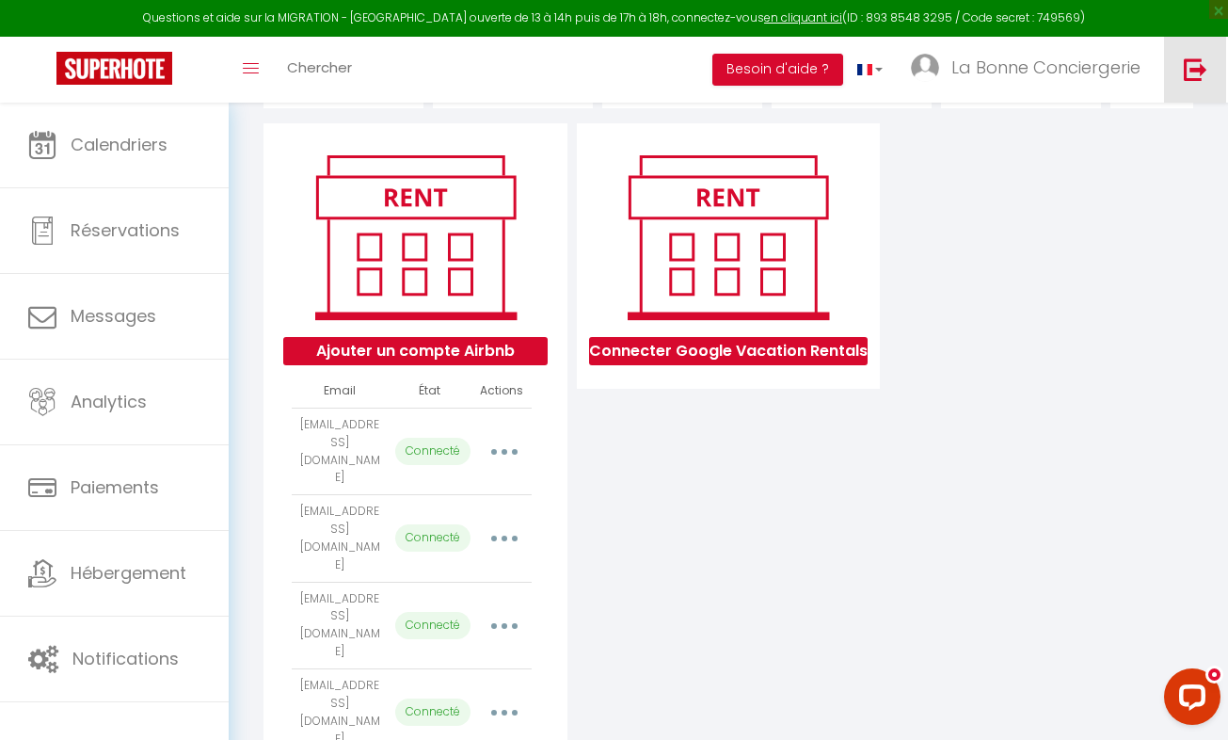
click at [1199, 71] on img at bounding box center [1196, 69] width 24 height 24
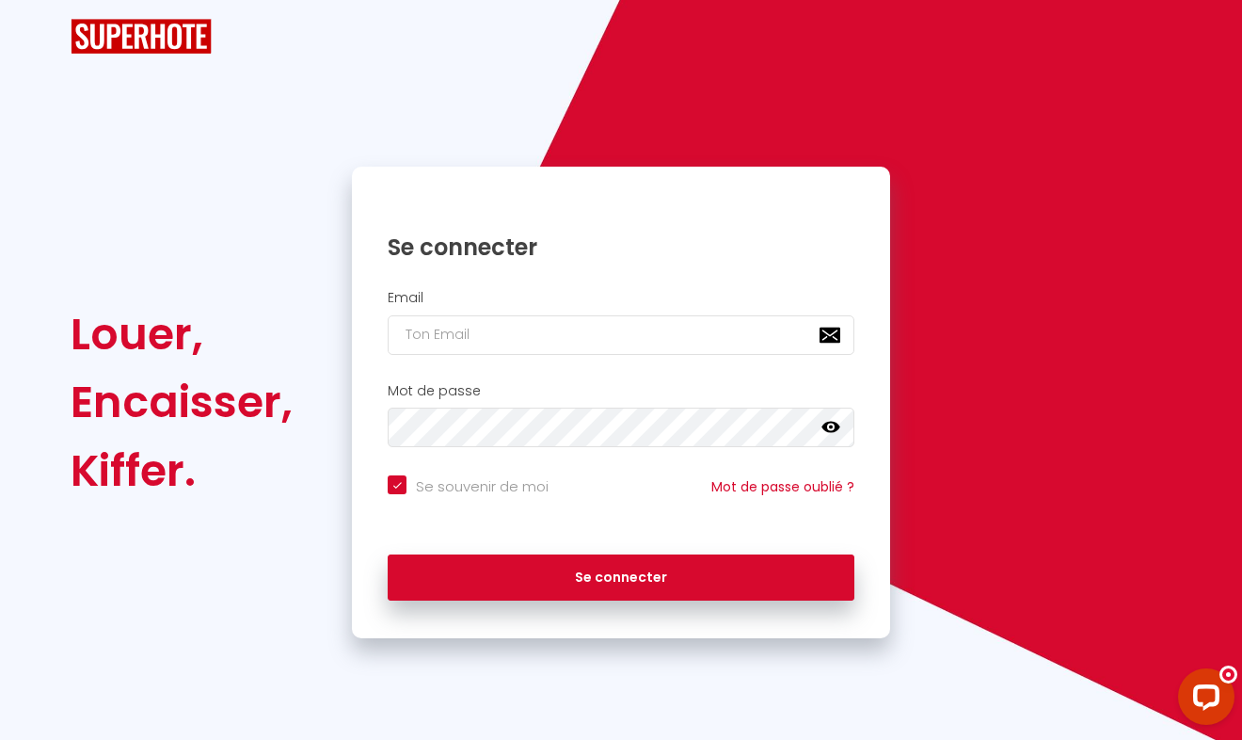
checkbox input "true"
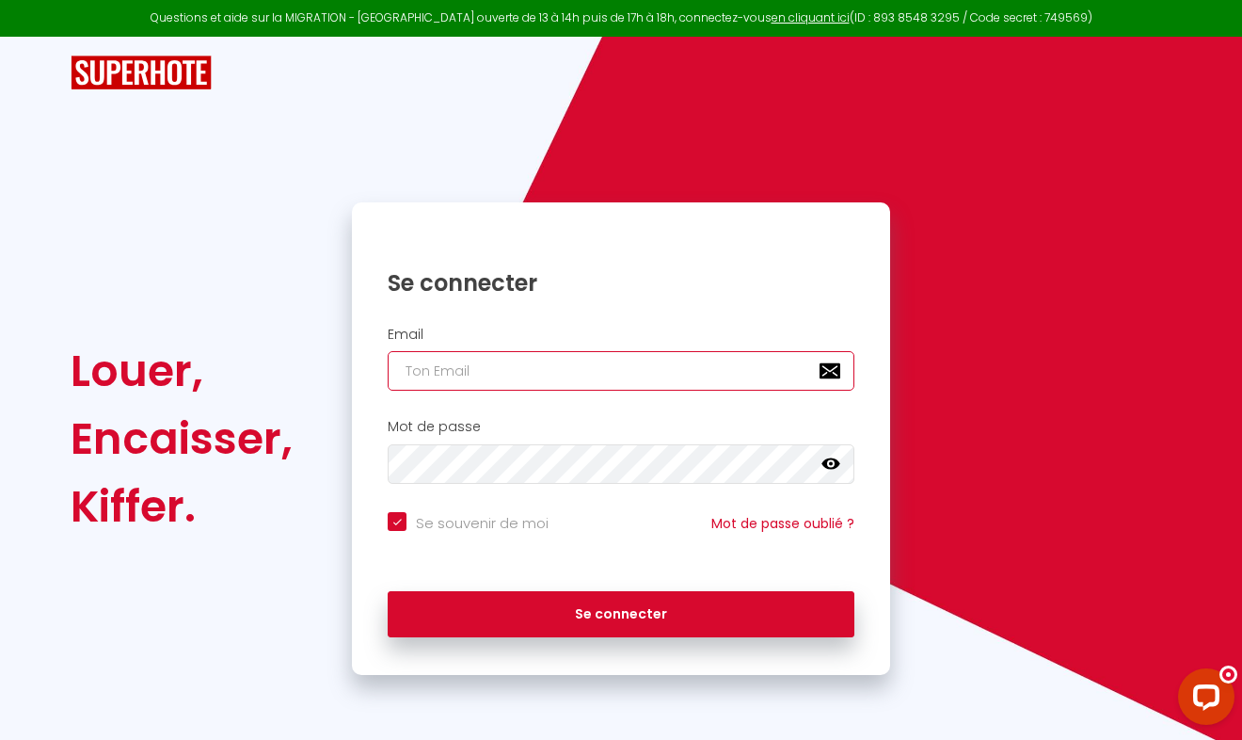
type input "[EMAIL_ADDRESS][DOMAIN_NAME]"
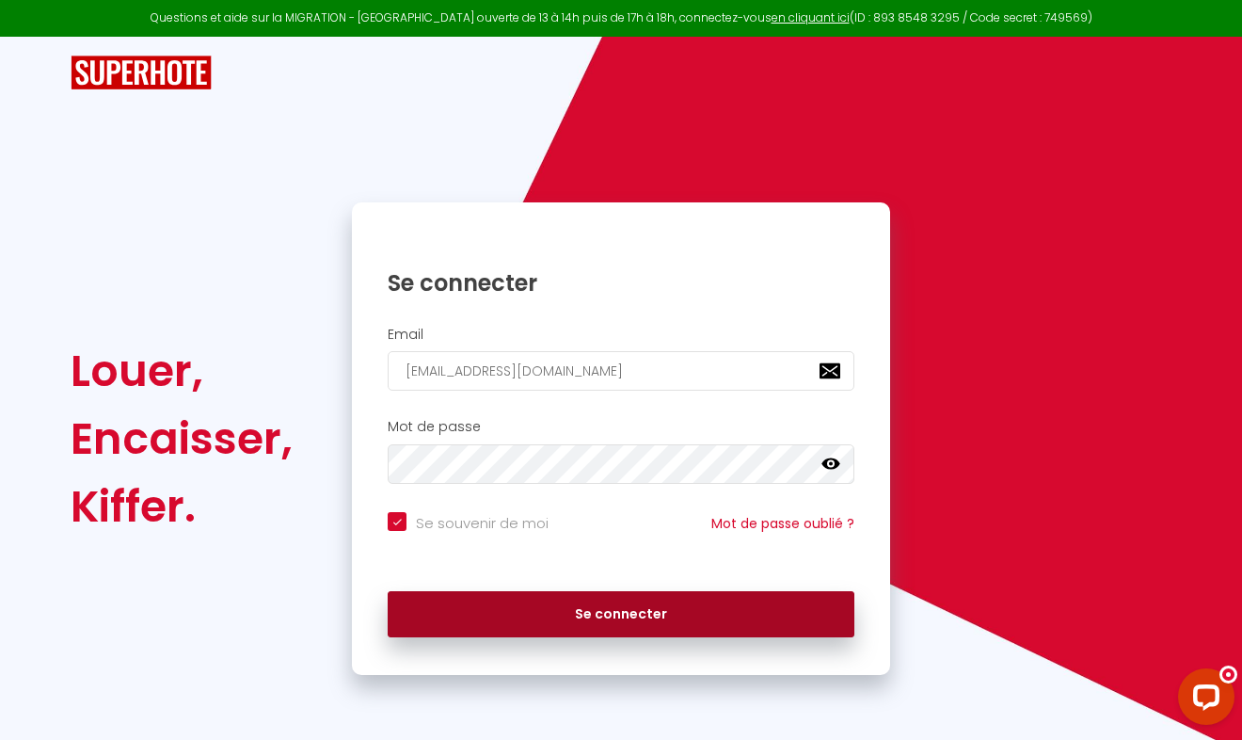
click at [520, 628] on button "Se connecter" at bounding box center [621, 614] width 467 height 47
checkbox input "true"
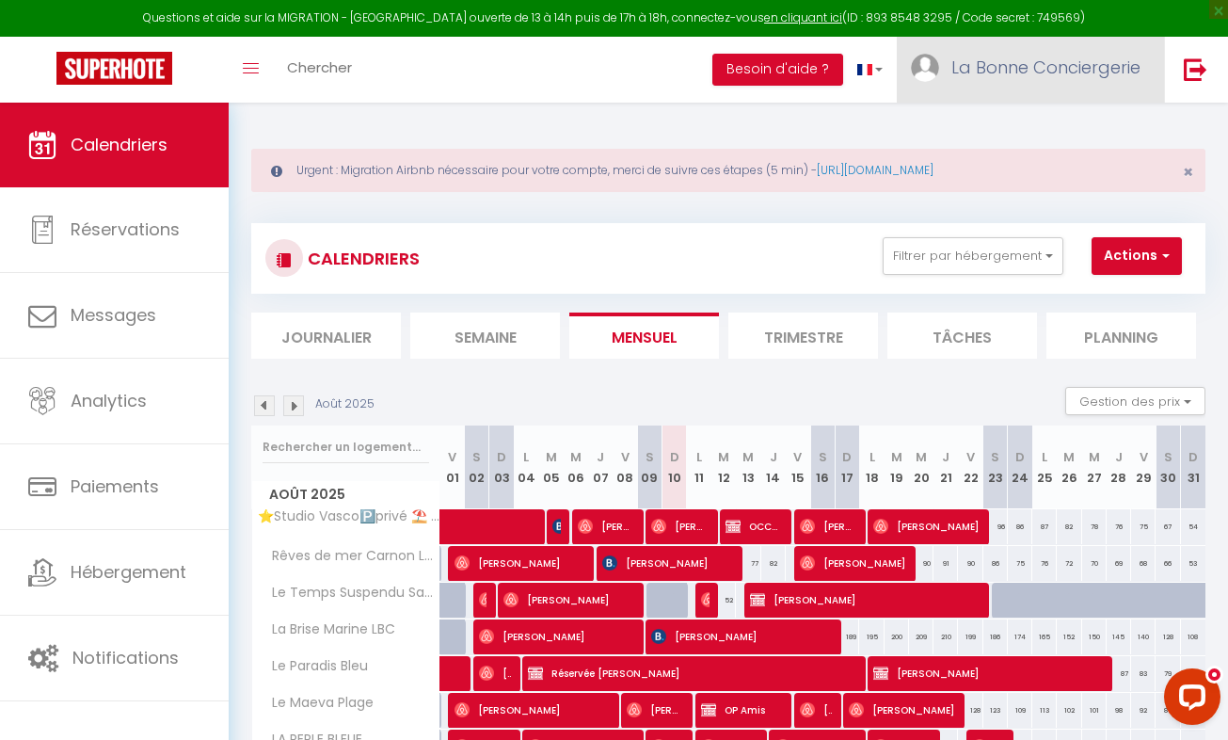
click at [1057, 81] on link "La Bonne Conciergerie" at bounding box center [1030, 70] width 267 height 66
click at [1087, 166] on link "Équipe" at bounding box center [1088, 165] width 139 height 32
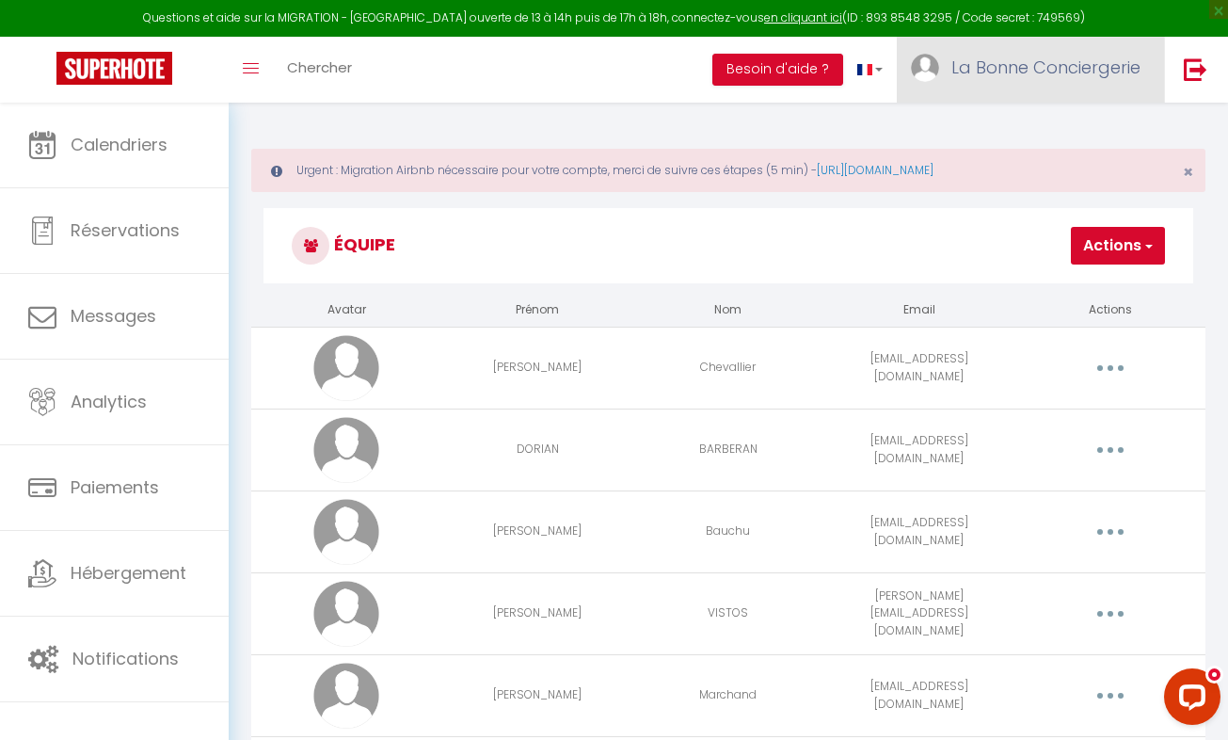
click at [1049, 65] on span "La Bonne Conciergerie" at bounding box center [1046, 68] width 189 height 24
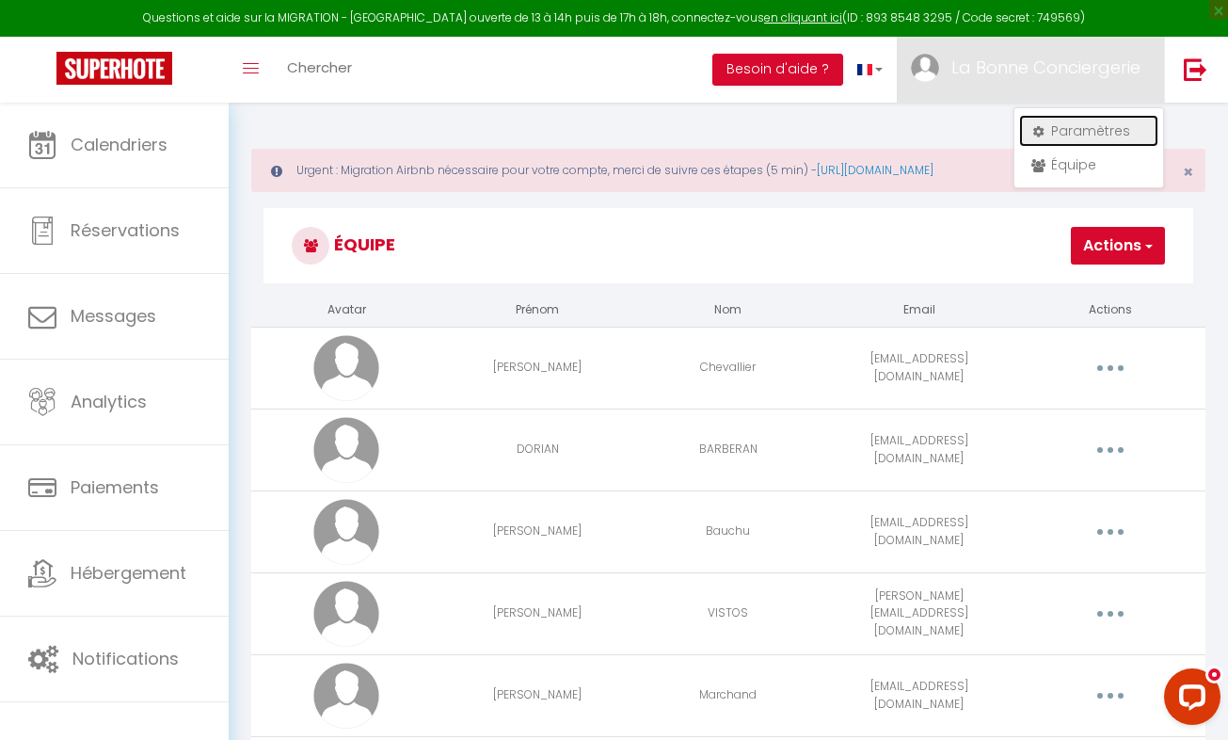
click at [1057, 126] on link "Paramètres" at bounding box center [1088, 131] width 139 height 32
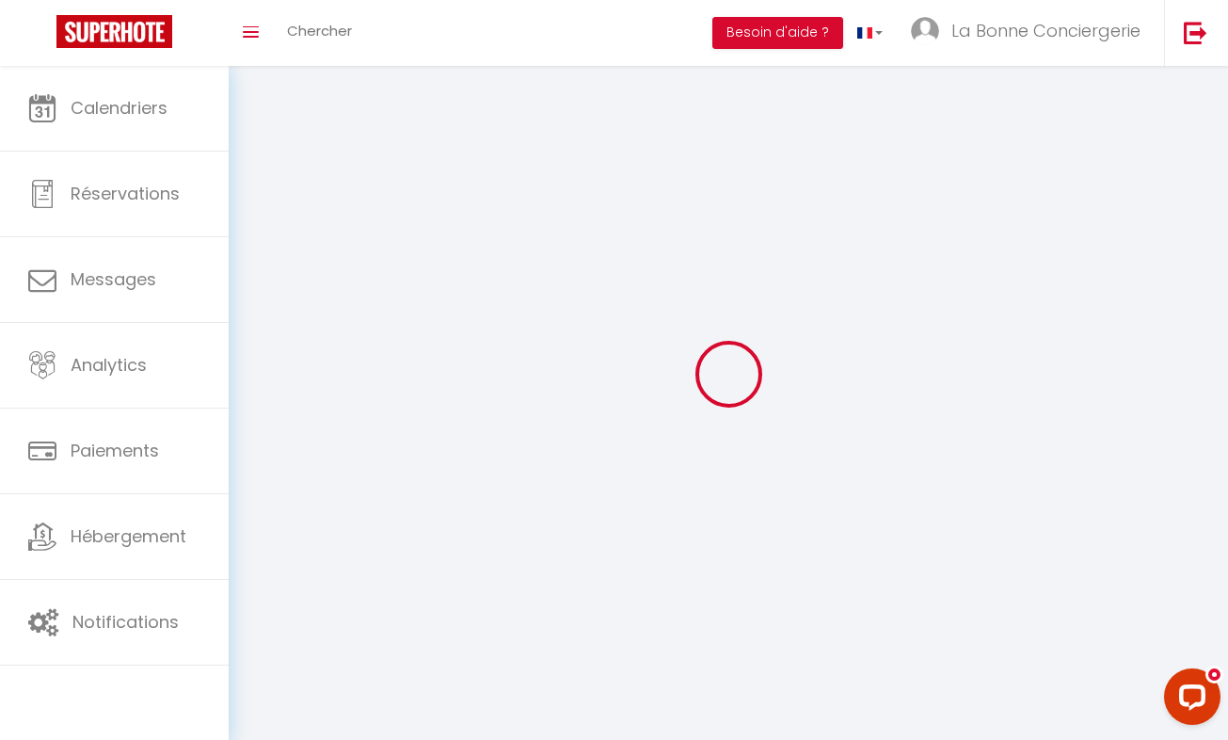
select select
type input "La Bonne Conciergerie"
type input "Caillet"
type input "0636319297"
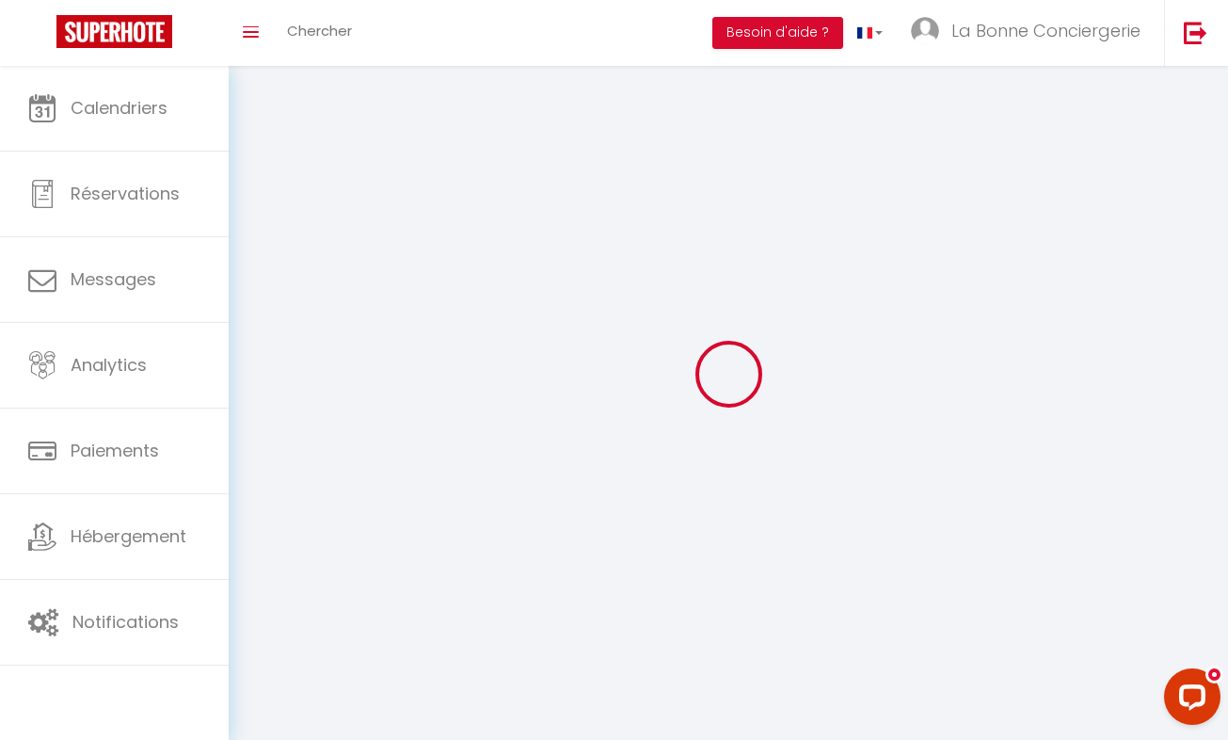
type input "[STREET_ADDRESS][PERSON_NAME]"
type input "34400"
type input "Lunel"
type input "NFPzPJNpKZFmpn5Exbp3NVdKu"
type input "bBLEQyKL7H0at7V0YGJrEMjjD"
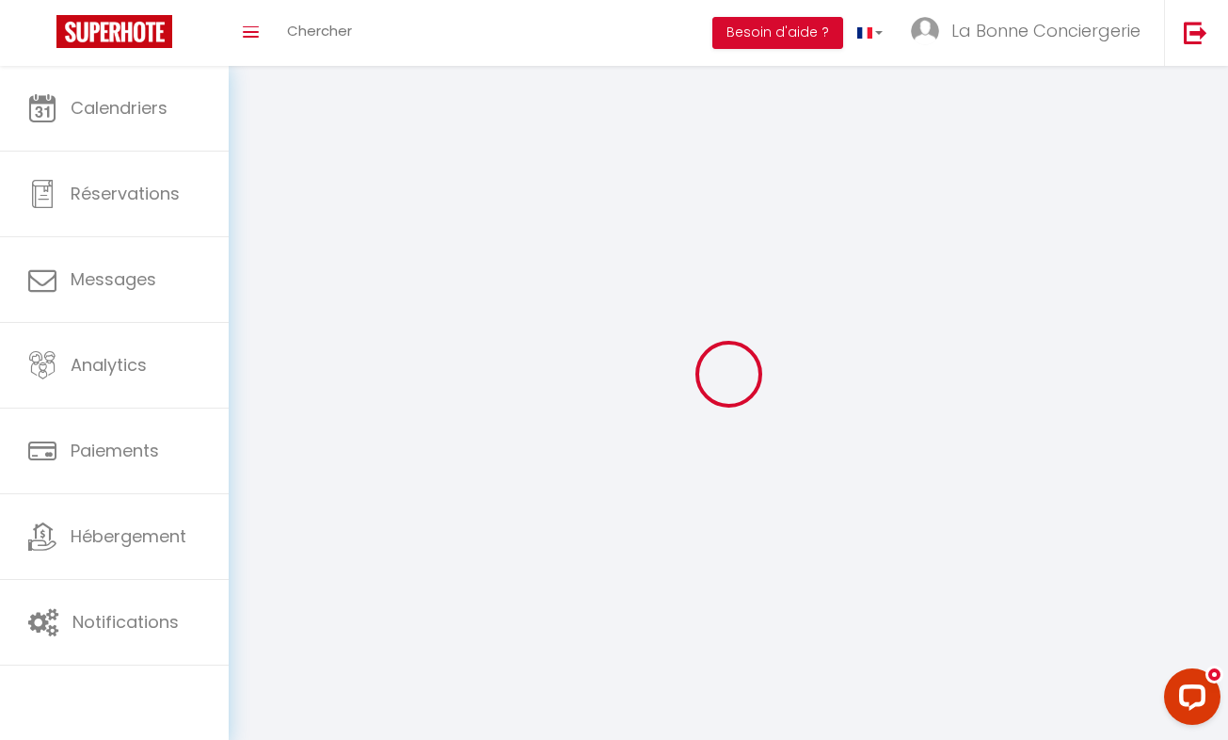
type input "[URL][DOMAIN_NAME]"
type input "FO27250"
select select "28"
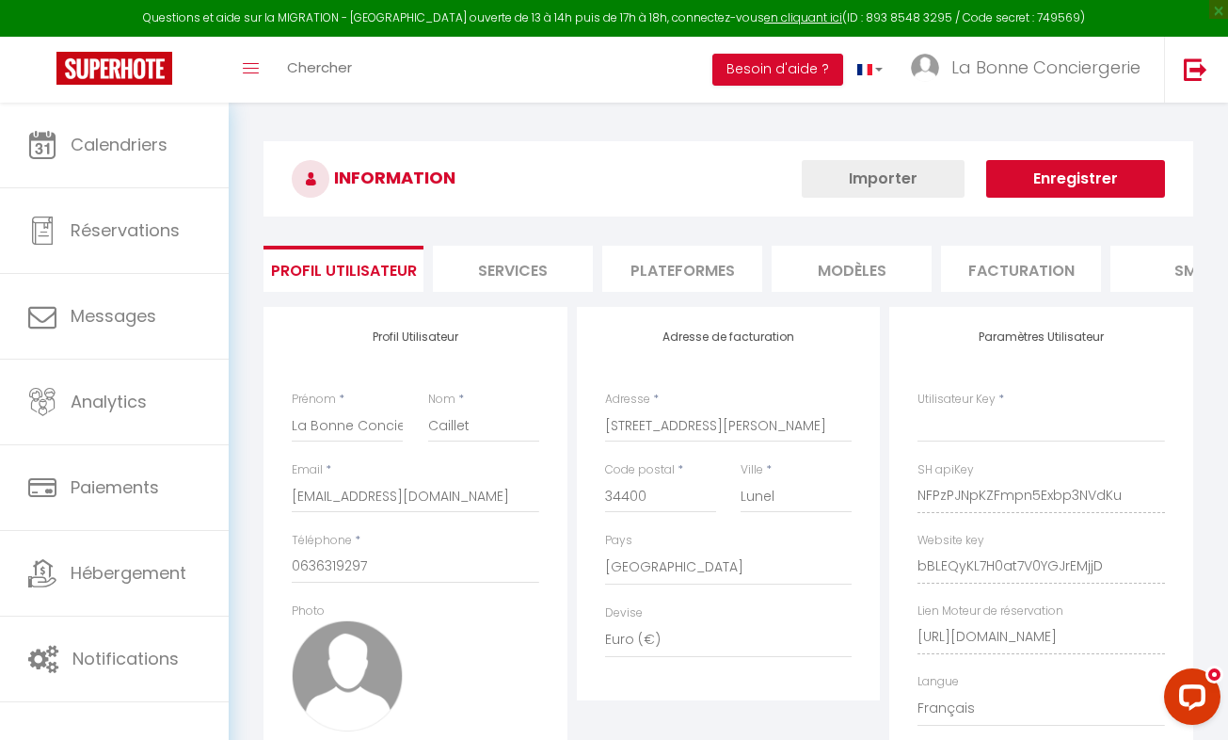
type input "NFPzPJNpKZFmpn5Exbp3NVdKu"
type input "bBLEQyKL7H0at7V0YGJrEMjjD"
type input "[URL][DOMAIN_NAME]"
select select "fr"
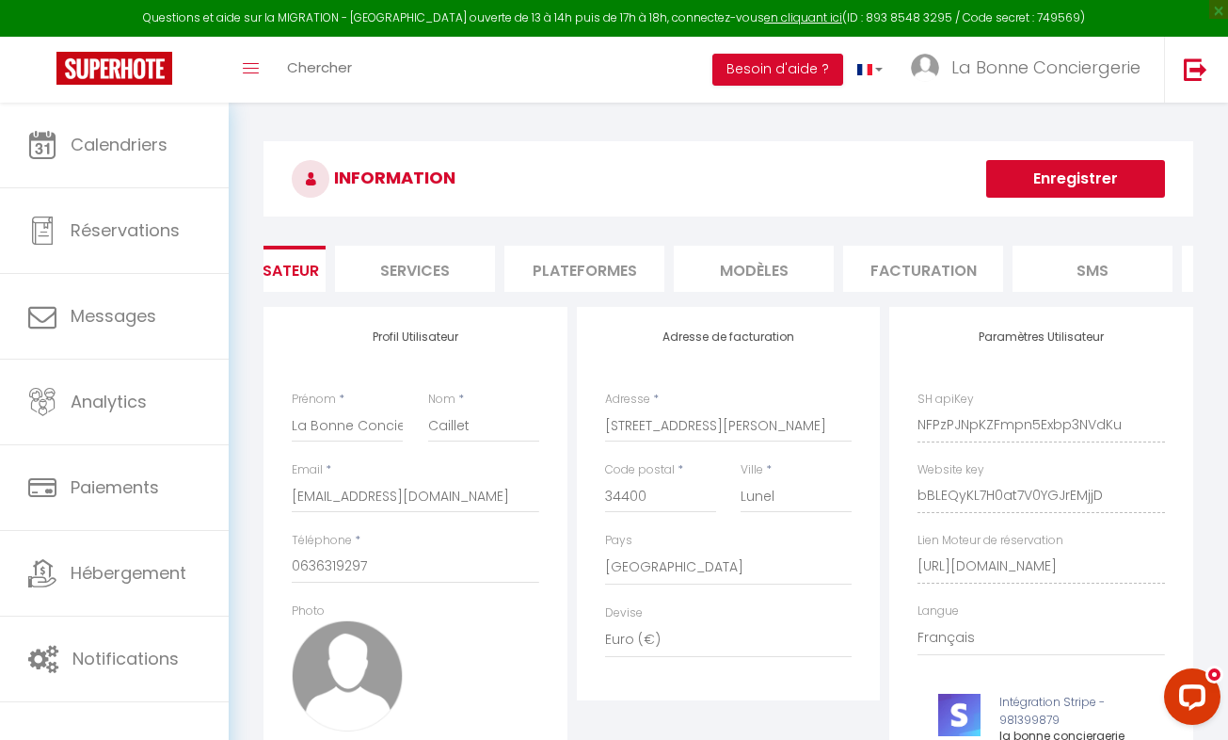
scroll to position [0, 87]
click at [599, 279] on li "Plateformes" at bounding box center [596, 269] width 160 height 46
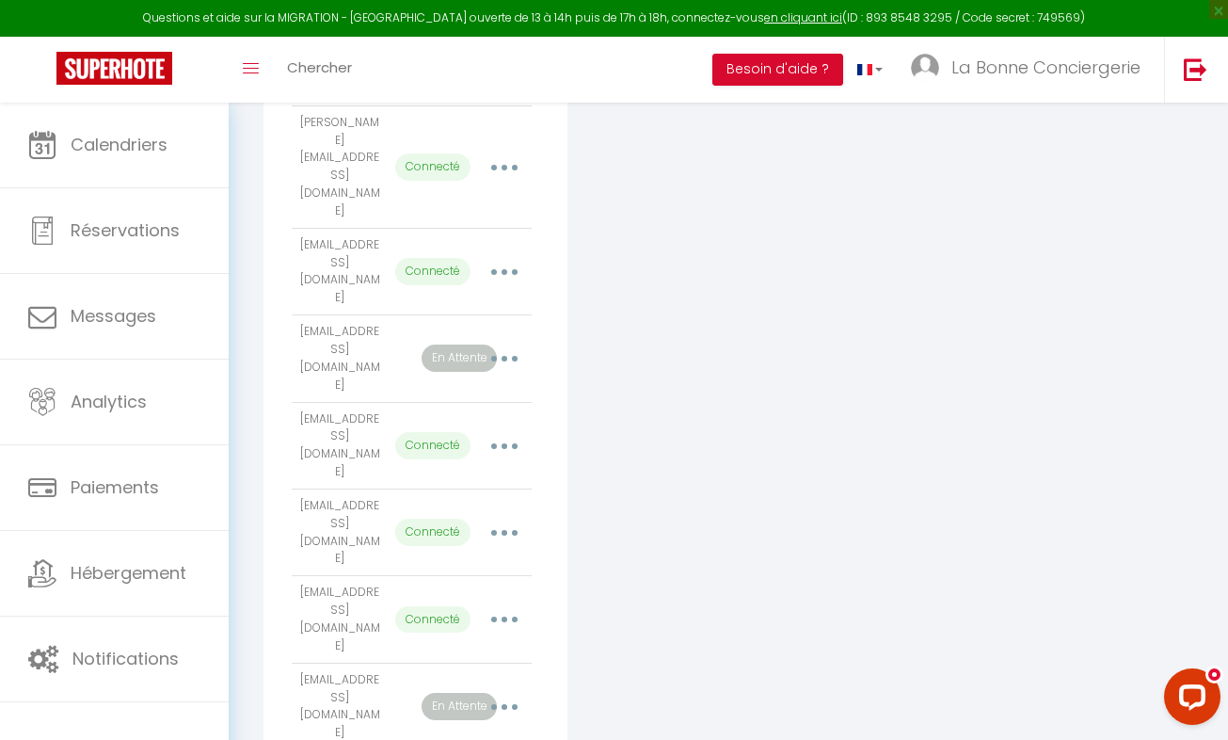
scroll to position [921, 0]
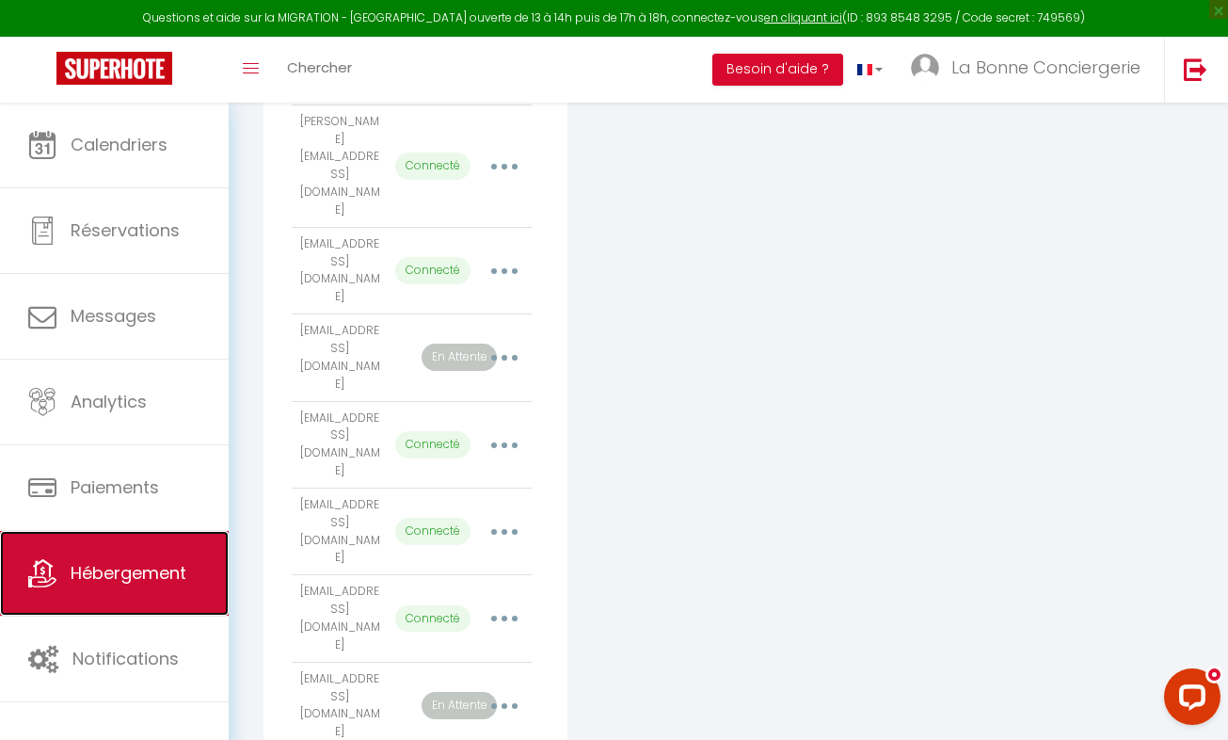
click at [34, 573] on icon at bounding box center [42, 573] width 28 height 28
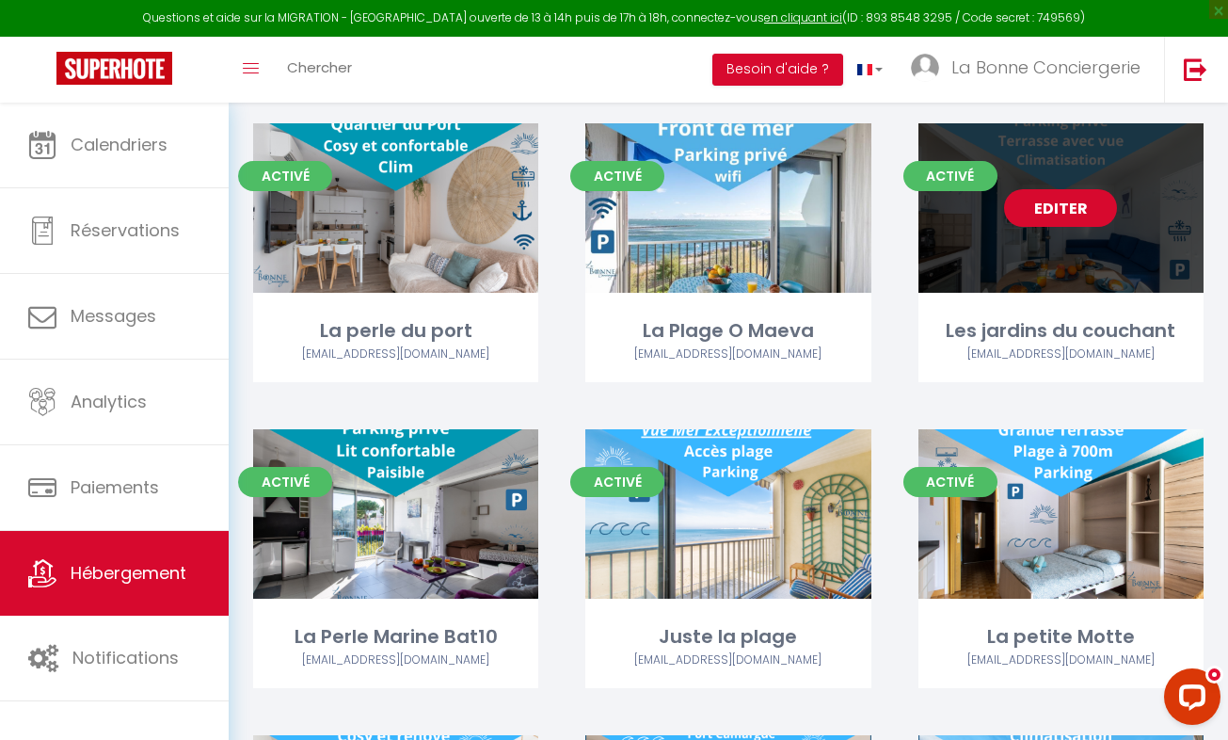
scroll to position [2125, 0]
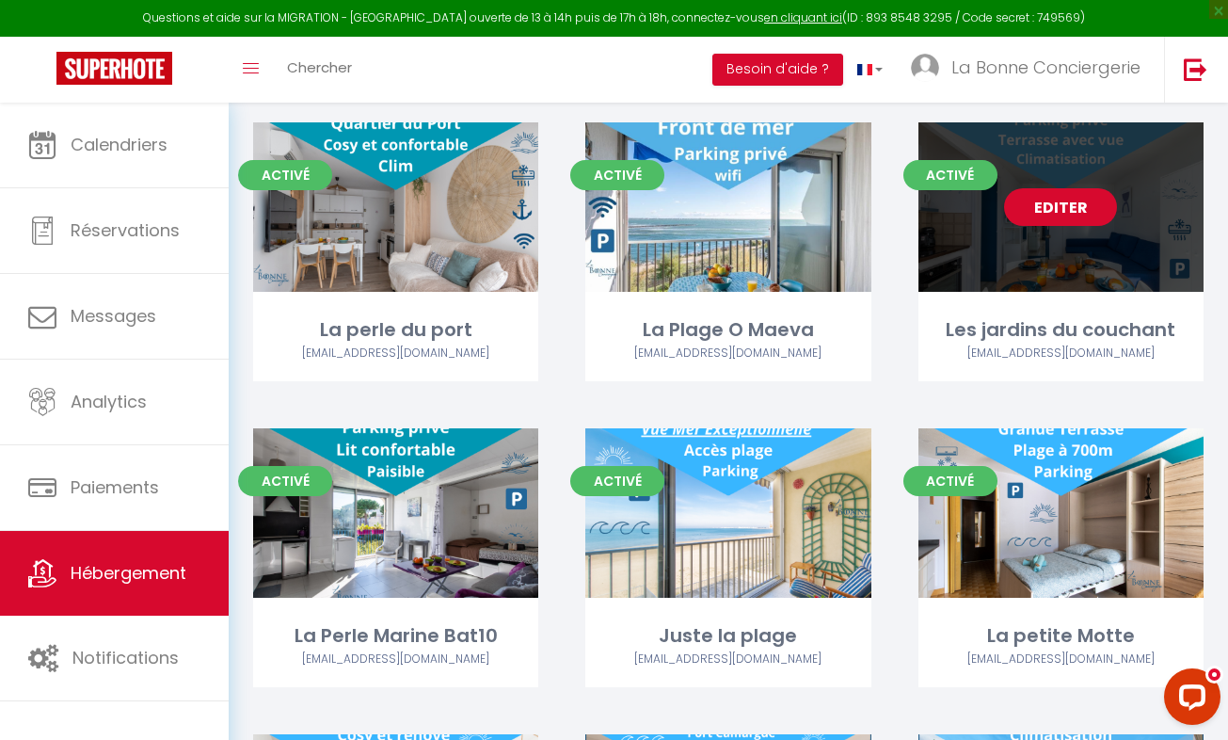
click at [1045, 199] on link "Editer" at bounding box center [1060, 207] width 113 height 38
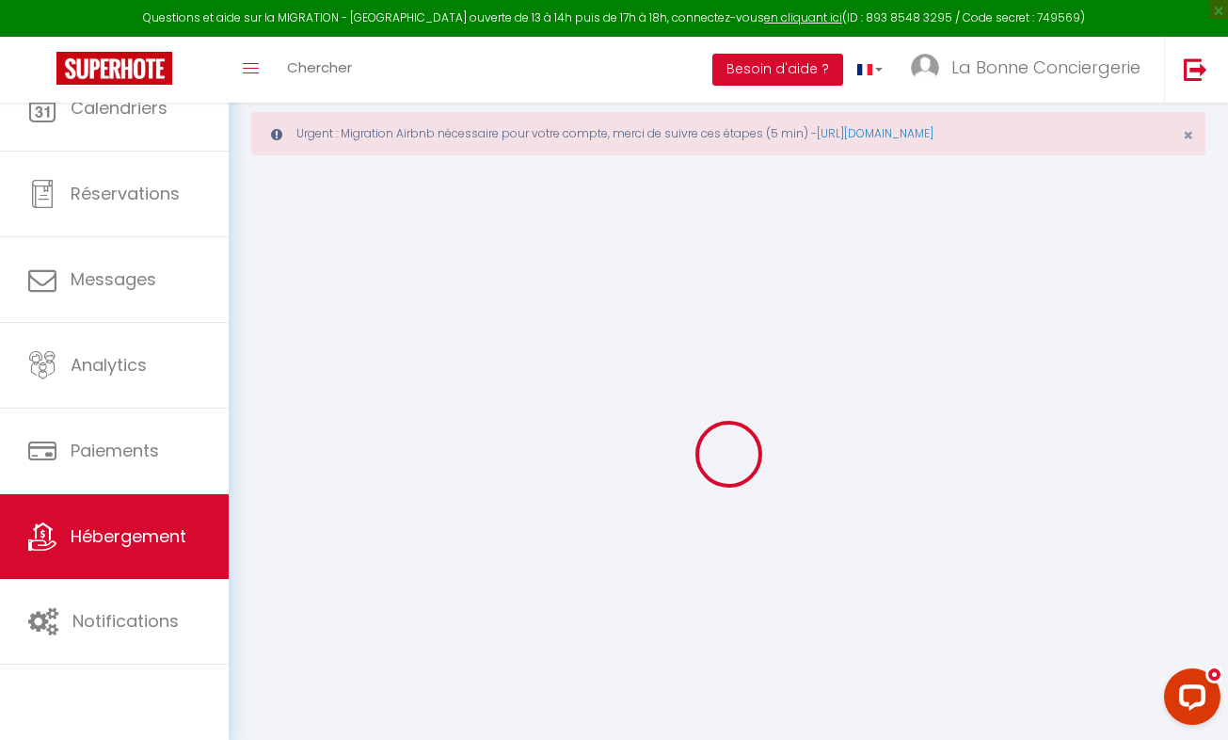
select select
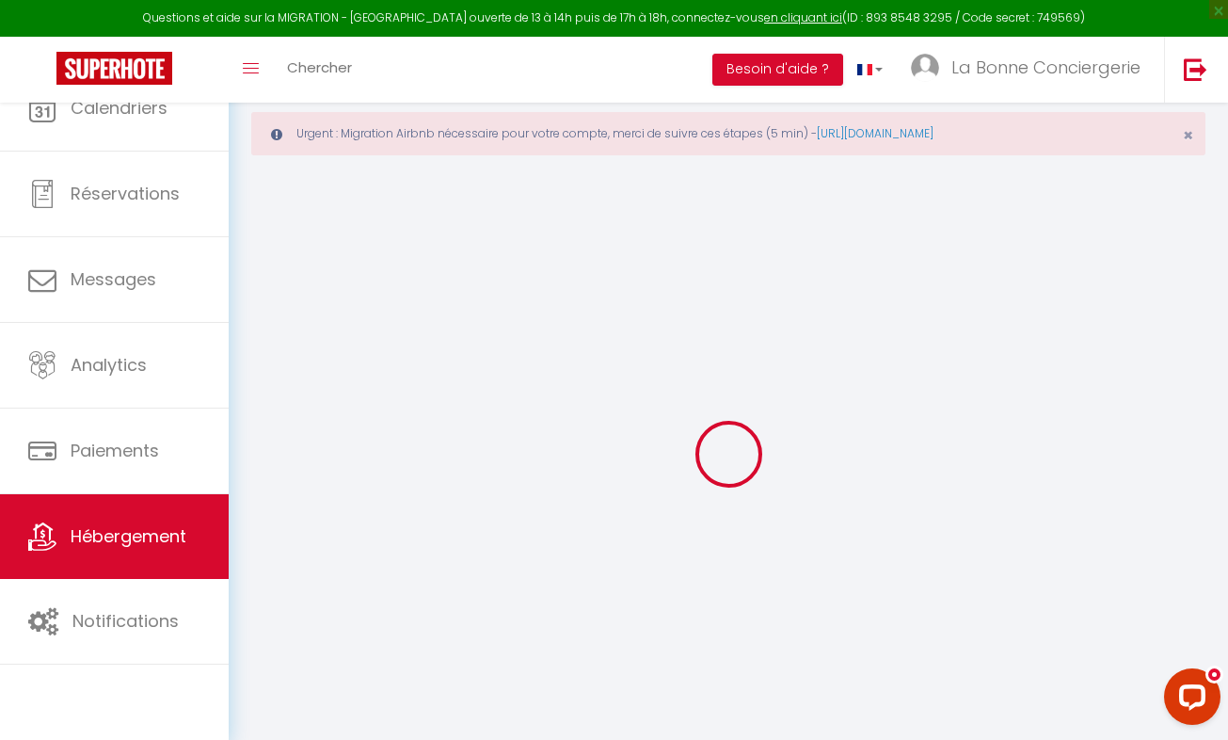
select select "1"
select select
checkbox input "false"
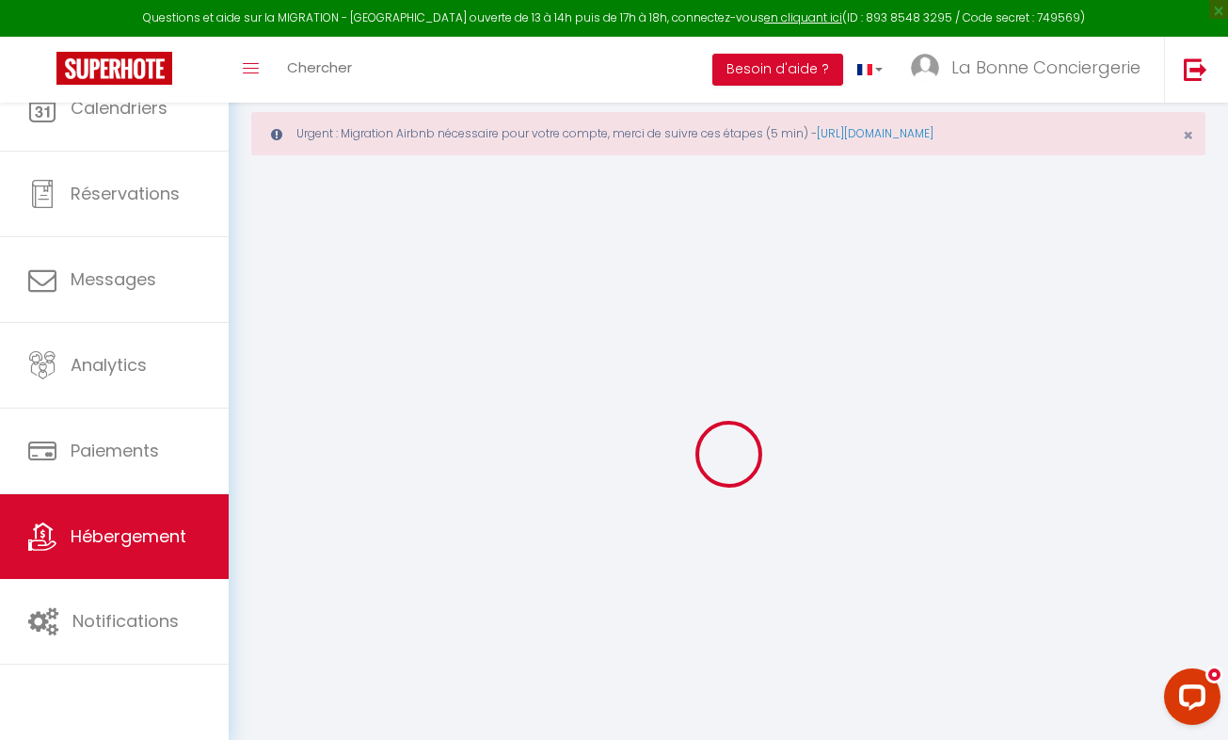
checkbox input "false"
select select "28"
select select
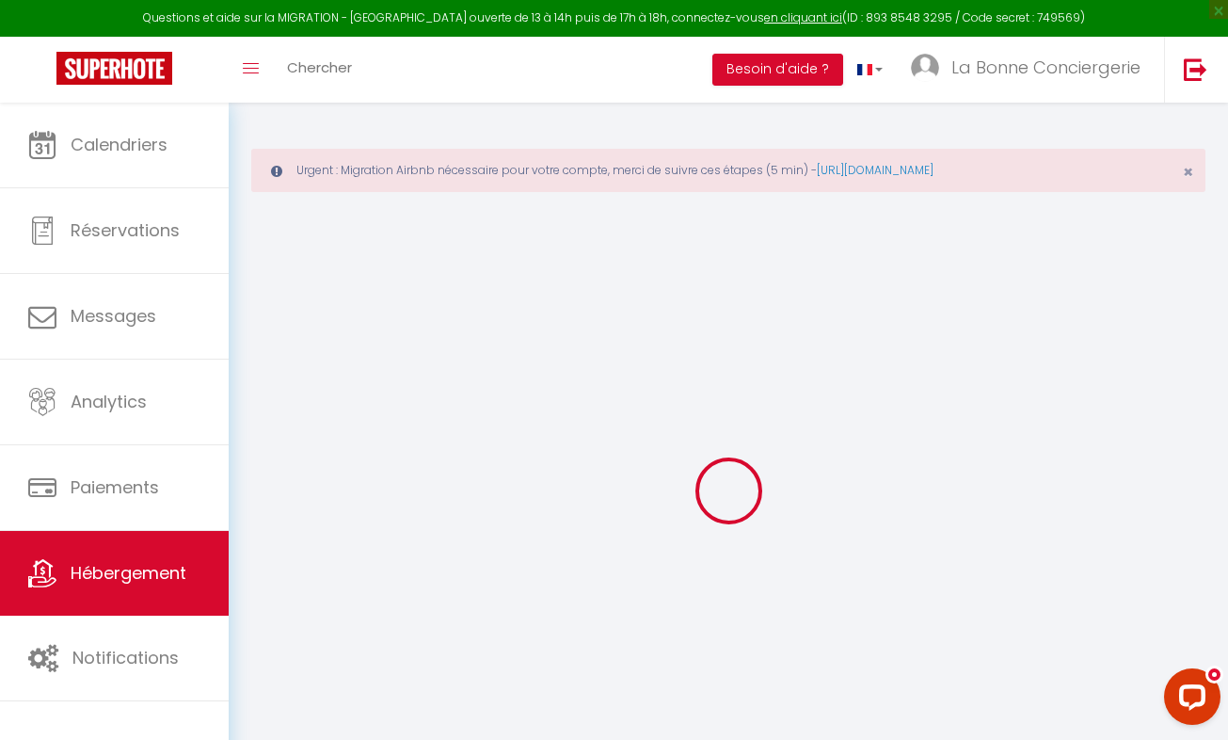
select select
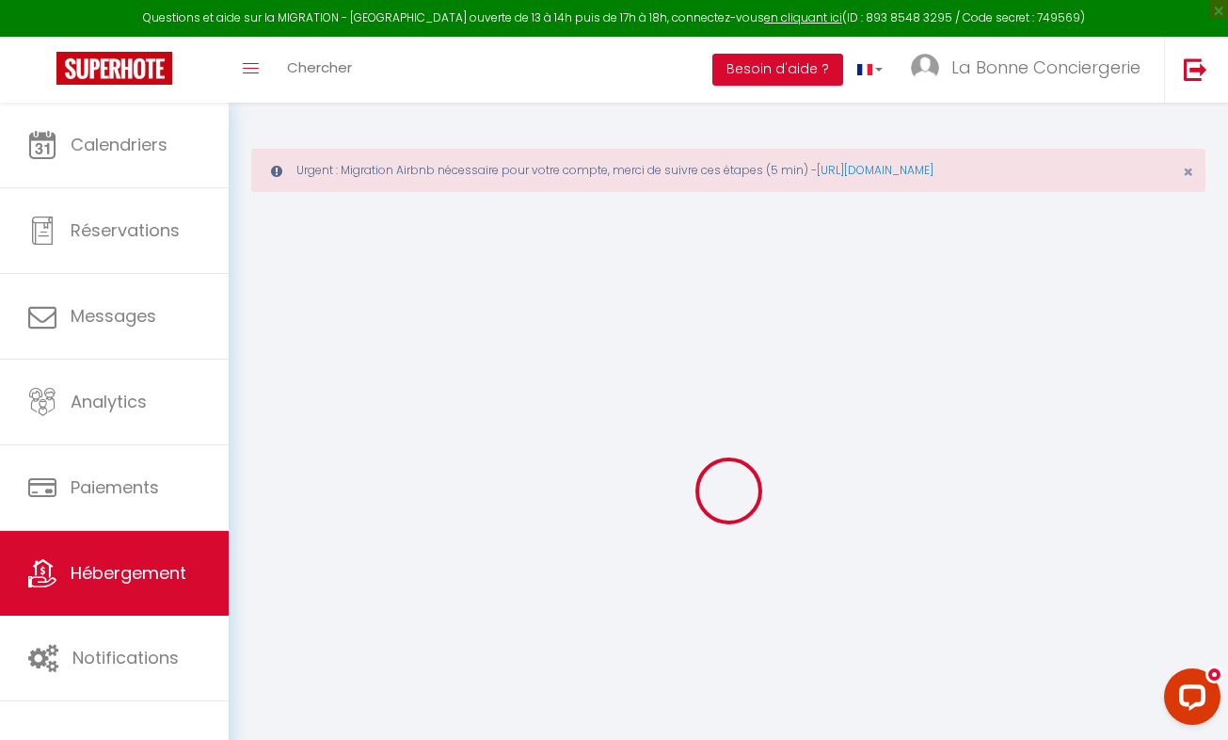
select select
checkbox input "false"
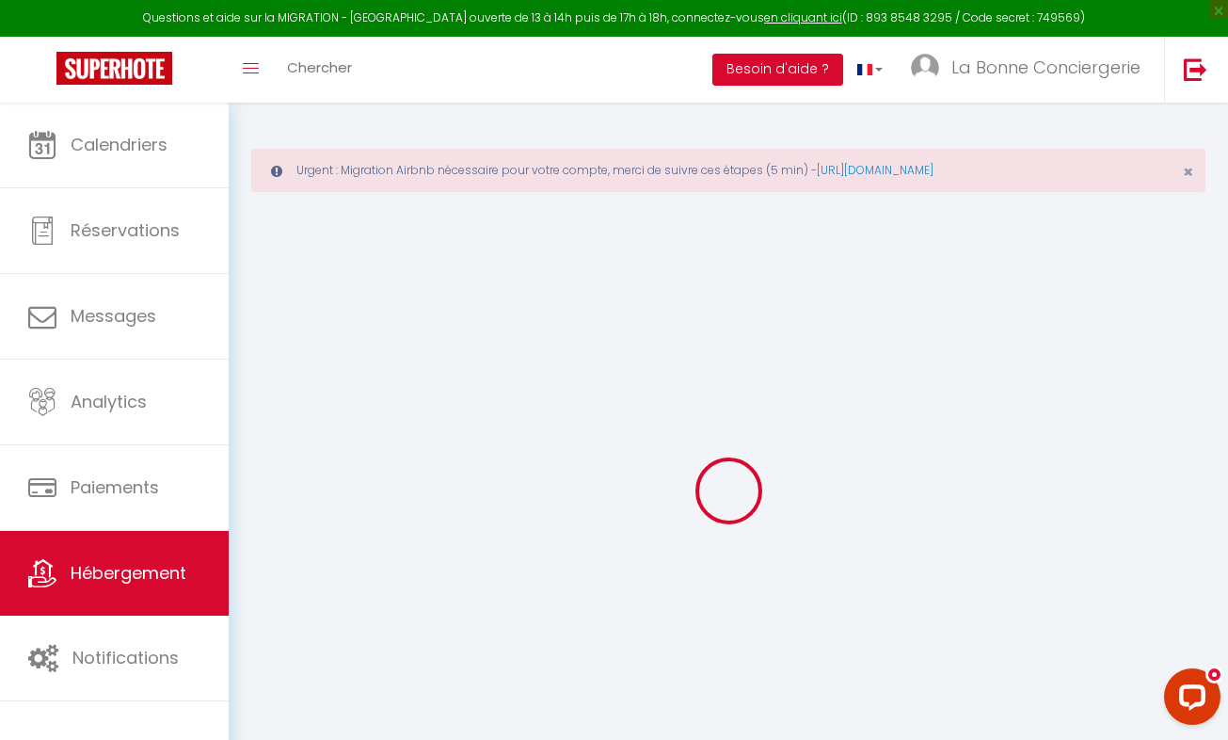
select select
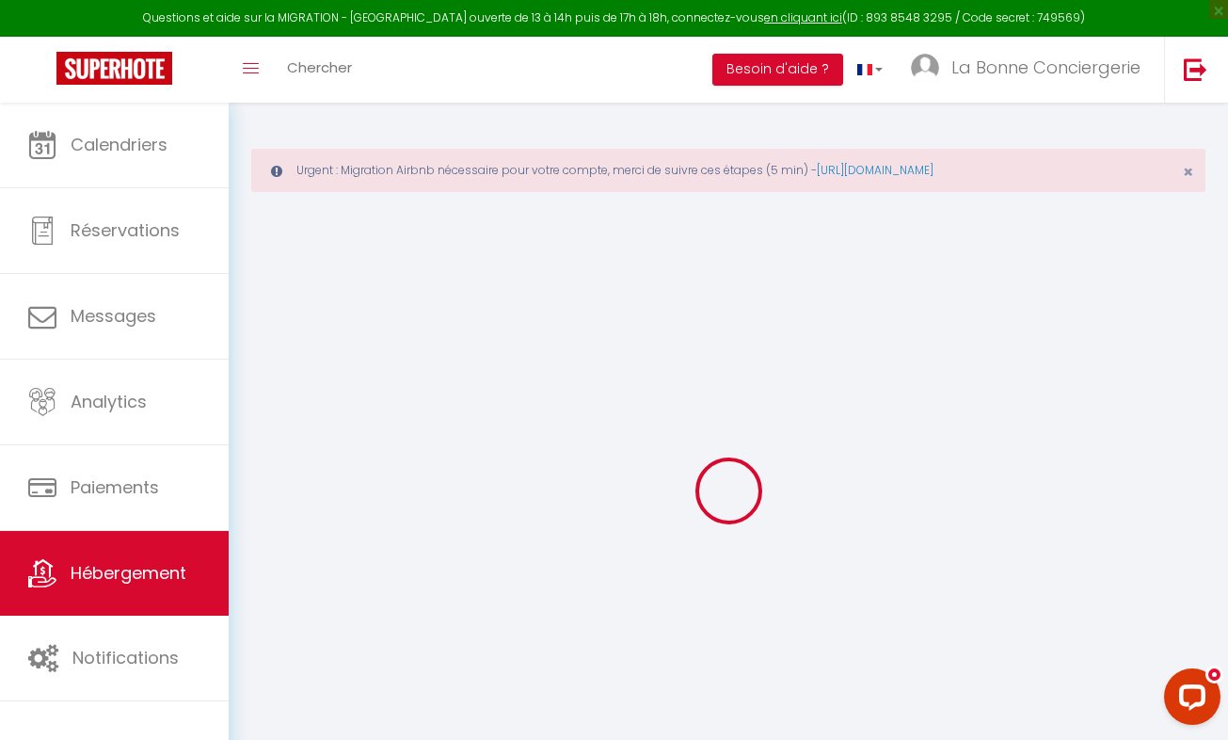
select select
checkbox input "false"
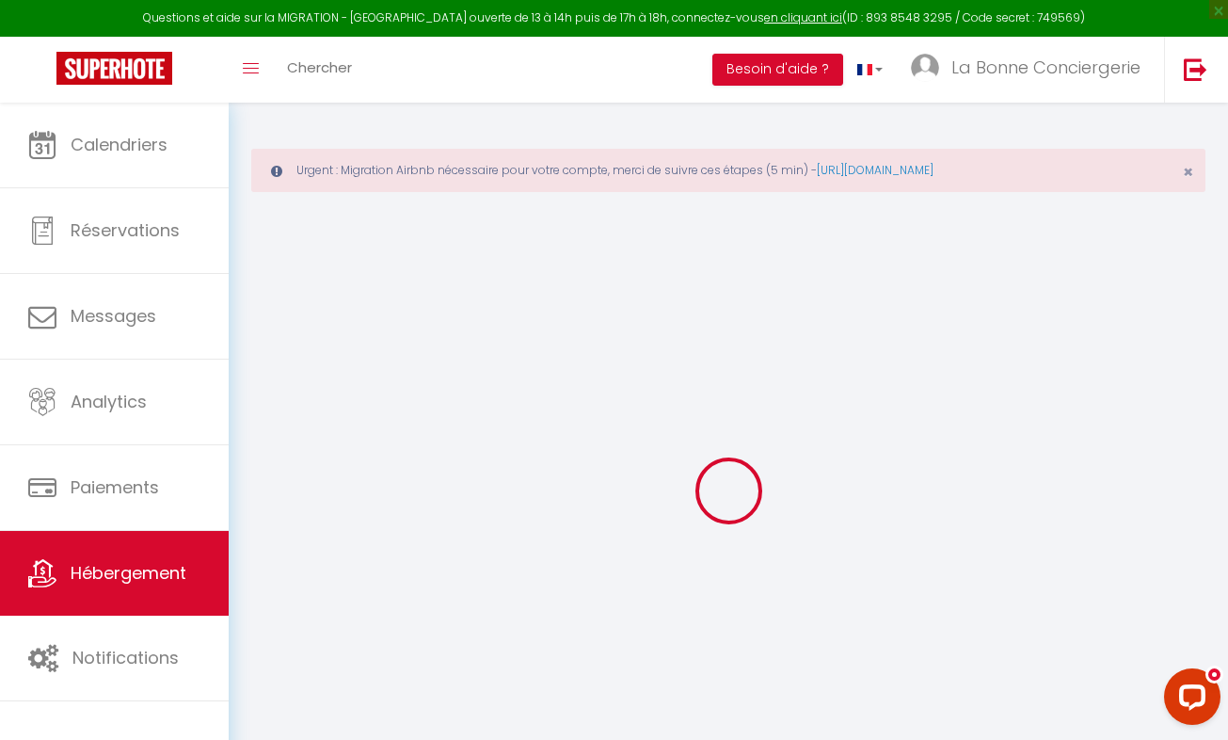
checkbox input "false"
select select
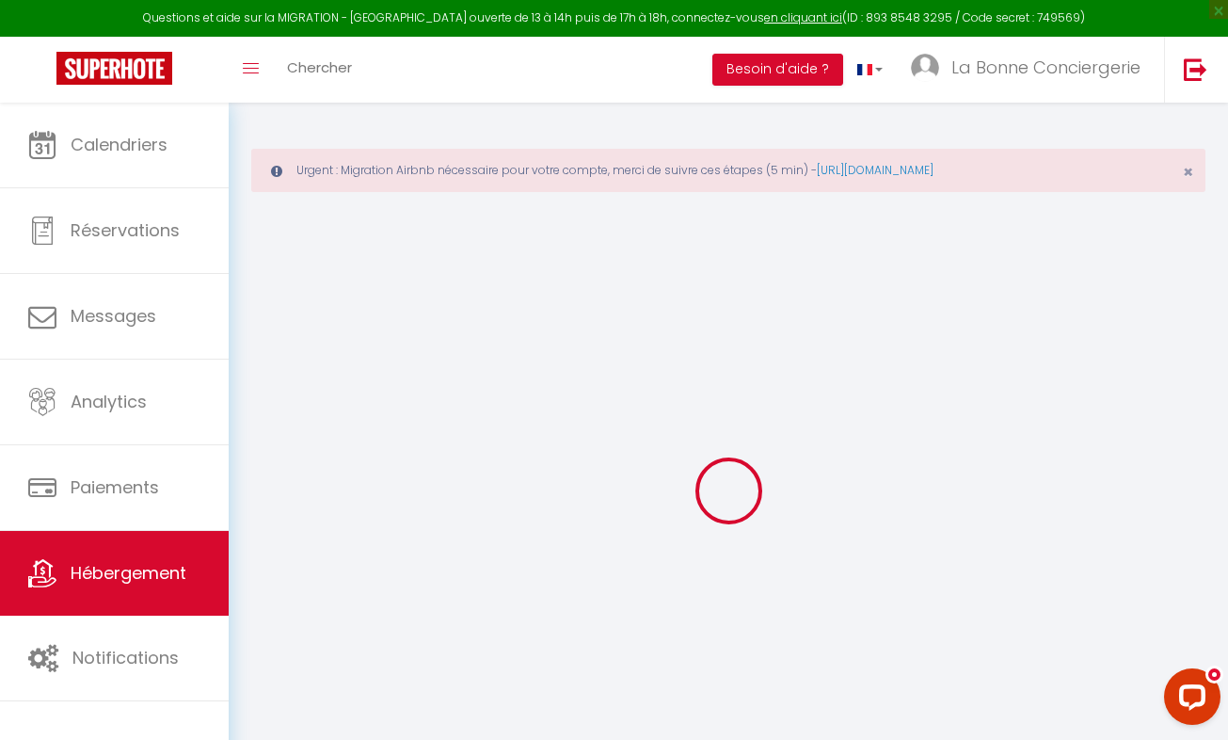
select select
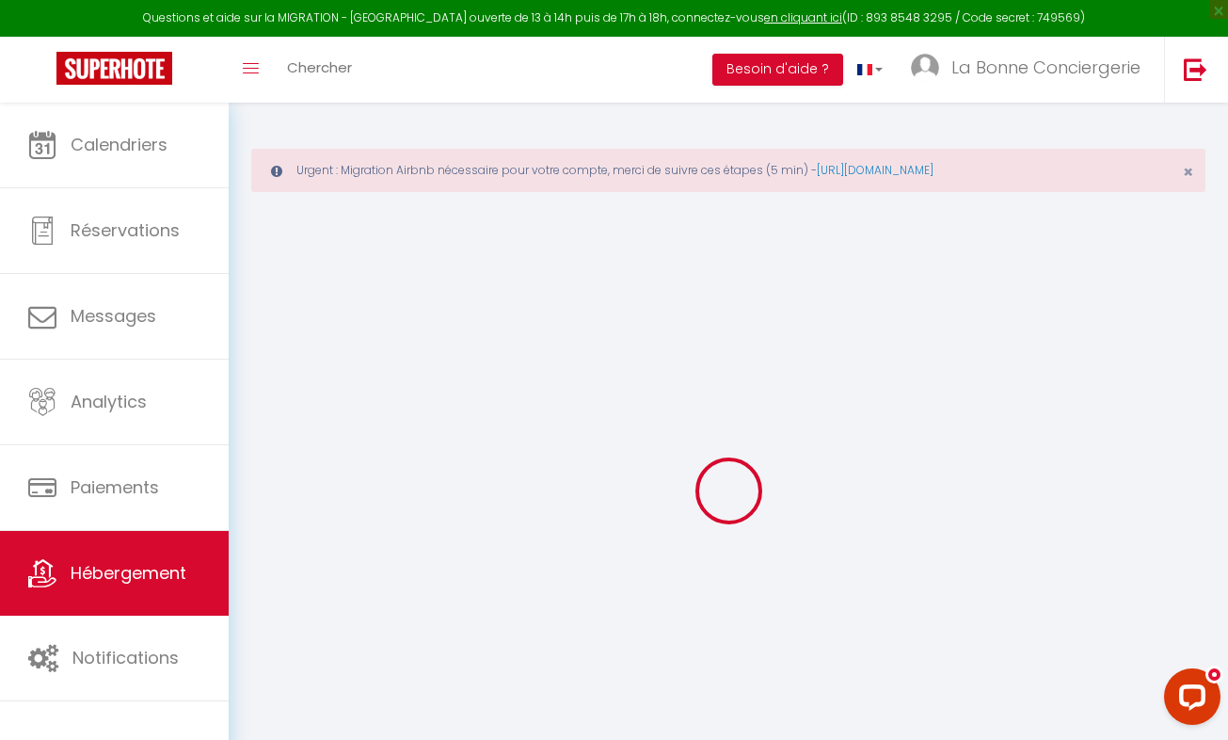
checkbox input "false"
select select
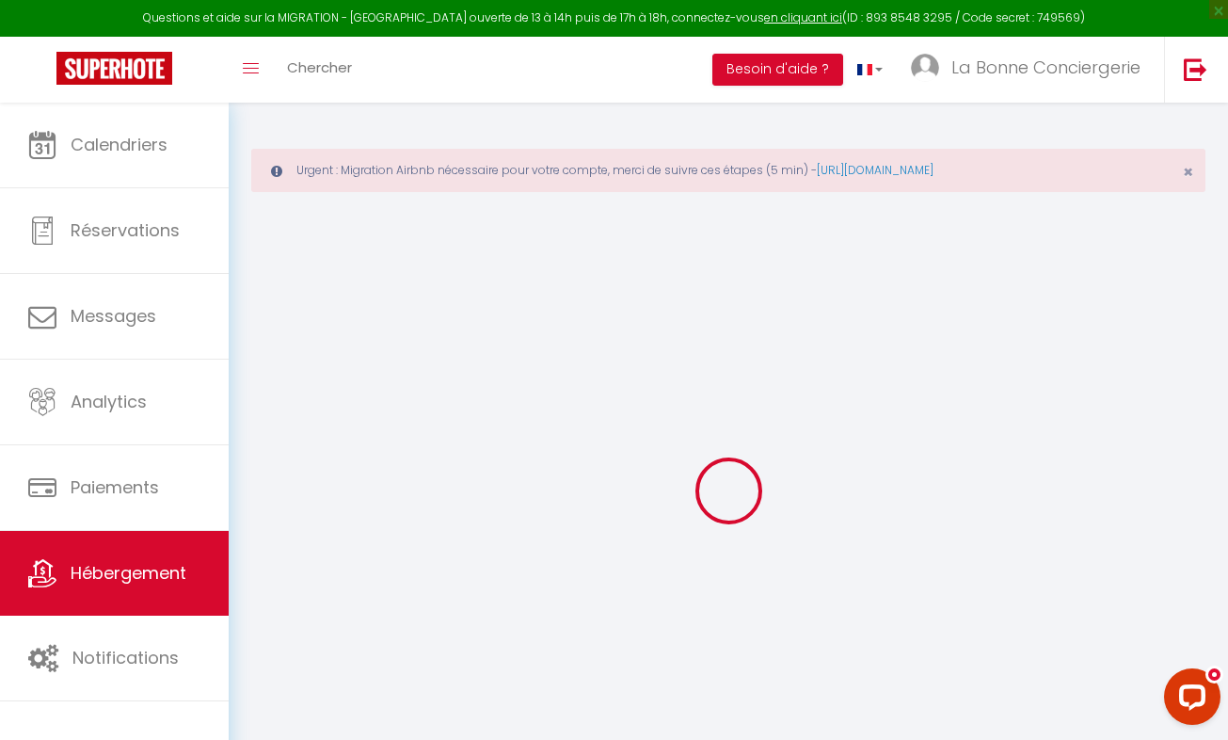
select select
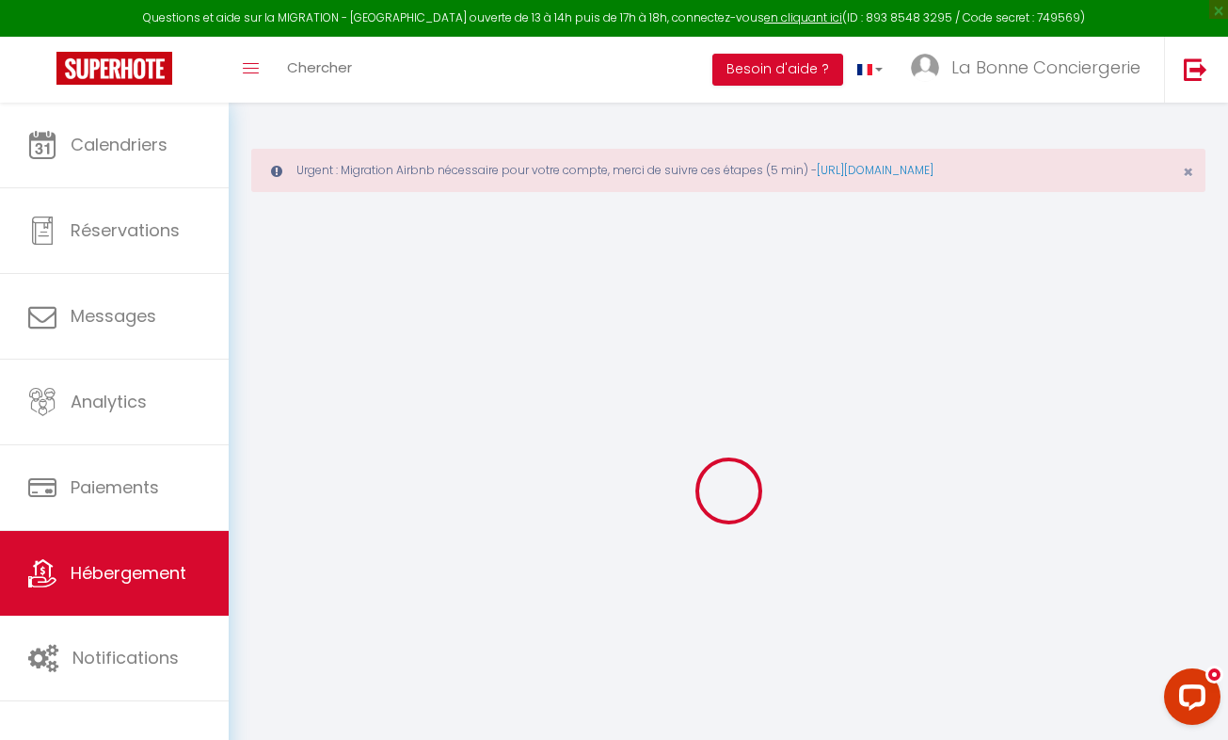
select select
checkbox input "false"
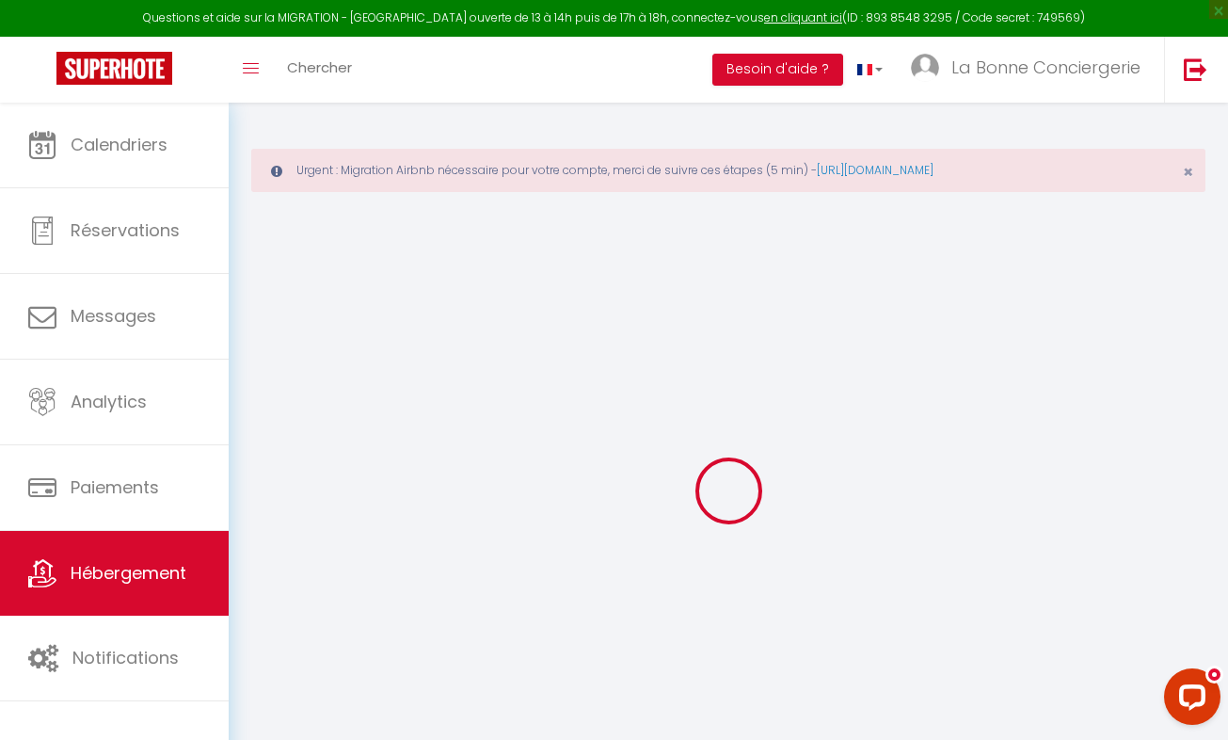
checkbox input "false"
select select
type input "Les jardins du couchant"
type input "Meynard"
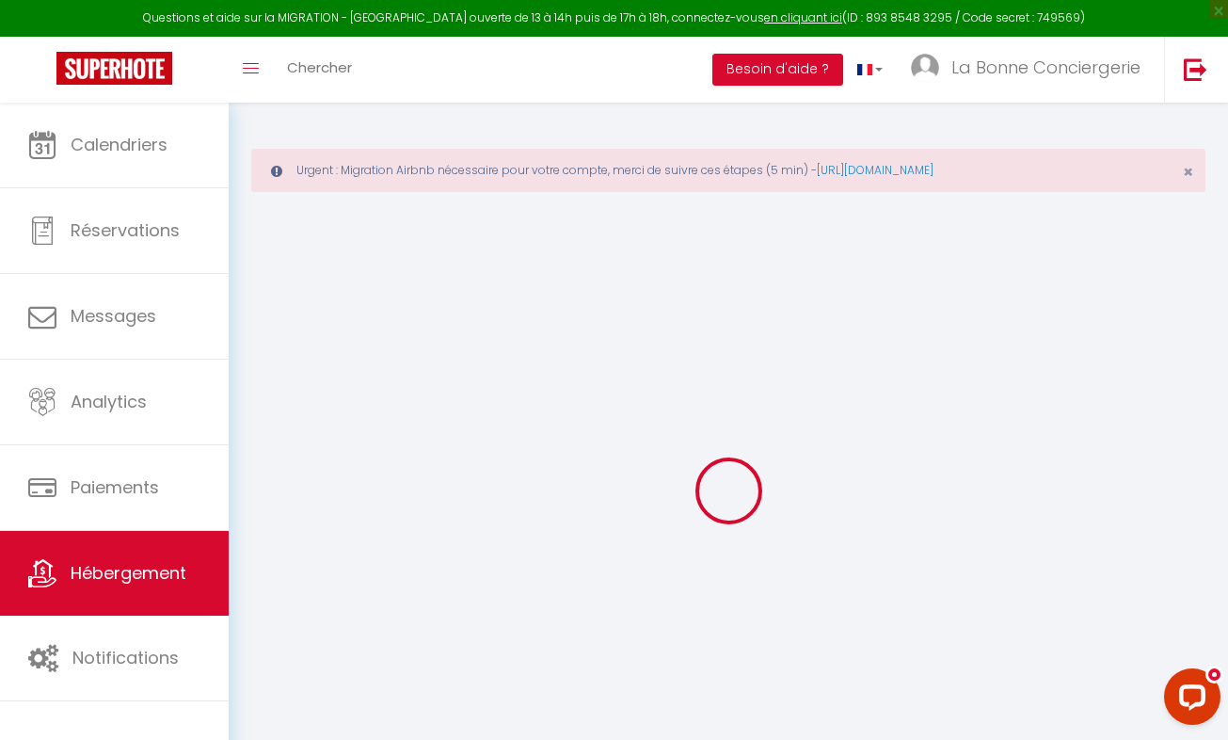
type input "[PERSON_NAME]"
type input "Chemin de bellecroix"
type input "84210"
type input "Venasque"
type input "39"
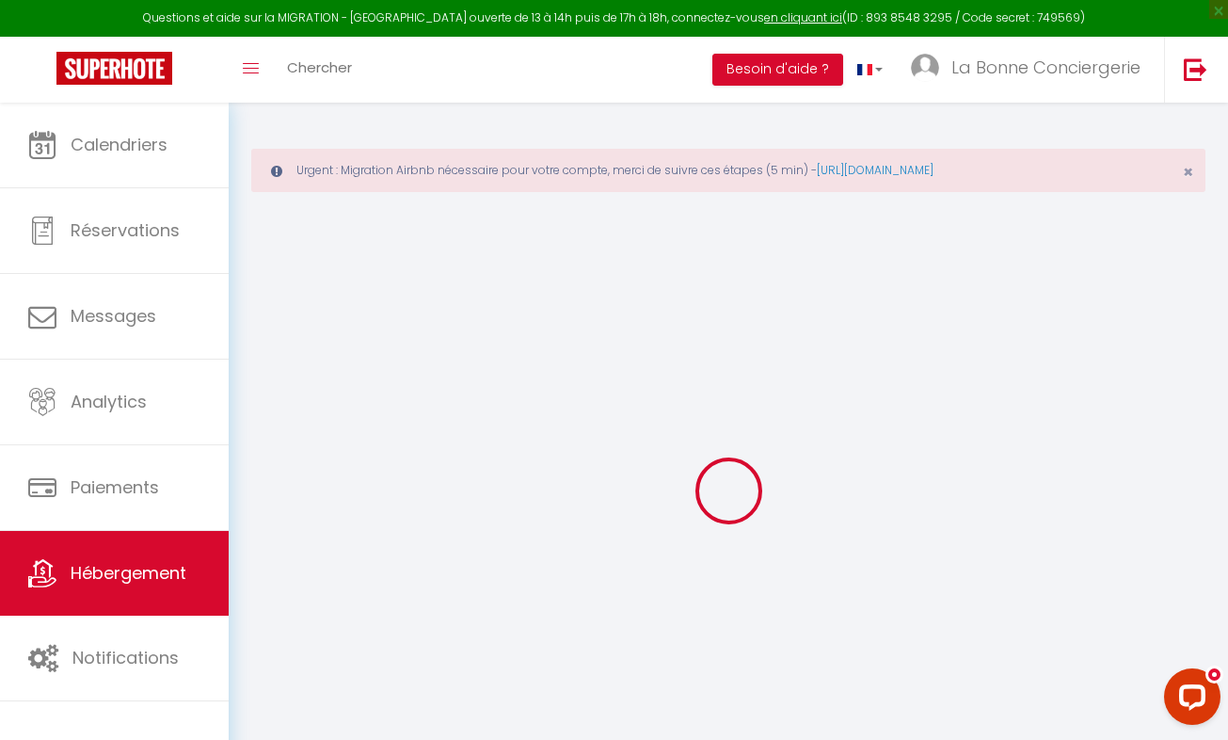
type input "10"
type input "49"
type input "1.44"
type input "200"
select select
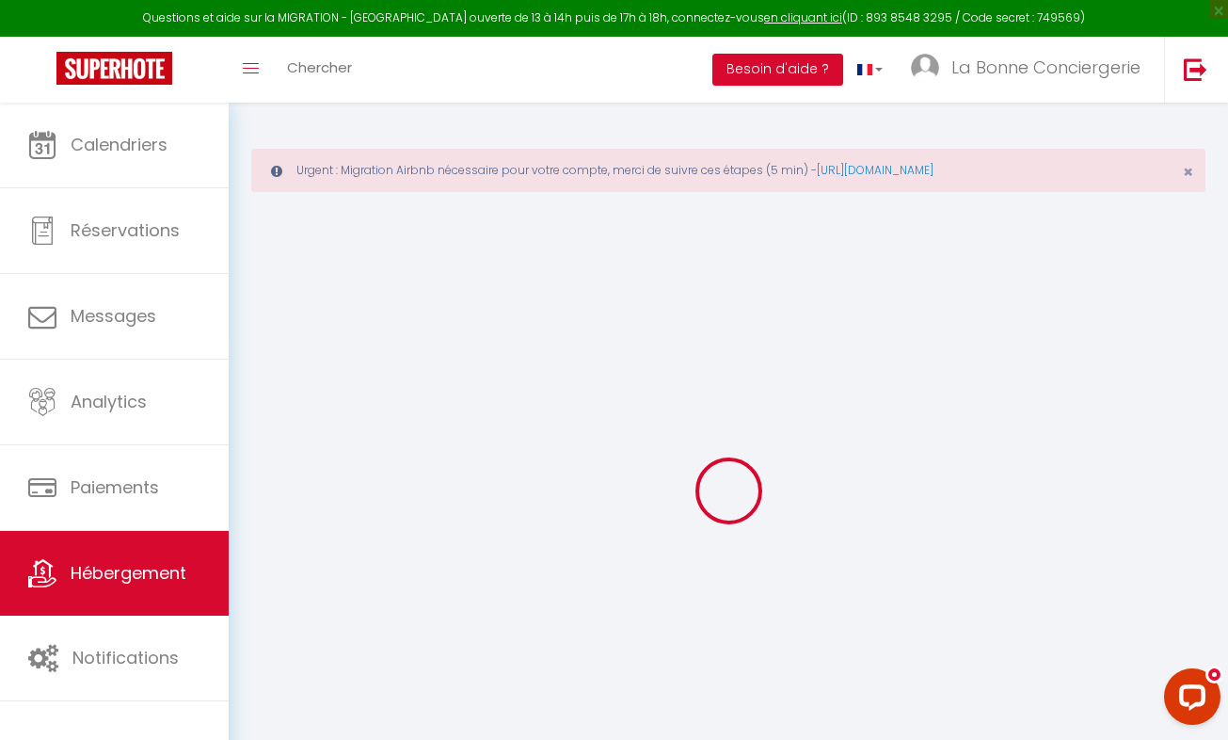
select select
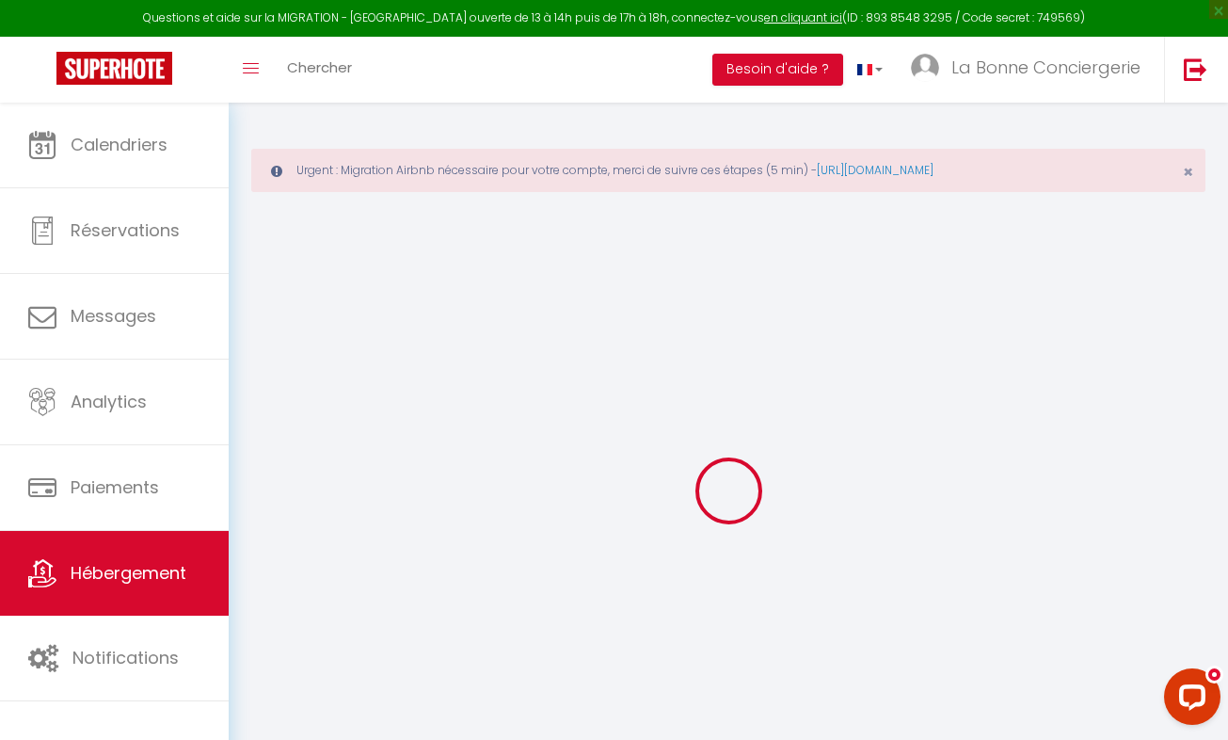
type input "[STREET_ADDRESS]"
type input "34280"
type input "LA GRANDE MOTTE"
type input "[EMAIL_ADDRESS][DOMAIN_NAME]"
select select "2858"
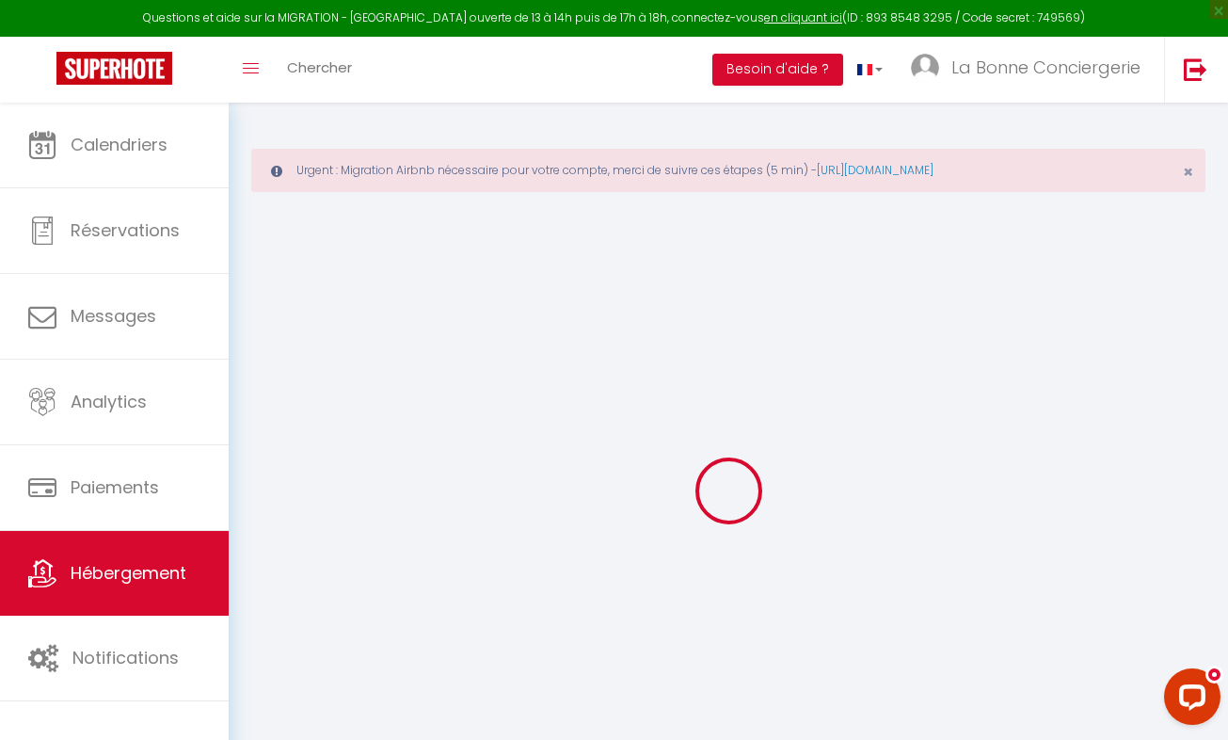
checkbox input "true"
checkbox input "false"
type input "24"
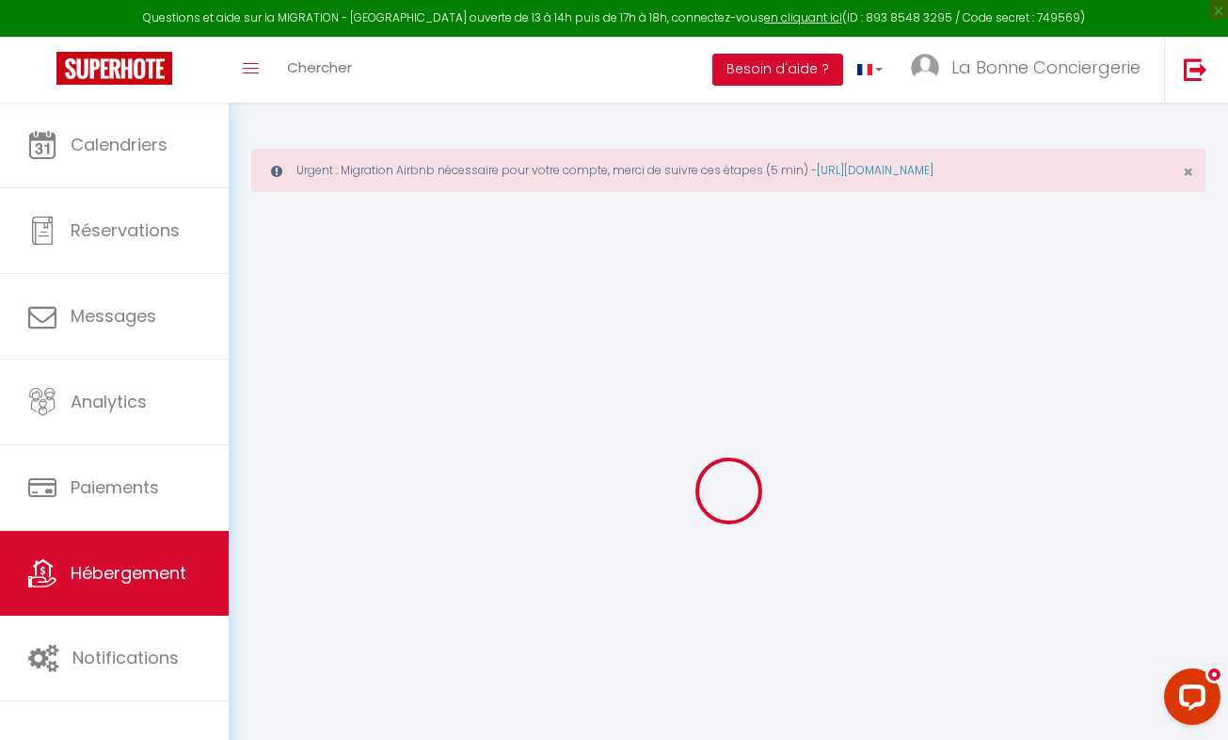
type input "49"
type input "0"
select select
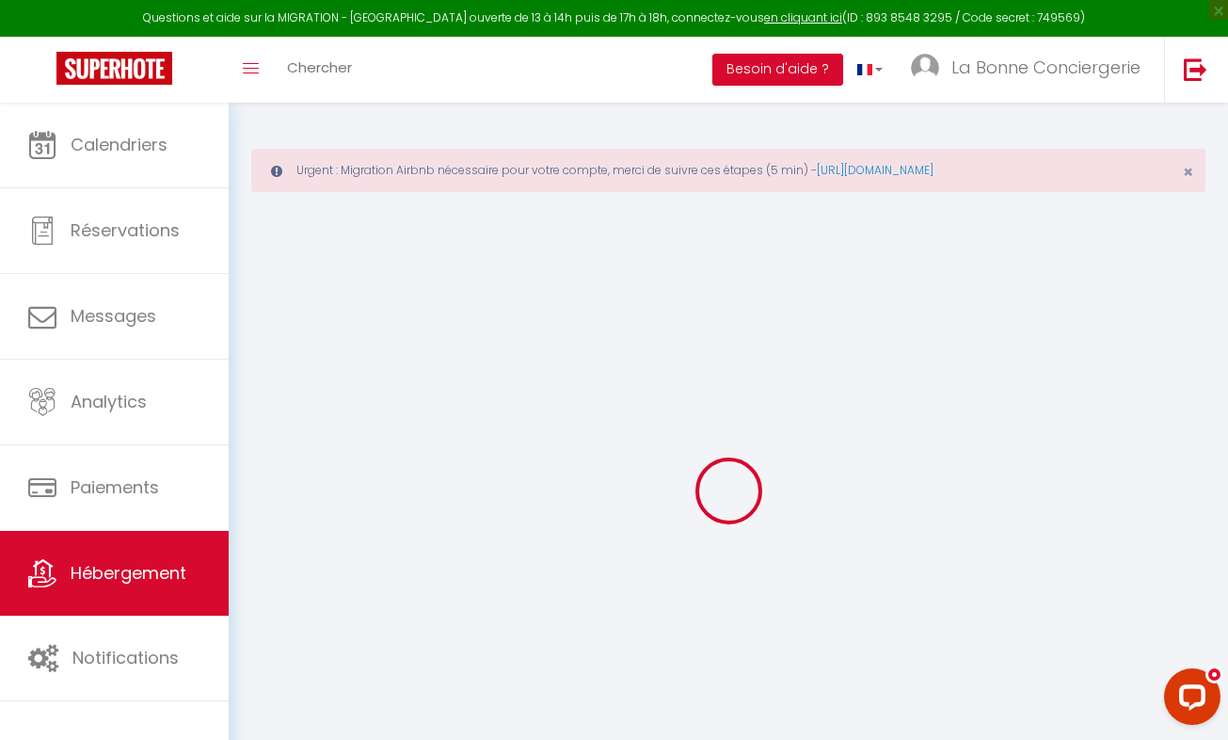
select select
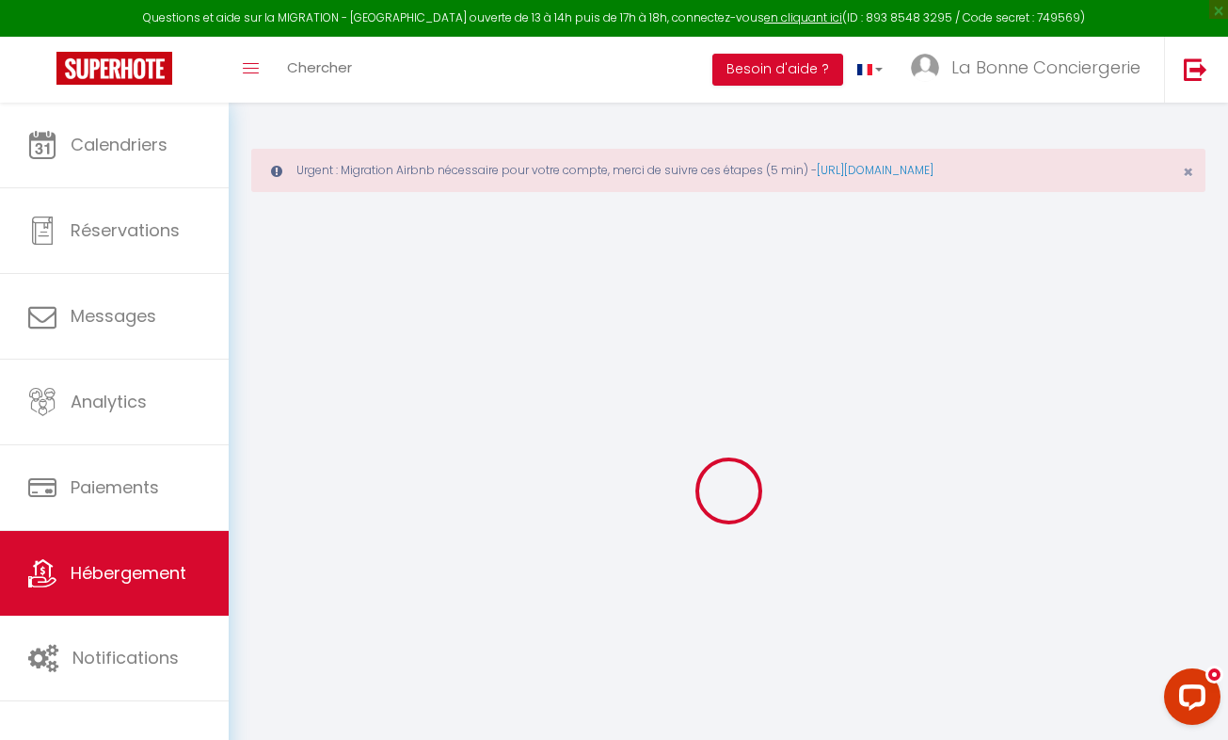
checkbox input "true"
checkbox input "false"
select select
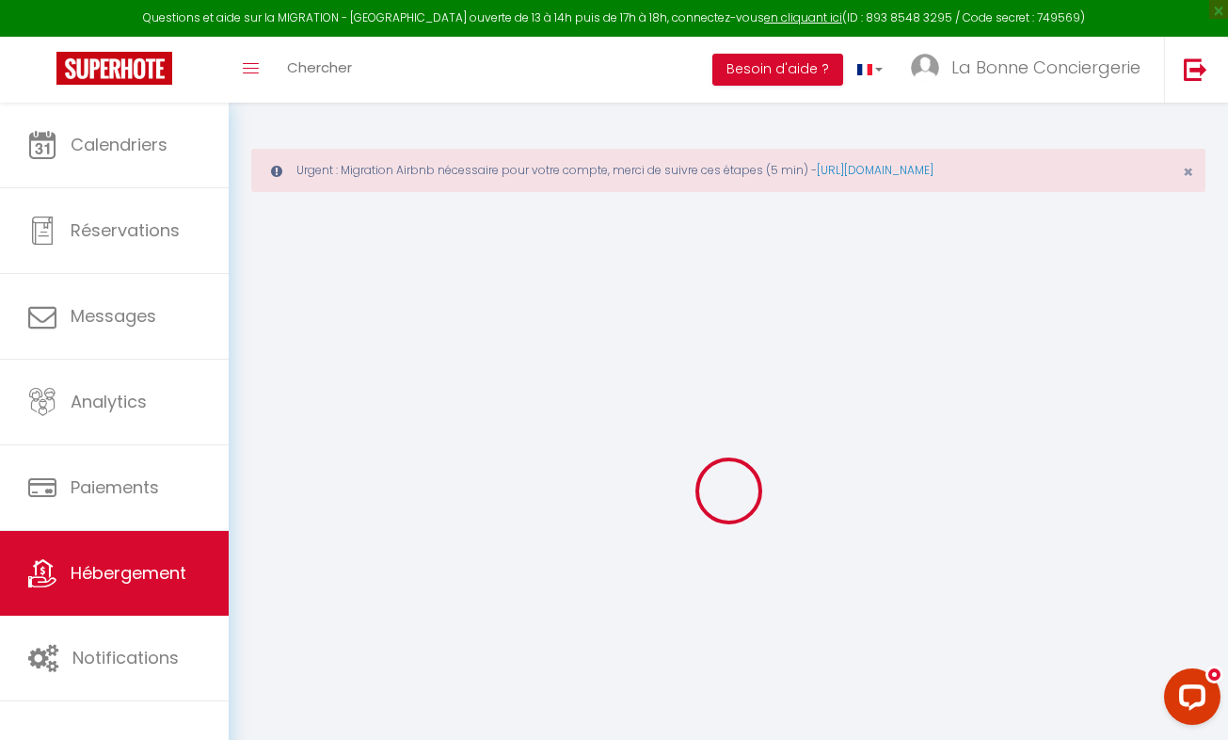
select select
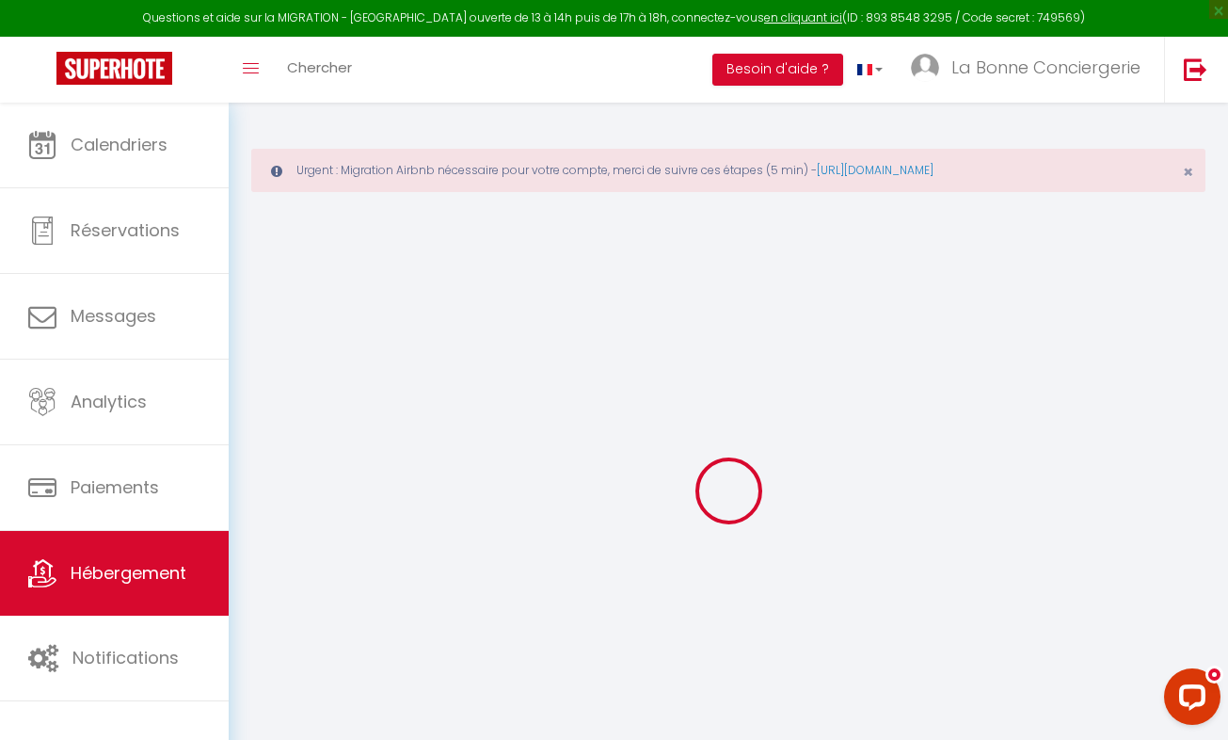
checkbox input "true"
checkbox input "false"
checkbox input "true"
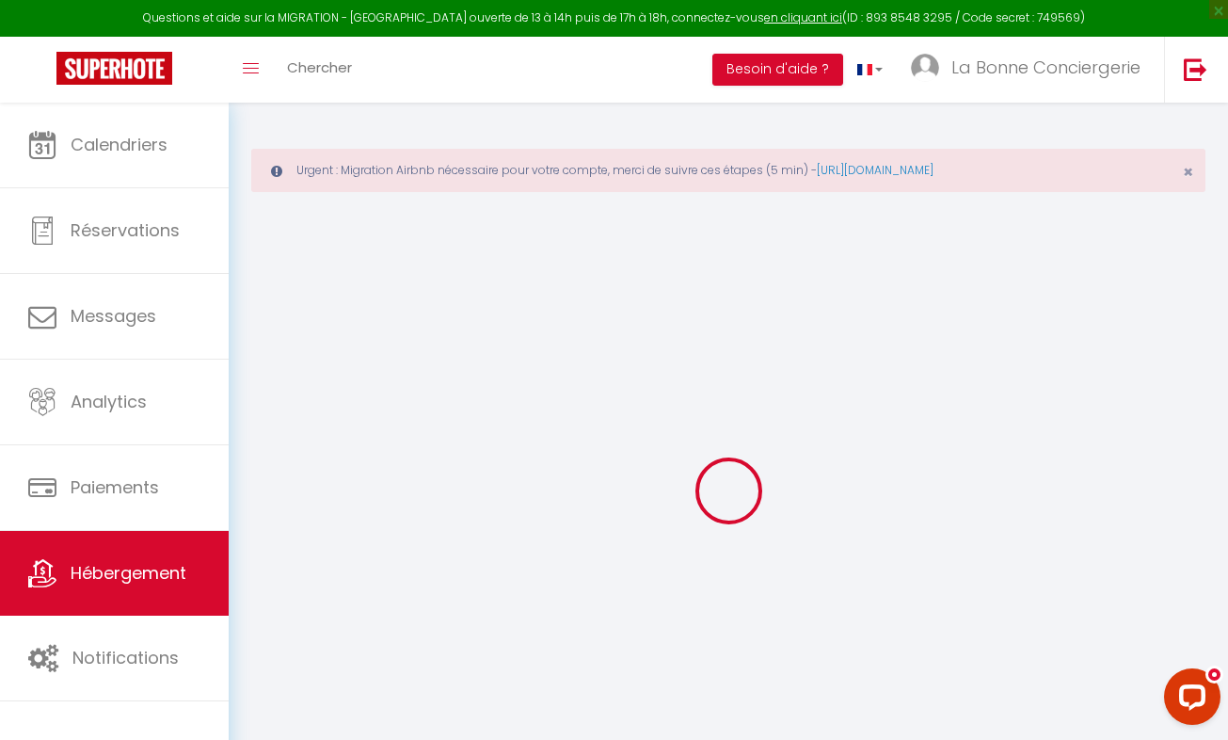
checkbox input "true"
checkbox input "false"
select select "16:00"
select select "19:00"
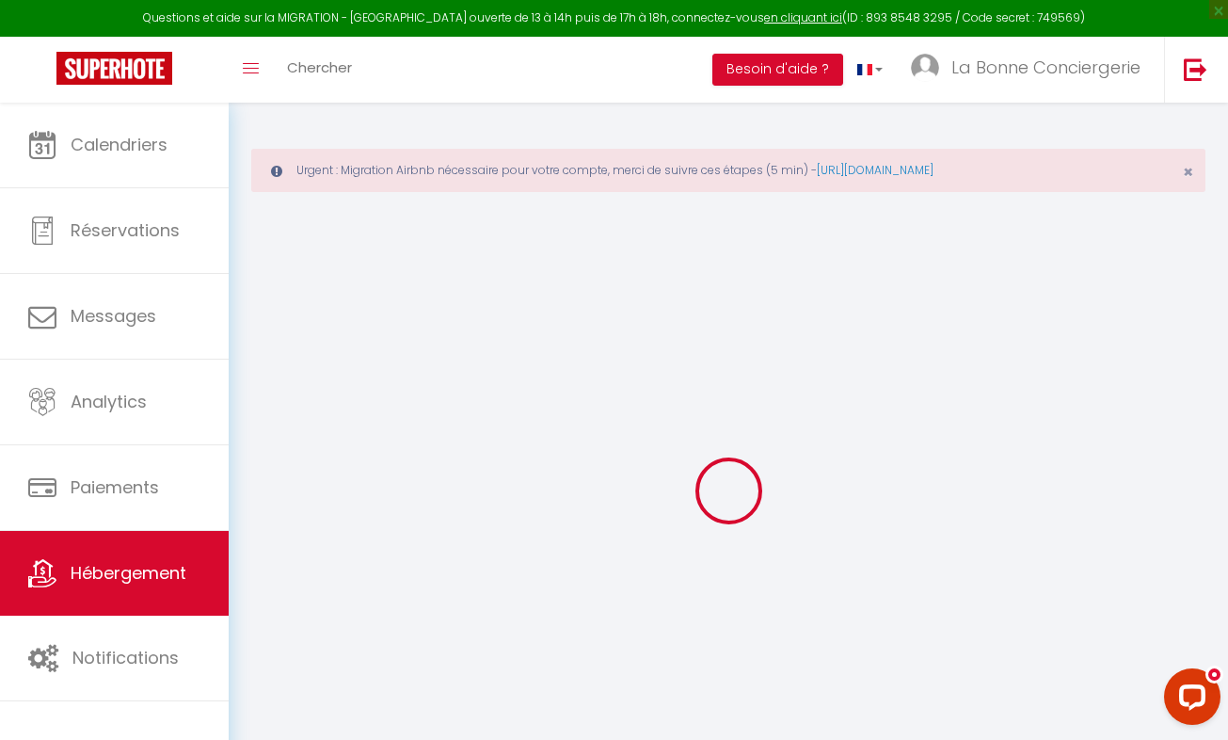
select select "10:00"
select select "15"
select select "14:00"
checkbox input "true"
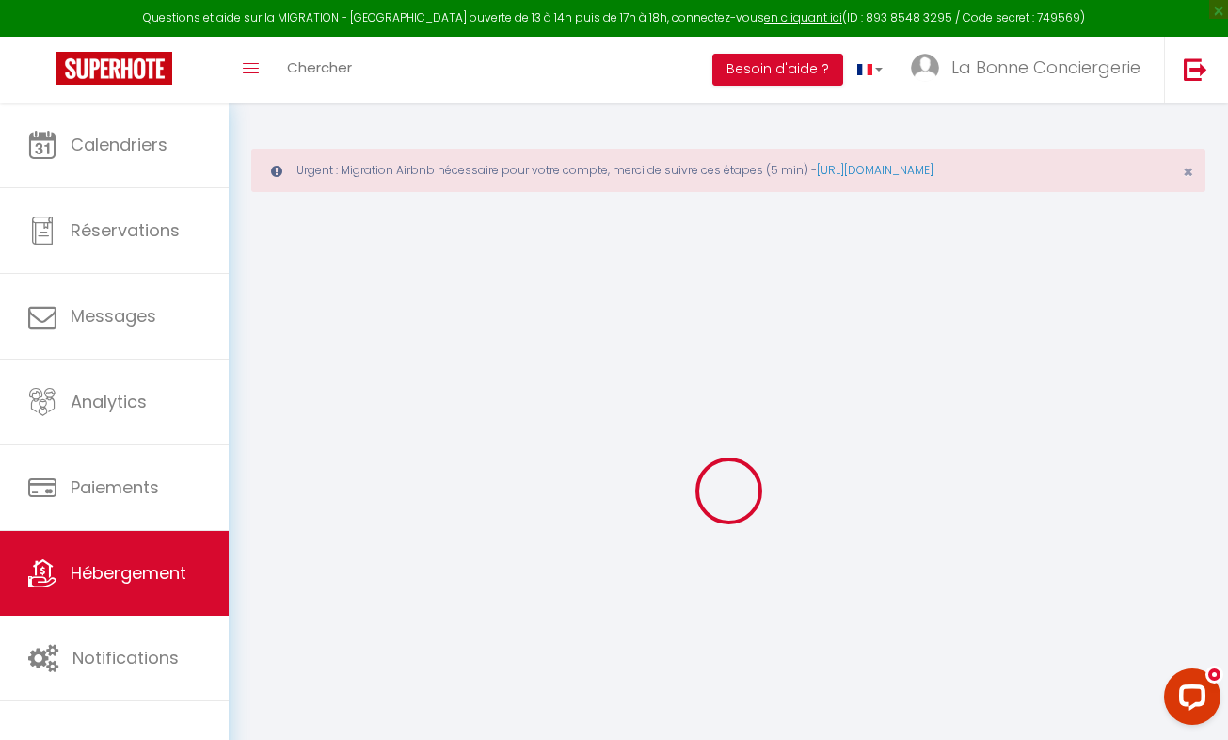
checkbox input "true"
checkbox input "false"
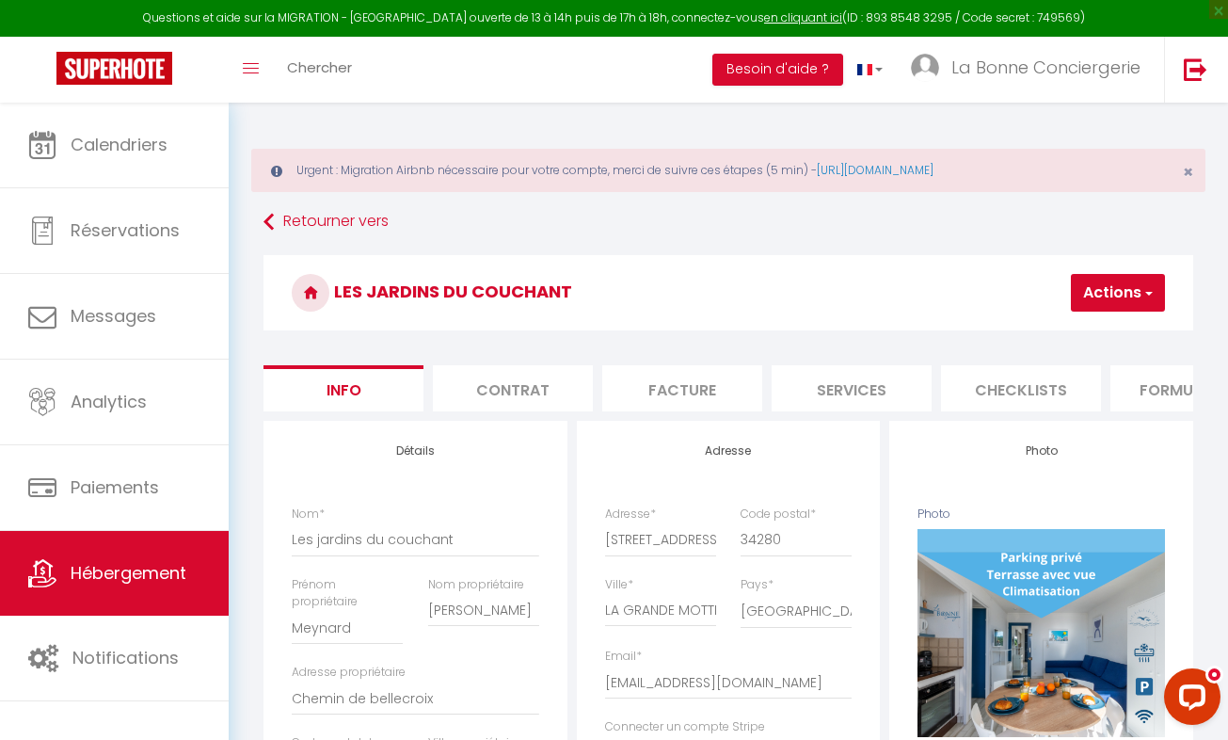
checkbox input "true"
checkbox input "false"
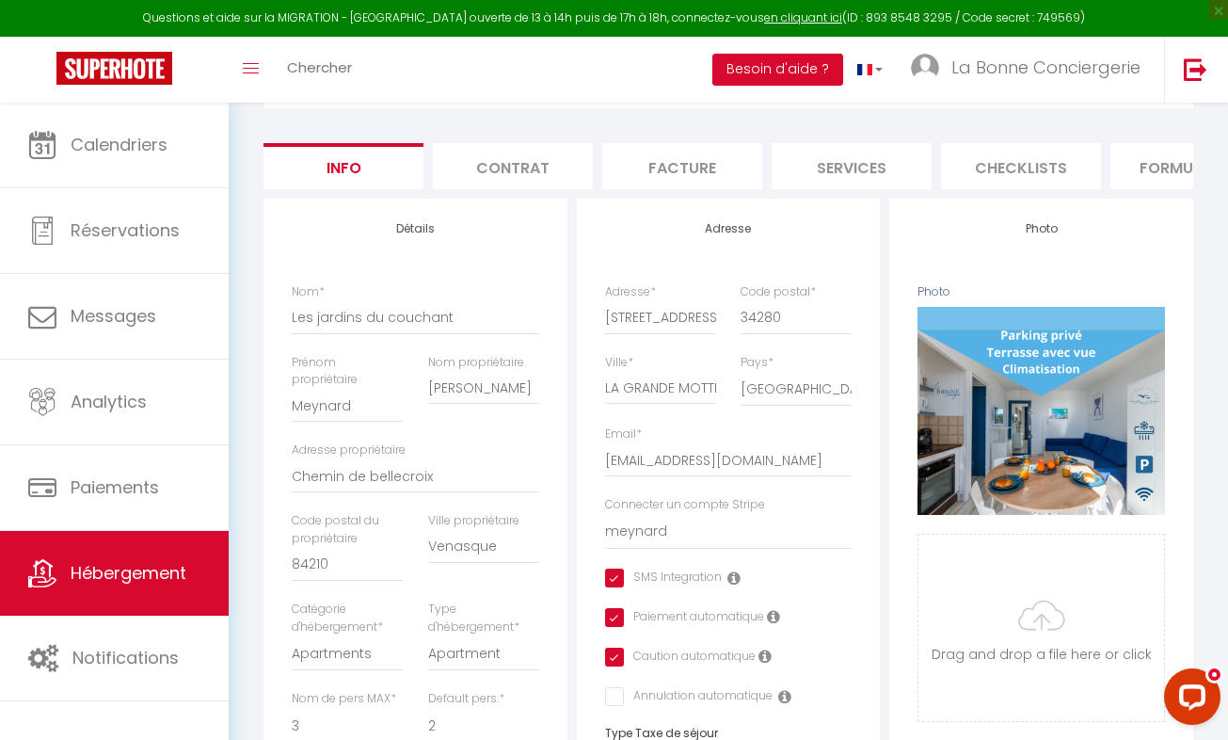
scroll to position [148, 0]
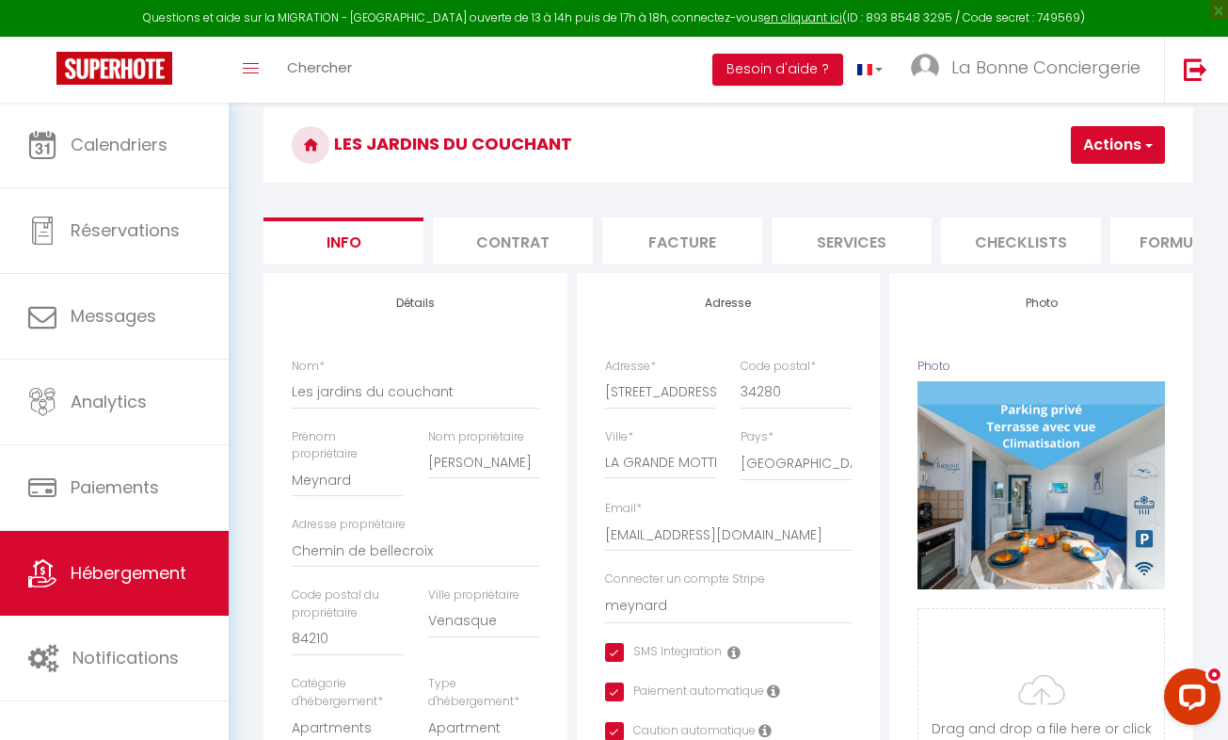
checkbox input "true"
checkbox input "false"
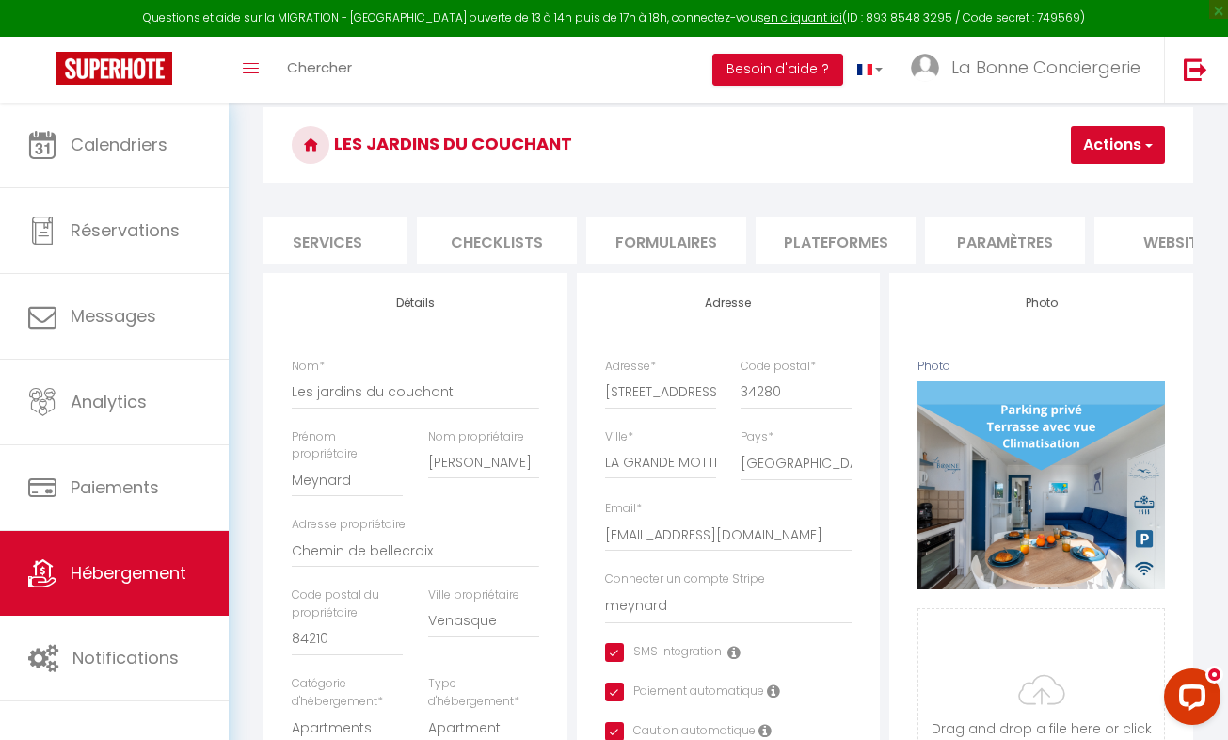
click at [835, 240] on li "Plateformes" at bounding box center [836, 240] width 160 height 46
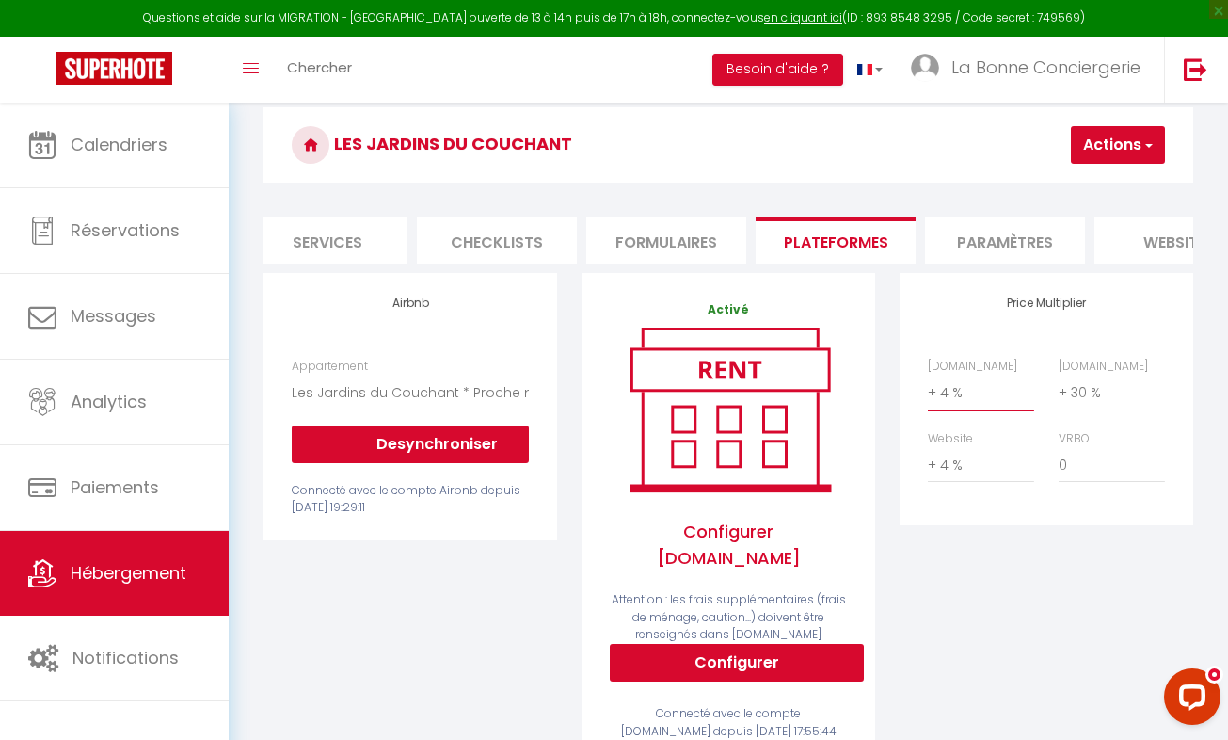
click at [955, 404] on select "0 + 1 % + 2 % + 3 % + 4 % + 5 % + 6 % + 7 % + 8 % + 9 %" at bounding box center [981, 393] width 106 height 36
select select "+ 18 %"
click at [928, 389] on select "0 + 1 % + 2 % + 3 % + 4 % + 5 % + 6 % + 7 % + 8 % + 9 %" at bounding box center [981, 393] width 106 height 36
click at [1141, 146] on button "Actions" at bounding box center [1118, 145] width 94 height 38
click at [1078, 186] on link "Enregistrer" at bounding box center [1090, 186] width 149 height 24
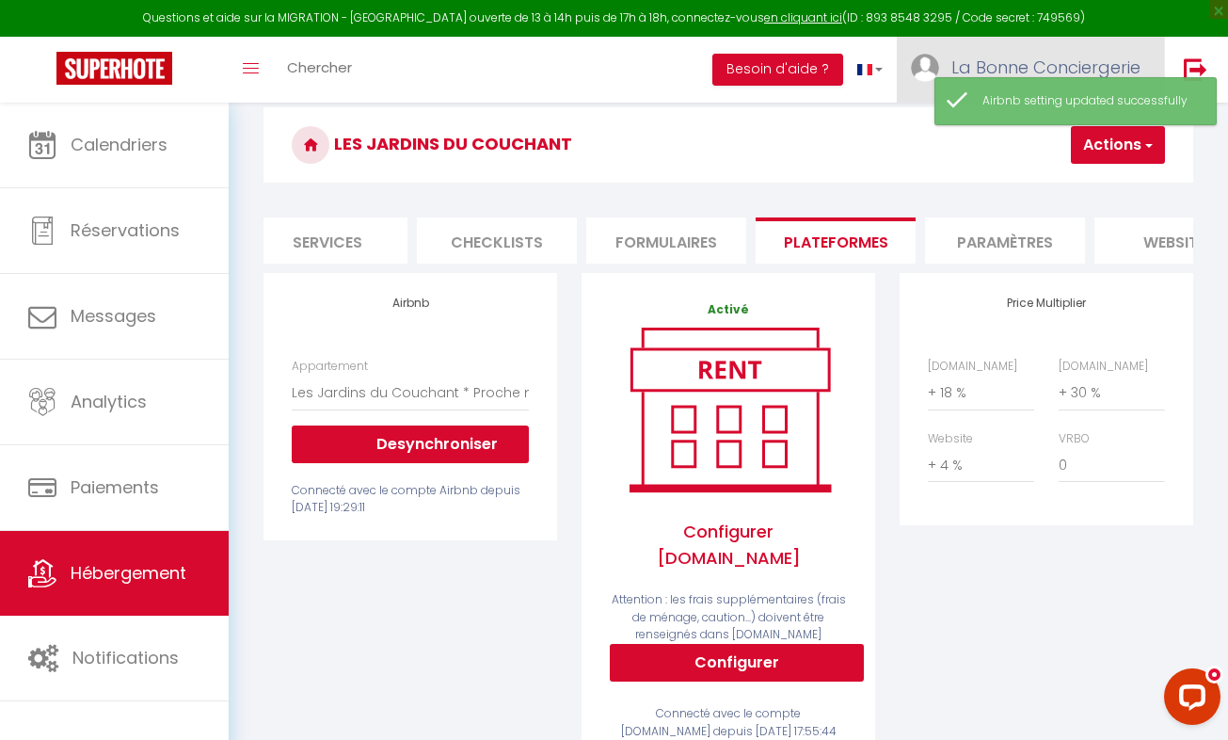
click at [1025, 63] on span "La Bonne Conciergerie" at bounding box center [1046, 68] width 189 height 24
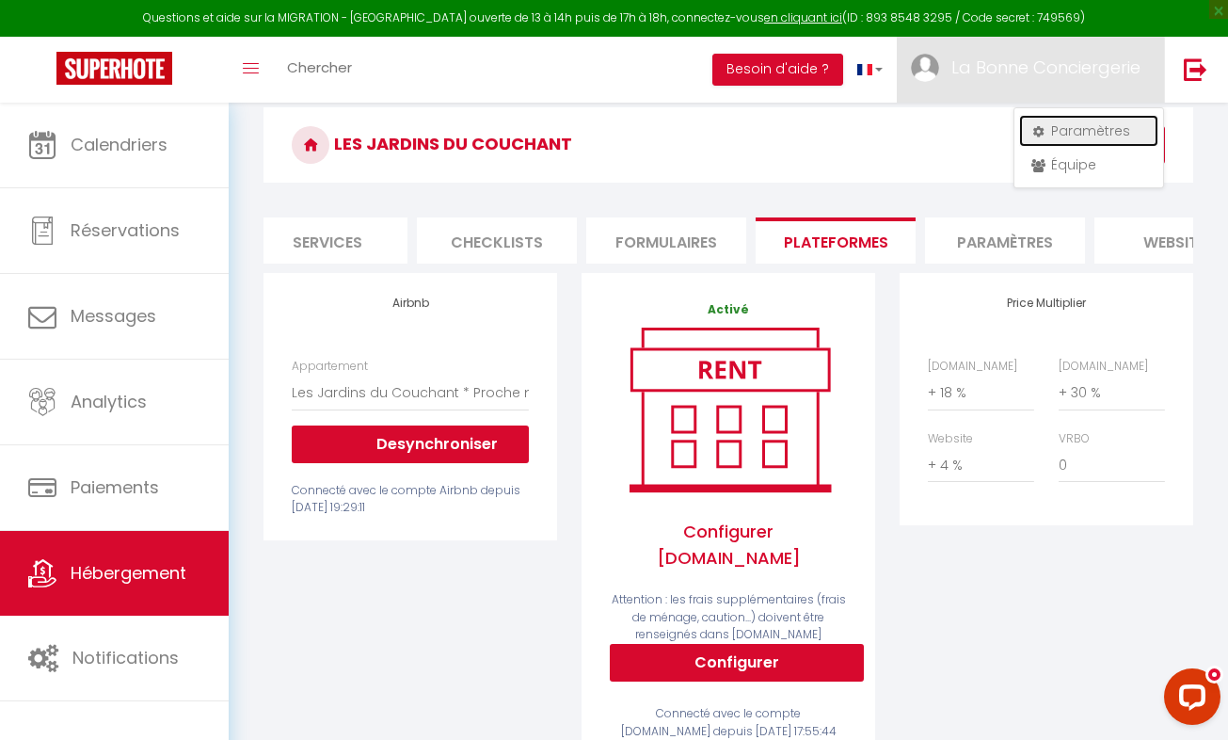
click at [1072, 134] on link "Paramètres" at bounding box center [1088, 131] width 139 height 32
select select "fr"
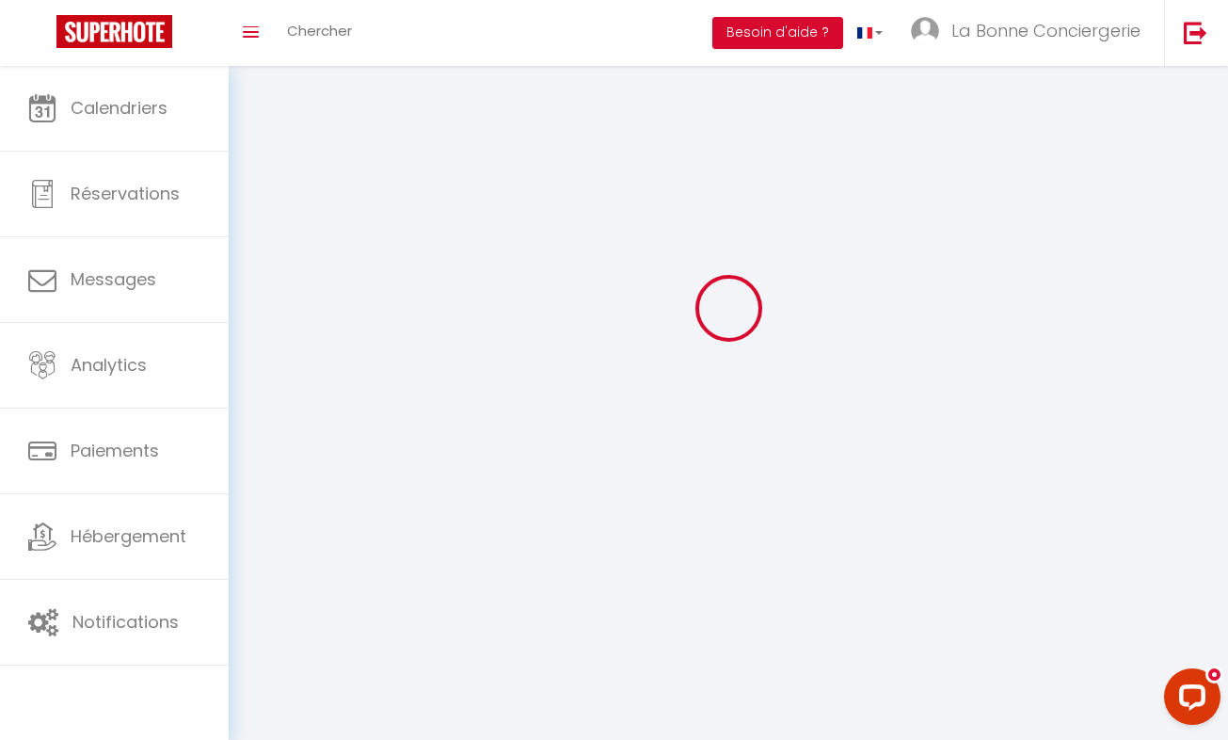
type input "La Bonne Conciergerie"
type input "Caillet"
type input "0636319297"
type input "[STREET_ADDRESS][PERSON_NAME]"
type input "34400"
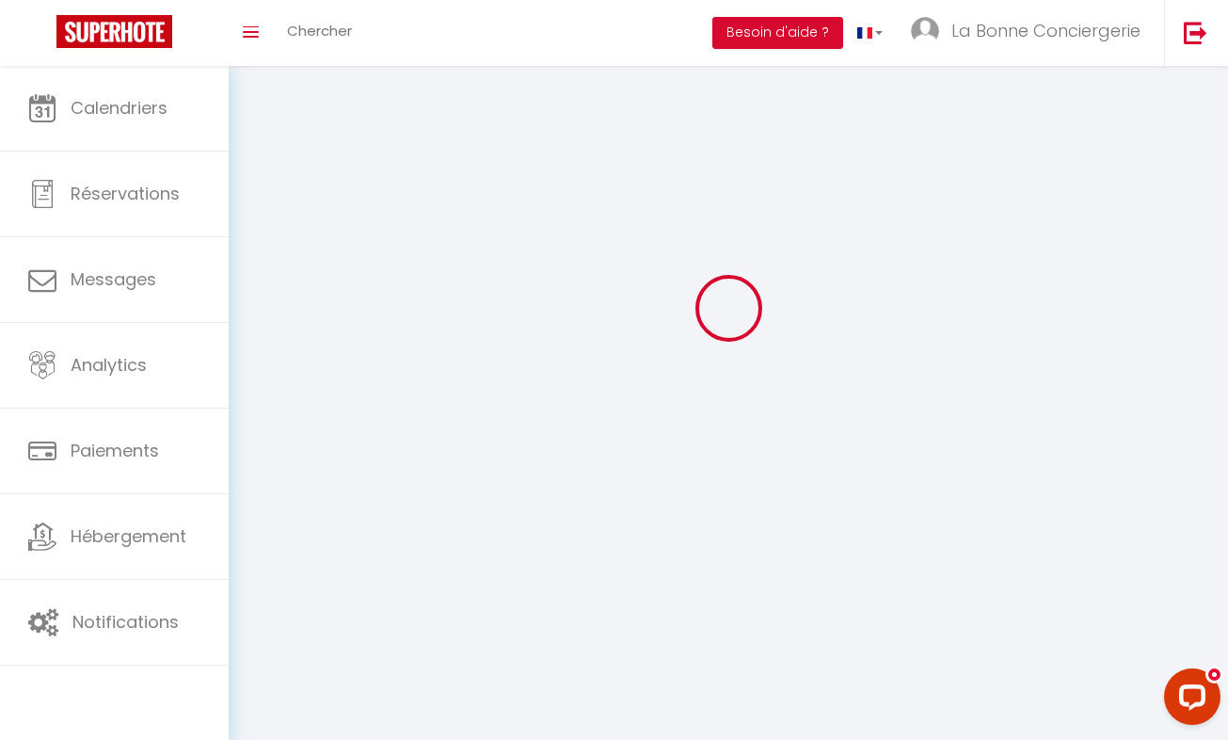
type input "Lunel"
type input "NFPzPJNpKZFmpn5Exbp3NVdKu"
type input "bBLEQyKL7H0at7V0YGJrEMjjD"
type input "[URL][DOMAIN_NAME]"
type input "FO27250"
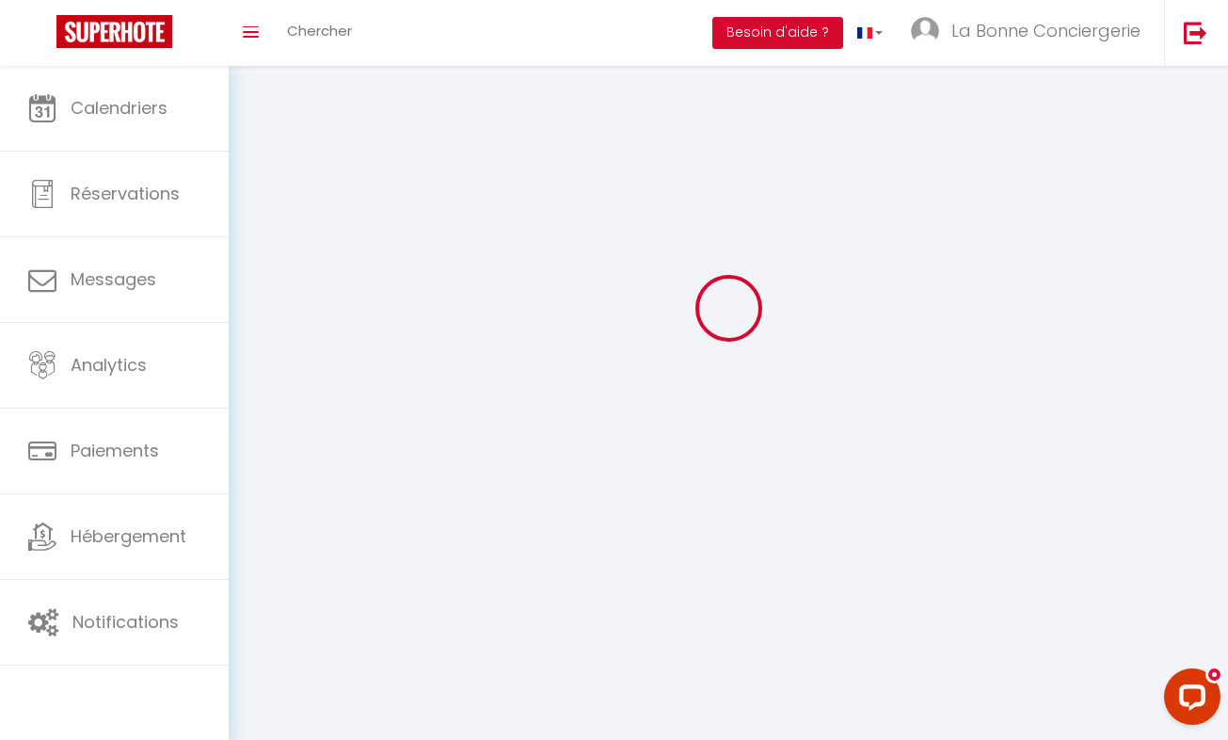
select select "28"
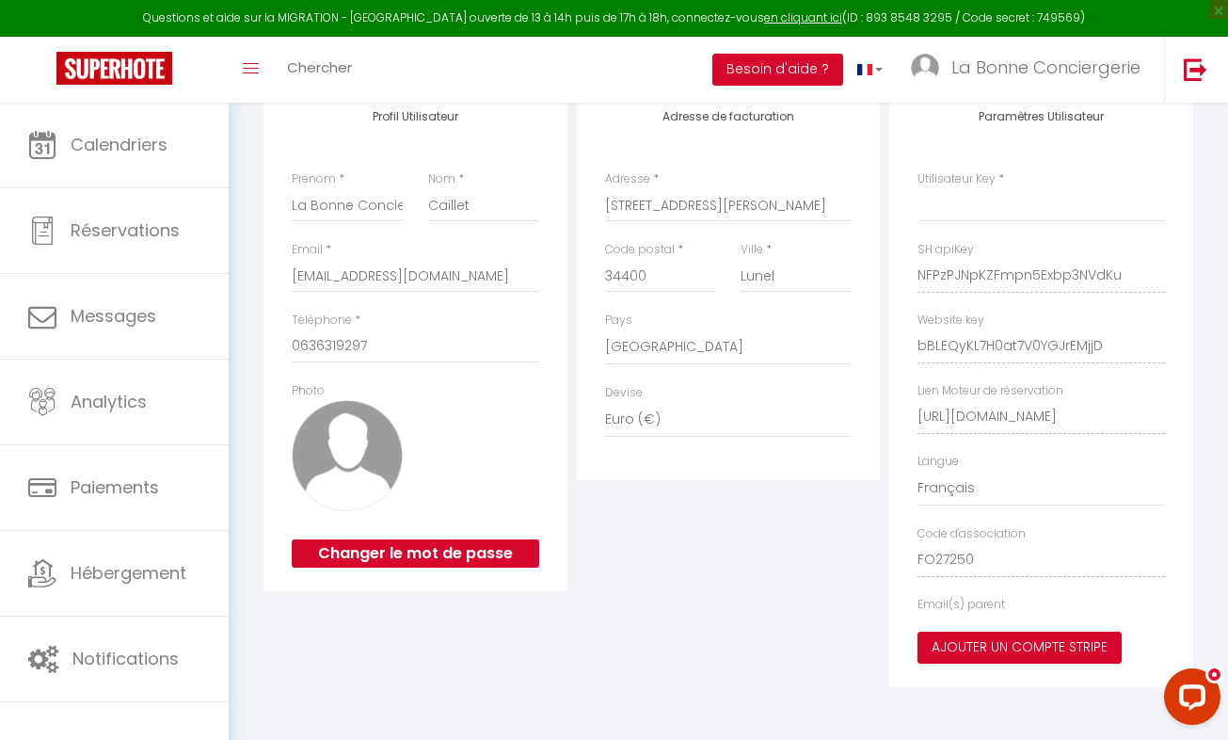
type input "NFPzPJNpKZFmpn5Exbp3NVdKu"
type input "bBLEQyKL7H0at7V0YGJrEMjjD"
type input "[URL][DOMAIN_NAME]"
select select "fr"
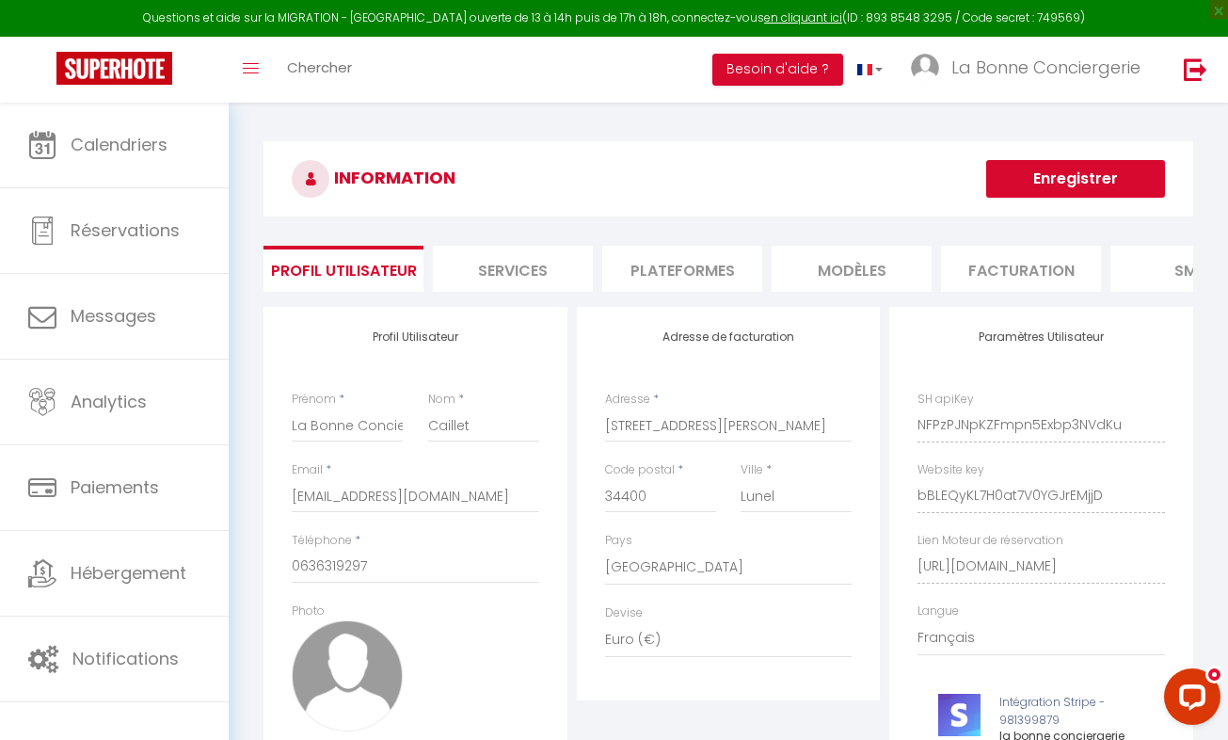
click at [714, 272] on li "Plateformes" at bounding box center [682, 269] width 160 height 46
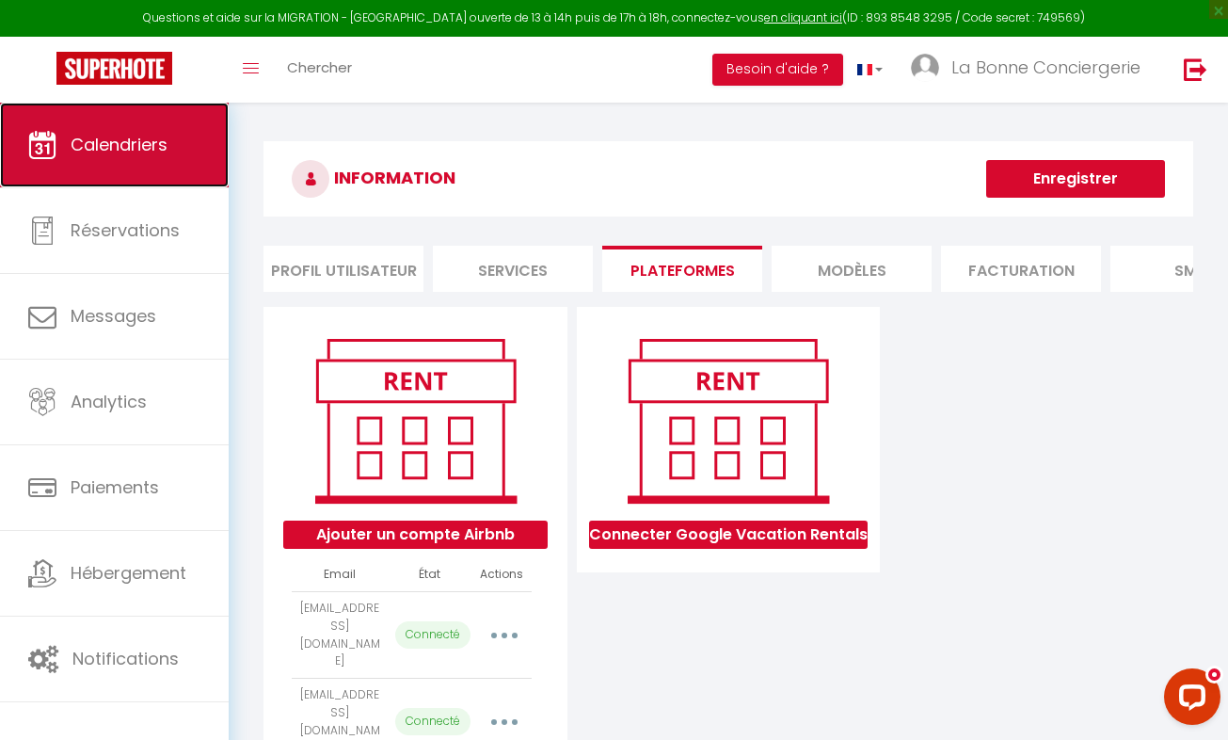
click at [139, 155] on span "Calendriers" at bounding box center [119, 145] width 97 height 24
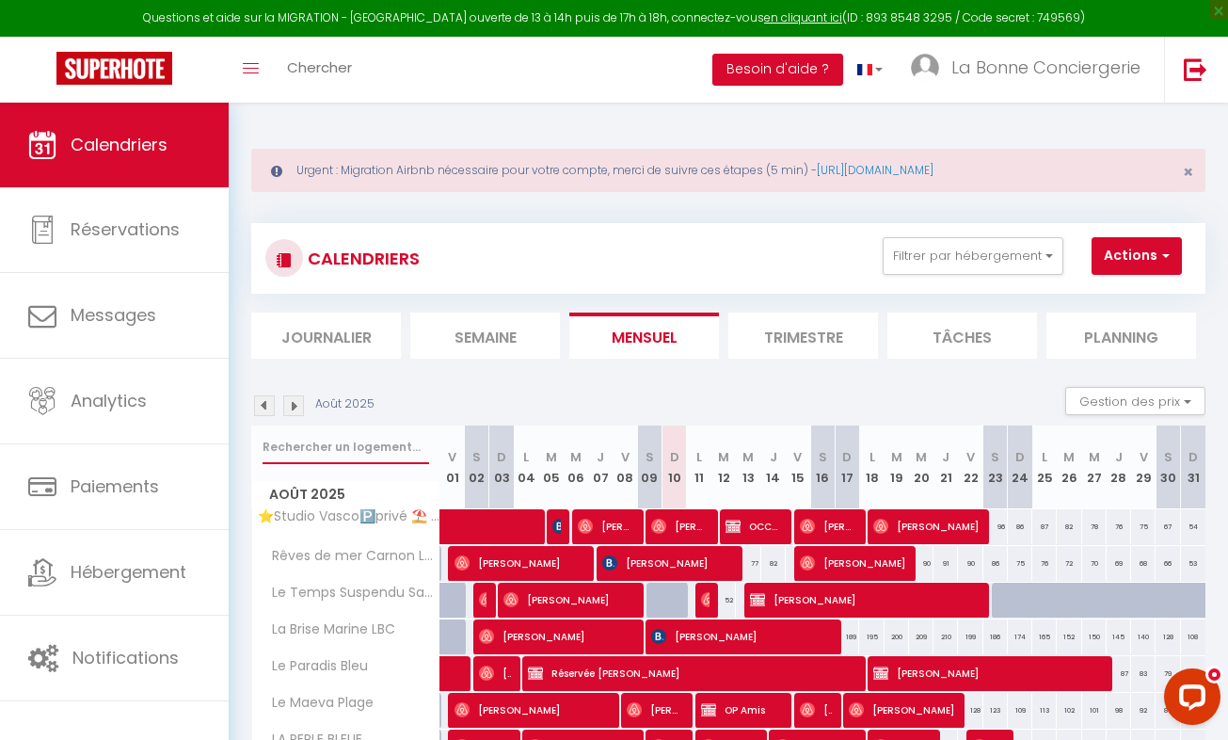
click at [306, 450] on input "text" at bounding box center [346, 447] width 167 height 34
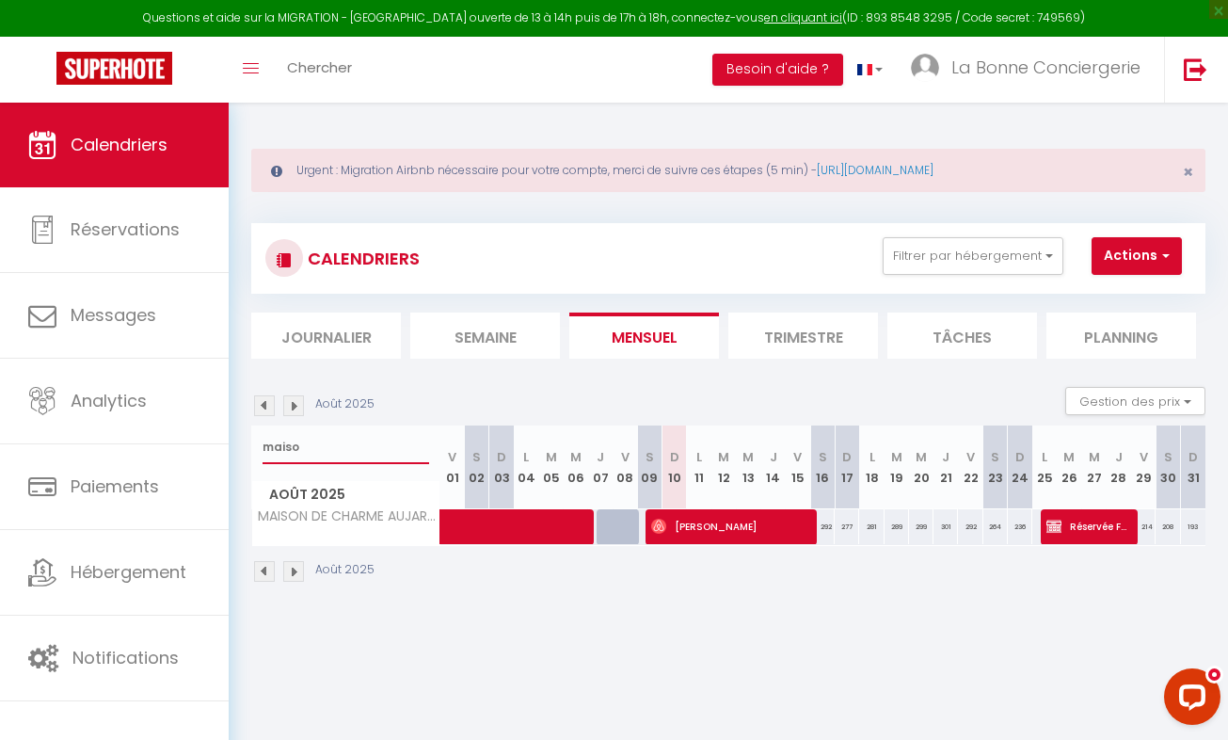
type input "maiso"
click at [1199, 54] on link at bounding box center [1195, 70] width 62 height 66
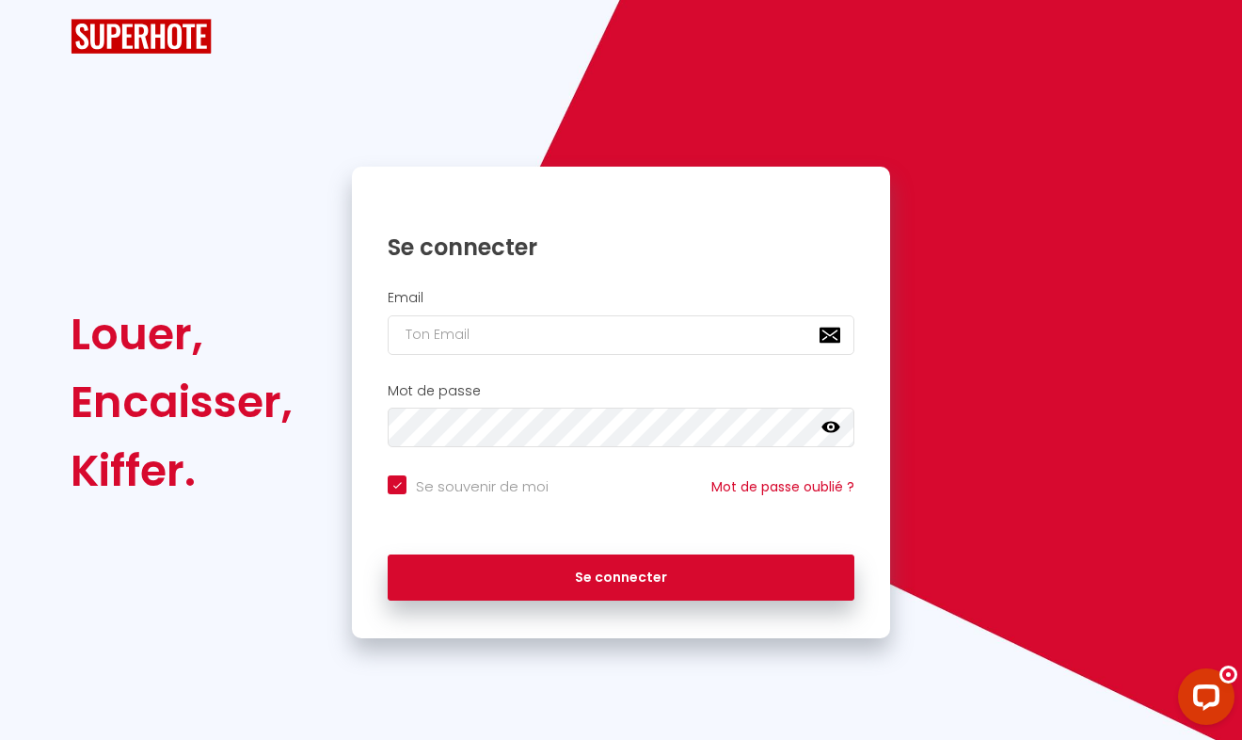
checkbox input "true"
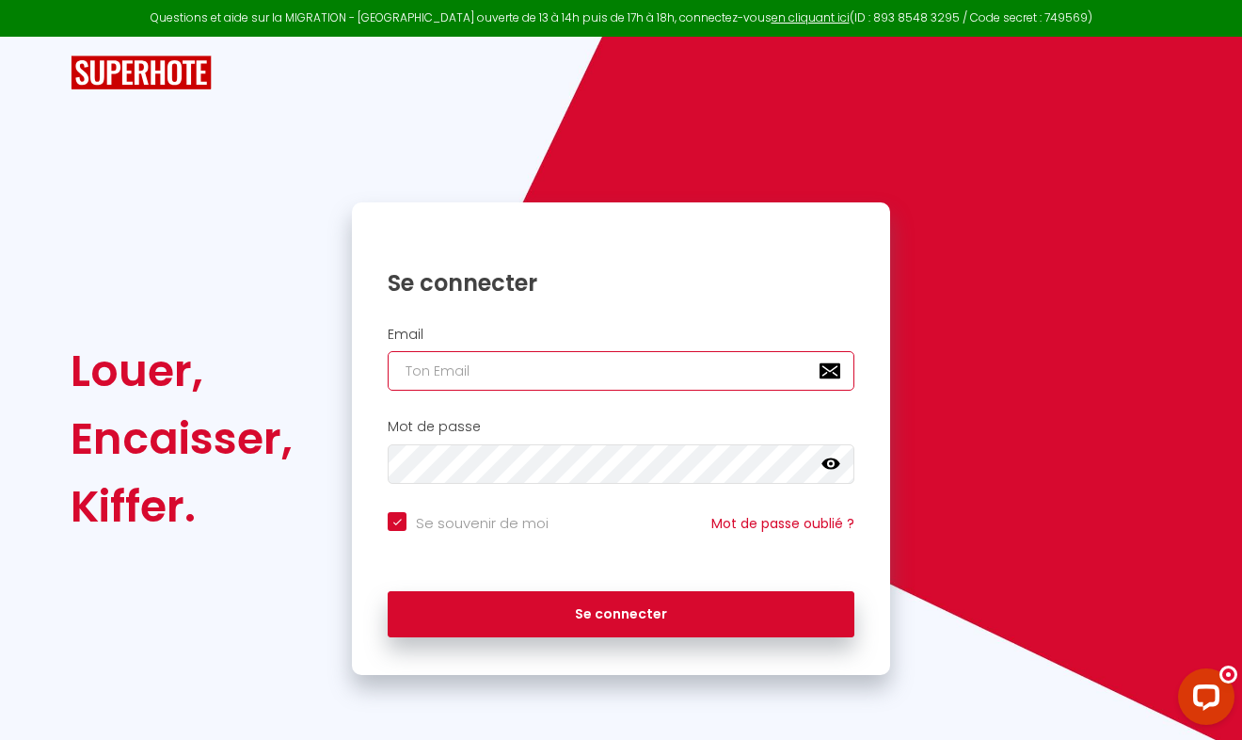
type input "[EMAIL_ADDRESS][DOMAIN_NAME]"
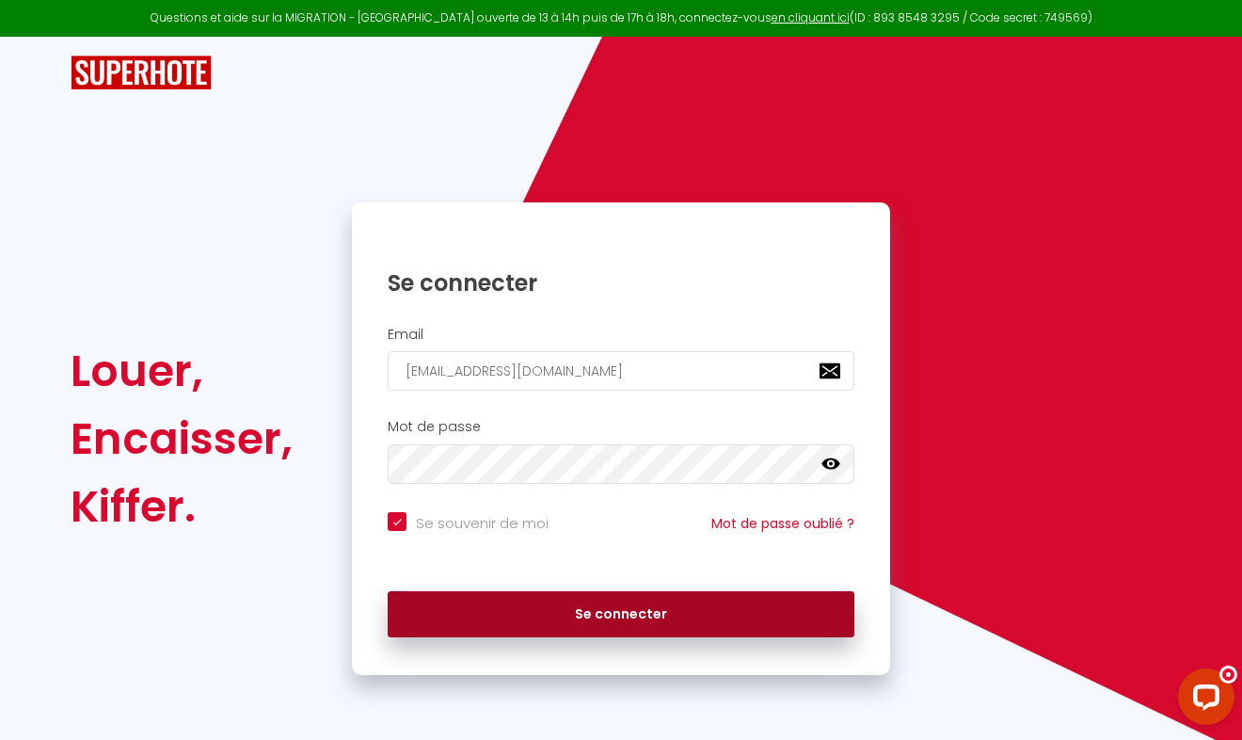
click at [538, 617] on button "Se connecter" at bounding box center [621, 614] width 467 height 47
checkbox input "true"
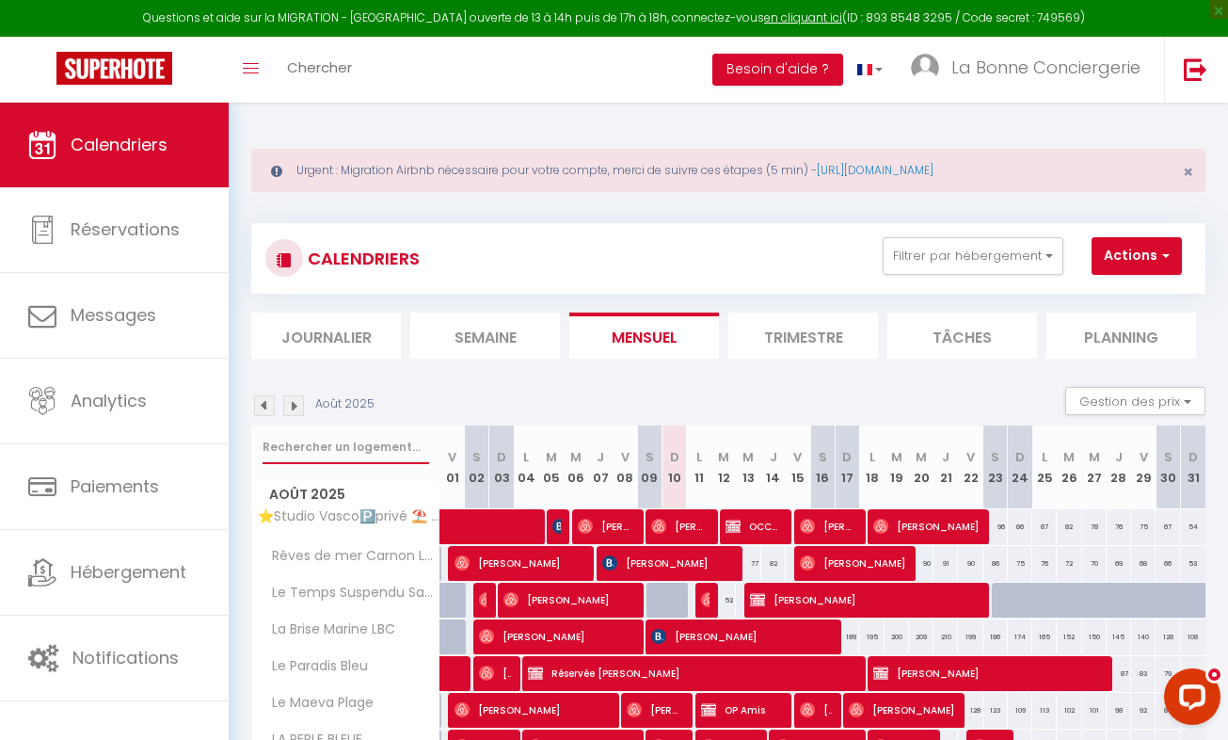
click at [280, 450] on input "text" at bounding box center [346, 447] width 167 height 34
type input "mai"
select select
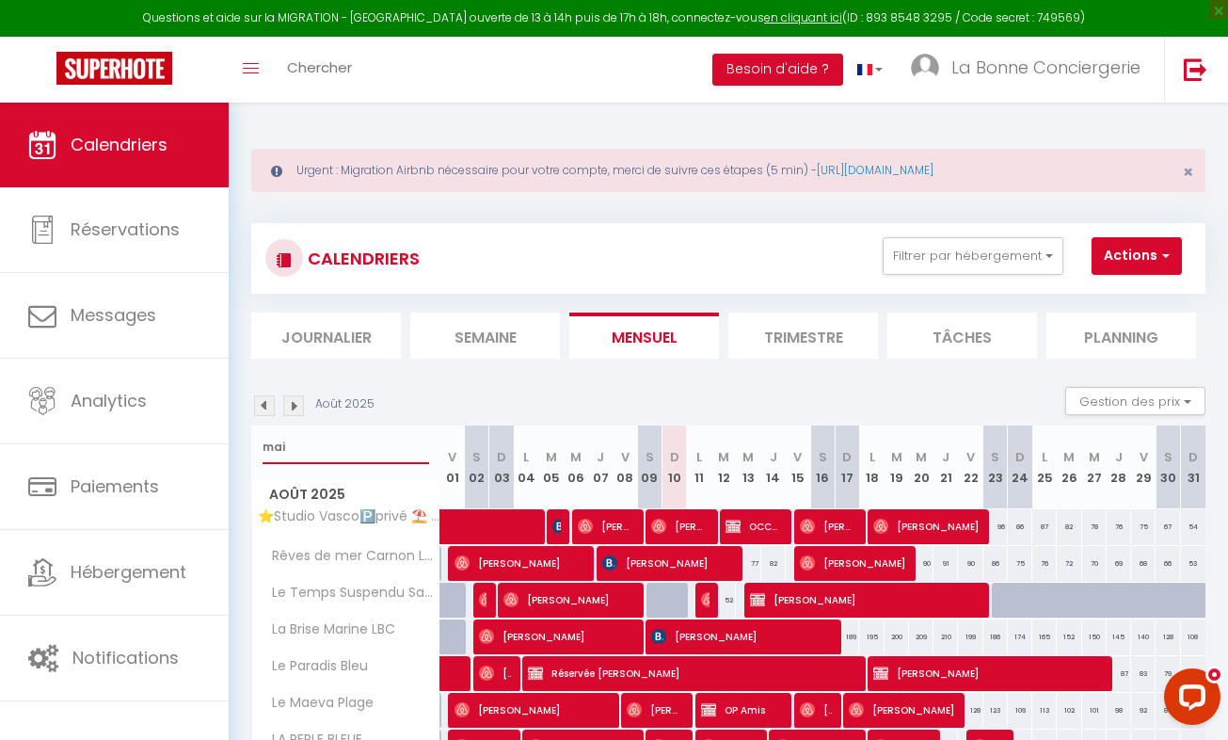
select select
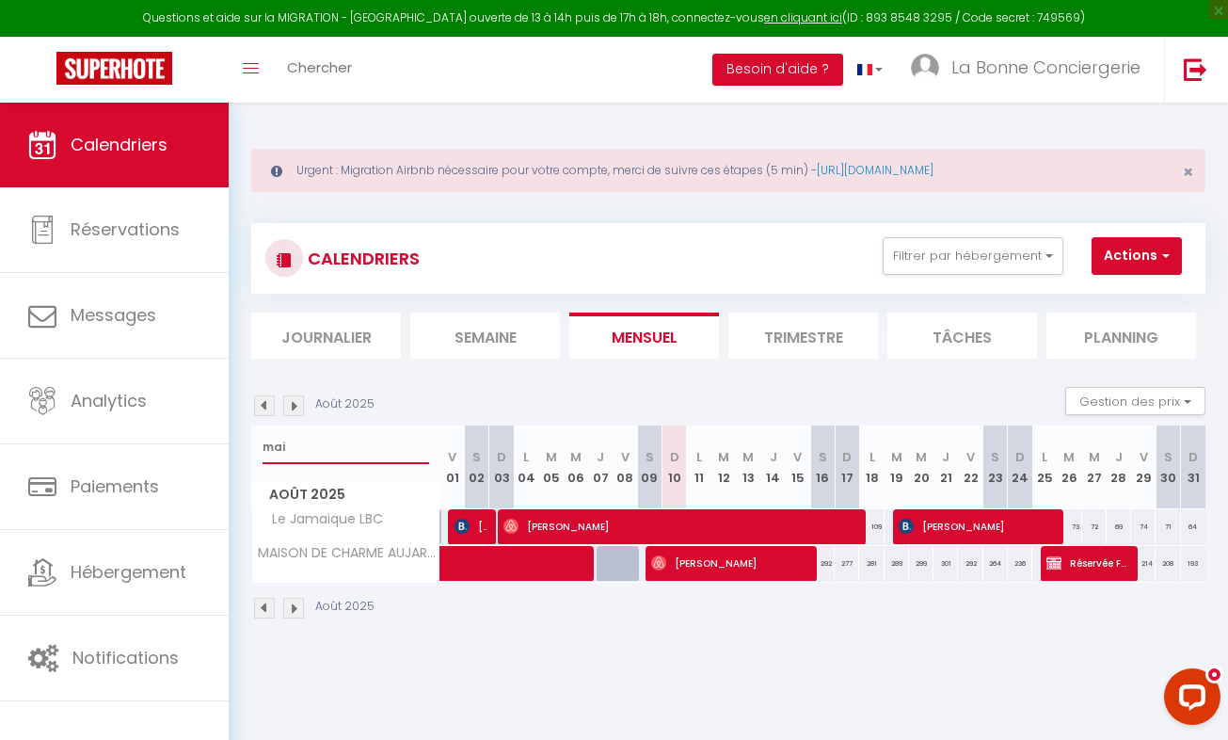
type input "mai"
click at [1066, 561] on span "Réservée Fabrice" at bounding box center [1088, 563] width 82 height 36
select select "OK"
select select "KO"
select select "0"
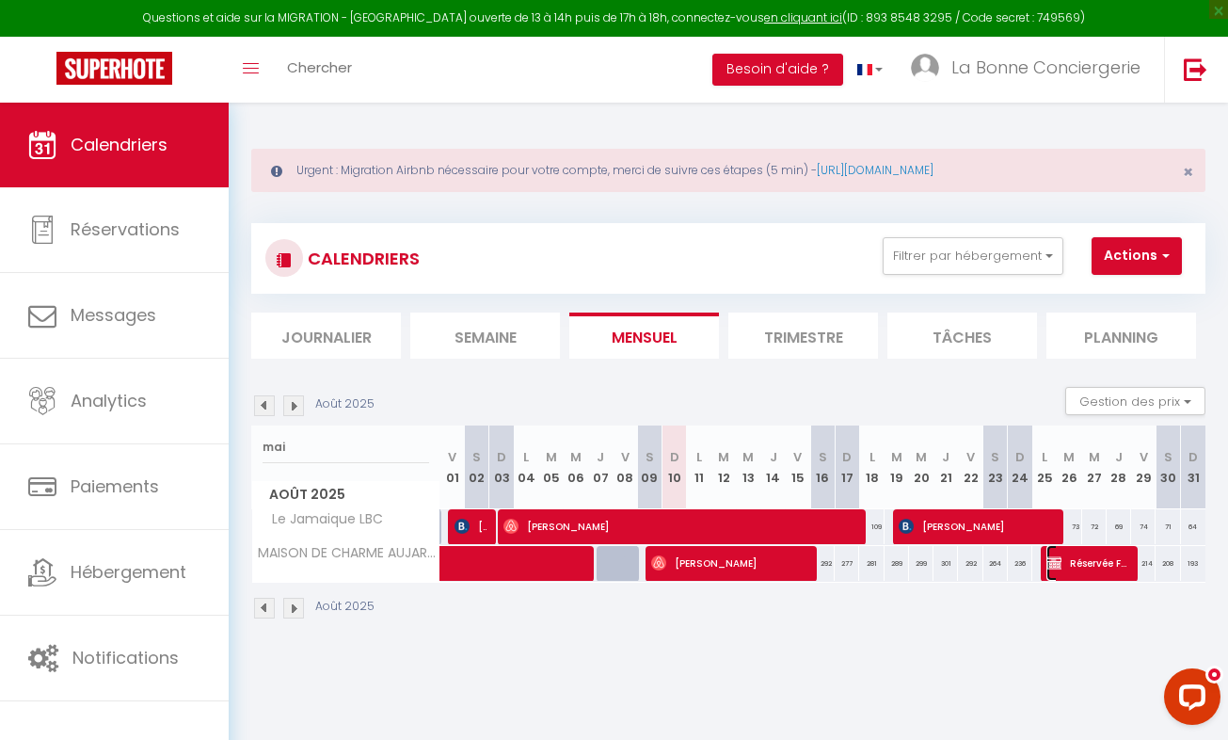
select select "0"
select select "1"
select select
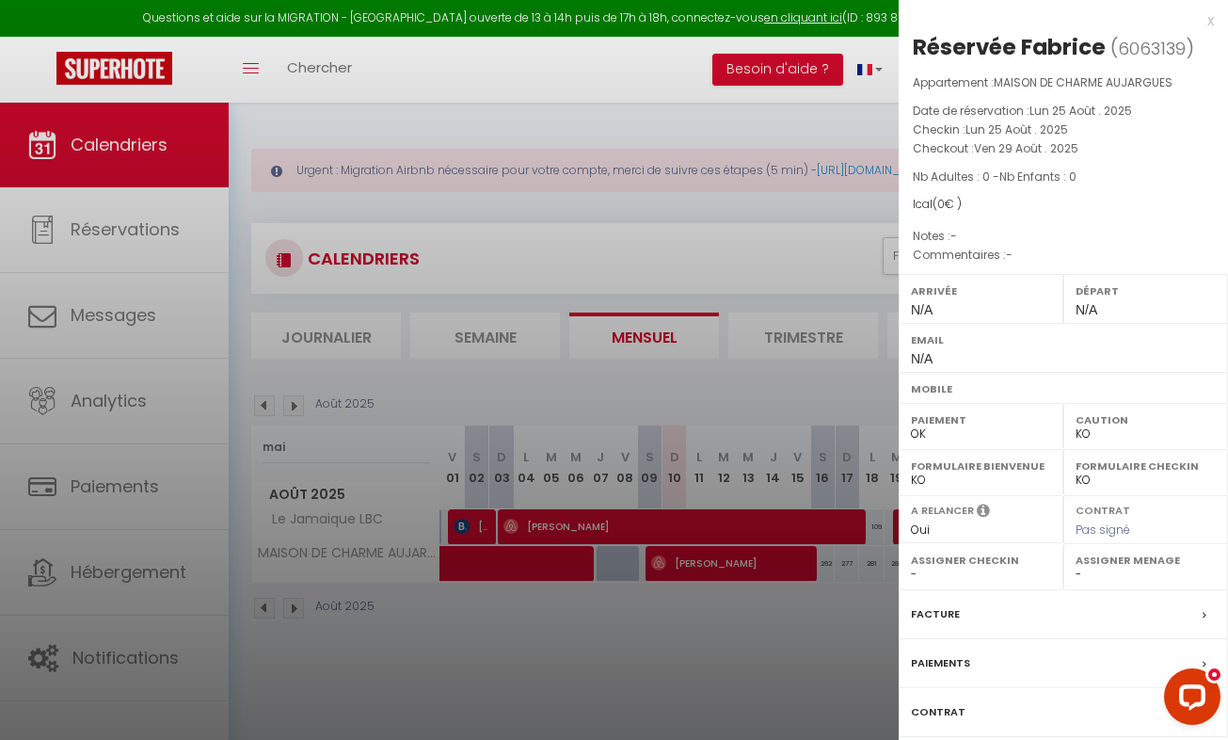
click at [755, 655] on div at bounding box center [614, 370] width 1228 height 740
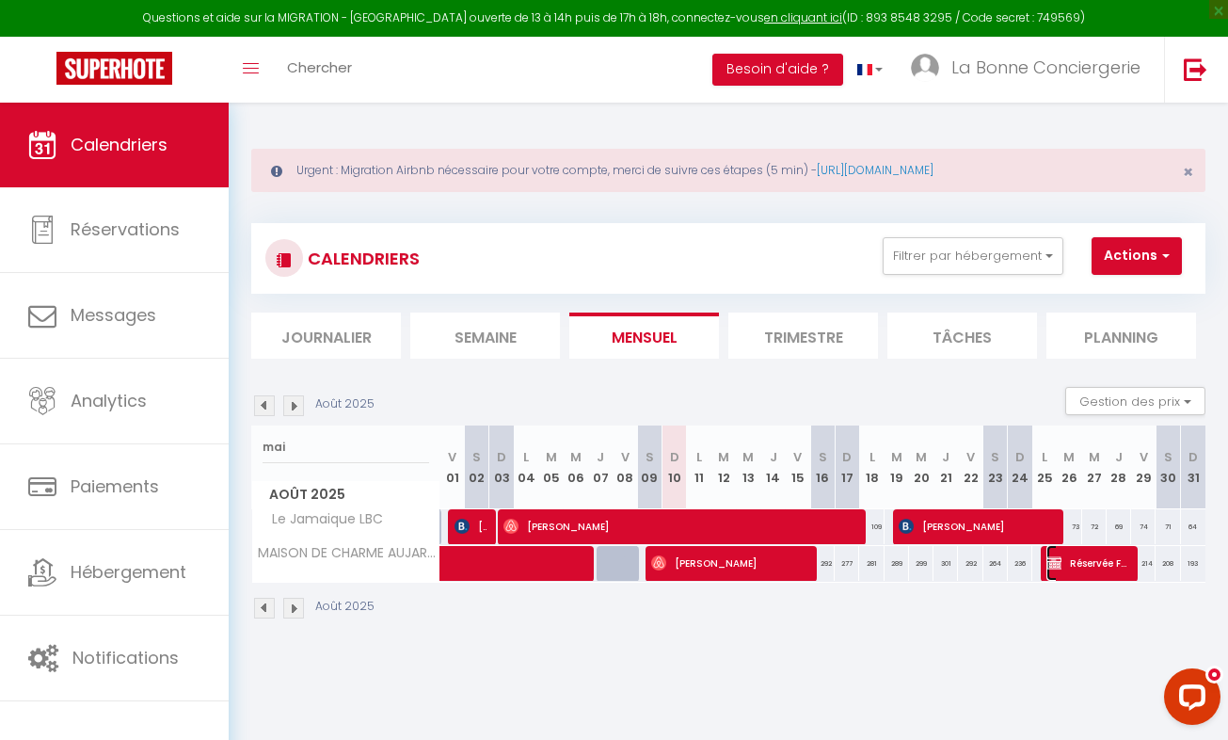
click at [1077, 571] on span "Réservée Fabrice" at bounding box center [1088, 563] width 82 height 36
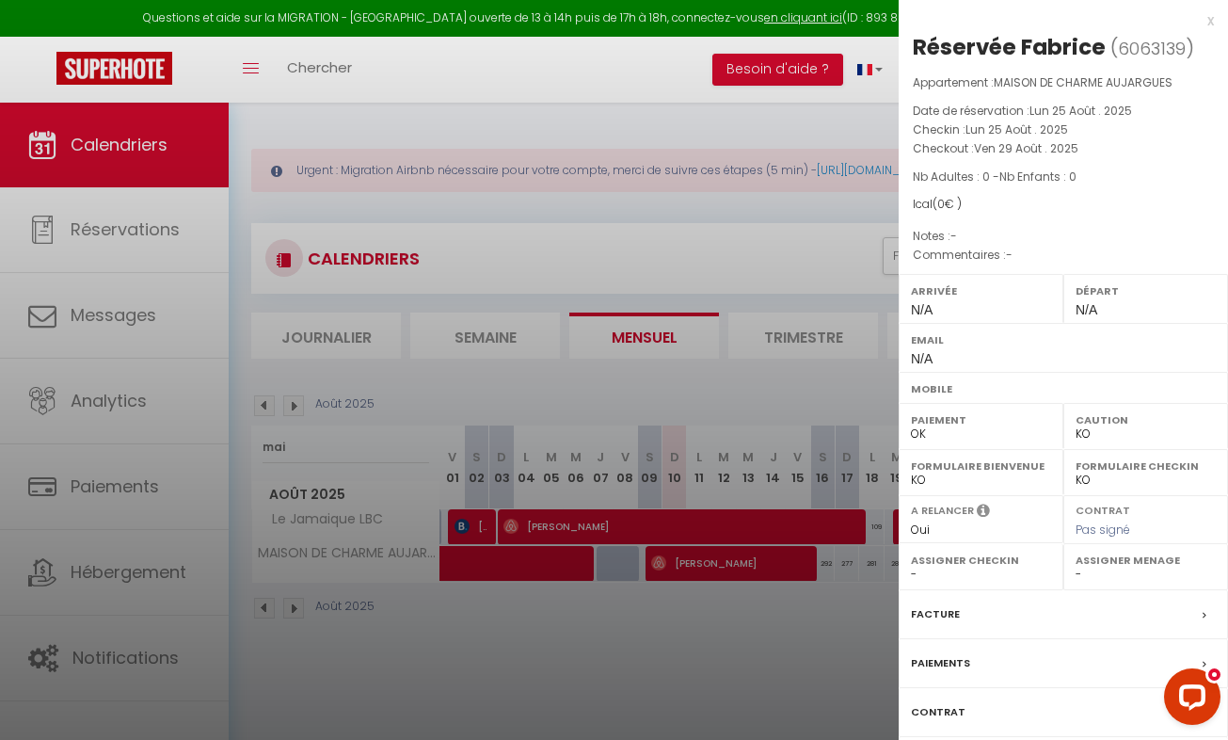
click at [951, 668] on label "Paiements" at bounding box center [940, 663] width 59 height 20
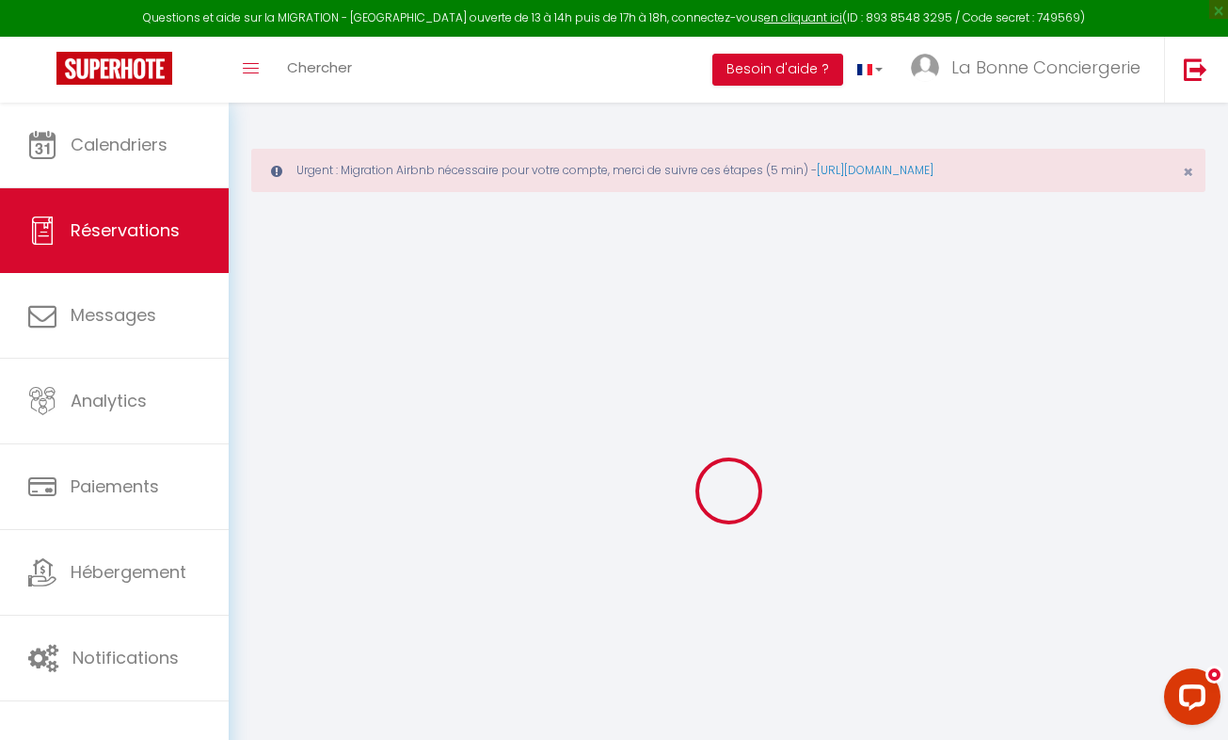
select select
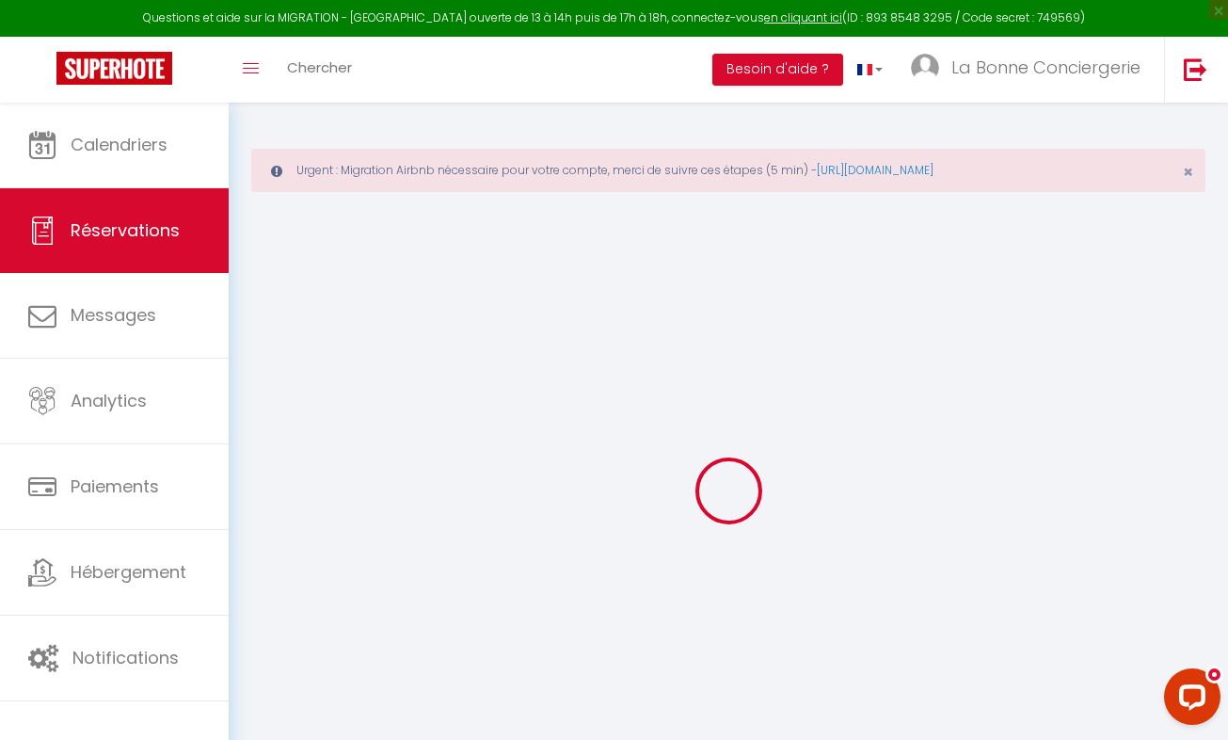
select select
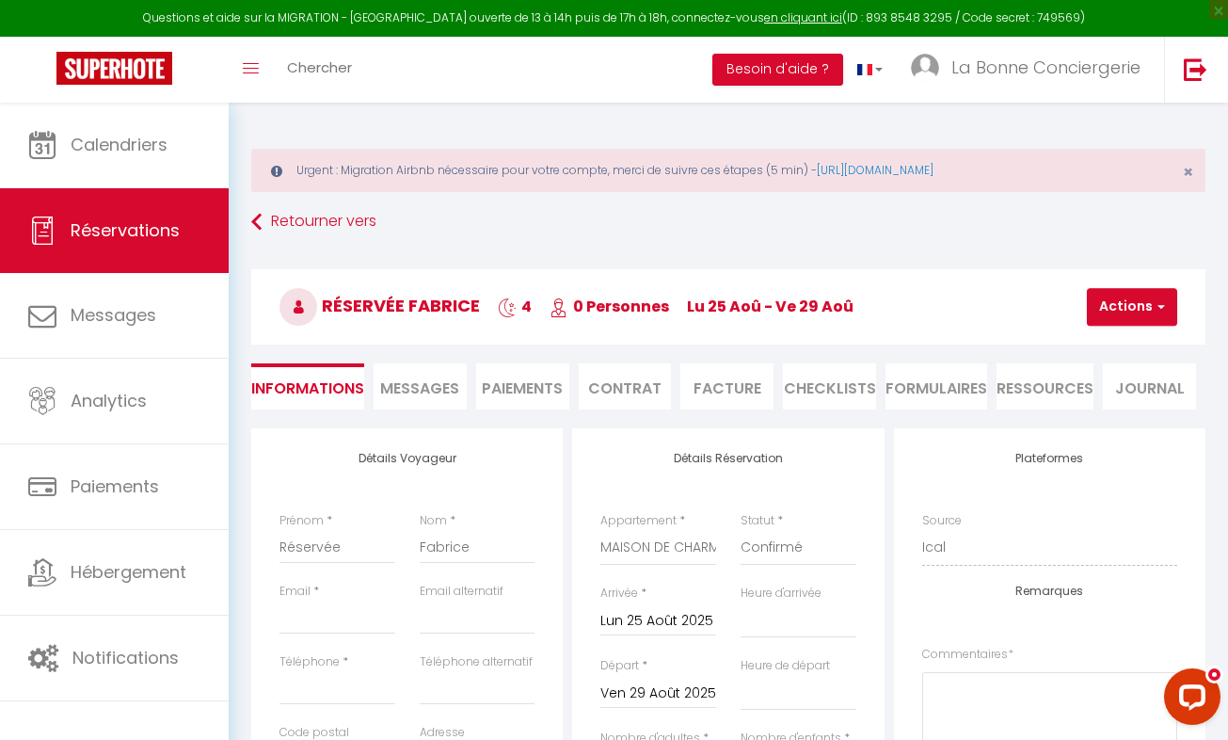
select select
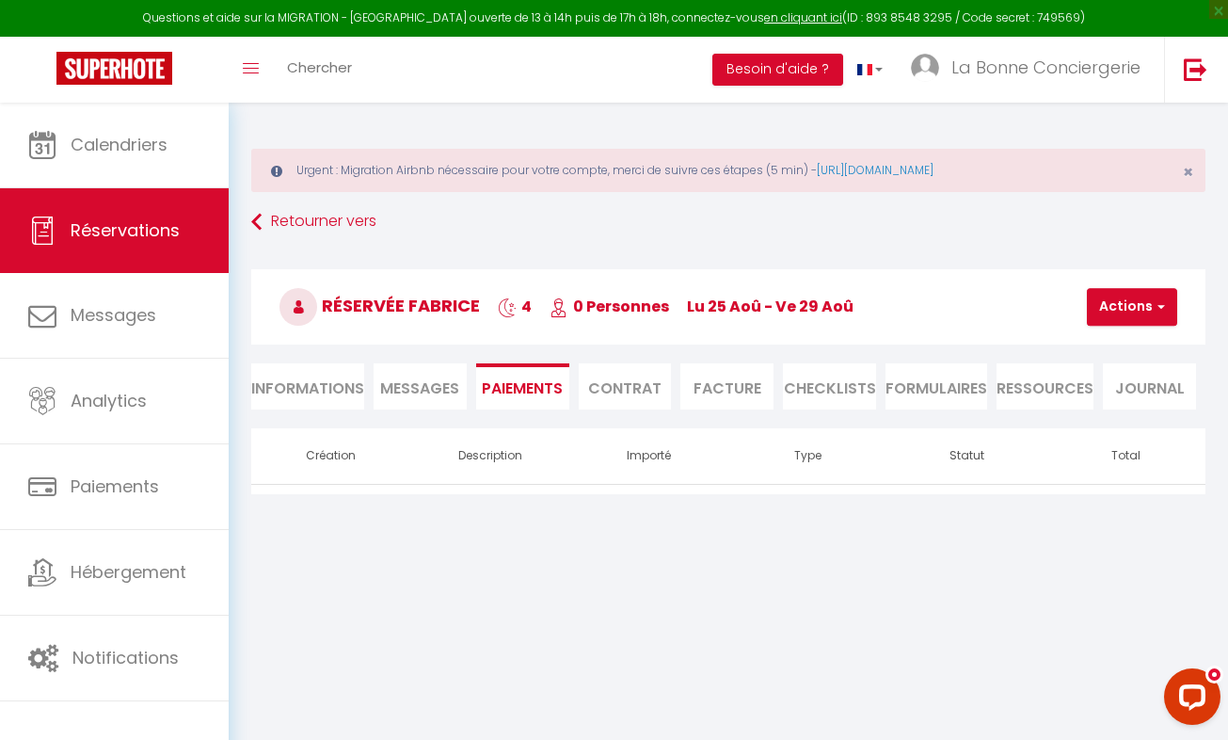
click at [300, 391] on li "Informations" at bounding box center [307, 386] width 113 height 46
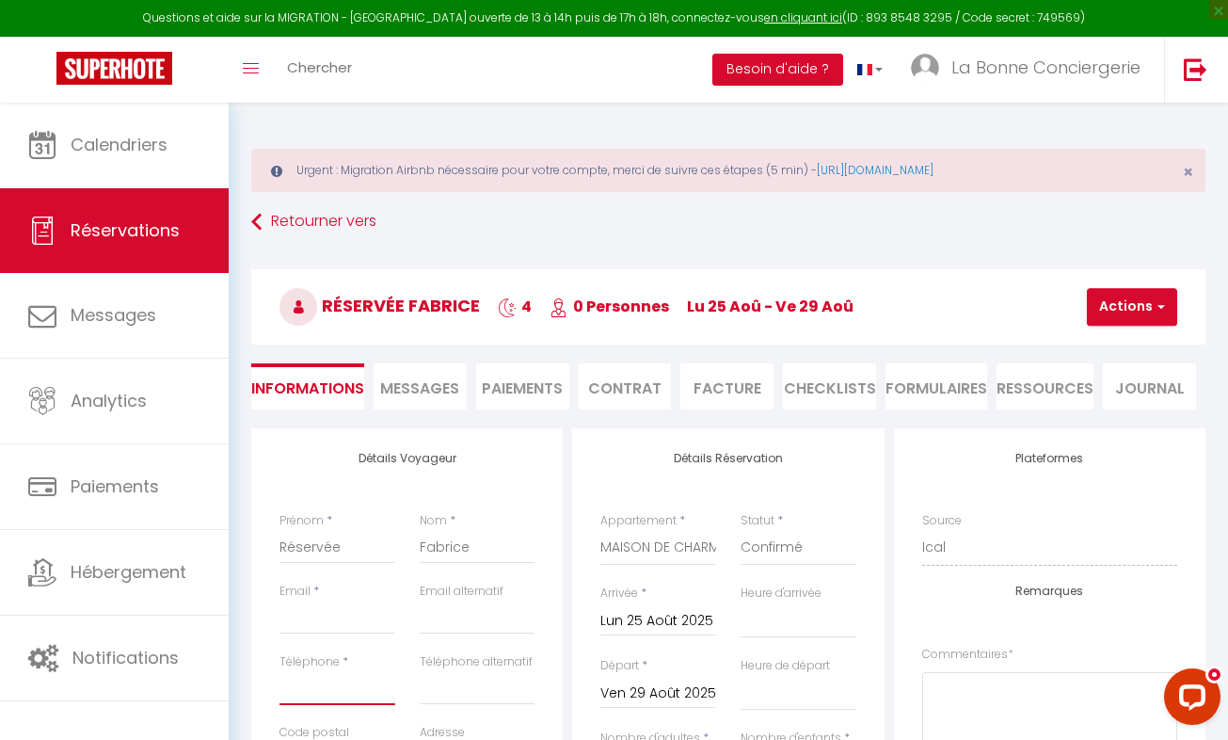
click at [305, 698] on input "Téléphone" at bounding box center [338, 688] width 116 height 34
paste input "[PHONE_NUMBER]"
click at [376, 682] on input "[PHONE_NUMBER]" at bounding box center [338, 688] width 116 height 34
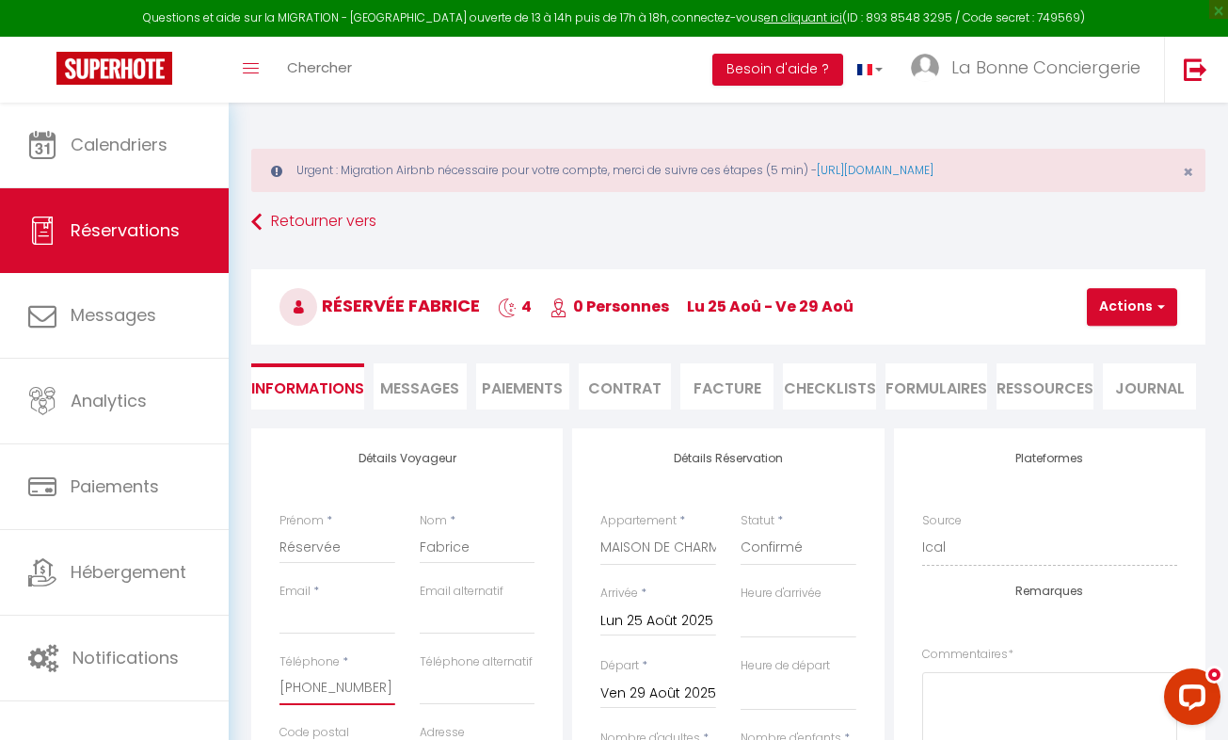
click at [371, 686] on input "[PHONE_NUMBER]" at bounding box center [338, 688] width 116 height 34
click at [363, 696] on input "[PHONE_NUMBER]" at bounding box center [338, 688] width 116 height 34
click at [344, 686] on input "[PHONE_NUMBER]" at bounding box center [338, 688] width 116 height 34
click at [328, 687] on input "[PHONE_NUMBER]" at bounding box center [338, 688] width 116 height 34
click at [309, 690] on input "[PHONE_NUMBER]" at bounding box center [338, 688] width 116 height 34
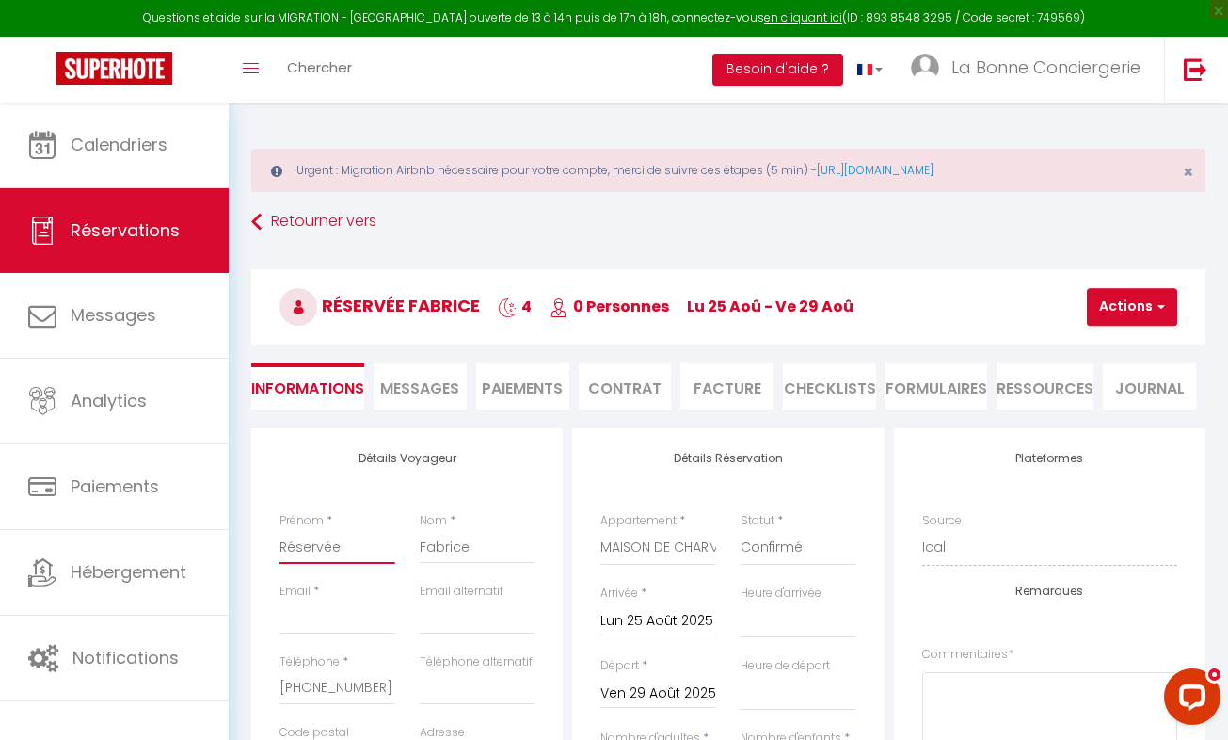
click at [348, 545] on input "Réservée" at bounding box center [338, 547] width 116 height 34
paste input "Lalzace"
click at [316, 616] on input "Email client" at bounding box center [338, 617] width 116 height 34
paste input "[EMAIL_ADDRESS][DOMAIN_NAME]"
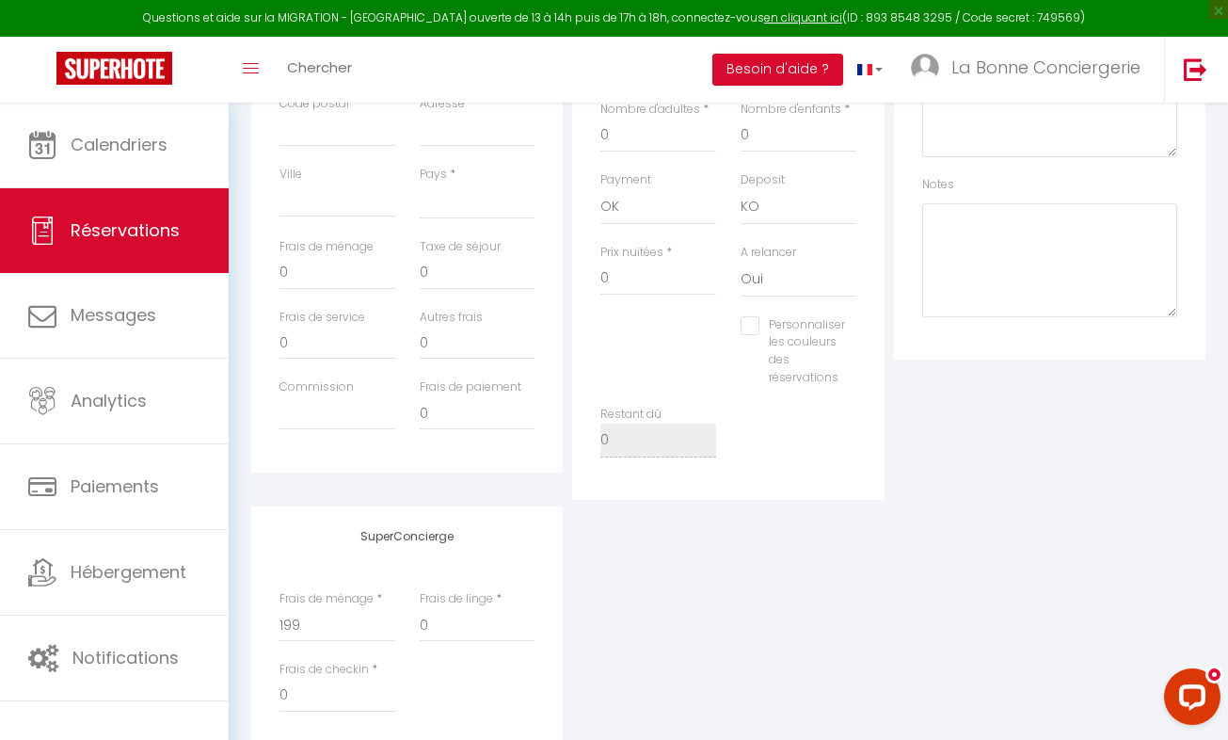
scroll to position [630, 0]
click at [633, 280] on input "0" at bounding box center [658, 278] width 116 height 34
paste input "1 289,84"
click at [316, 270] on input "0" at bounding box center [338, 272] width 116 height 34
click at [676, 280] on input "1 289,84" at bounding box center [658, 278] width 116 height 34
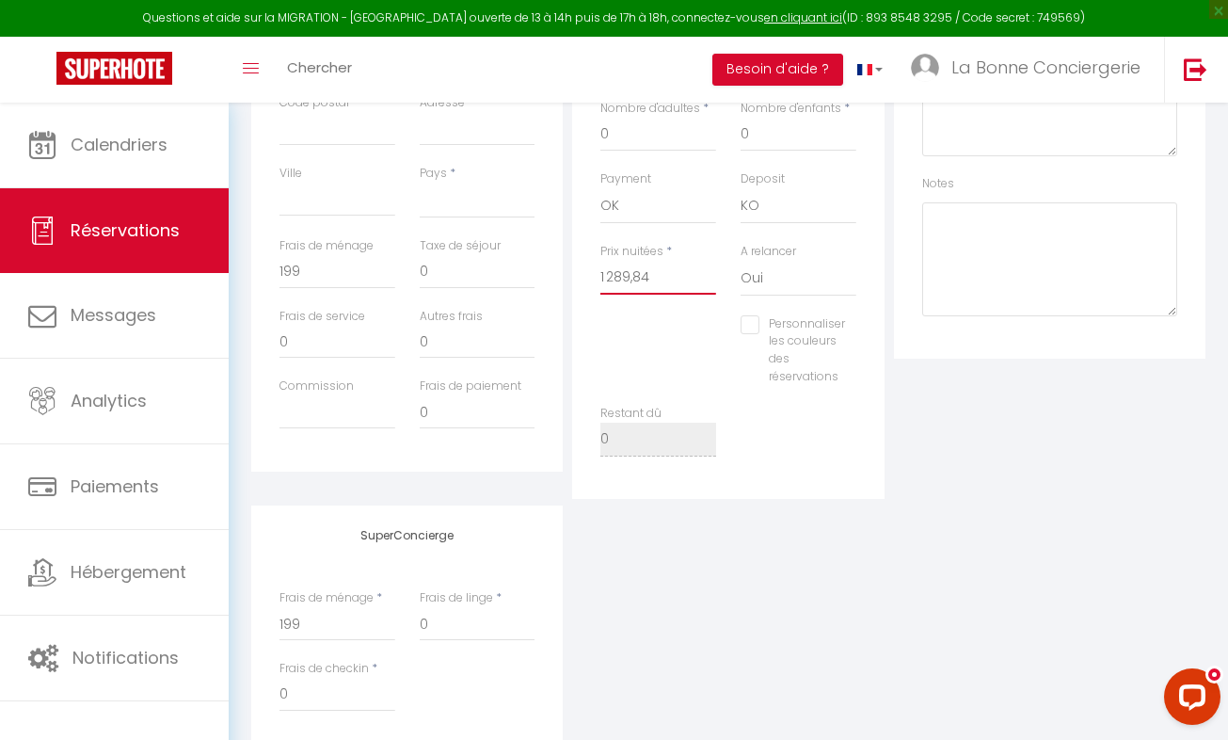
click at [630, 276] on input "1 289,84" at bounding box center [658, 278] width 116 height 34
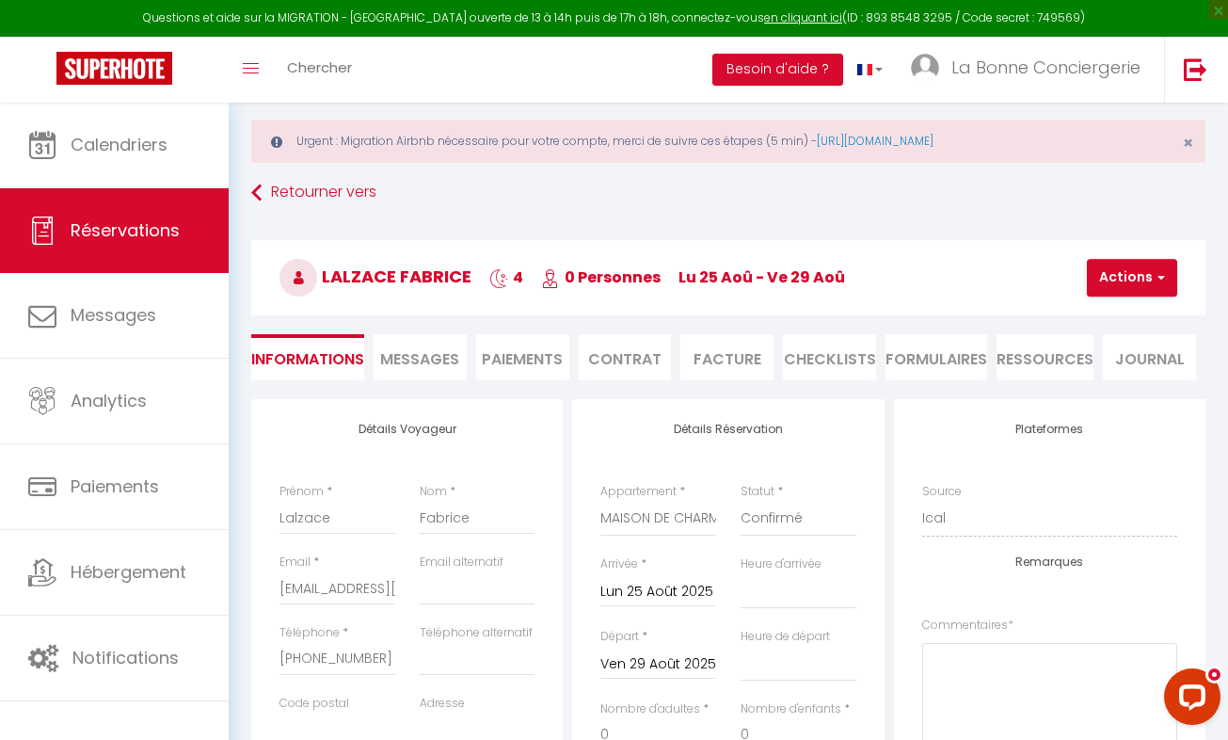
scroll to position [0, 0]
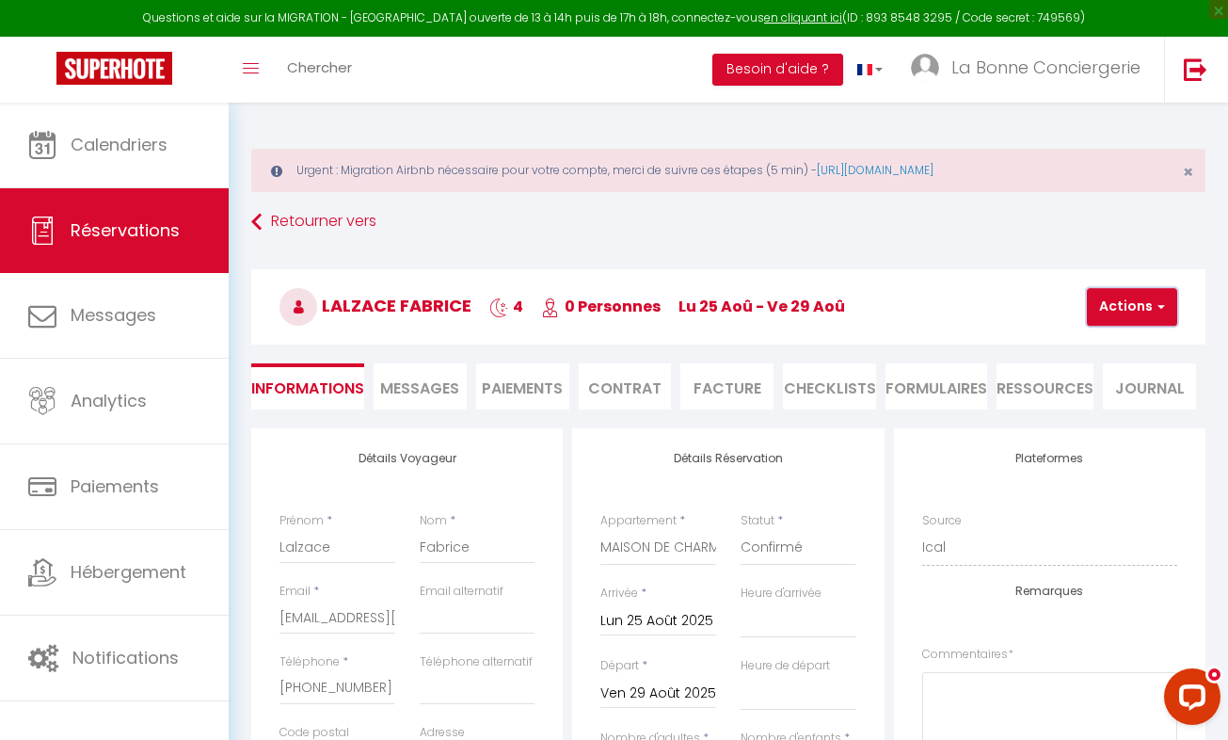
click at [1114, 312] on button "Actions" at bounding box center [1132, 307] width 90 height 38
click at [1101, 350] on link "Enregistrer" at bounding box center [1148, 348] width 149 height 24
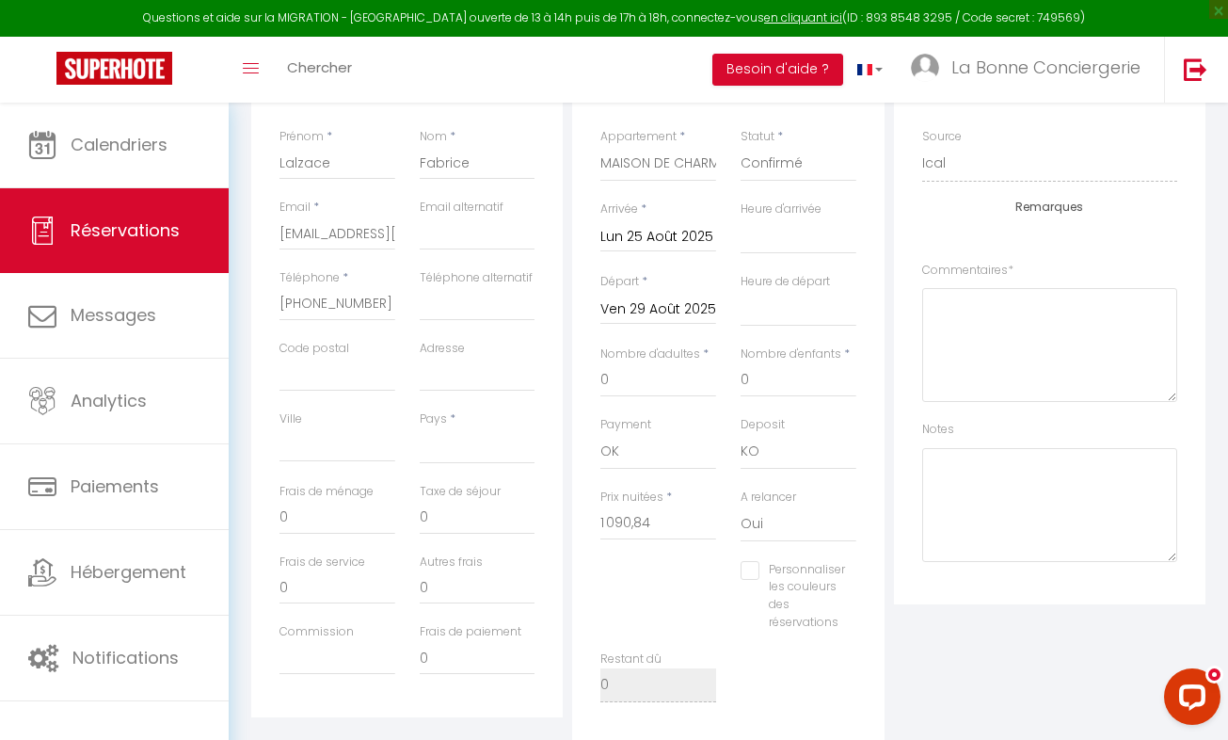
scroll to position [385, 0]
click at [675, 508] on input "1 090,84" at bounding box center [658, 522] width 116 height 34
click at [632, 388] on input "0" at bounding box center [658, 379] width 116 height 34
click at [664, 517] on input "895" at bounding box center [658, 522] width 116 height 34
click at [493, 519] on input "0" at bounding box center [478, 517] width 116 height 34
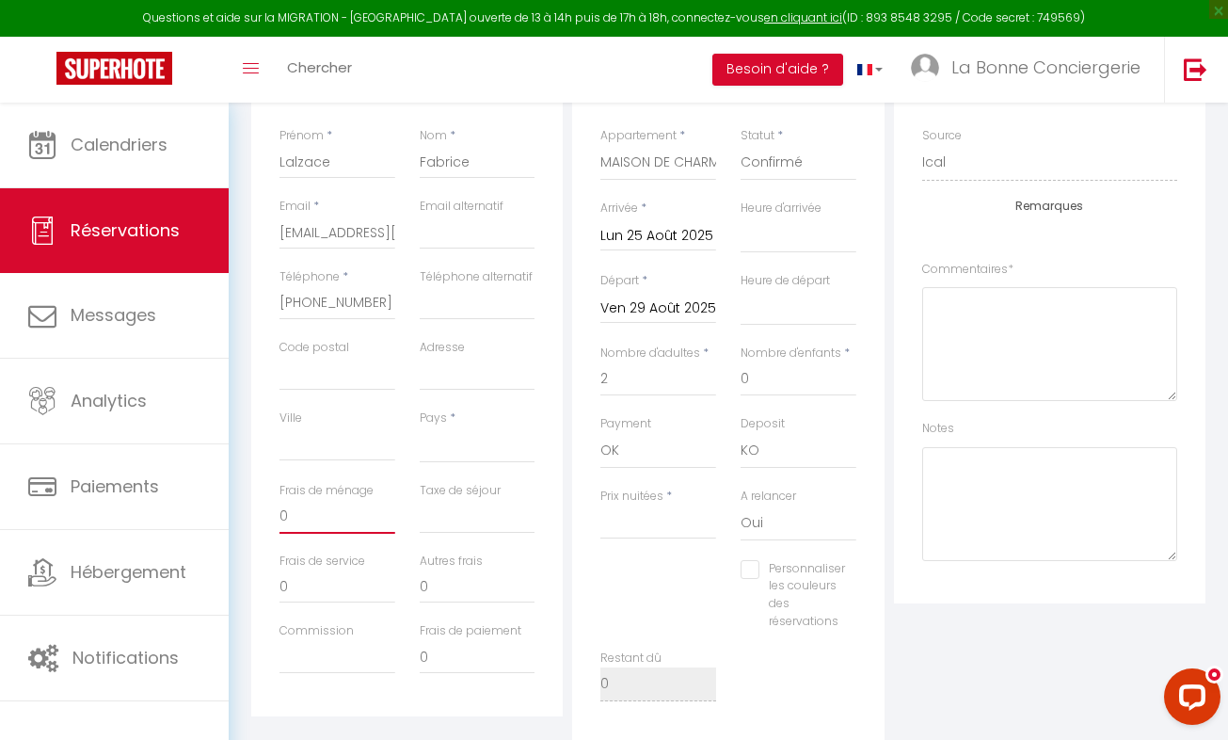
click at [318, 520] on input "0" at bounding box center [338, 517] width 116 height 34
click at [647, 525] on input "Prix nuitées" at bounding box center [658, 522] width 116 height 34
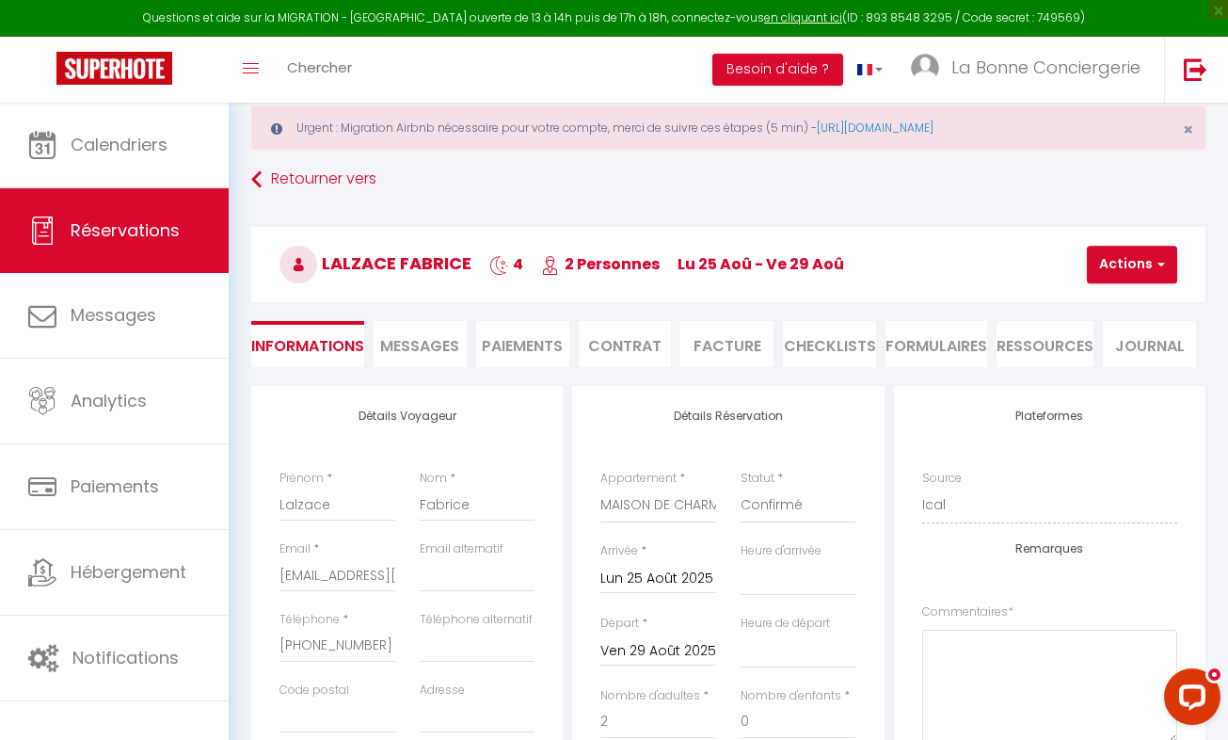
scroll to position [0, 0]
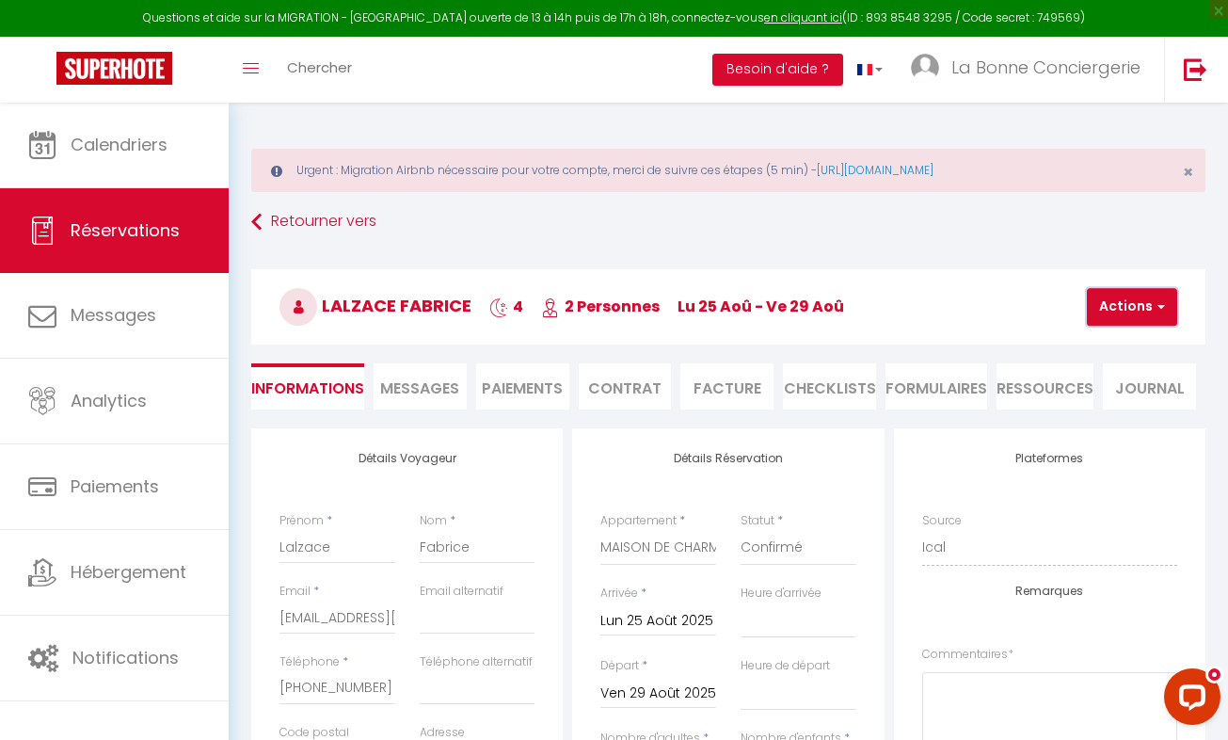
click at [1123, 300] on button "Actions" at bounding box center [1132, 307] width 90 height 38
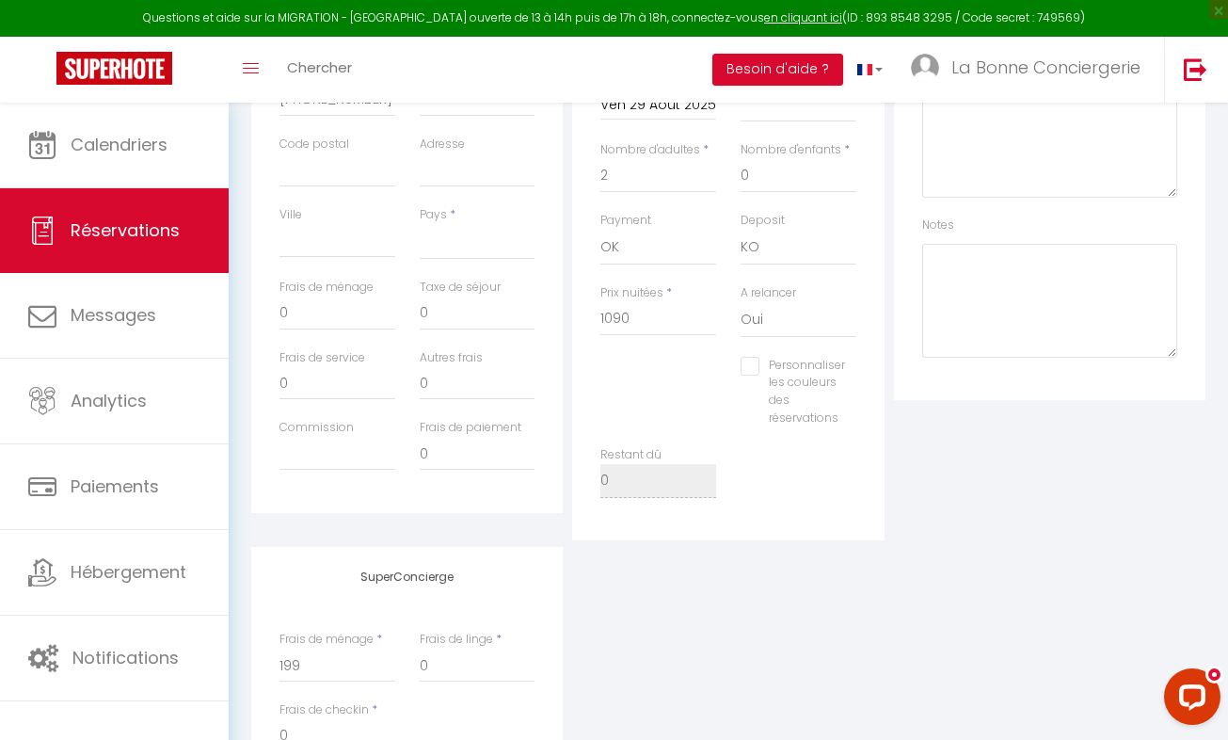
scroll to position [564, 0]
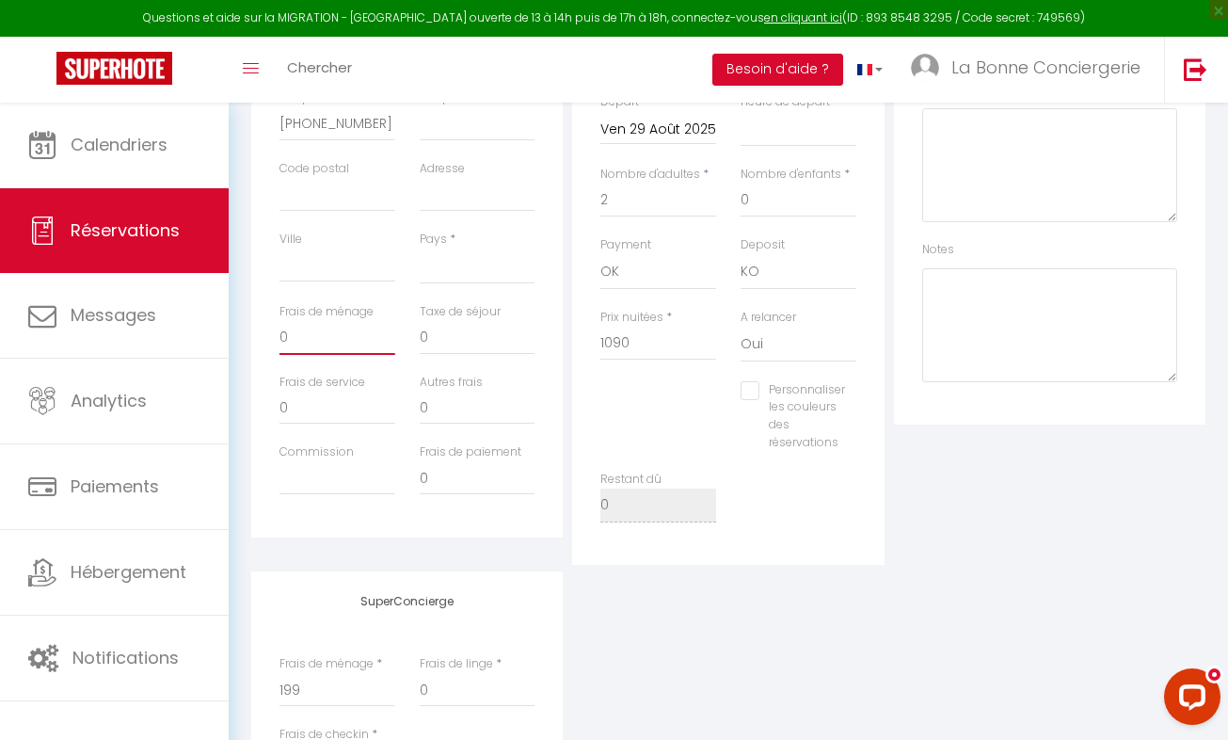
click at [312, 350] on input "0" at bounding box center [338, 338] width 116 height 34
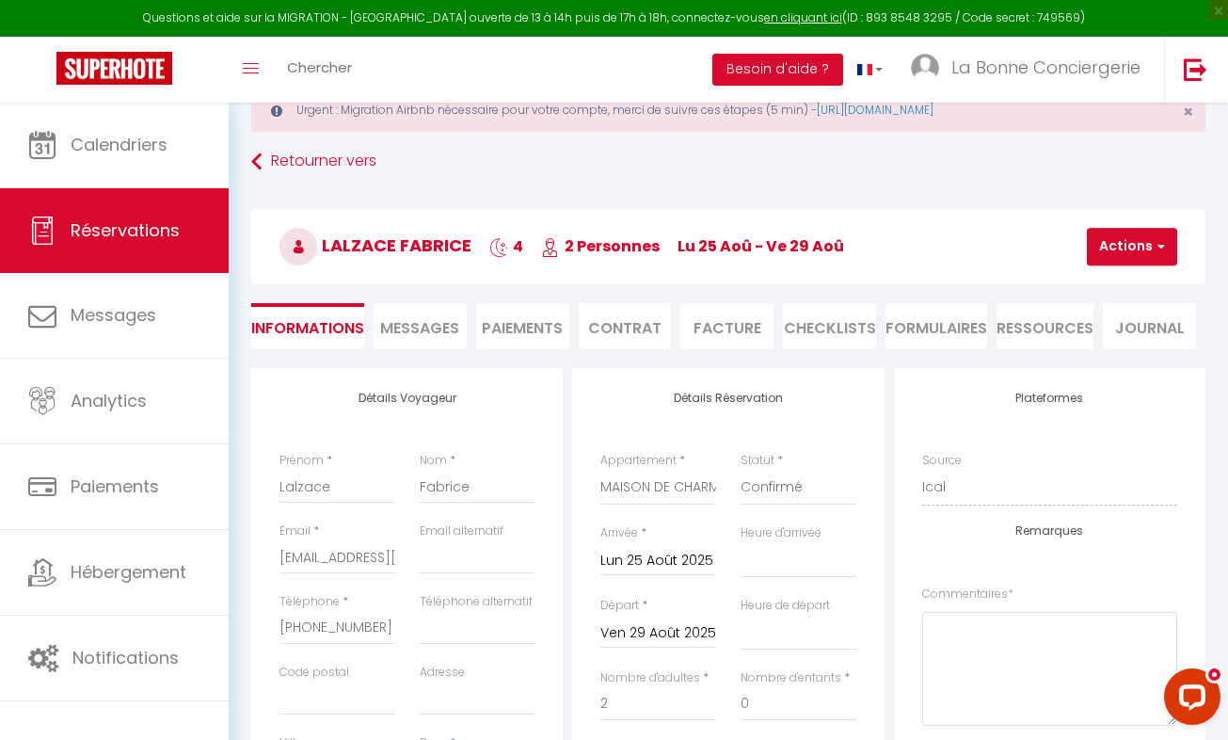
scroll to position [0, 0]
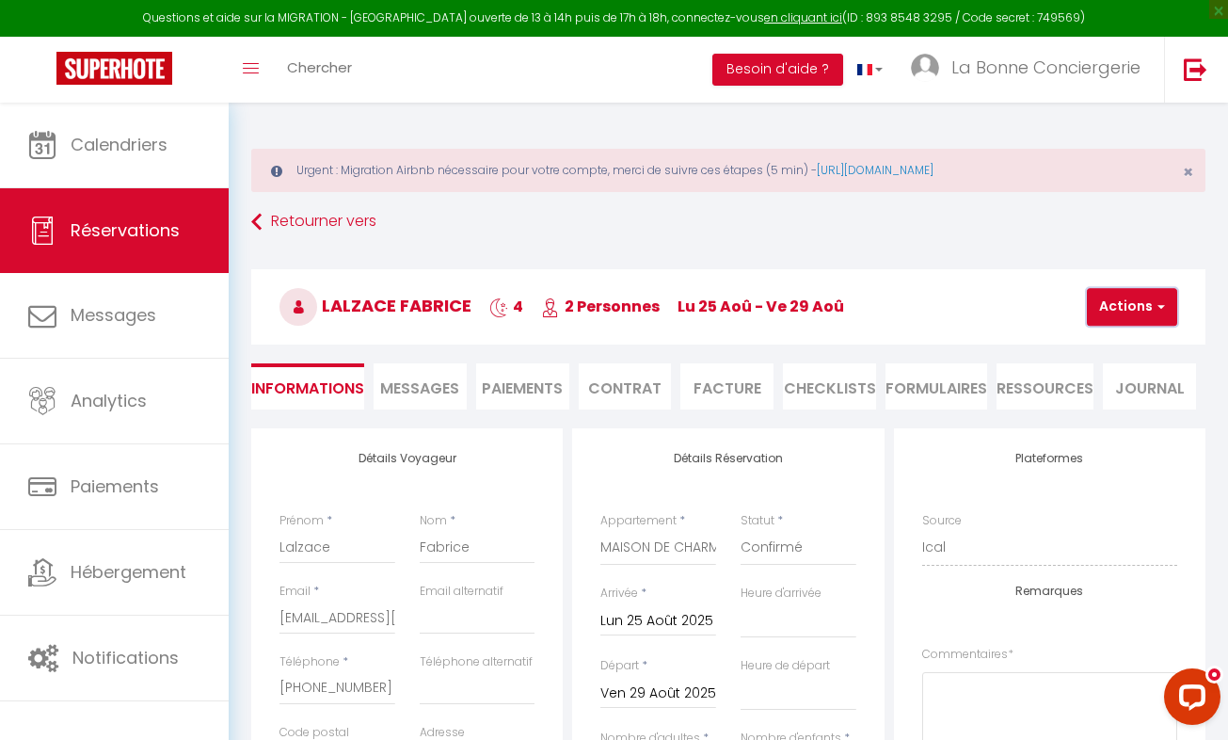
click at [1135, 300] on button "Actions" at bounding box center [1132, 307] width 90 height 38
click at [1112, 346] on link "Enregistrer" at bounding box center [1148, 348] width 149 height 24
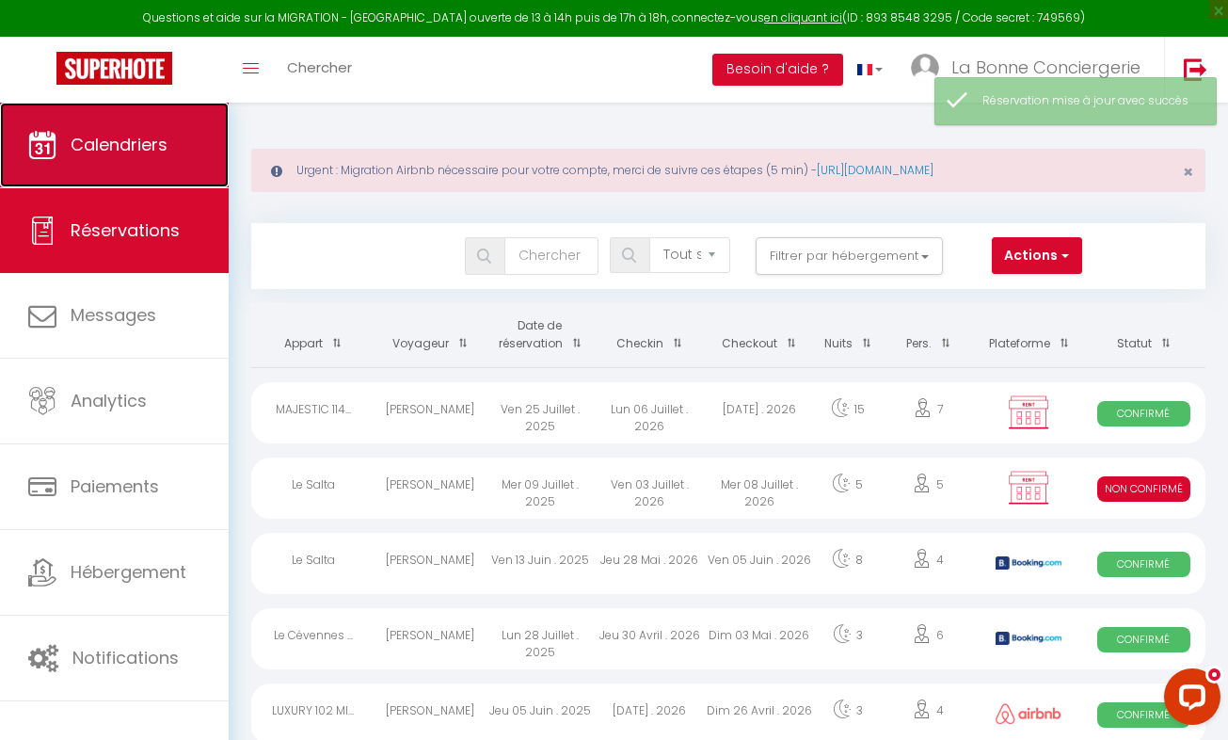
click at [141, 172] on link "Calendriers" at bounding box center [114, 145] width 229 height 85
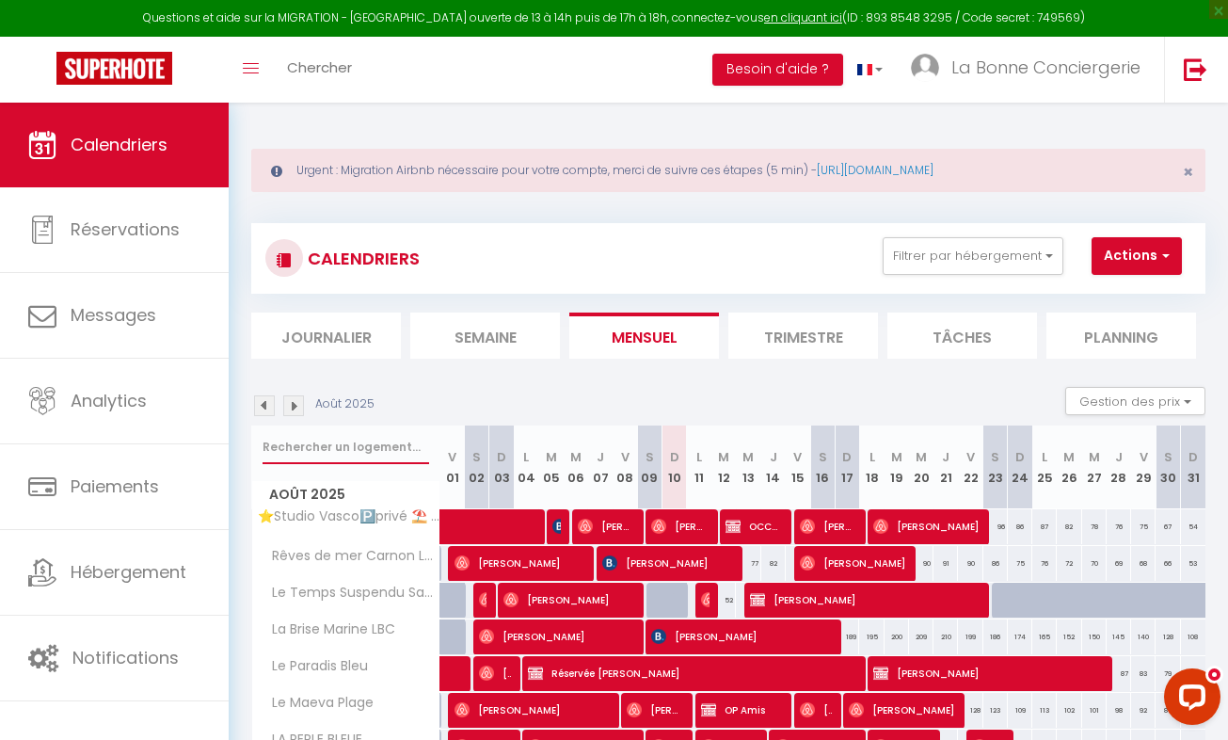
click at [272, 449] on input "text" at bounding box center [346, 447] width 167 height 34
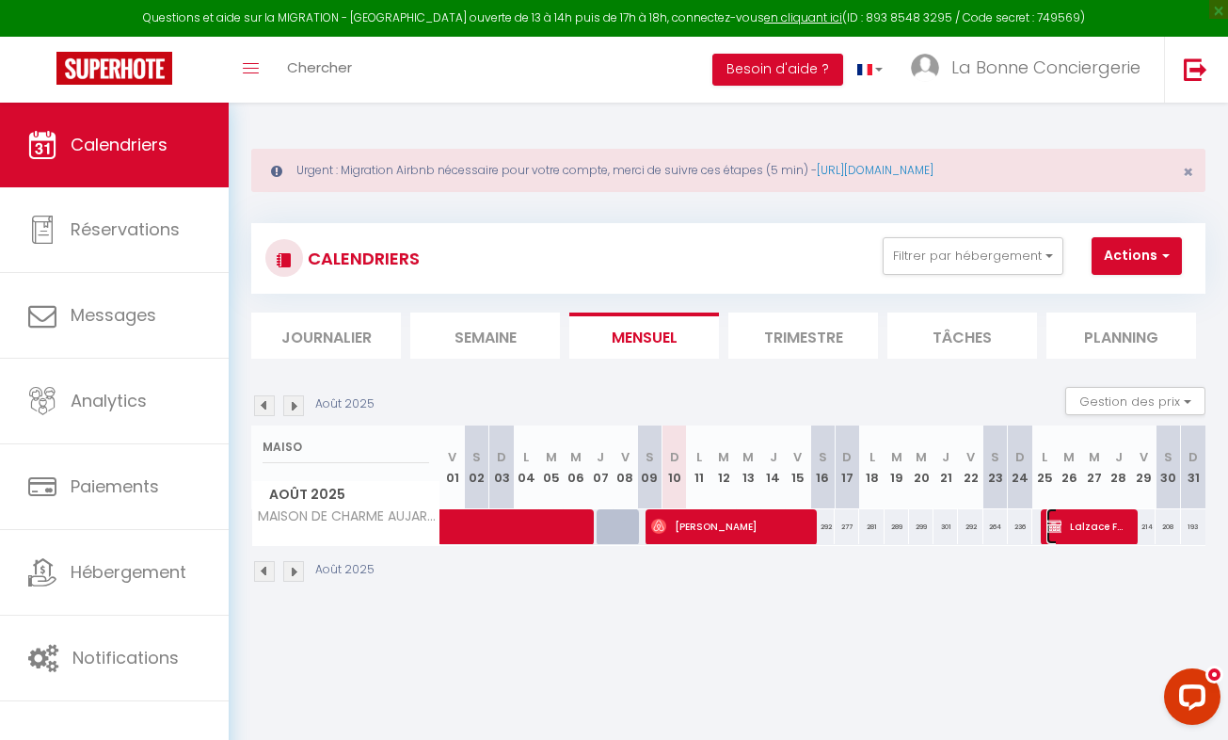
click at [1066, 530] on span "Lalzace Fabrice" at bounding box center [1088, 526] width 82 height 36
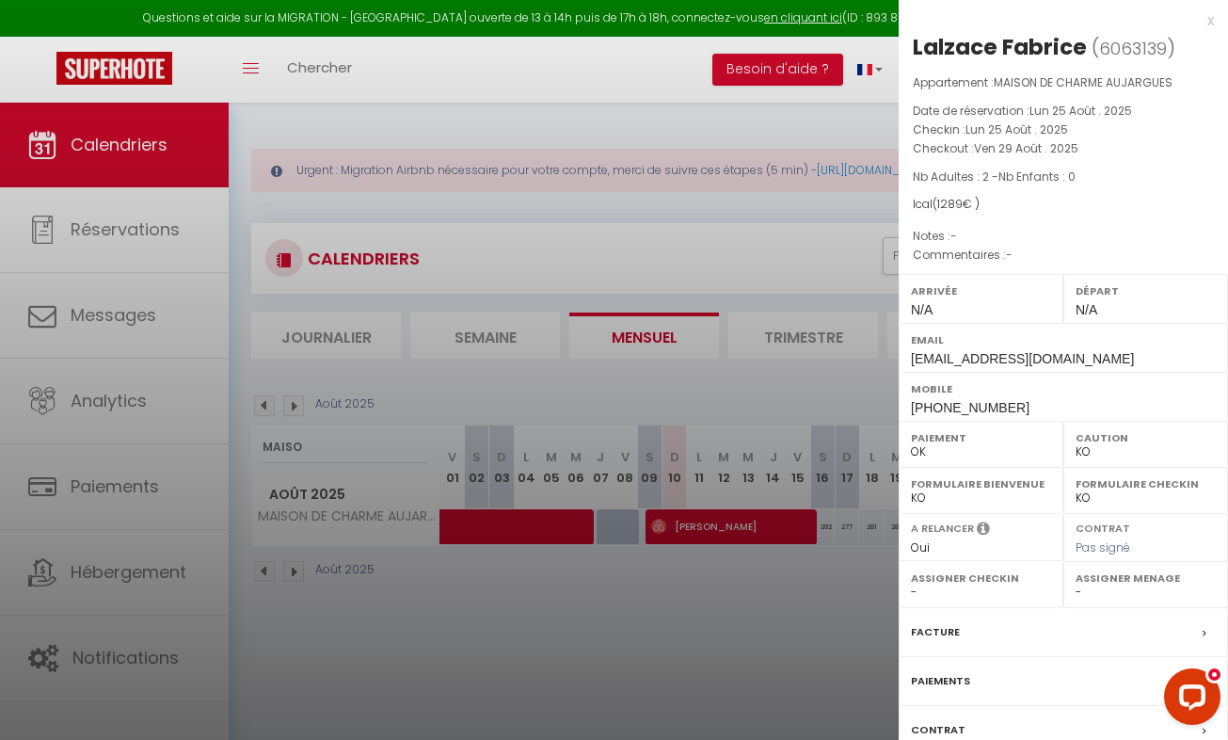
click at [600, 643] on div at bounding box center [614, 370] width 1228 height 740
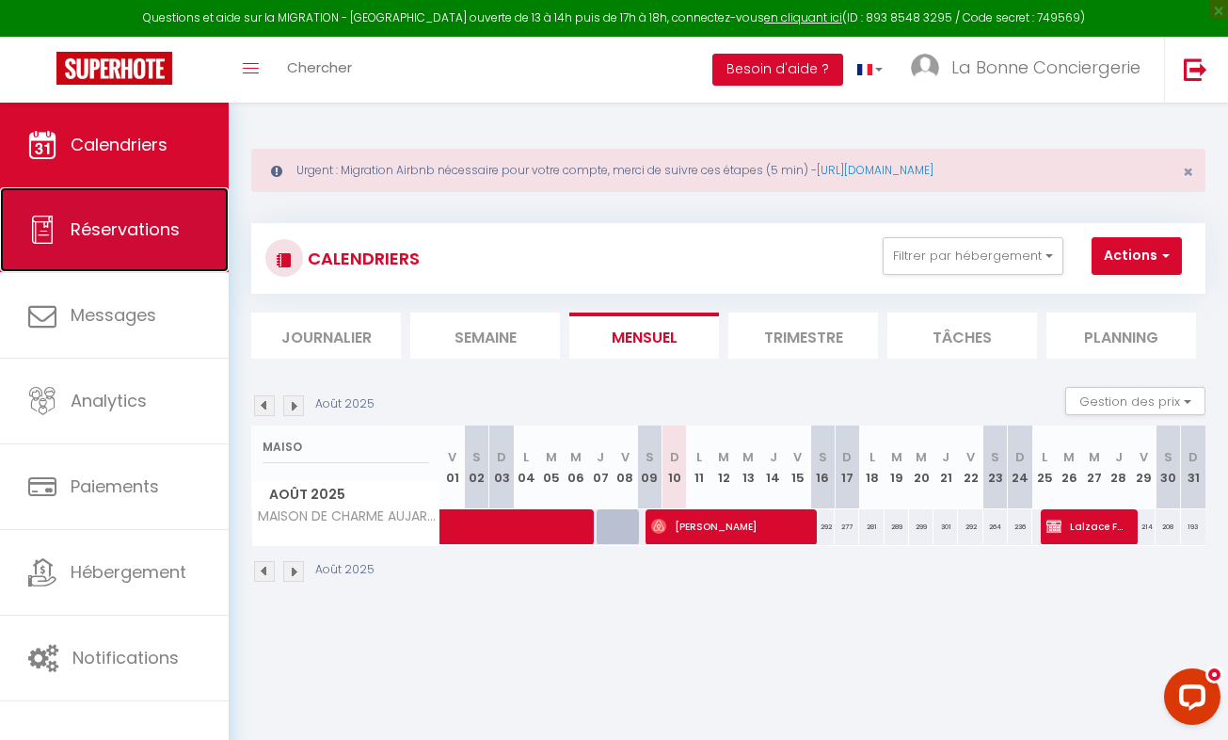
click at [137, 242] on link "Réservations" at bounding box center [114, 229] width 229 height 85
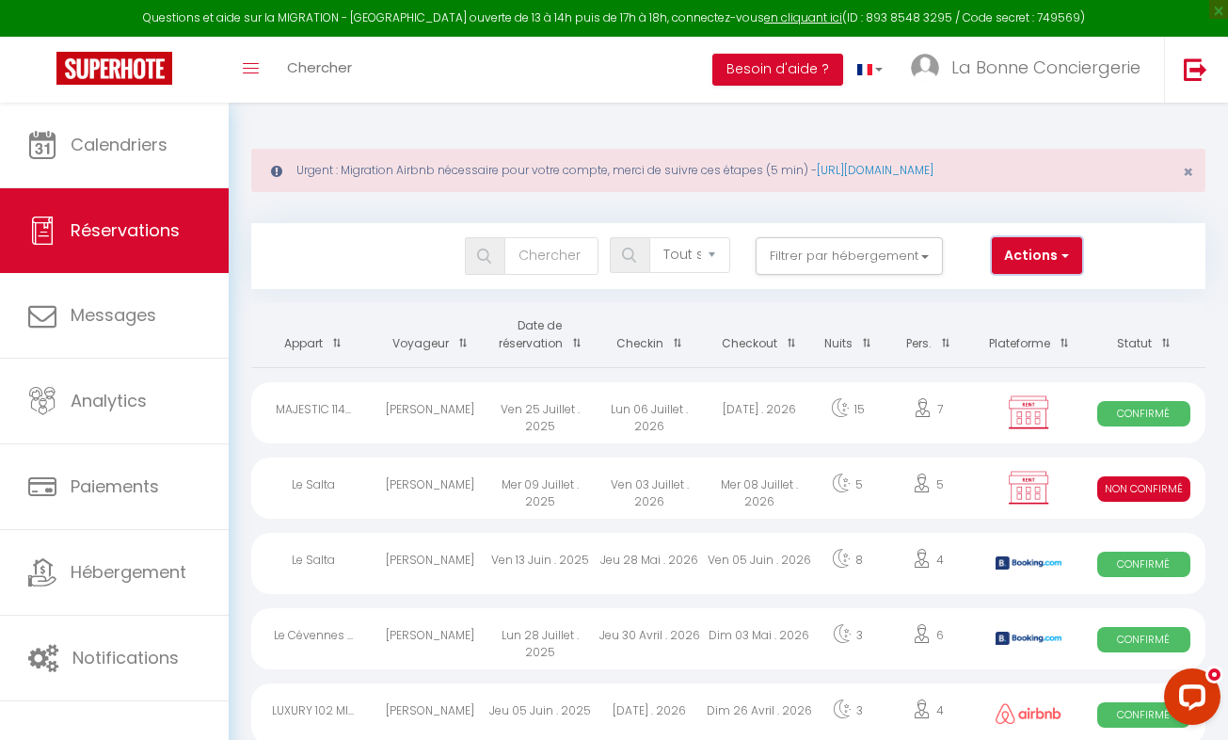
click at [1018, 247] on button "Actions" at bounding box center [1037, 256] width 90 height 38
click at [992, 287] on link "Nouvelle Réservation" at bounding box center [980, 296] width 201 height 24
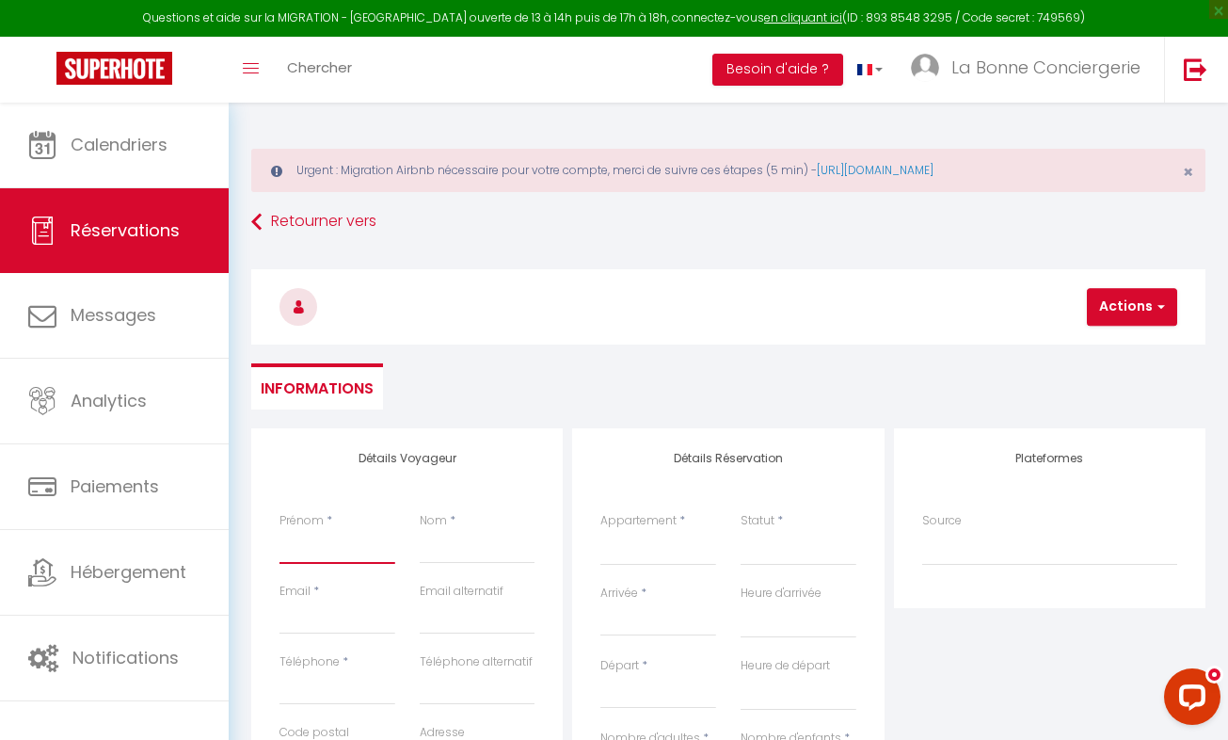
click at [311, 542] on input "Prénom" at bounding box center [338, 547] width 116 height 34
click at [455, 555] on input "Nom" at bounding box center [478, 547] width 116 height 34
click at [630, 553] on select "⭐Studio Vasco🅿️privé ⛱️ Proche plage Rêves de mer Carnon LBC Le Temps Suspendu …" at bounding box center [658, 548] width 116 height 36
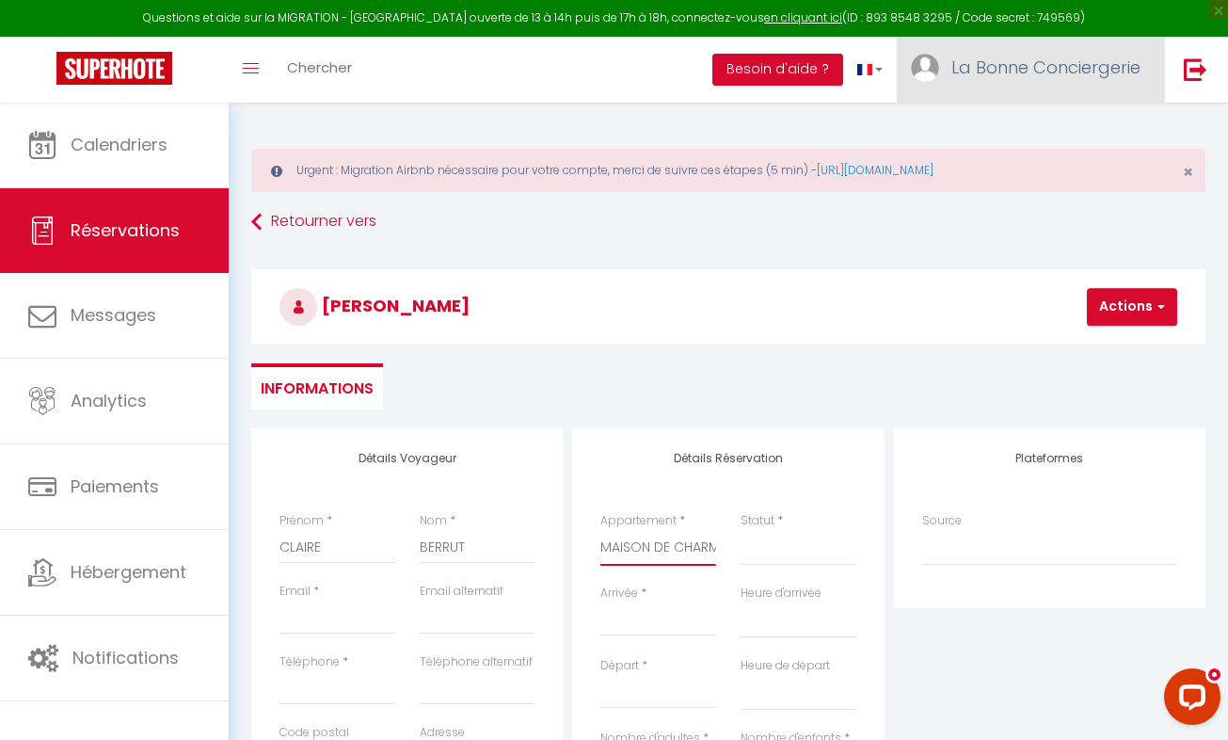
click at [600, 530] on select "⭐Studio Vasco🅿️privé ⛱️ Proche plage Rêves de mer Carnon LBC Le Temps Suspendu …" at bounding box center [658, 548] width 116 height 36
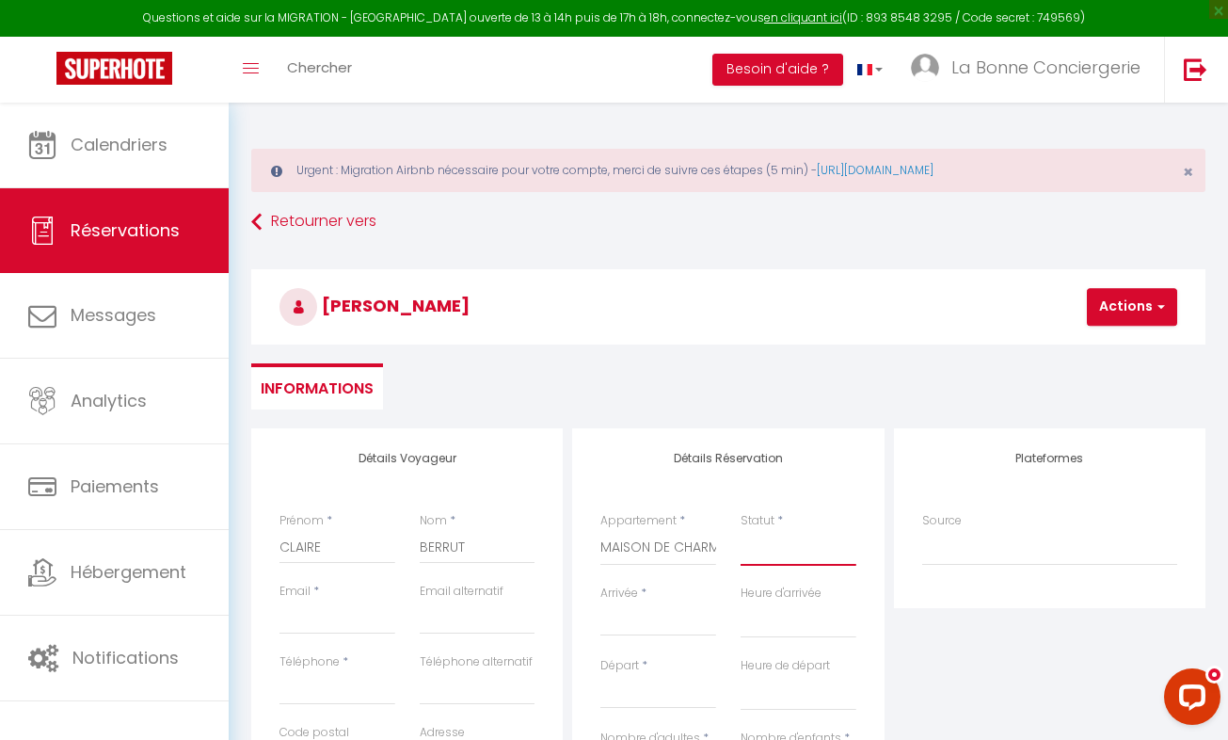
click at [783, 556] on select "Confirmé Non Confirmé [PERSON_NAME] par le voyageur No Show Request" at bounding box center [799, 548] width 116 height 36
click at [763, 551] on select "Confirmé Non Confirmé [PERSON_NAME] par le voyageur No Show Request" at bounding box center [799, 548] width 116 height 36
click at [763, 555] on select "Confirmé Non Confirmé [PERSON_NAME] par le voyageur No Show Request" at bounding box center [799, 548] width 116 height 36
click at [741, 530] on select "Confirmé Non Confirmé [PERSON_NAME] par le voyageur No Show Request" at bounding box center [799, 548] width 116 height 36
click at [337, 617] on input "Email client" at bounding box center [338, 617] width 116 height 34
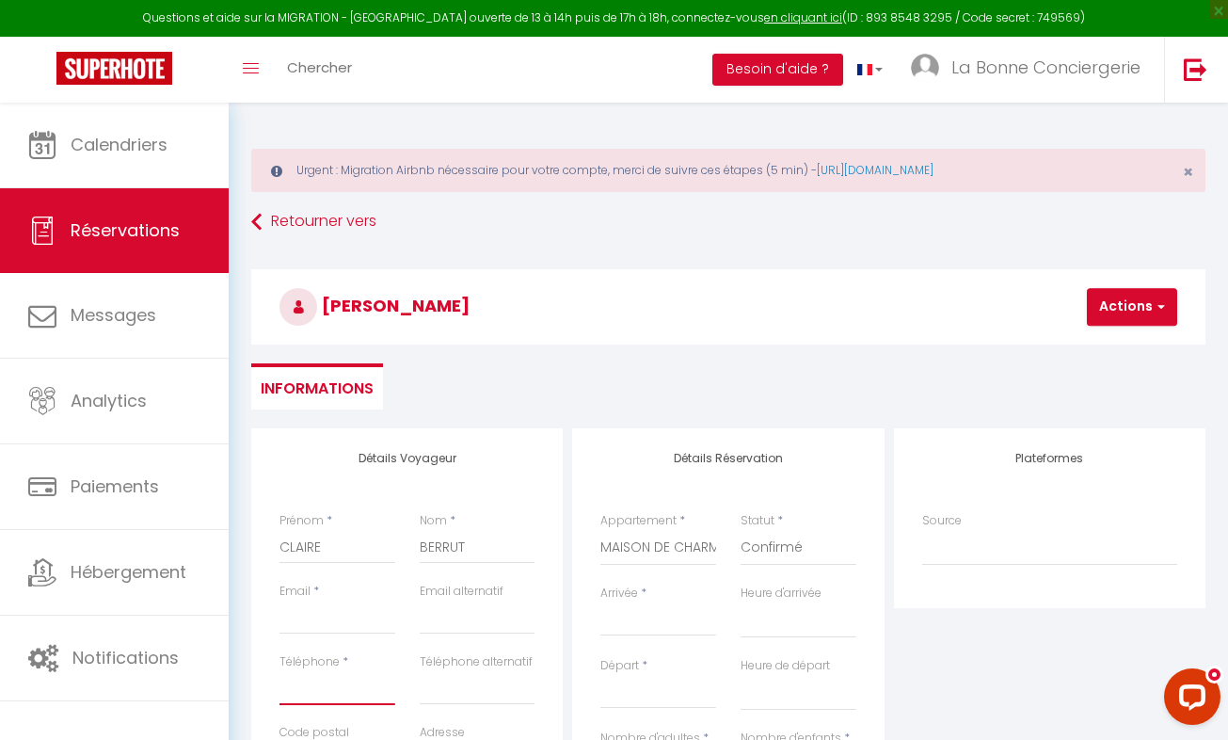
click at [316, 680] on input "Téléphone" at bounding box center [338, 688] width 116 height 34
paste input "[PHONE_NUMBER]"
click at [379, 688] on input "[PHONE_NUMBER]" at bounding box center [338, 688] width 116 height 34
click at [359, 687] on input "[PHONE_NUMBER]" at bounding box center [338, 688] width 116 height 34
click at [343, 688] on input "[PHONE_NUMBER]" at bounding box center [338, 688] width 116 height 34
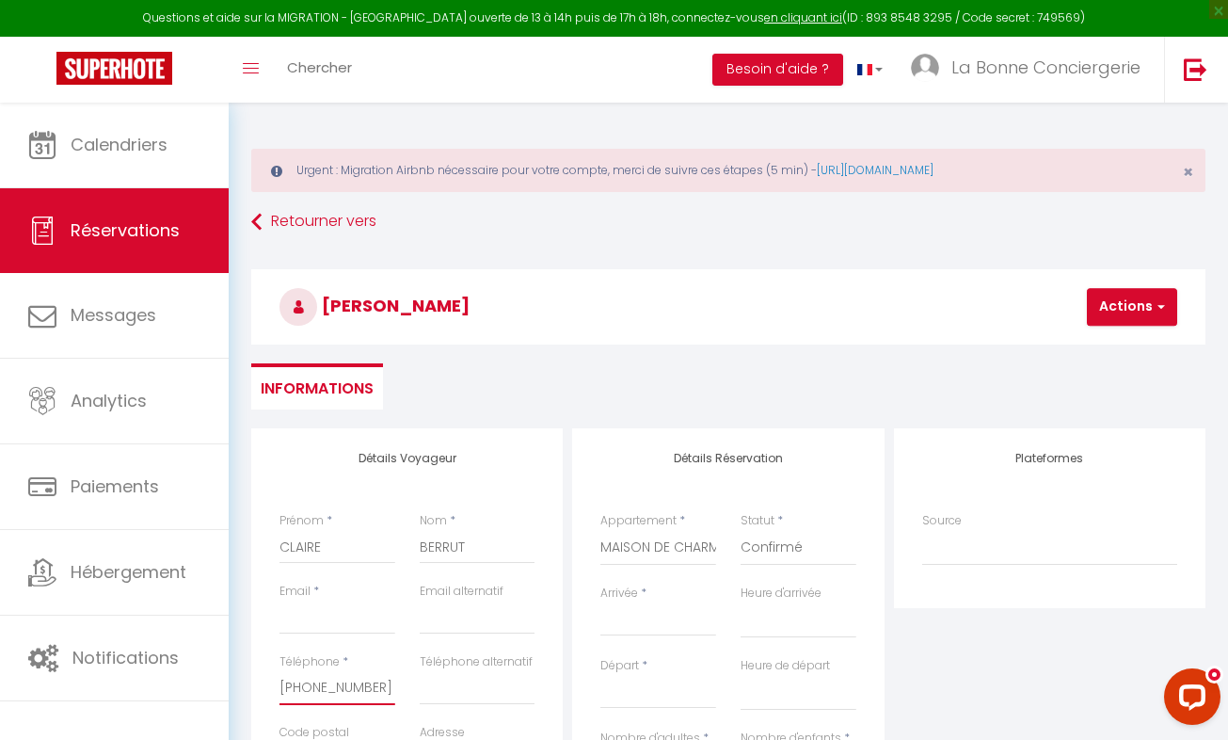
click at [341, 688] on input "[PHONE_NUMBER]" at bounding box center [338, 688] width 116 height 34
click at [321, 687] on input "[PHONE_NUMBER]" at bounding box center [338, 688] width 116 height 34
click at [307, 688] on input "[PHONE_NUMBER]" at bounding box center [338, 688] width 116 height 34
click at [301, 623] on input "Email client" at bounding box center [338, 617] width 116 height 34
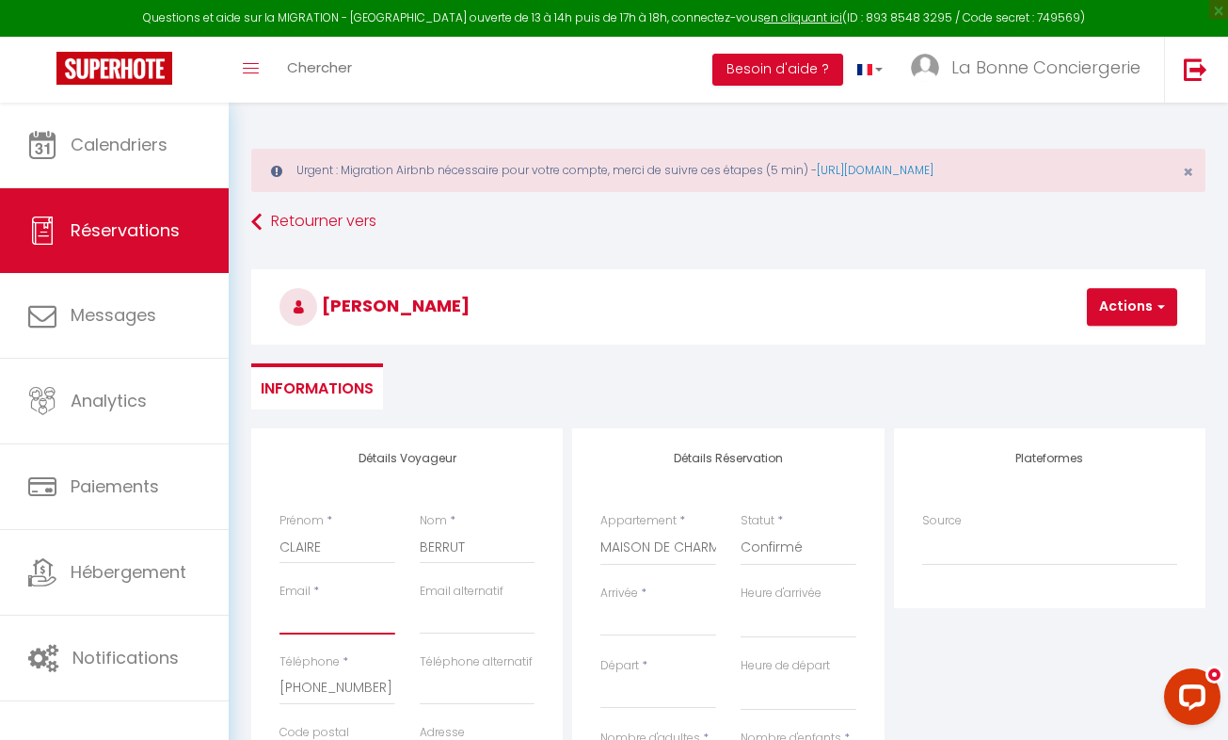
paste input "[EMAIL_ADDRESS][DOMAIN_NAME]"
click at [603, 623] on input "Arrivée" at bounding box center [658, 621] width 116 height 24
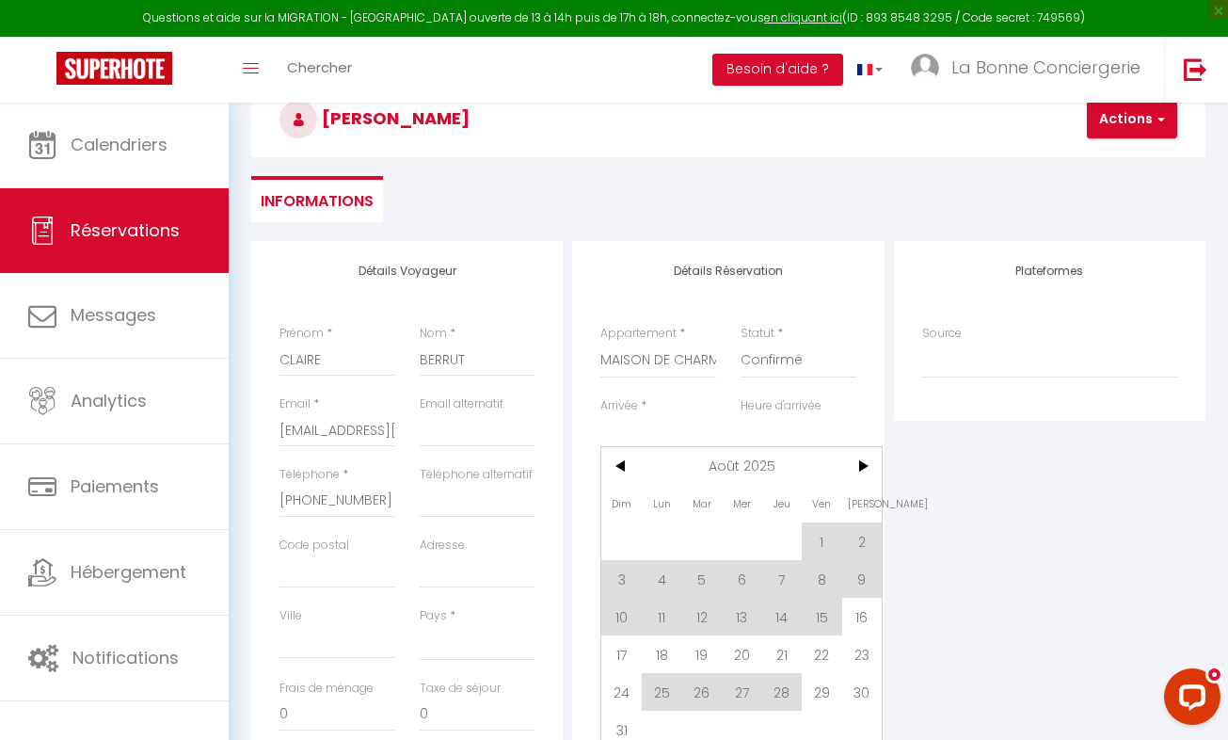
scroll to position [271, 0]
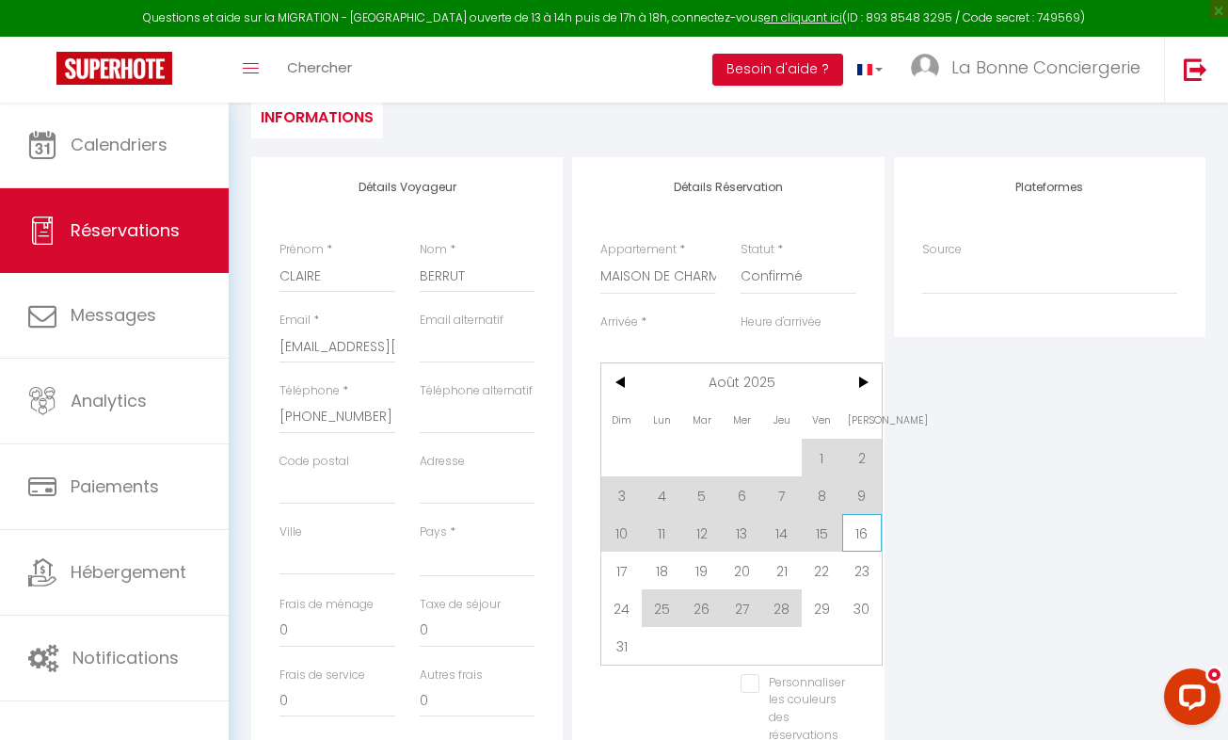
click at [854, 536] on span "16" at bounding box center [862, 533] width 40 height 38
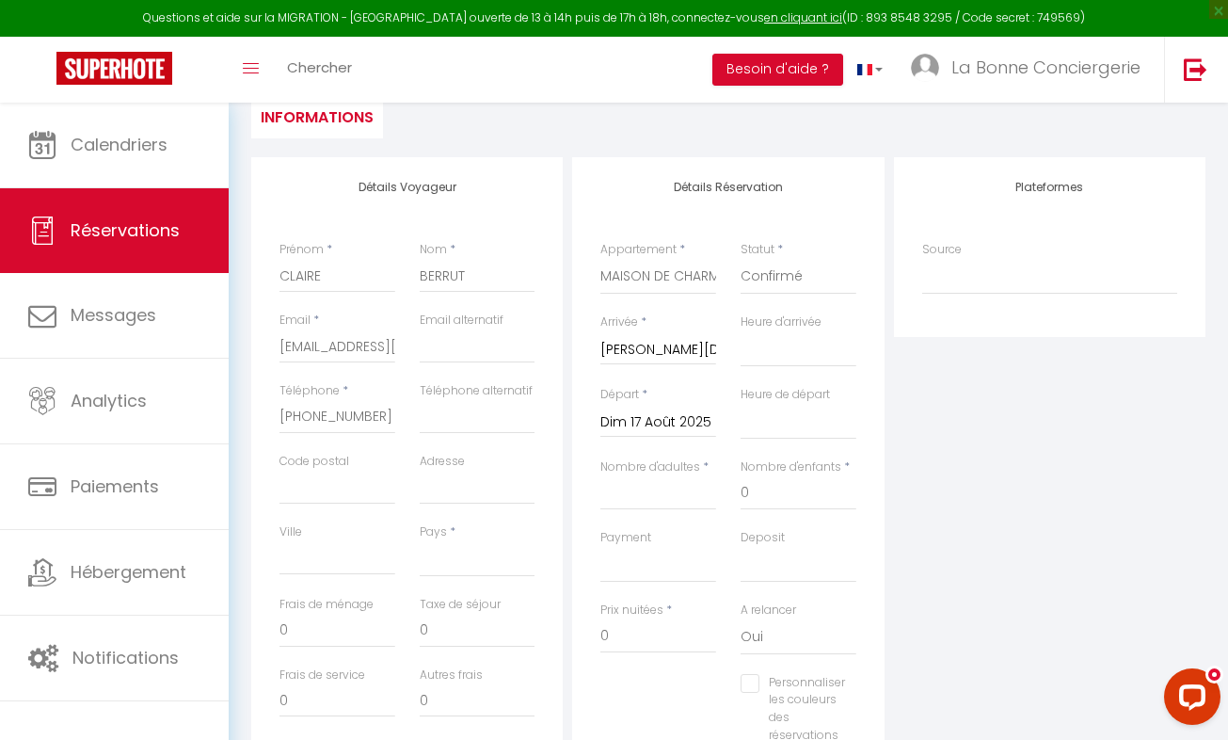
click at [666, 414] on input "Dim 17 Août 2025" at bounding box center [658, 422] width 116 height 24
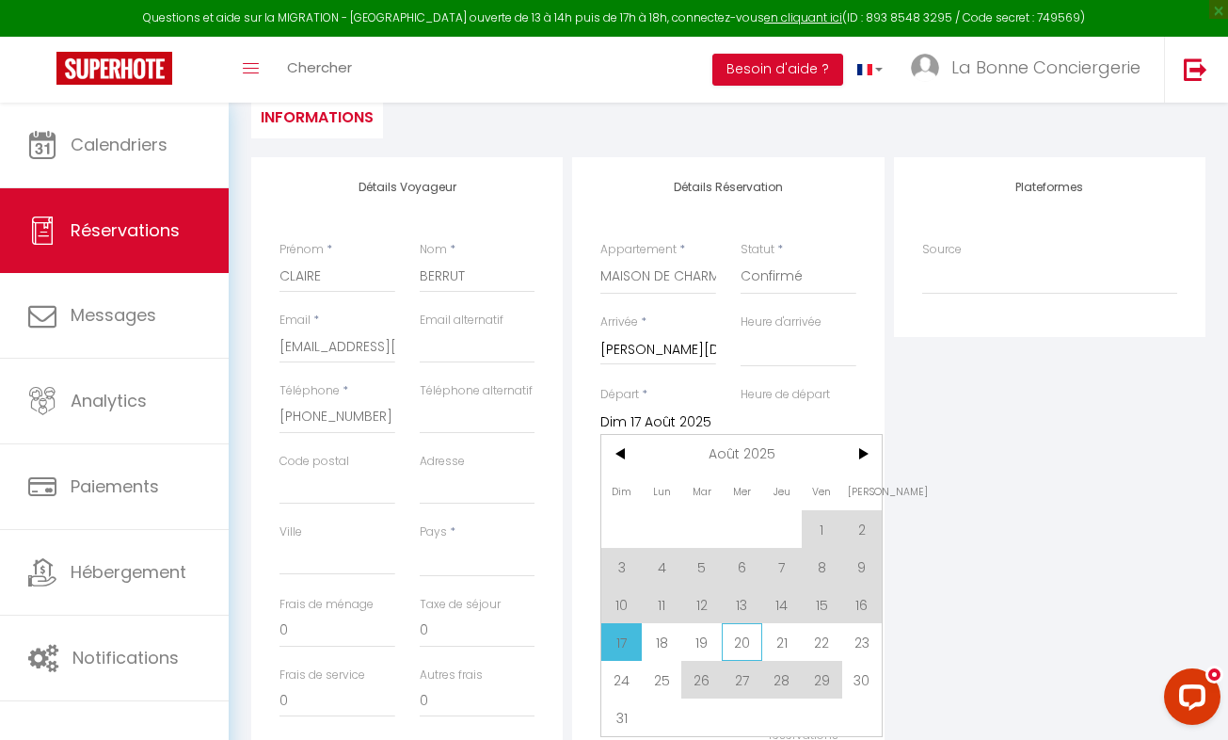
click at [752, 634] on span "20" at bounding box center [742, 642] width 40 height 38
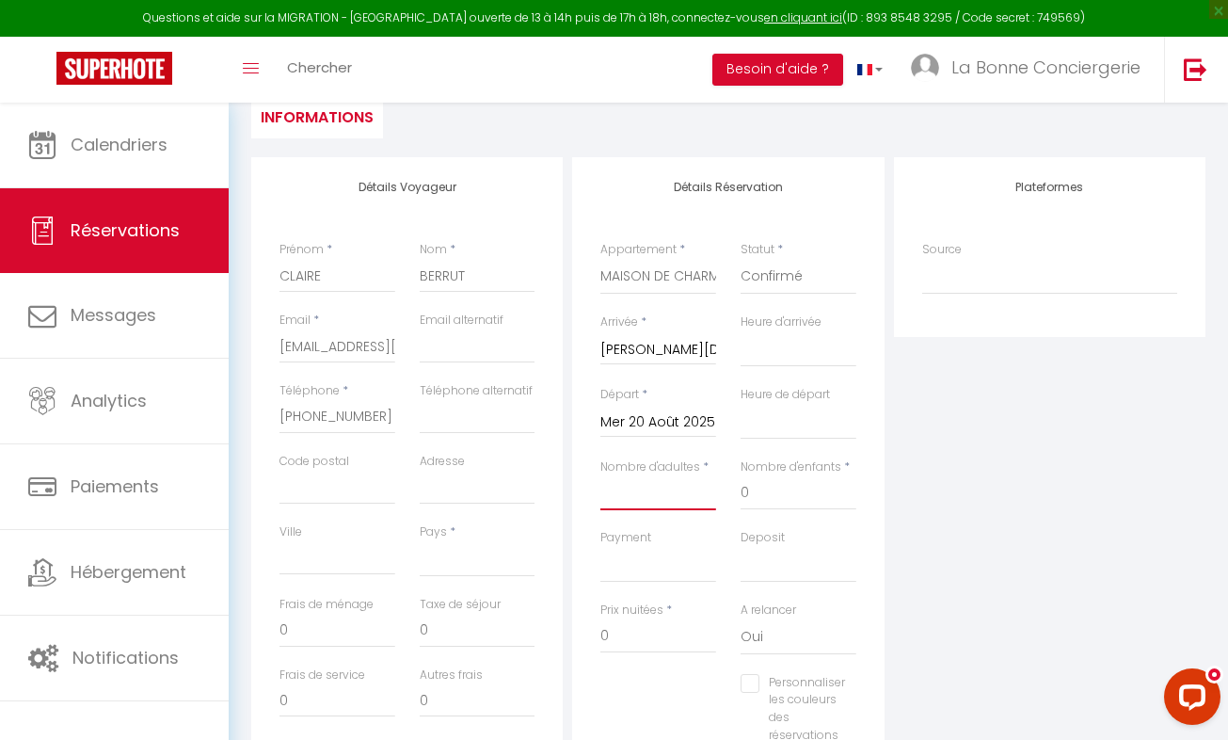
click at [623, 497] on input "Nombre d'adultes" at bounding box center [658, 493] width 116 height 34
click at [787, 501] on input "0" at bounding box center [799, 493] width 116 height 34
click at [624, 570] on select "OK KO" at bounding box center [658, 565] width 116 height 36
click at [600, 547] on select "OK KO" at bounding box center [658, 565] width 116 height 36
click at [987, 282] on select "Direct [DOMAIN_NAME] [DOMAIN_NAME] Chalet montagne Expedia Gite de [GEOGRAPHIC_…" at bounding box center [1049, 277] width 255 height 36
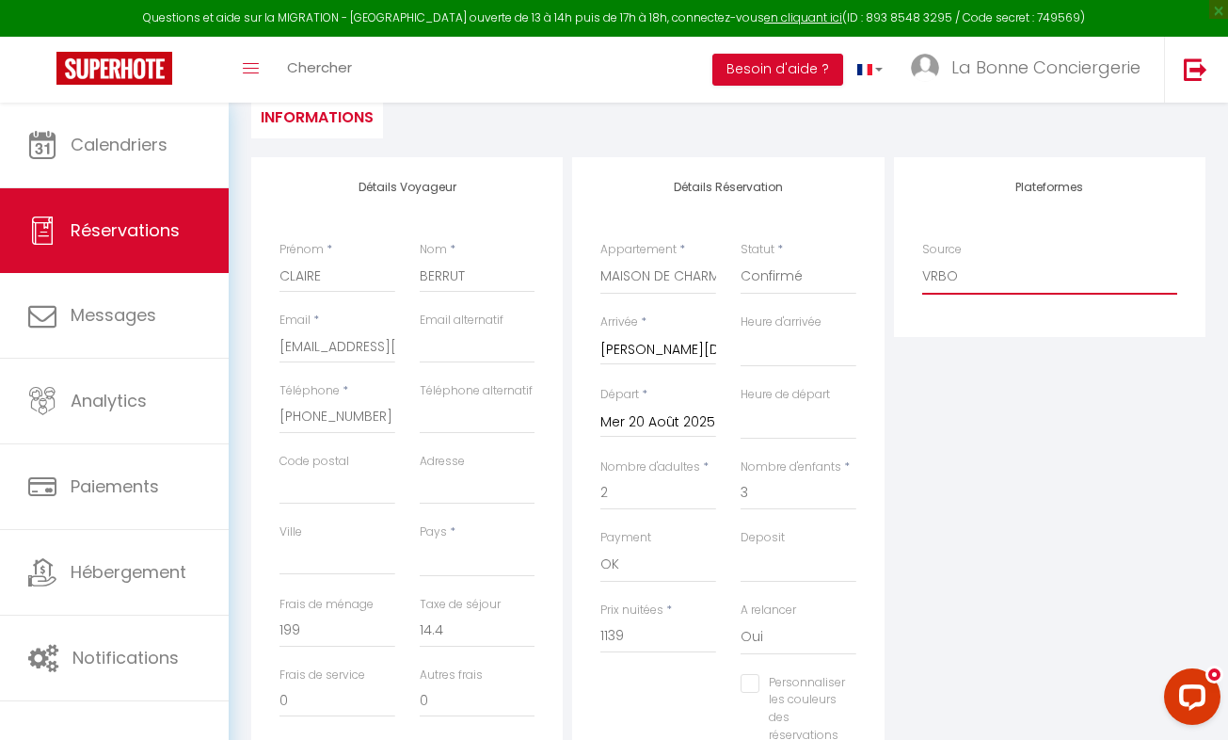
click at [922, 259] on select "Direct [DOMAIN_NAME] [DOMAIN_NAME] Chalet montagne Expedia Gite de [GEOGRAPHIC_…" at bounding box center [1049, 277] width 255 height 36
click at [478, 641] on input "14.4" at bounding box center [478, 631] width 116 height 34
click at [650, 645] on input "1139" at bounding box center [658, 636] width 116 height 34
click at [1078, 446] on div "Plateformes Source Direct [DOMAIN_NAME] [DOMAIN_NAME] Chalet montagne Expedia G…" at bounding box center [1049, 493] width 321 height 673
click at [321, 650] on div "Frais de ménage 0" at bounding box center [337, 631] width 140 height 71
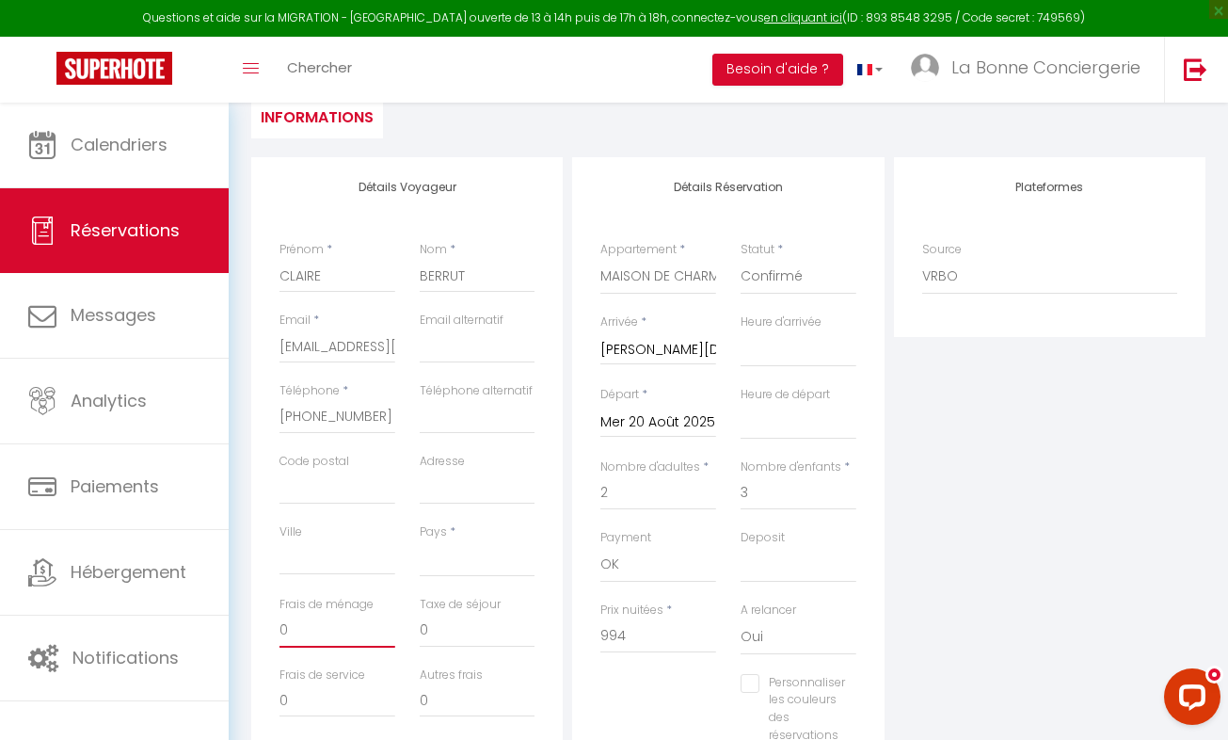
click at [309, 639] on input "0" at bounding box center [338, 631] width 116 height 34
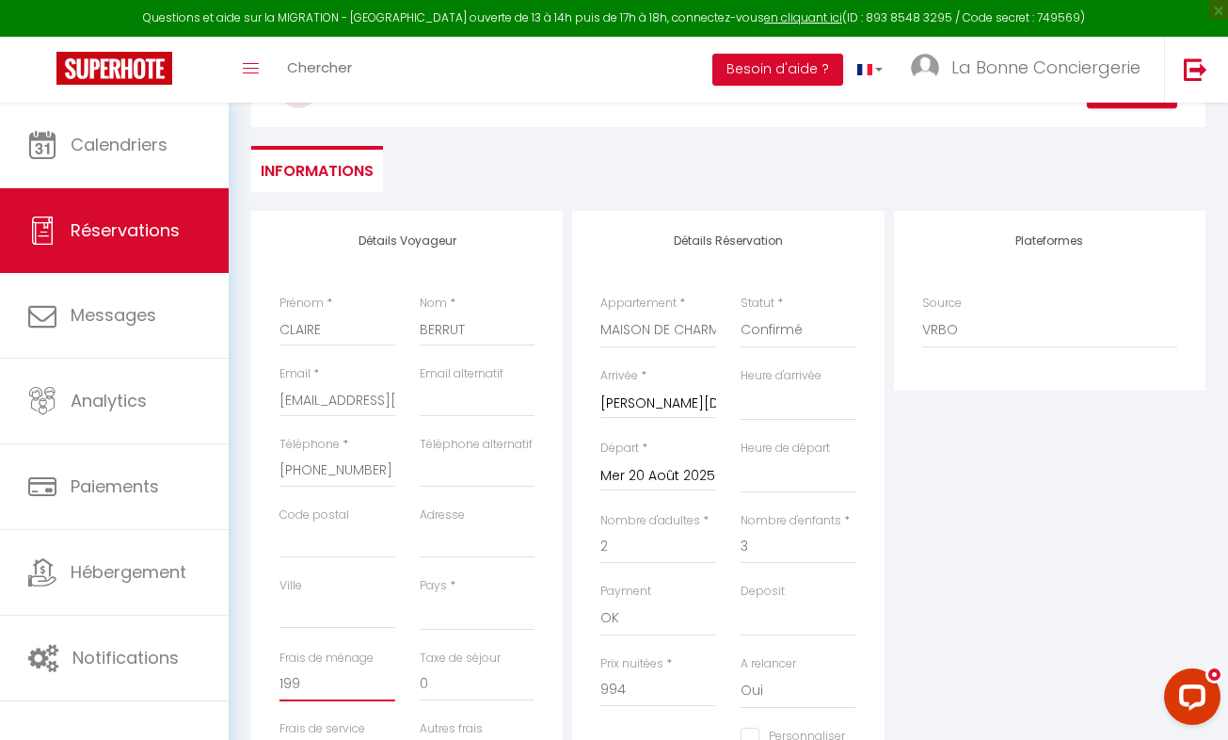
scroll to position [172, 0]
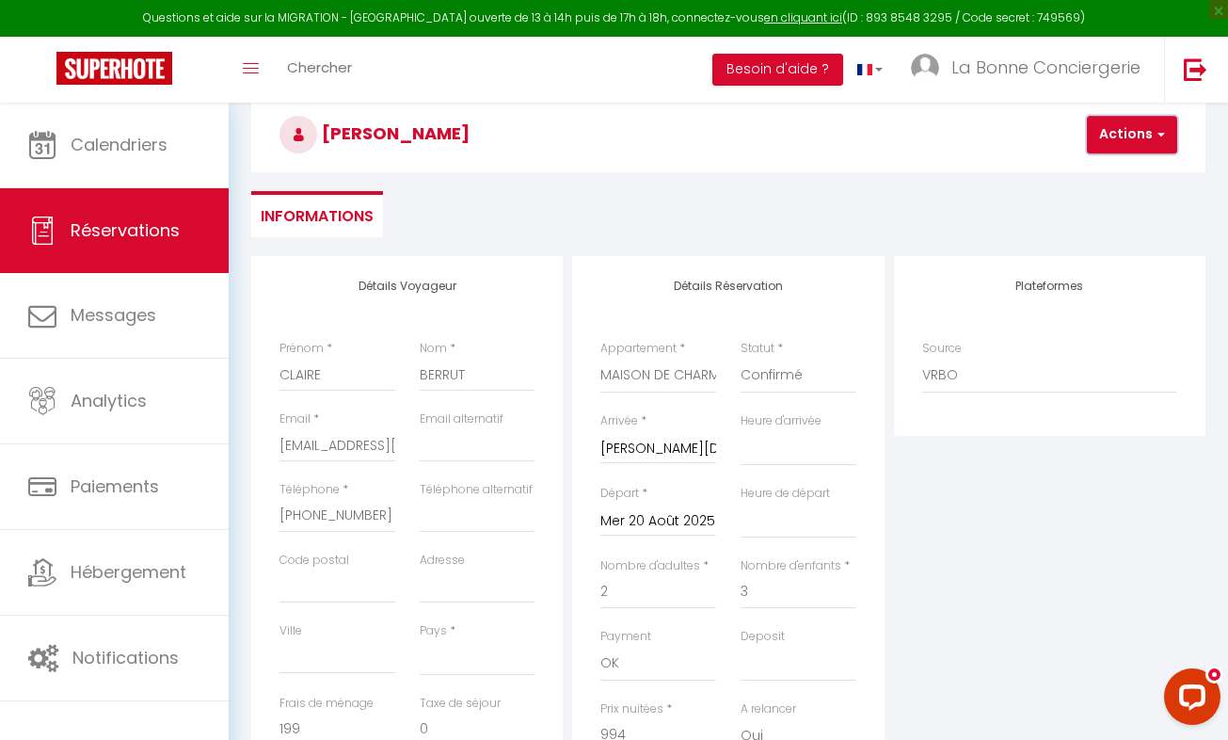
click at [1119, 137] on button "Actions" at bounding box center [1132, 135] width 90 height 38
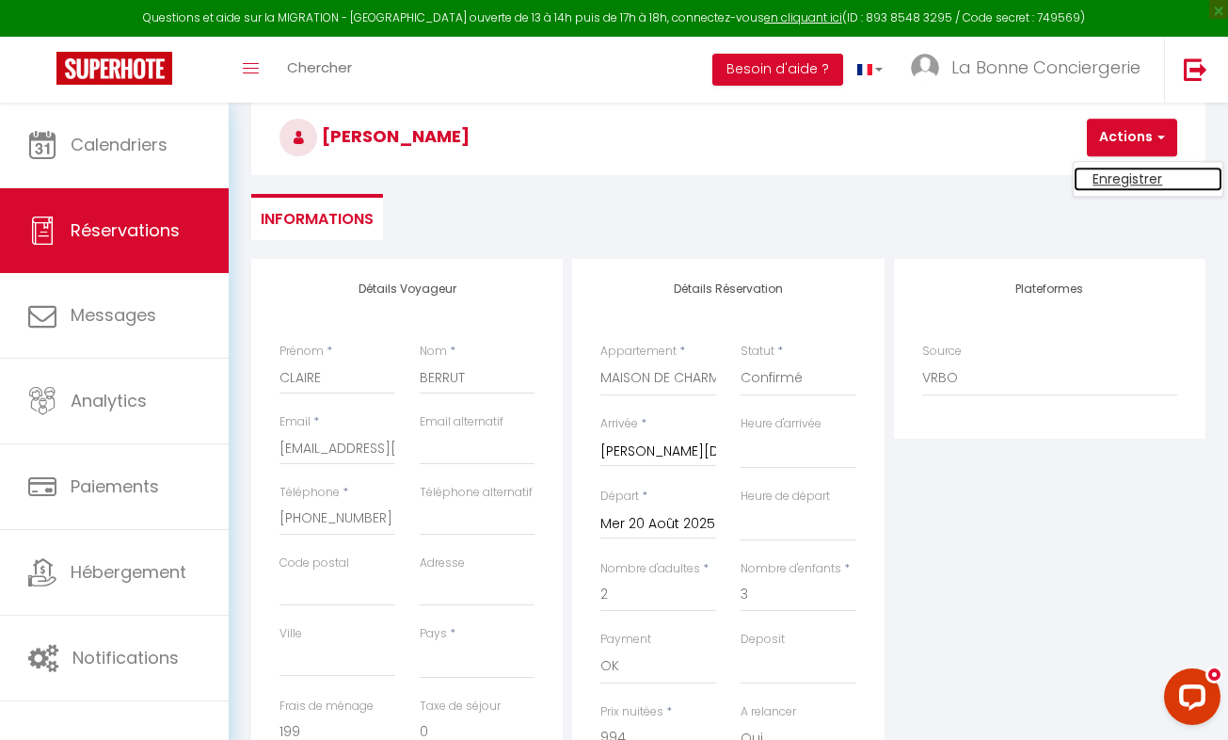
click at [1114, 172] on link "Enregistrer" at bounding box center [1148, 179] width 149 height 24
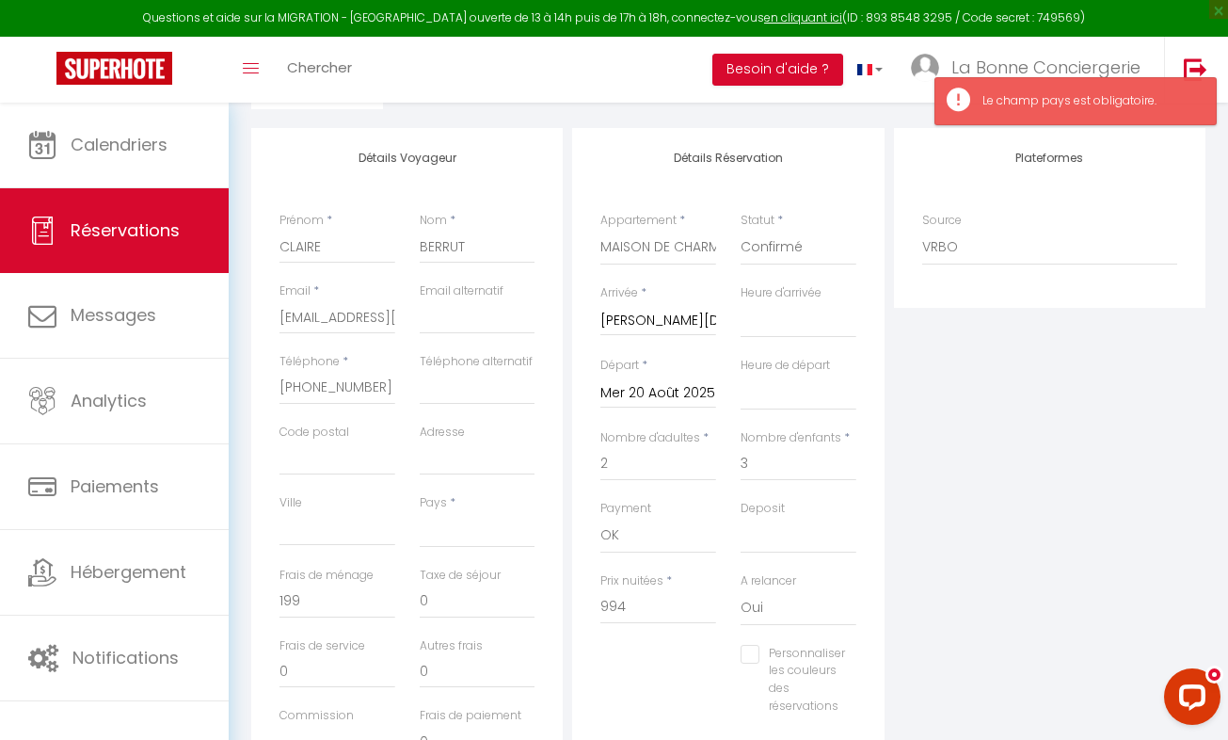
scroll to position [316, 0]
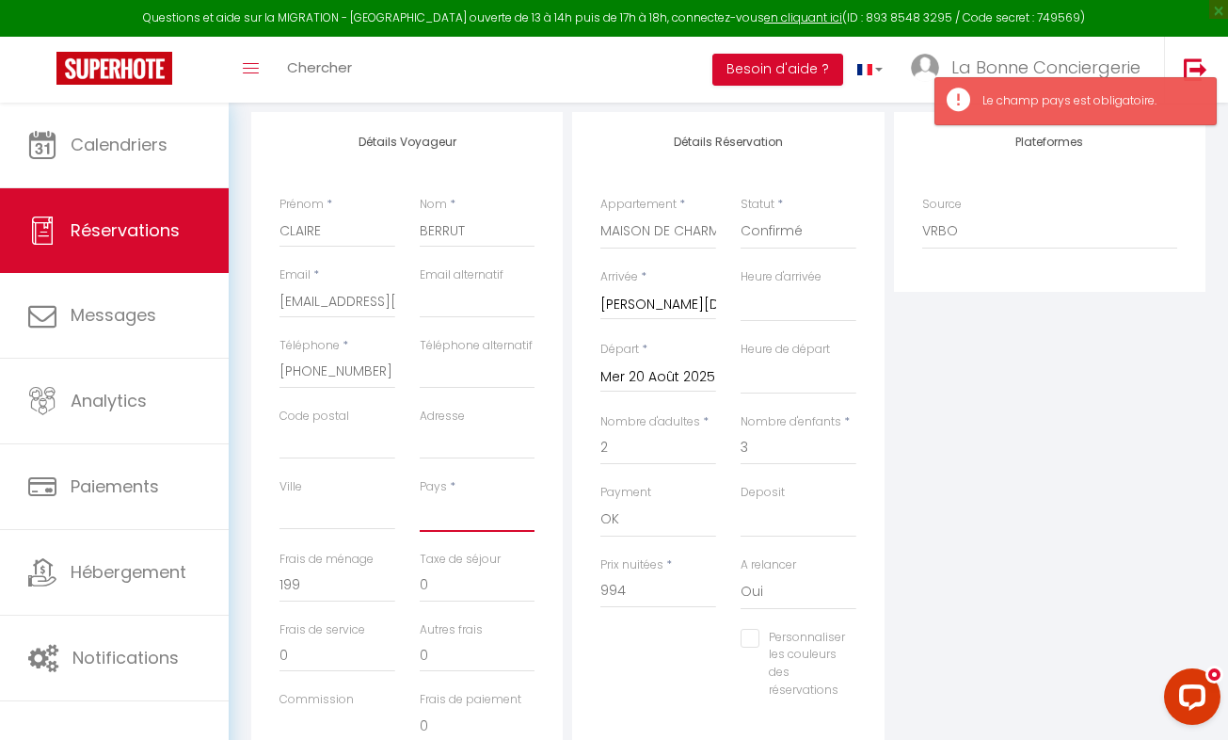
click at [465, 516] on select "[GEOGRAPHIC_DATA] [GEOGRAPHIC_DATA] [GEOGRAPHIC_DATA] [GEOGRAPHIC_DATA] [GEOGRA…" at bounding box center [478, 514] width 116 height 36
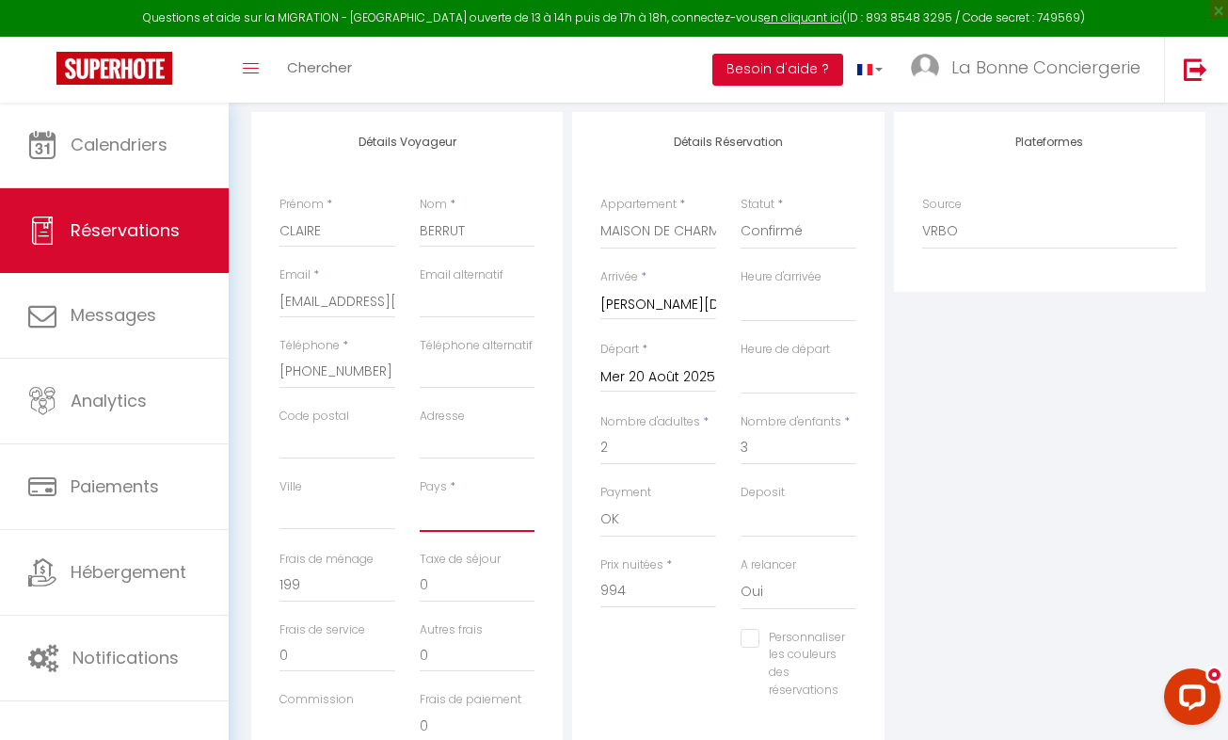
click at [457, 513] on select "[GEOGRAPHIC_DATA] [GEOGRAPHIC_DATA] [GEOGRAPHIC_DATA] [GEOGRAPHIC_DATA] [GEOGRA…" at bounding box center [478, 514] width 116 height 36
click at [420, 496] on select "[GEOGRAPHIC_DATA] [GEOGRAPHIC_DATA] [GEOGRAPHIC_DATA] [GEOGRAPHIC_DATA] [GEOGRA…" at bounding box center [478, 514] width 116 height 36
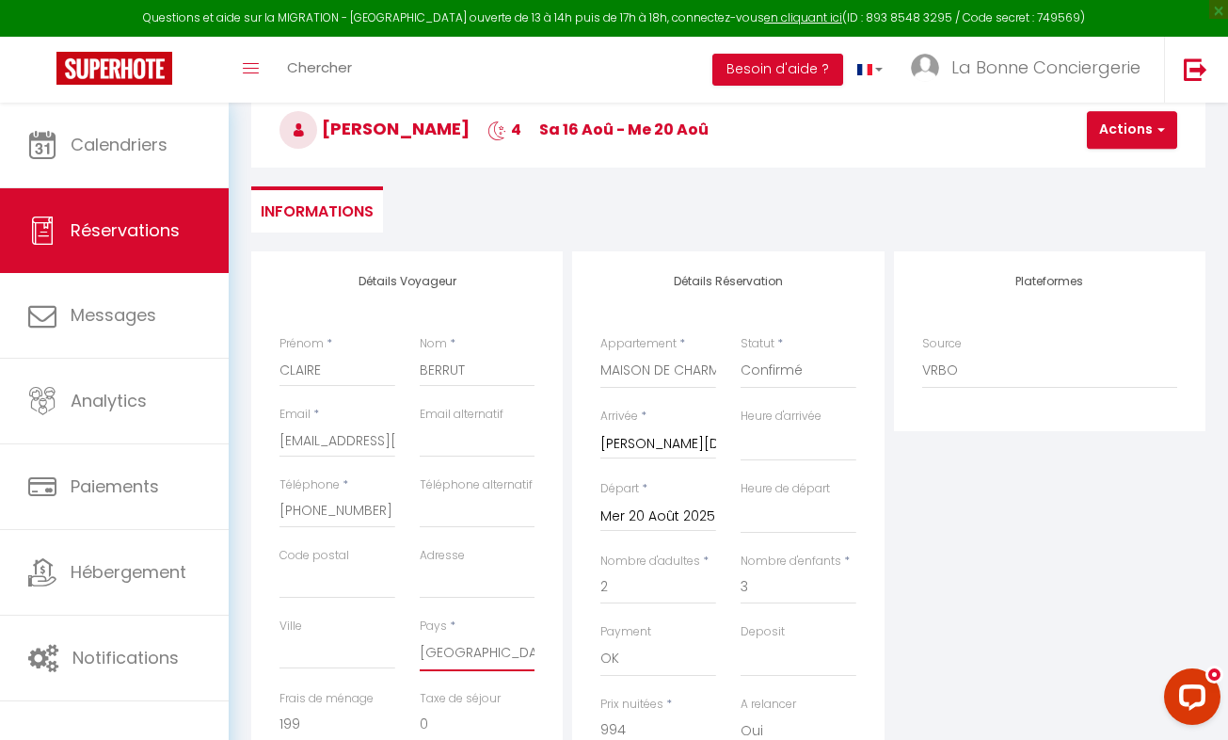
scroll to position [165, 0]
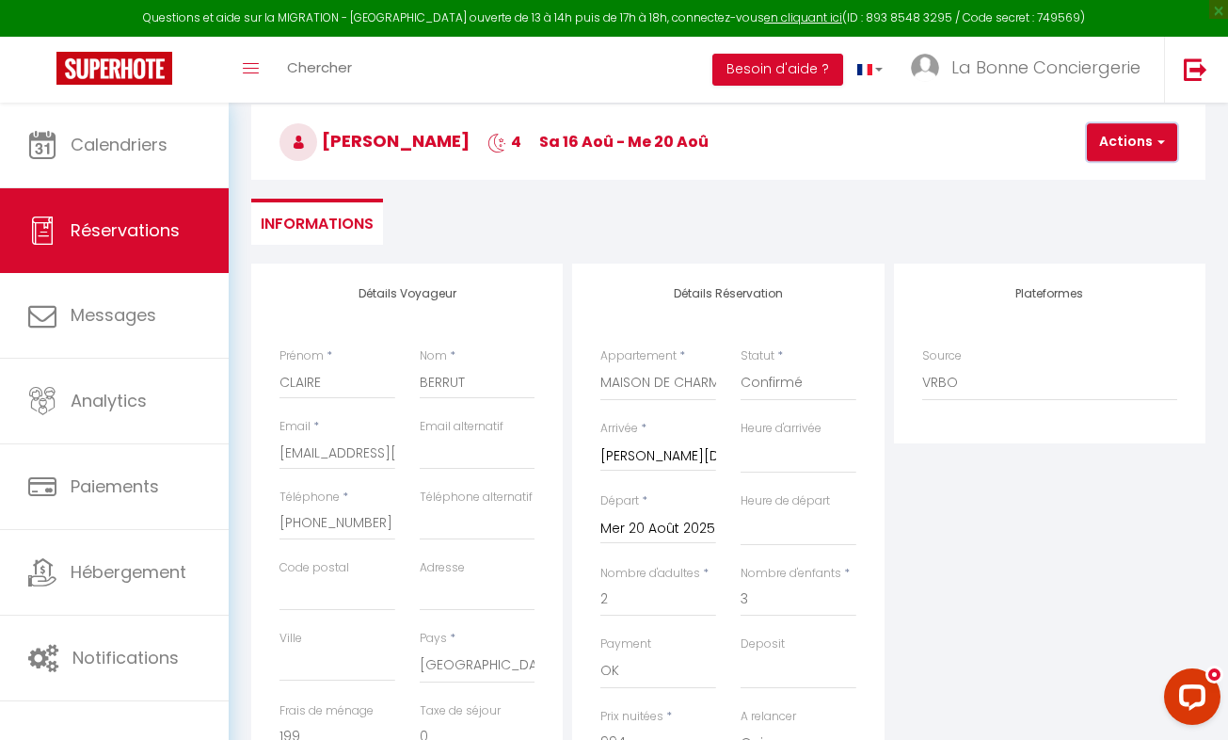
click at [1110, 152] on button "Actions" at bounding box center [1132, 142] width 90 height 38
click at [1107, 179] on link "Enregistrer" at bounding box center [1148, 183] width 149 height 24
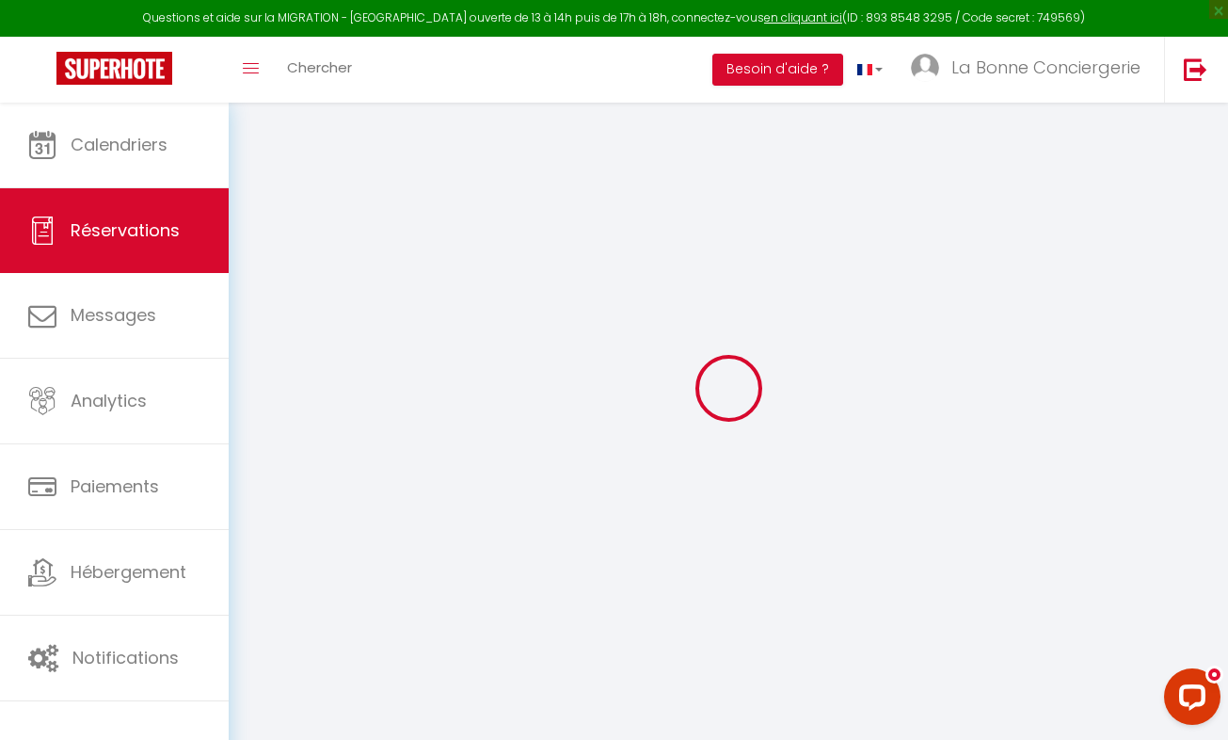
scroll to position [103, 0]
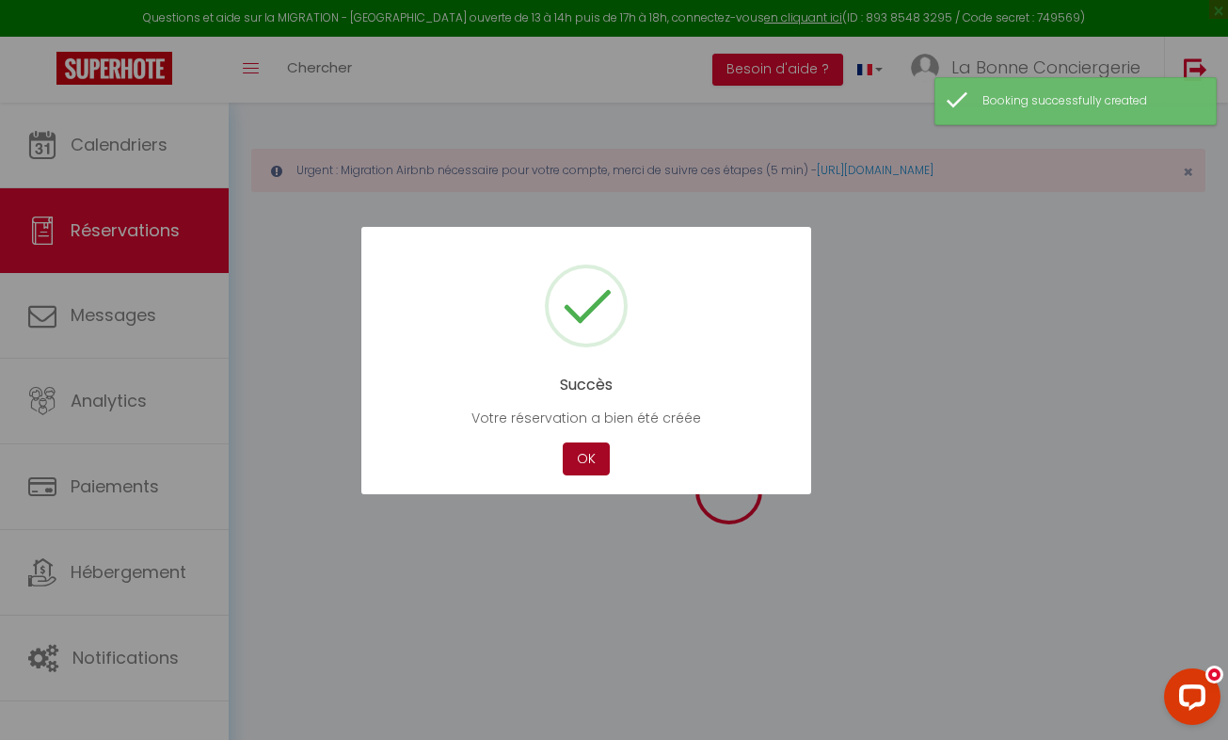
click at [574, 465] on button "OK" at bounding box center [586, 458] width 47 height 33
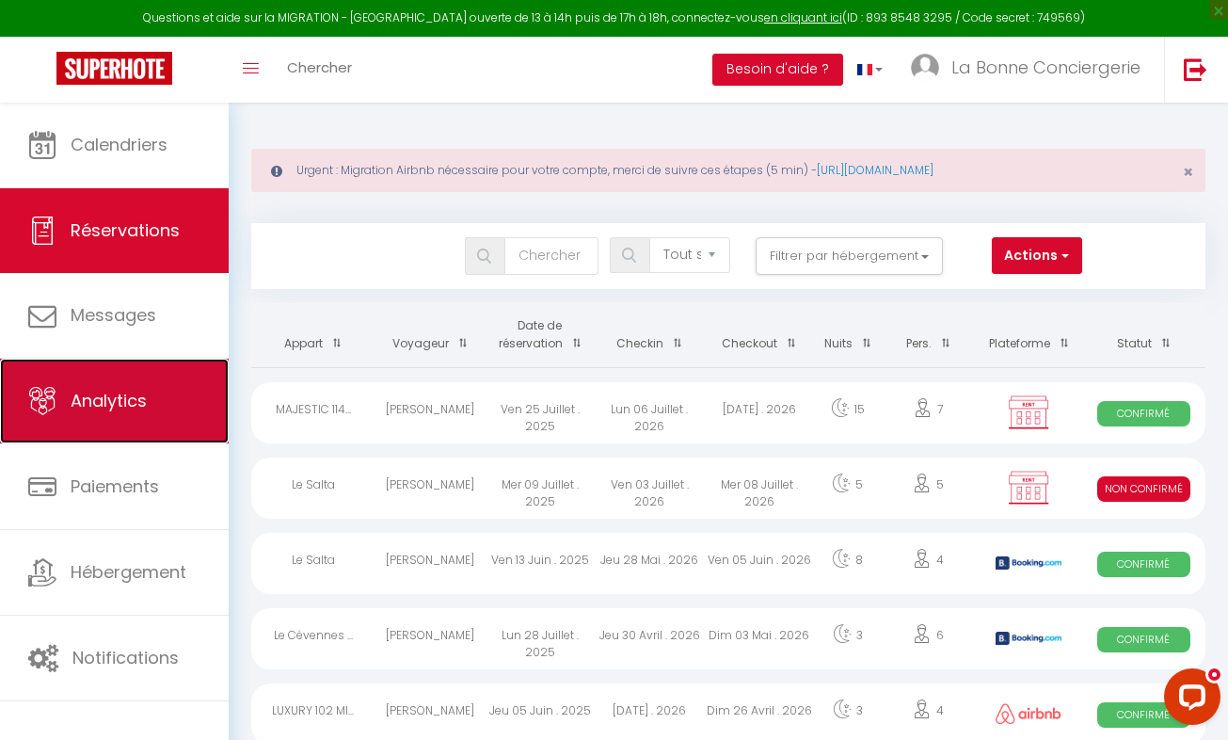
click at [137, 405] on span "Analytics" at bounding box center [109, 401] width 76 height 24
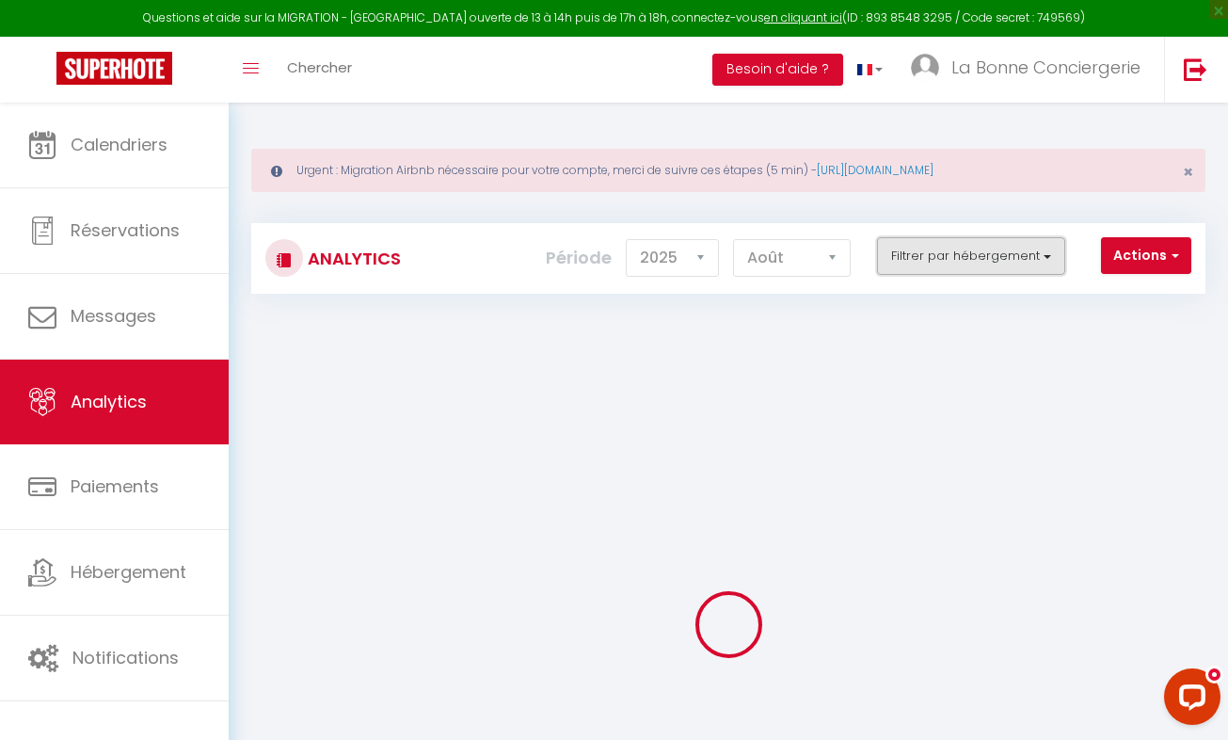
click at [1014, 251] on button "Filtrer par hébergement" at bounding box center [971, 256] width 188 height 38
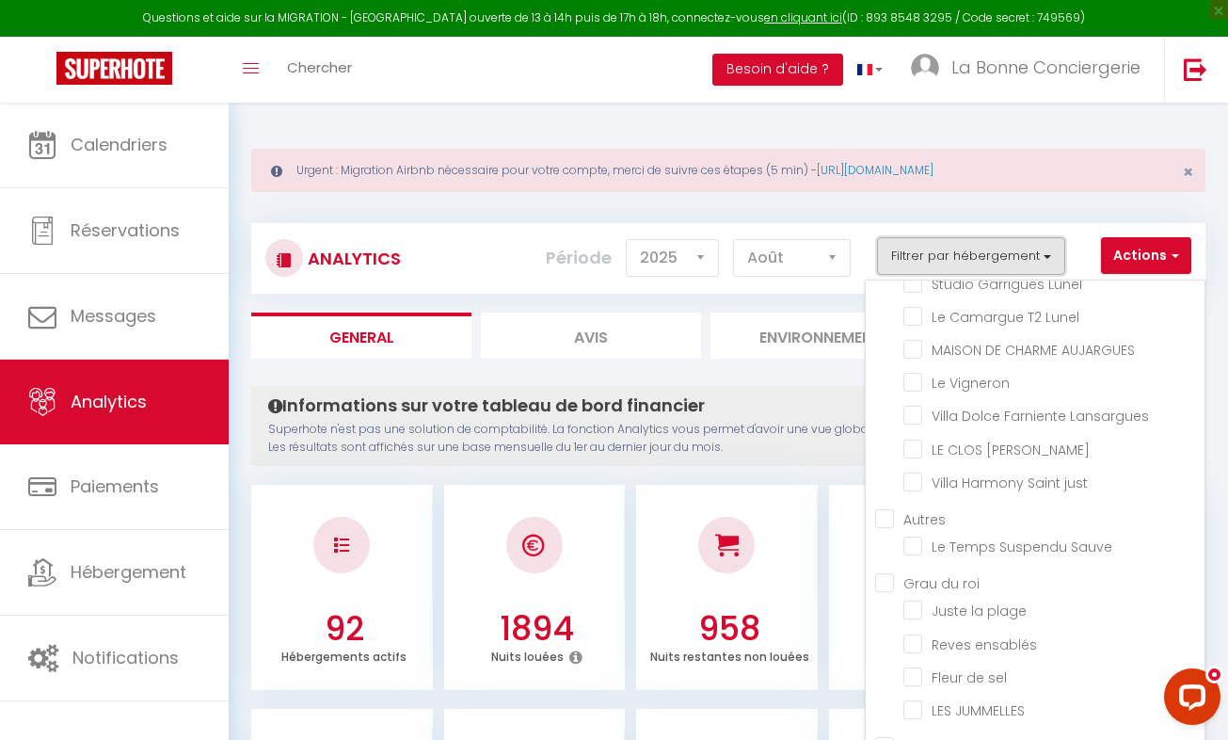
scroll to position [122, 0]
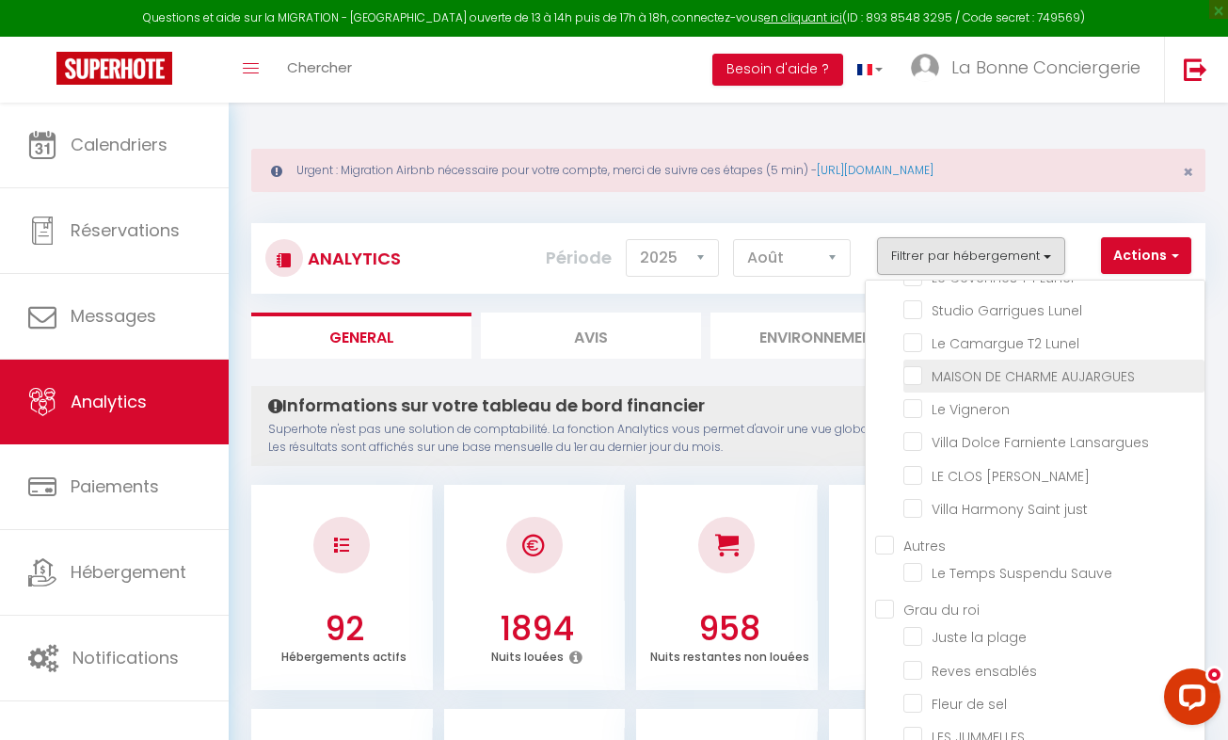
click at [961, 372] on AUJARGUES "checkbox" at bounding box center [1054, 374] width 301 height 19
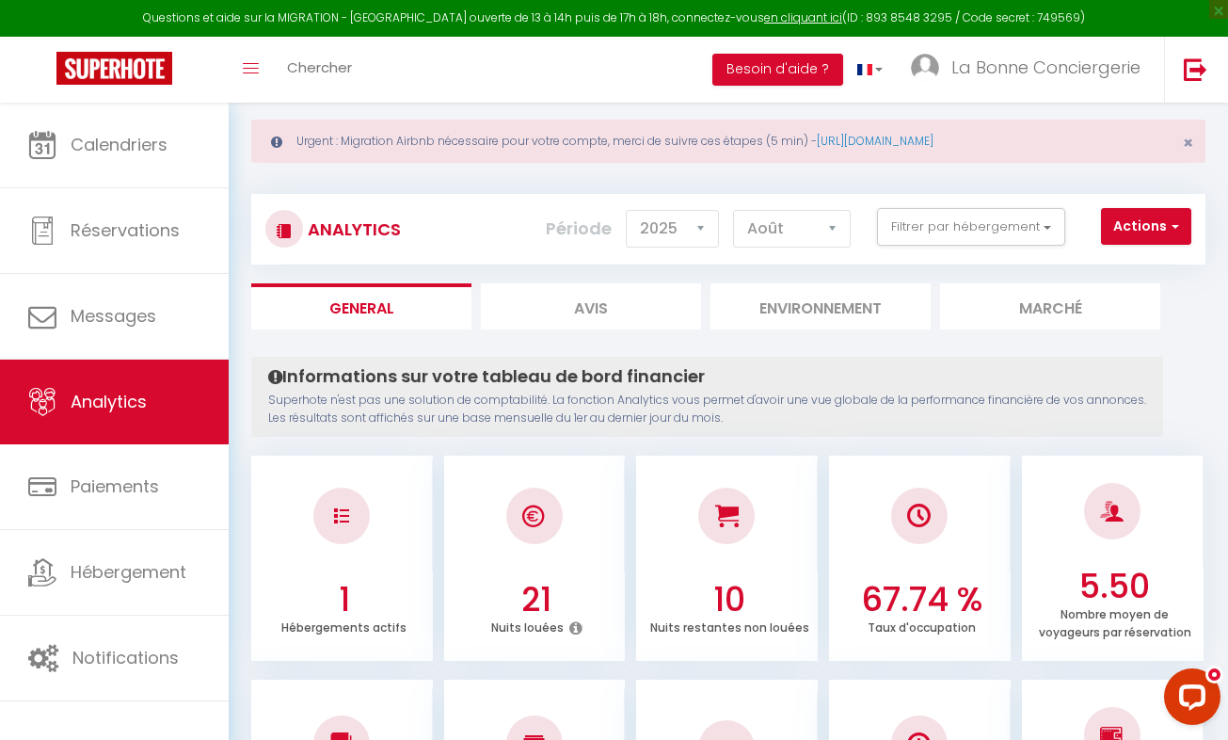
scroll to position [25, 0]
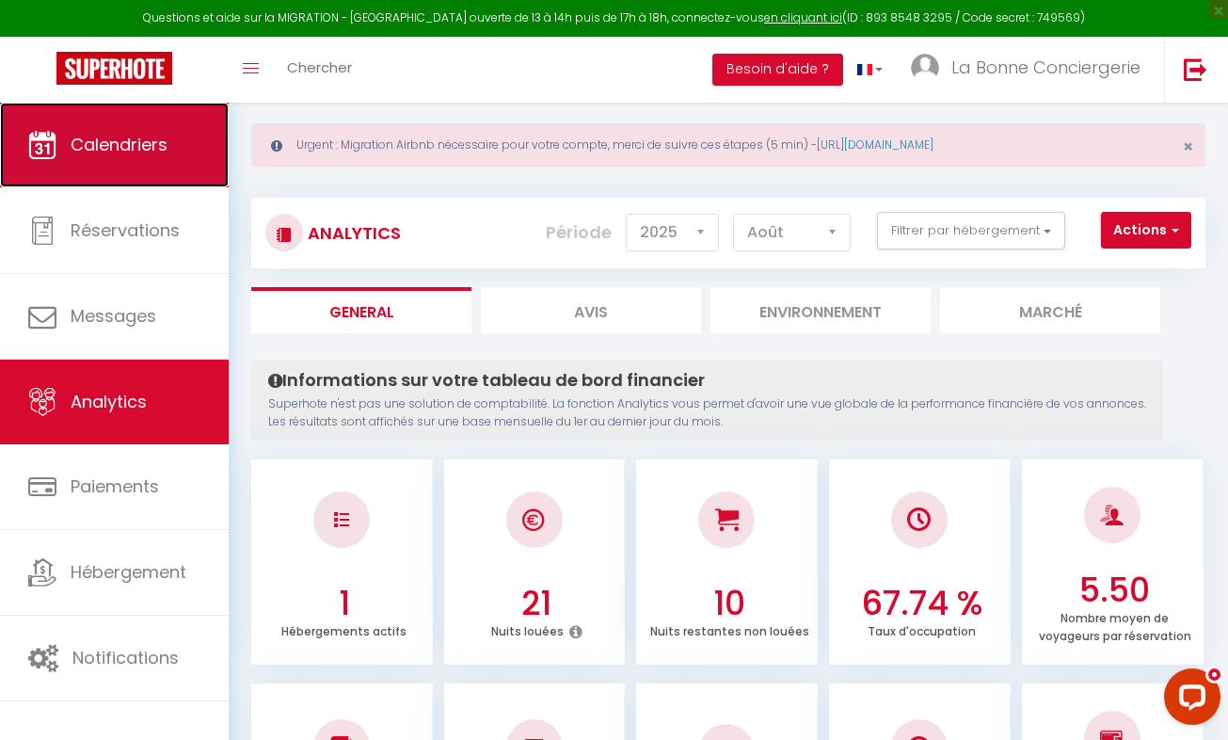
click at [123, 136] on span "Calendriers" at bounding box center [119, 145] width 97 height 24
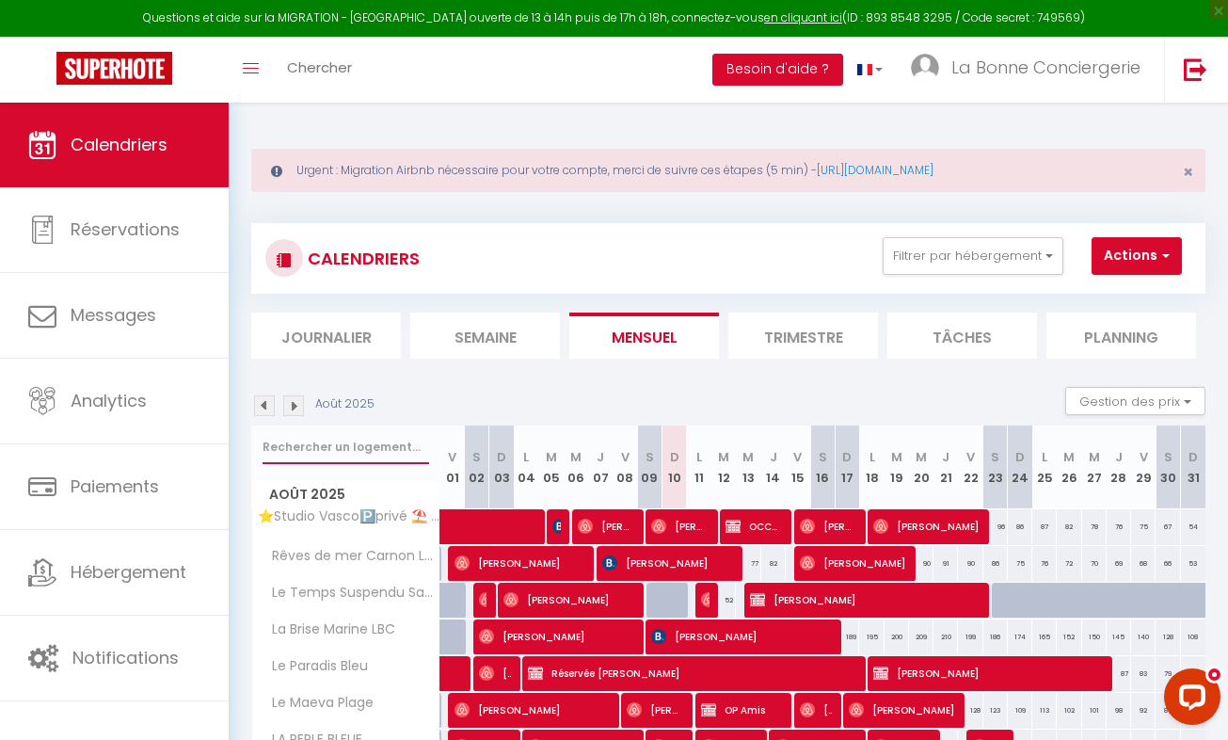
click at [290, 445] on input "text" at bounding box center [346, 447] width 167 height 34
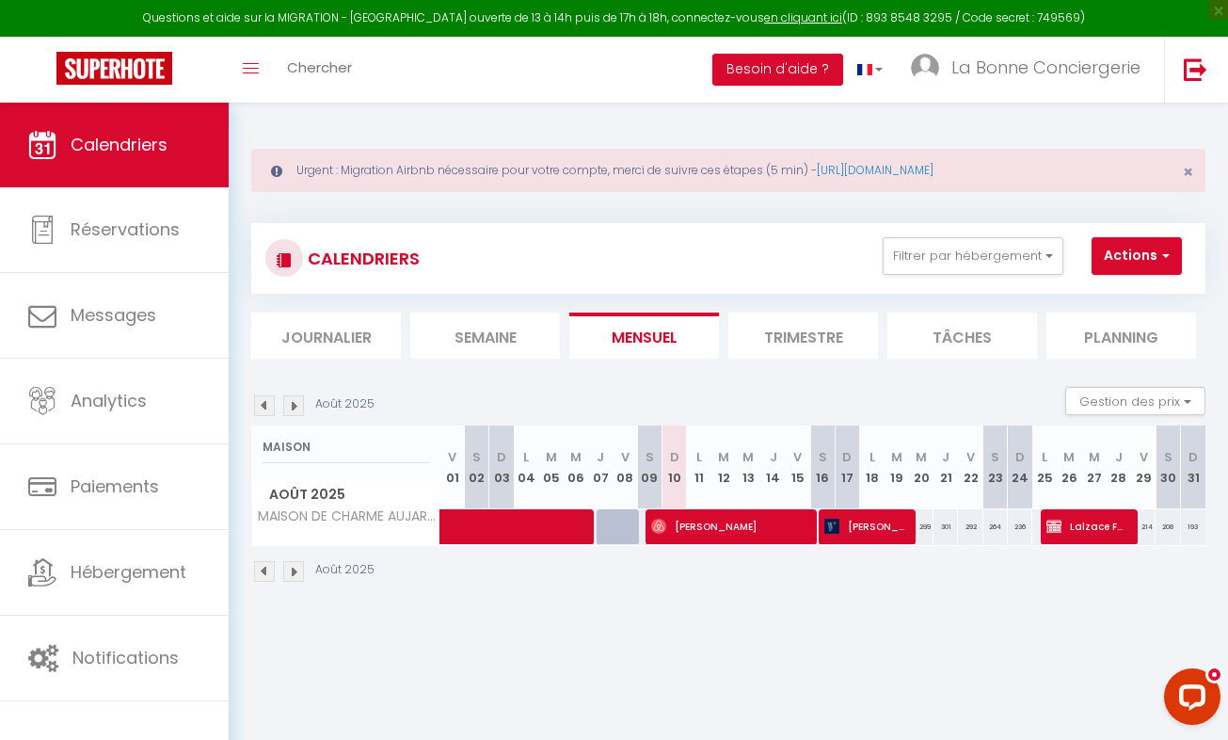
click at [289, 400] on img at bounding box center [293, 405] width 21 height 21
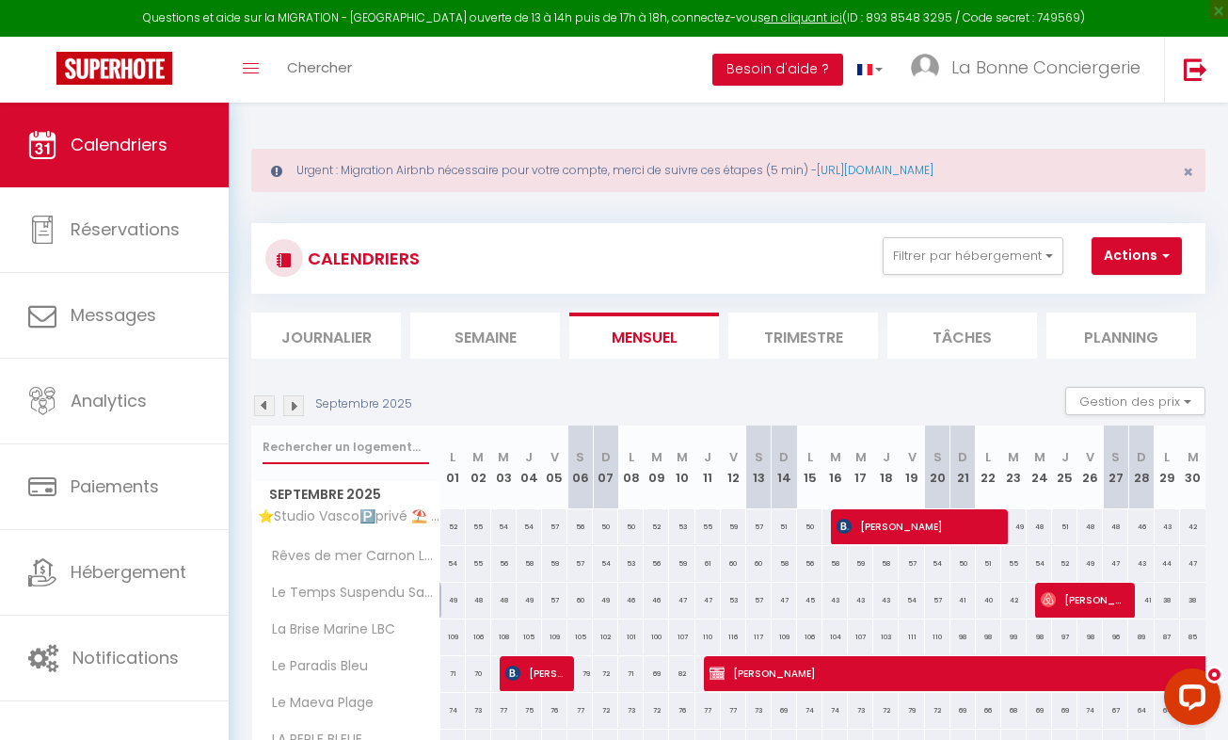
click at [280, 444] on input "text" at bounding box center [346, 447] width 167 height 34
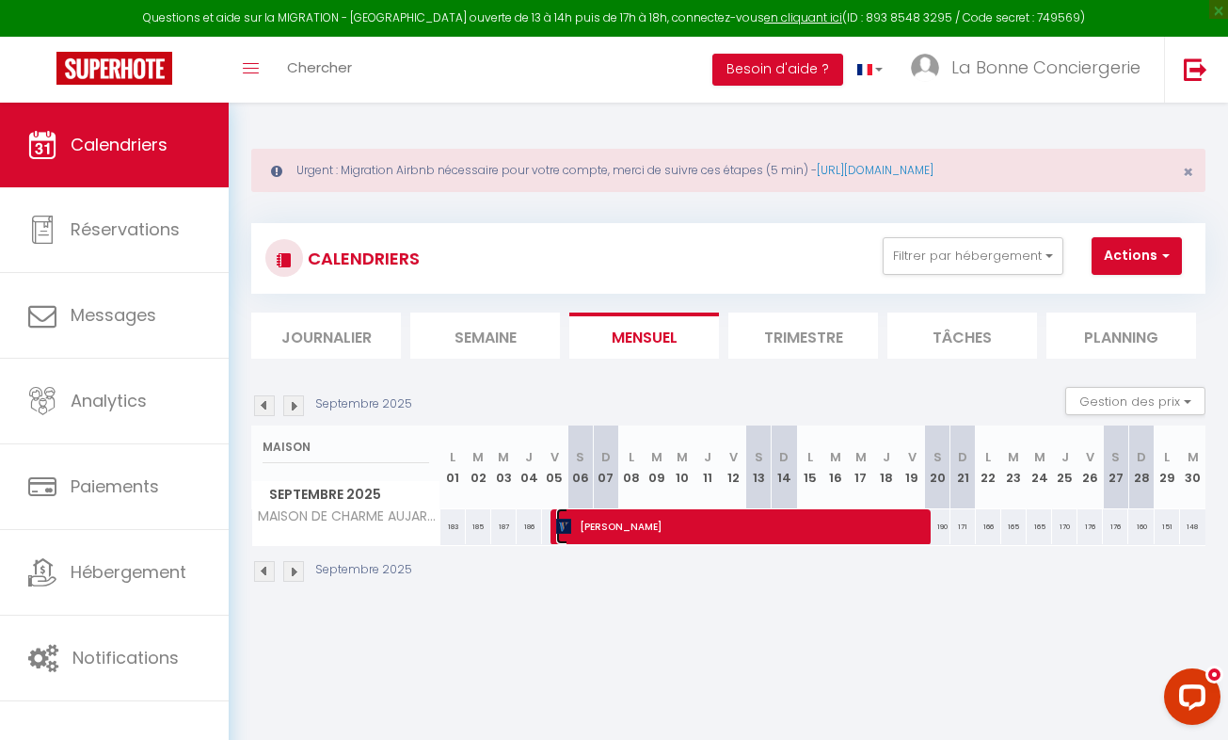
click at [618, 519] on span "[PERSON_NAME]" at bounding box center [738, 526] width 364 height 36
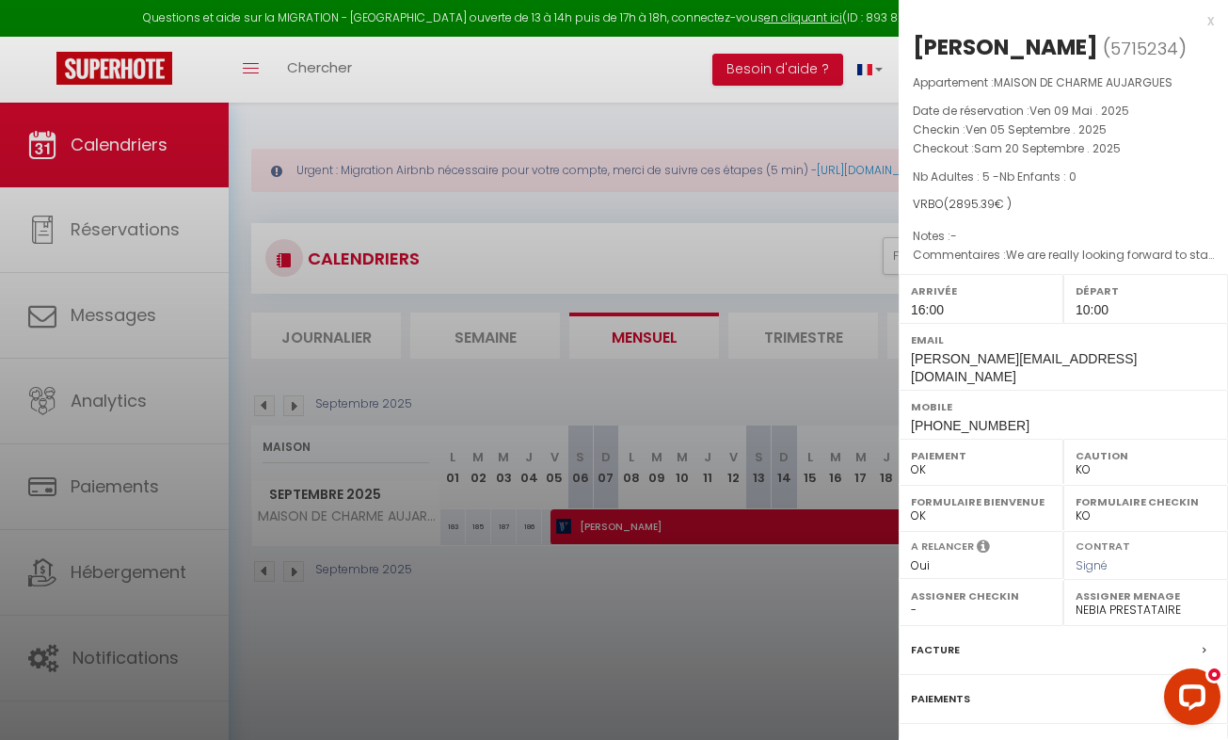
click at [959, 709] on label "Paiements" at bounding box center [940, 699] width 59 height 20
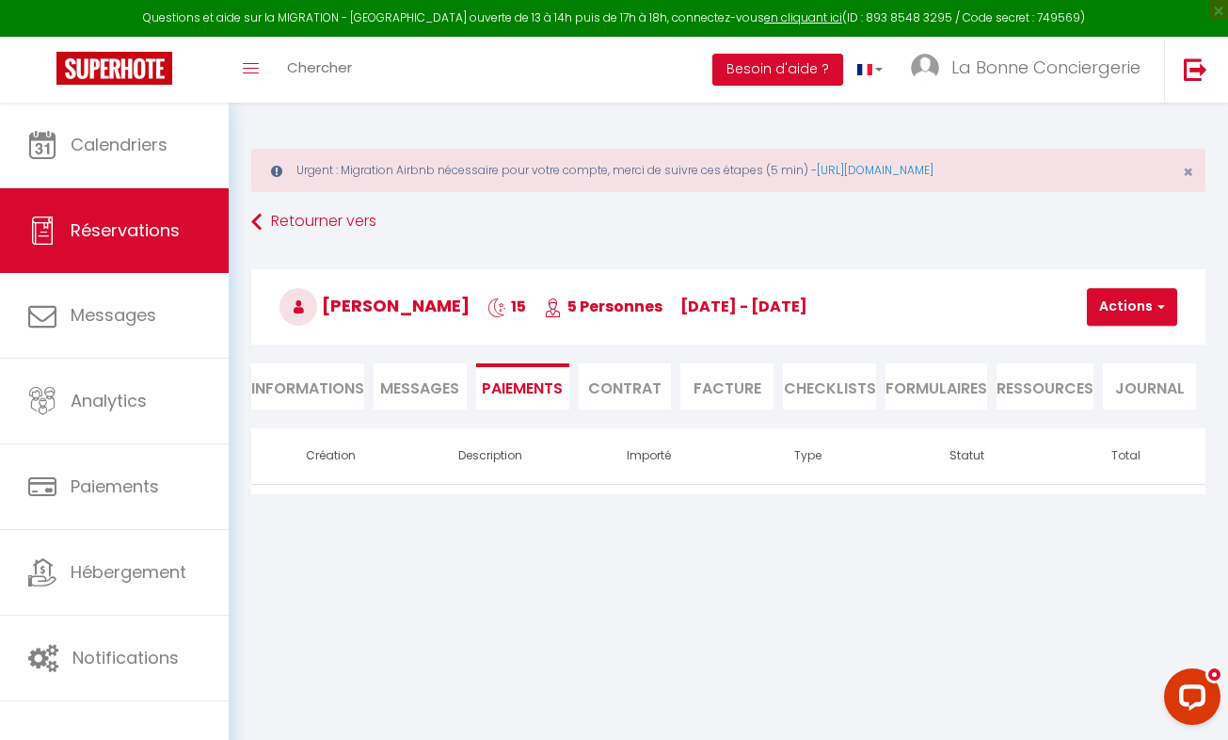
click at [312, 379] on li "Informations" at bounding box center [307, 386] width 113 height 46
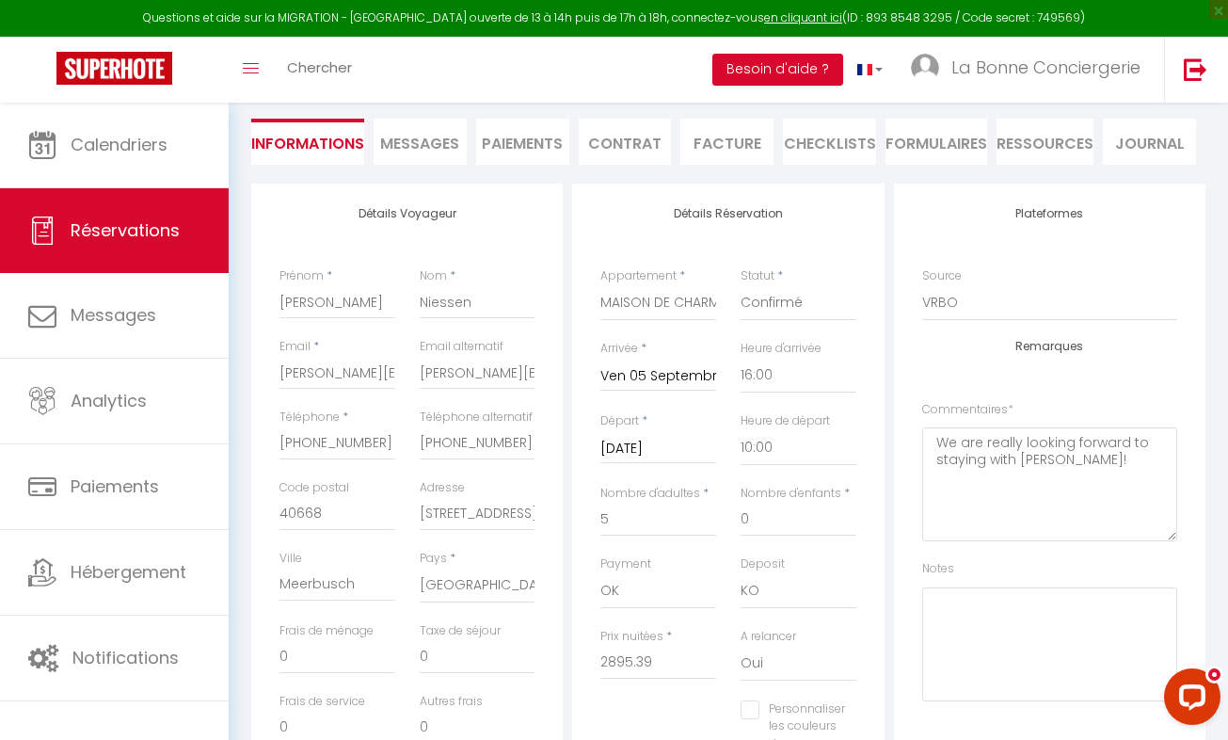
scroll to position [217, 0]
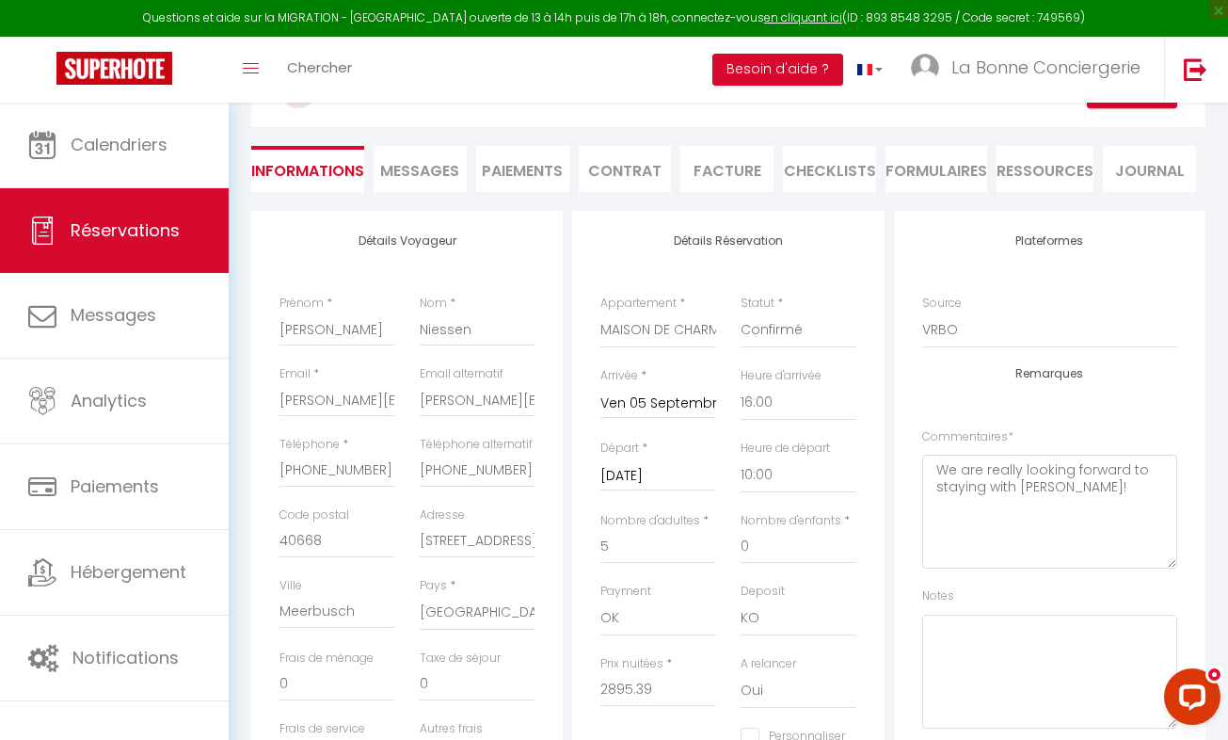
click at [414, 177] on span "Messages" at bounding box center [419, 171] width 79 height 22
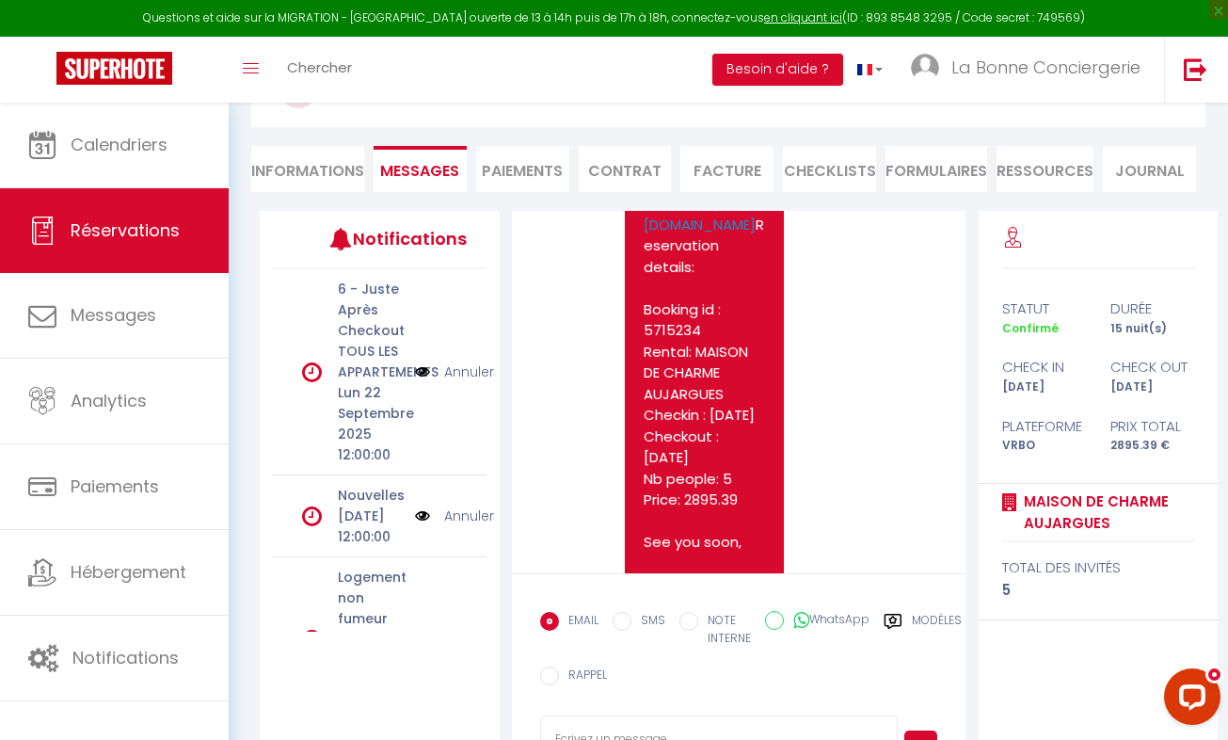
scroll to position [761, 0]
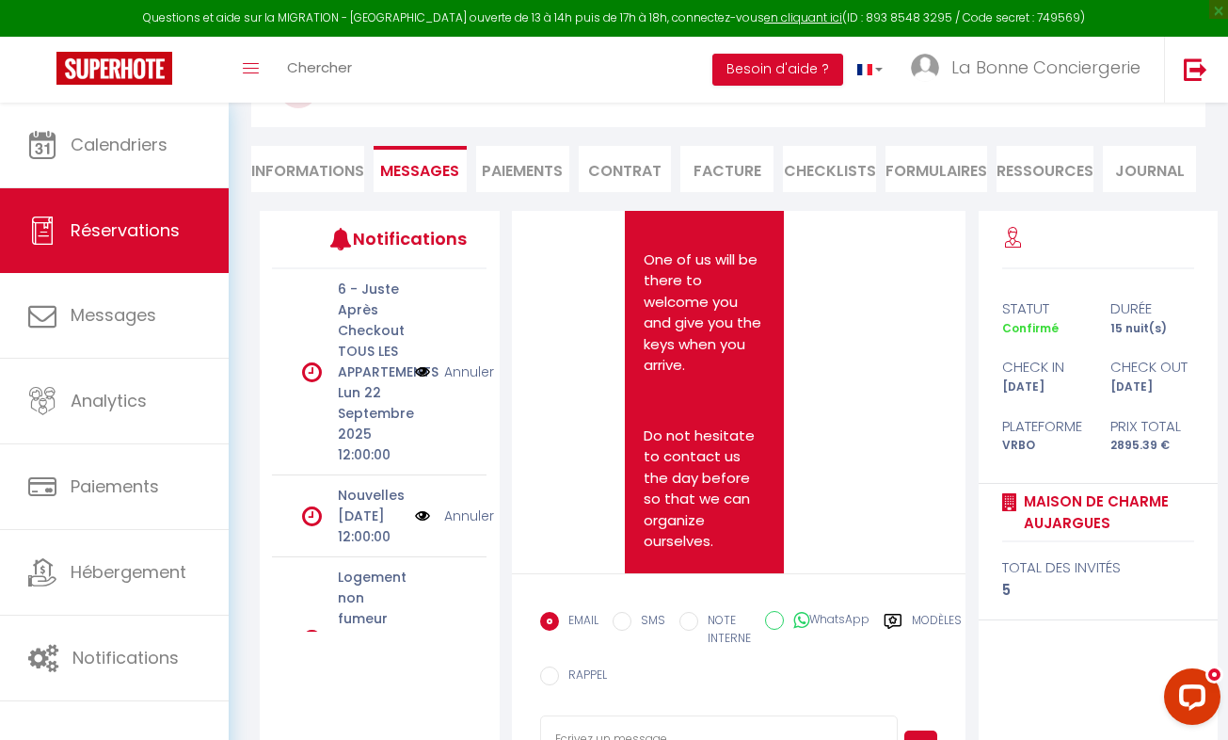
click at [269, 171] on li "Informations" at bounding box center [307, 169] width 113 height 46
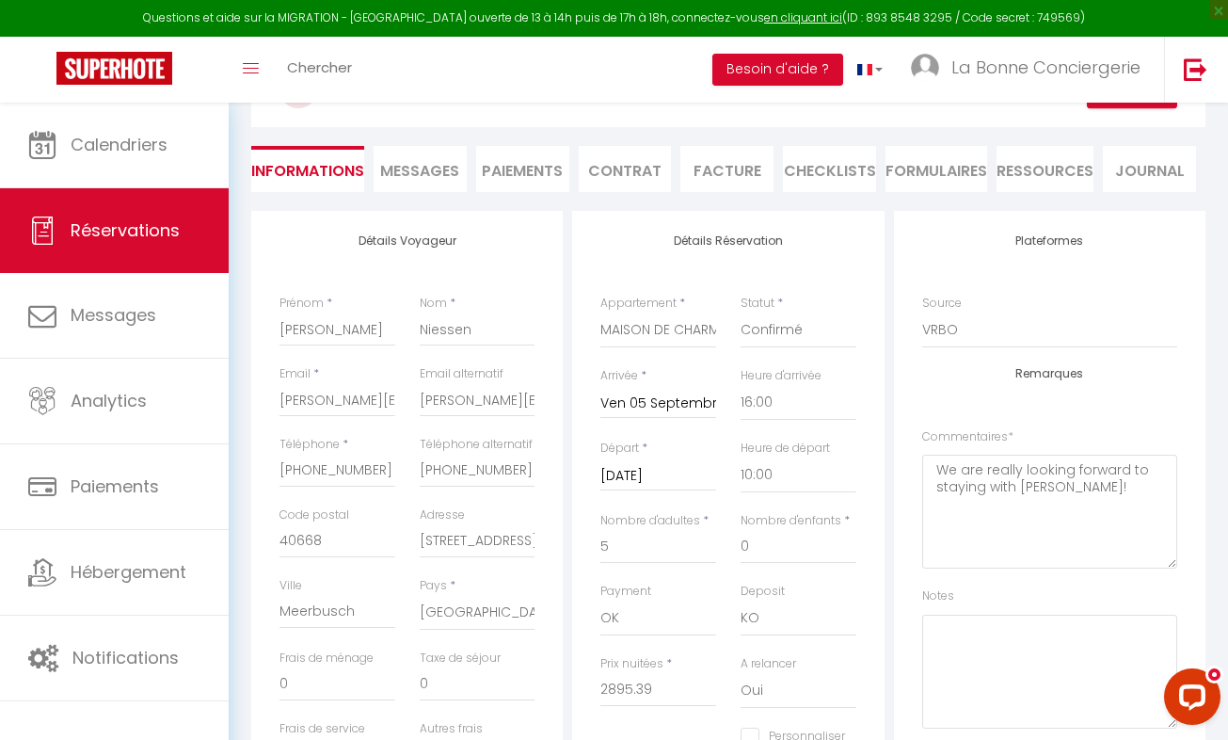
click at [530, 167] on li "Paiements" at bounding box center [522, 169] width 93 height 46
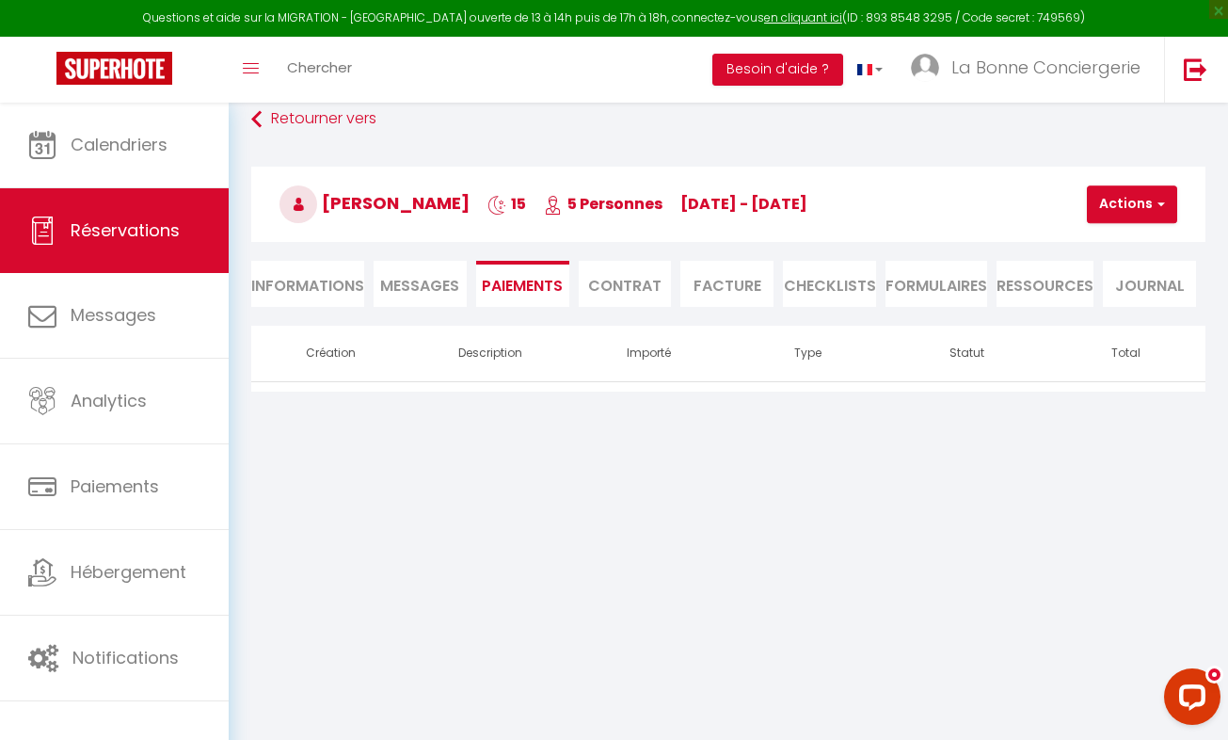
scroll to position [103, 0]
click at [1123, 200] on button "Actions" at bounding box center [1132, 204] width 90 height 38
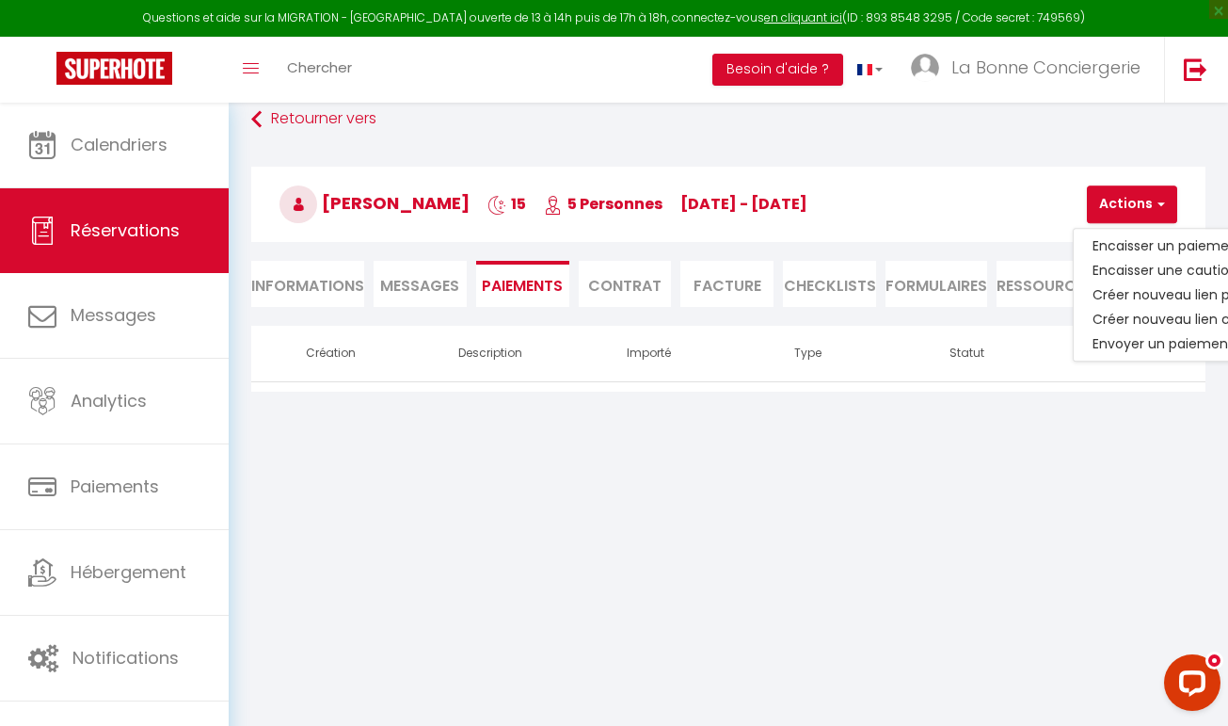
click at [317, 280] on li "Informations" at bounding box center [307, 284] width 113 height 46
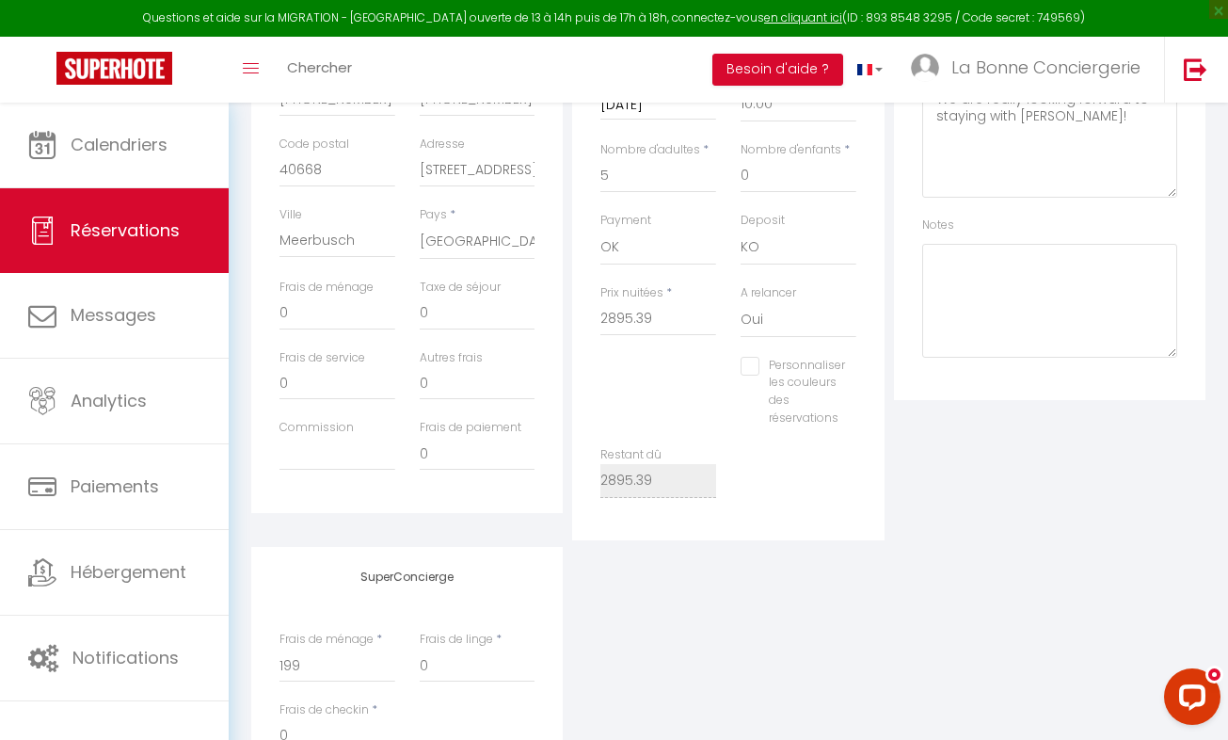
scroll to position [618, 0]
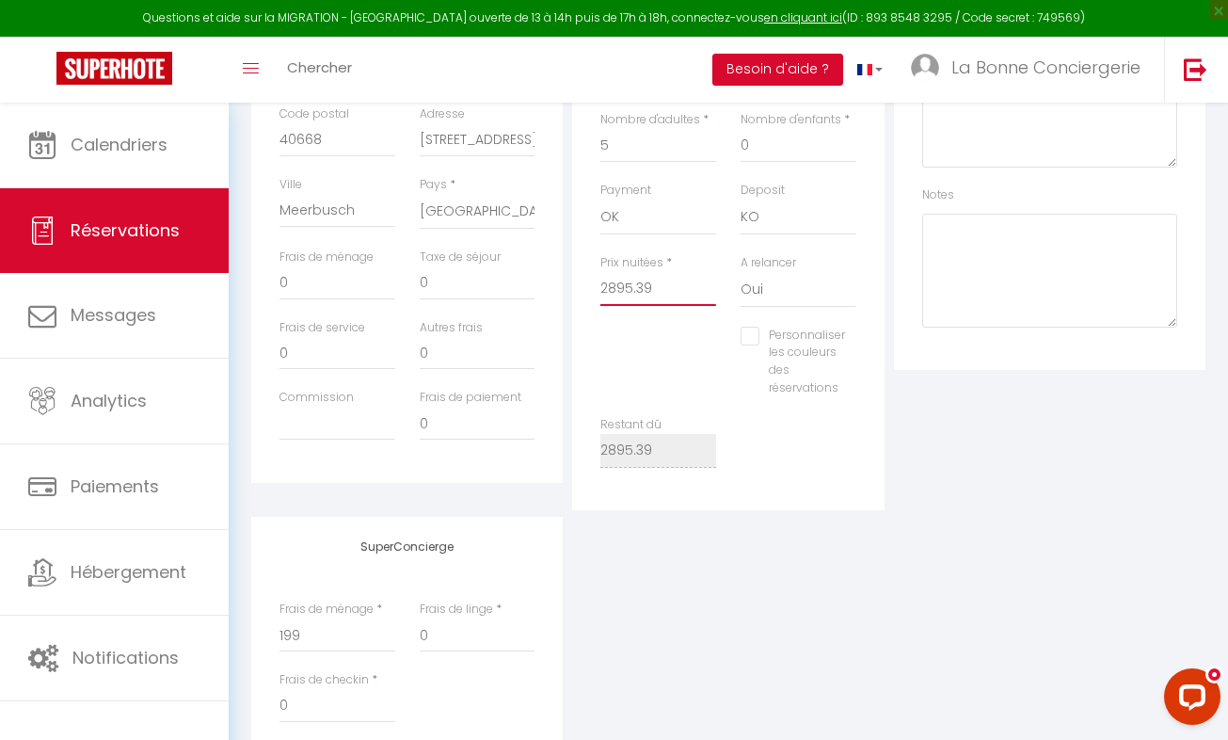
drag, startPoint x: 659, startPoint y: 286, endPoint x: 570, endPoint y: 292, distance: 88.7
click at [570, 292] on div "Détails Réservation Appartement * ⭐Studio Vasco🅿️privé ⛱️ Proche plage Rêves de…" at bounding box center [728, 160] width 321 height 700
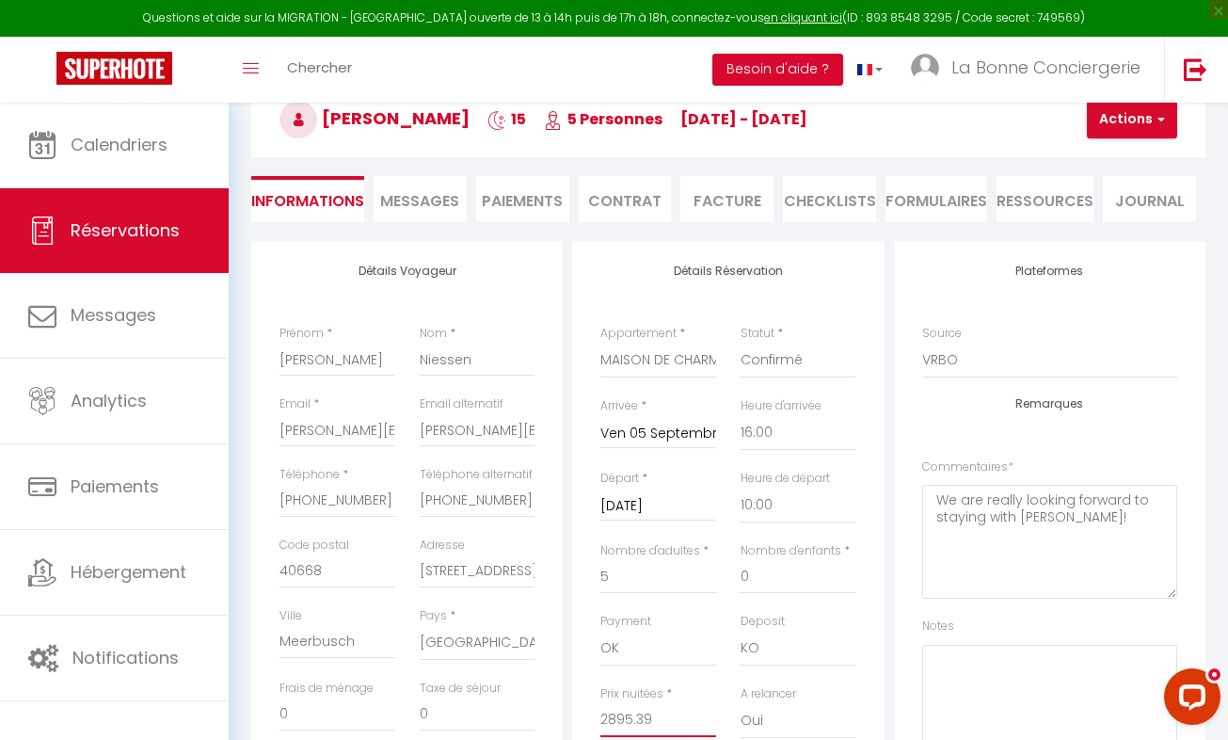
scroll to position [79, 0]
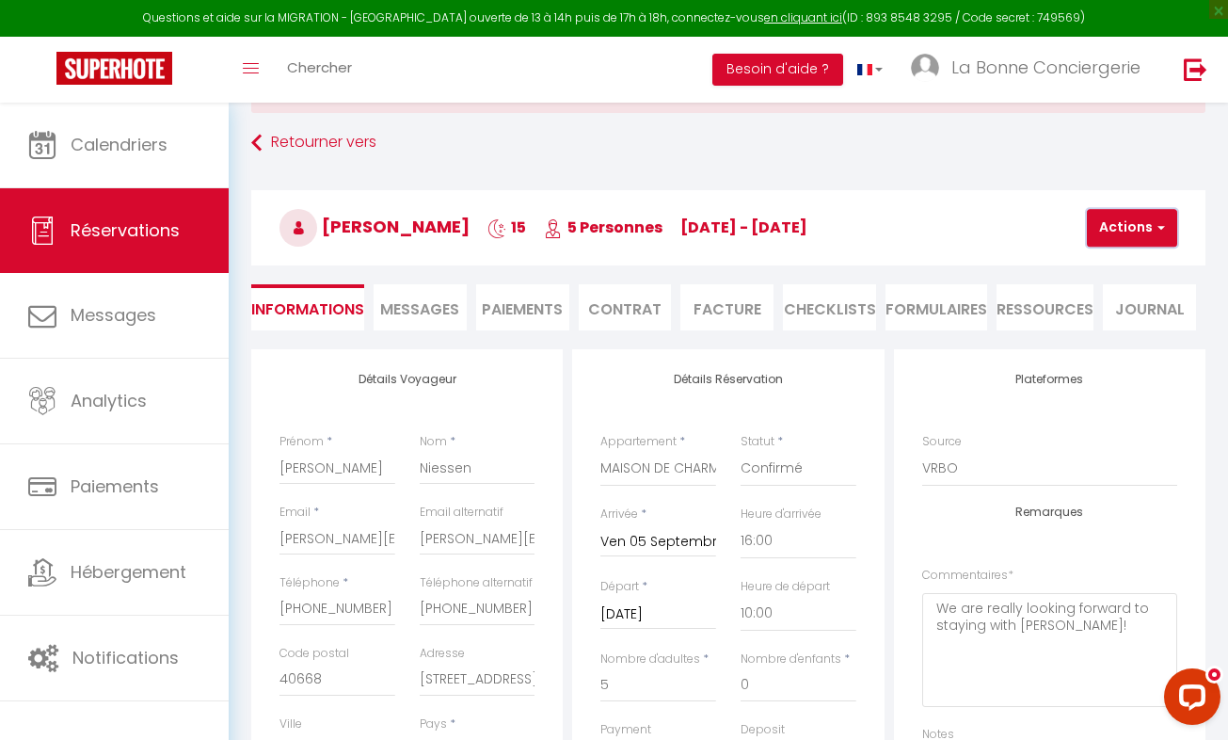
click at [1135, 219] on button "Actions" at bounding box center [1132, 228] width 90 height 38
click at [515, 308] on li "Paiements" at bounding box center [522, 307] width 93 height 46
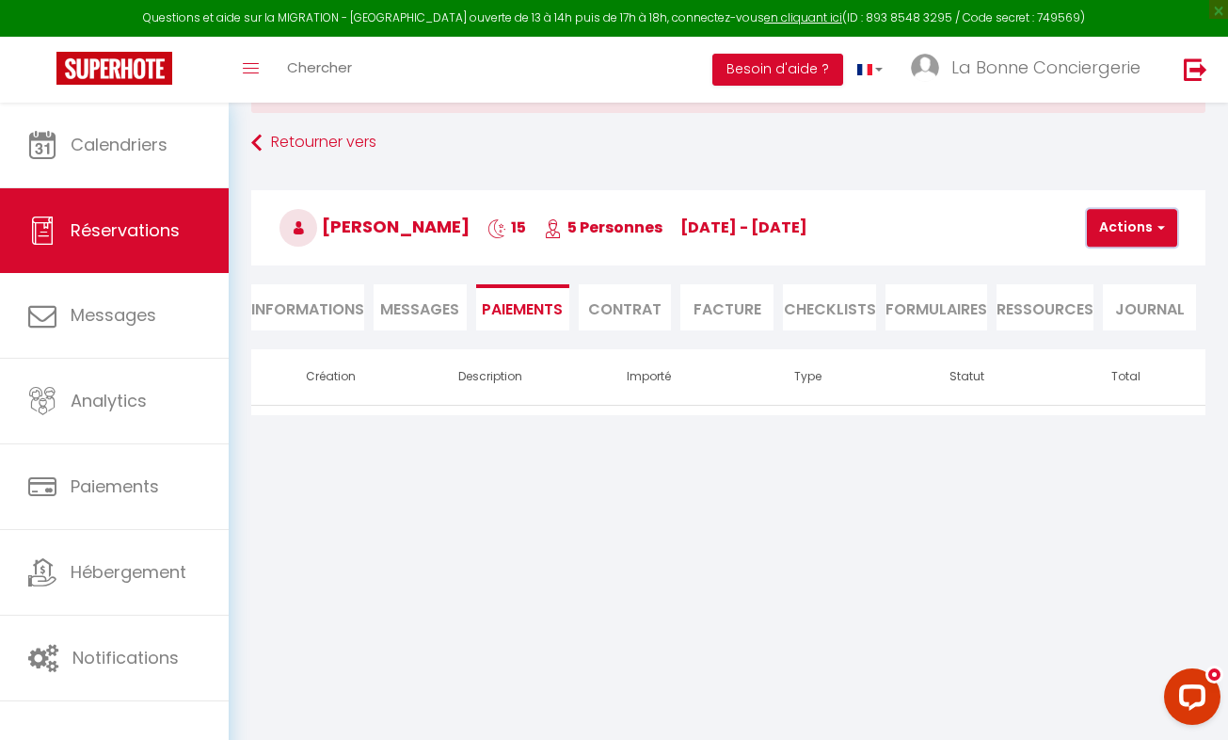
click at [1120, 239] on button "Actions" at bounding box center [1132, 228] width 90 height 38
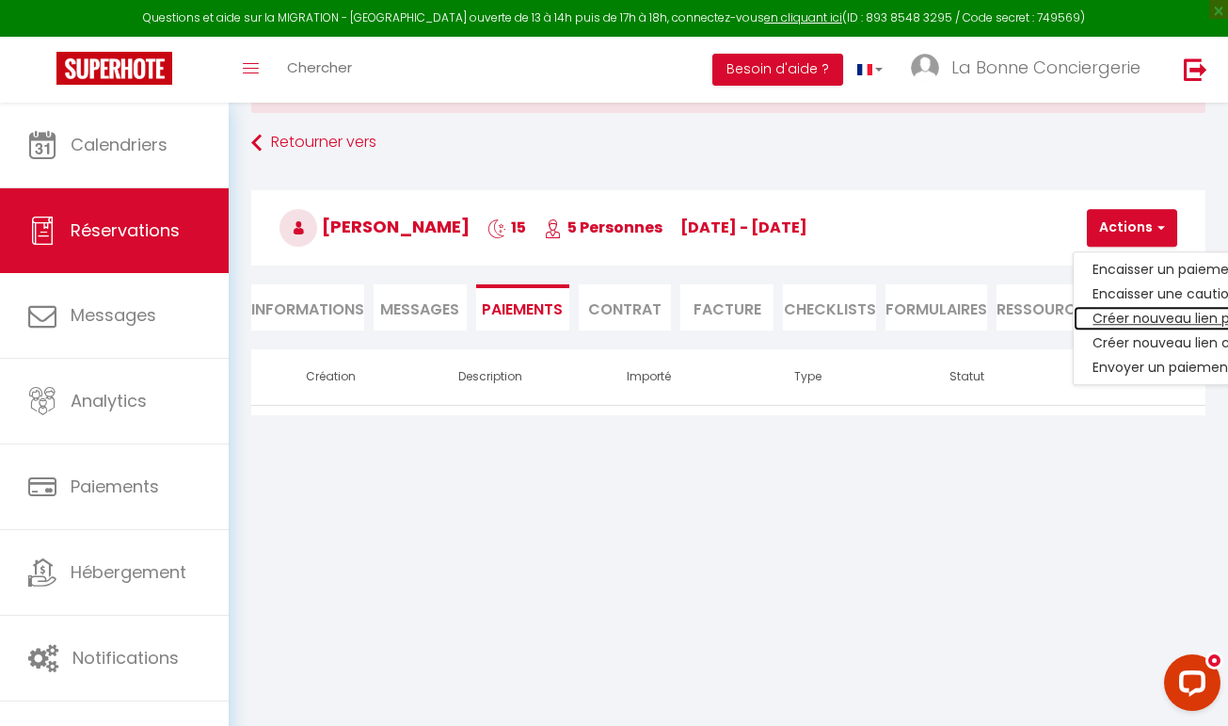
click at [1147, 311] on link "Créer nouveau lien paiement" at bounding box center [1190, 318] width 232 height 24
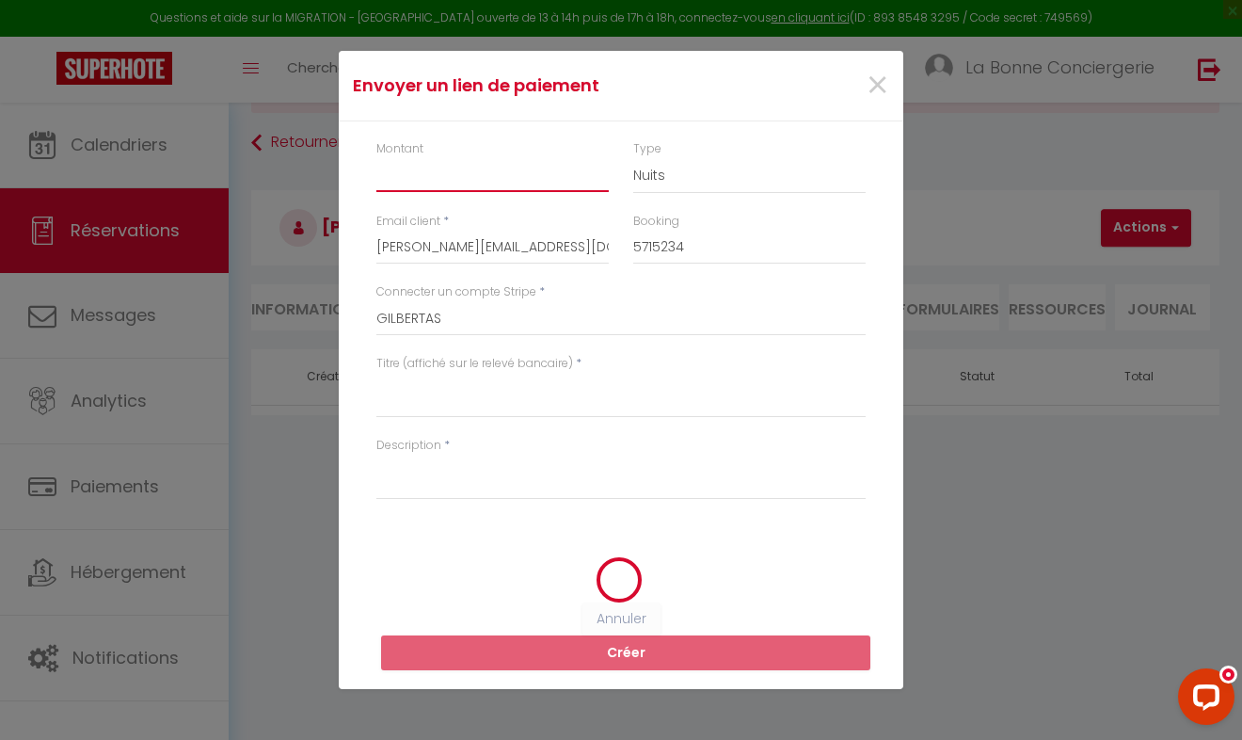
click at [429, 178] on input "Montant" at bounding box center [492, 175] width 232 height 34
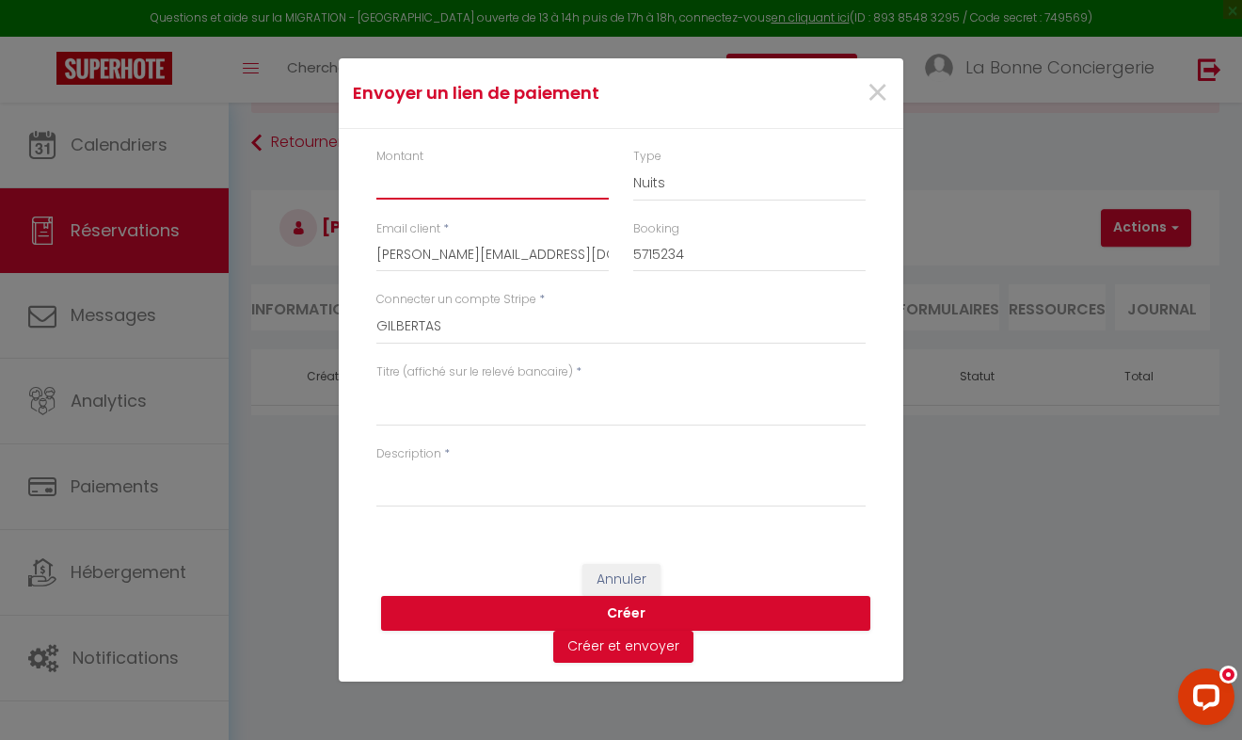
paste input "2895.39"
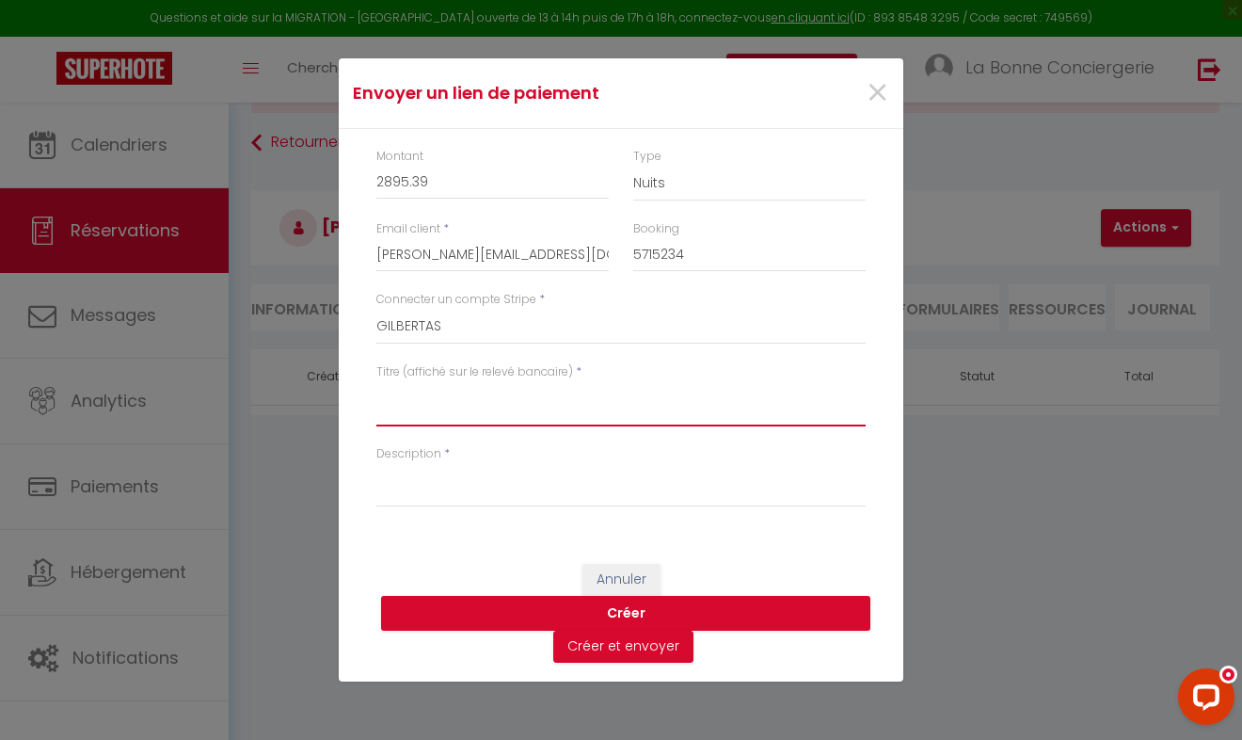
click at [449, 419] on textarea "Titre (affiché sur le relevé bancaire)" at bounding box center [620, 403] width 489 height 45
click at [411, 416] on textarea "Titre (affiché sur le relevé bancaire)" at bounding box center [620, 403] width 489 height 45
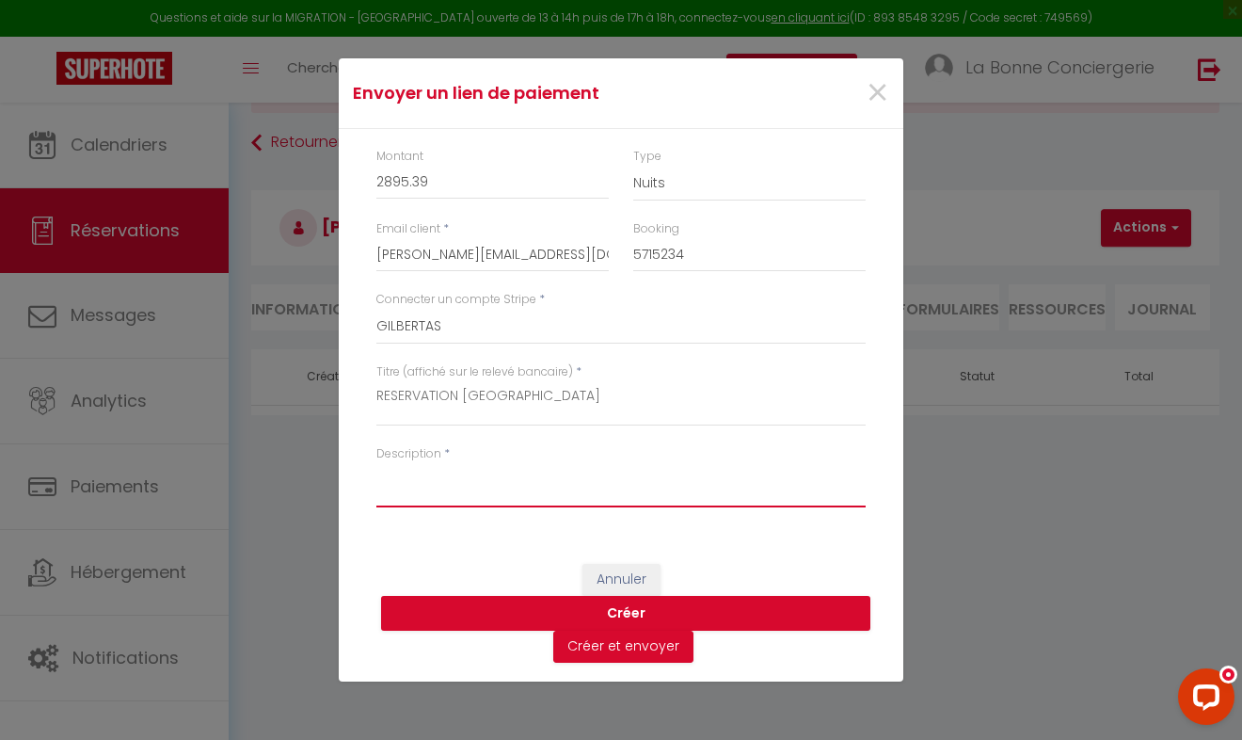
click at [410, 497] on textarea "Description" at bounding box center [620, 484] width 489 height 45
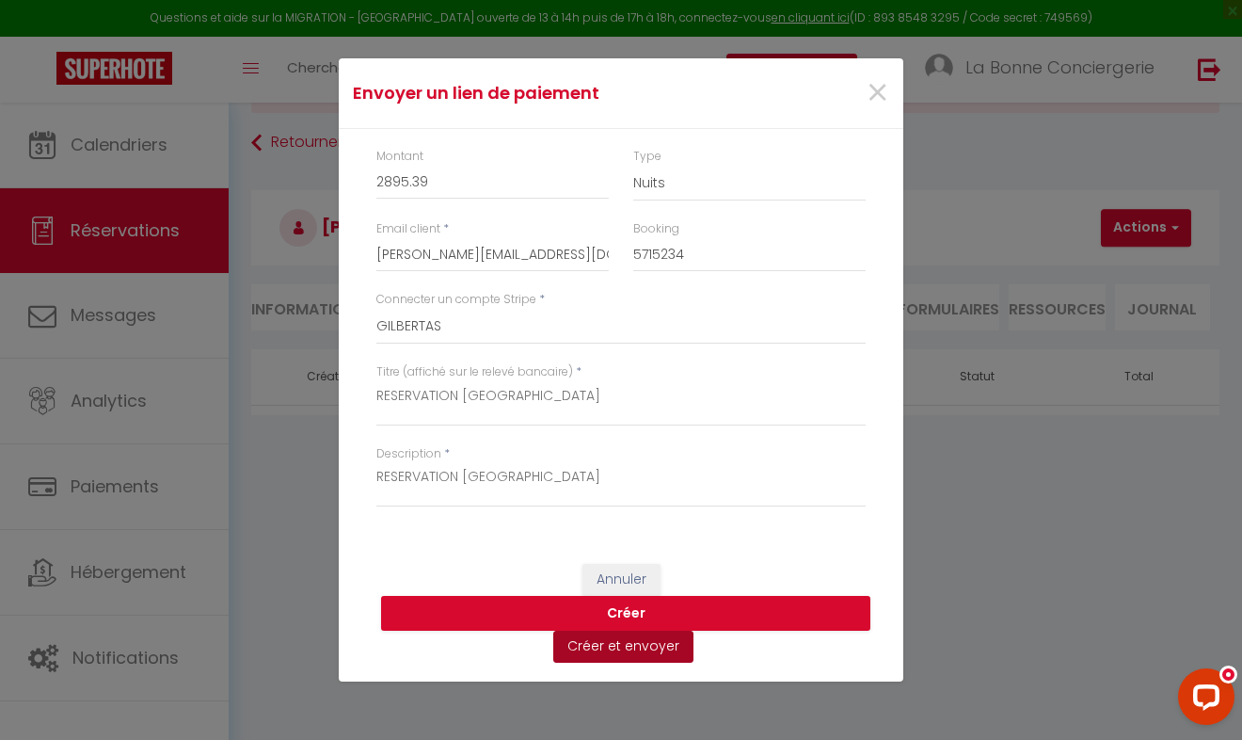
click at [606, 643] on button "Créer et envoyer" at bounding box center [623, 647] width 140 height 32
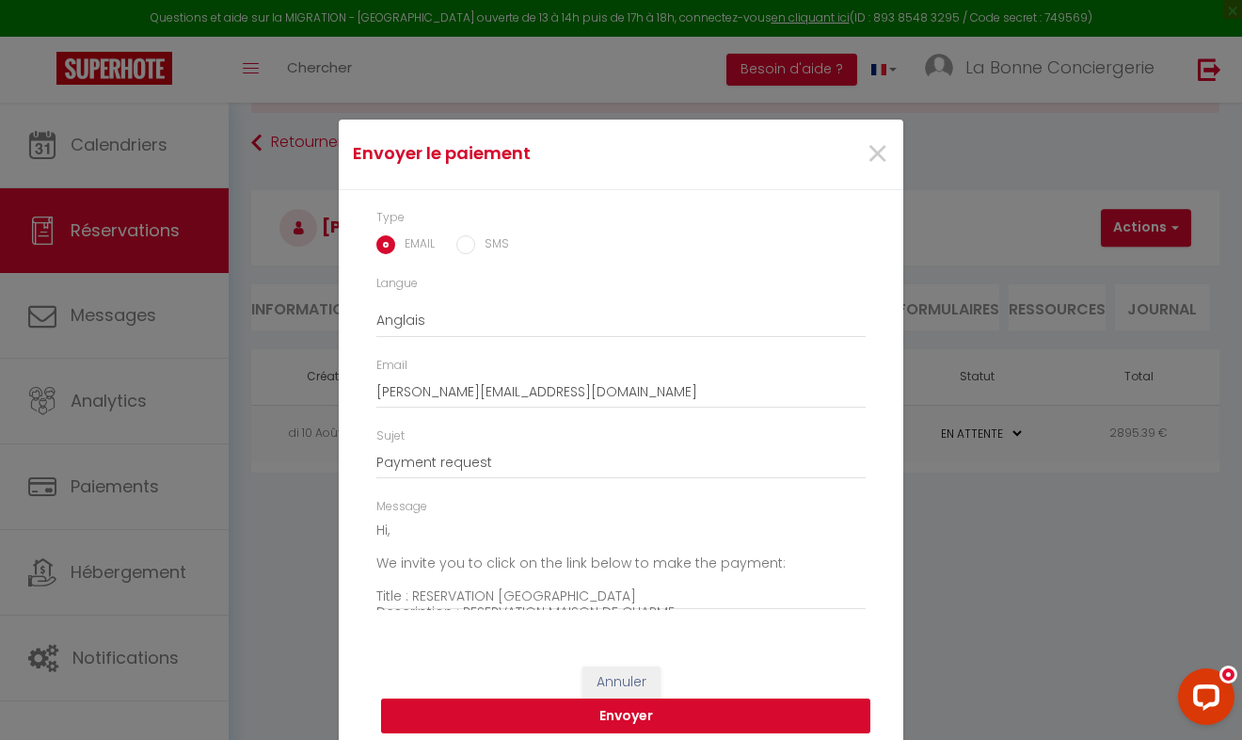
click at [569, 715] on button "Envoyer" at bounding box center [625, 716] width 489 height 36
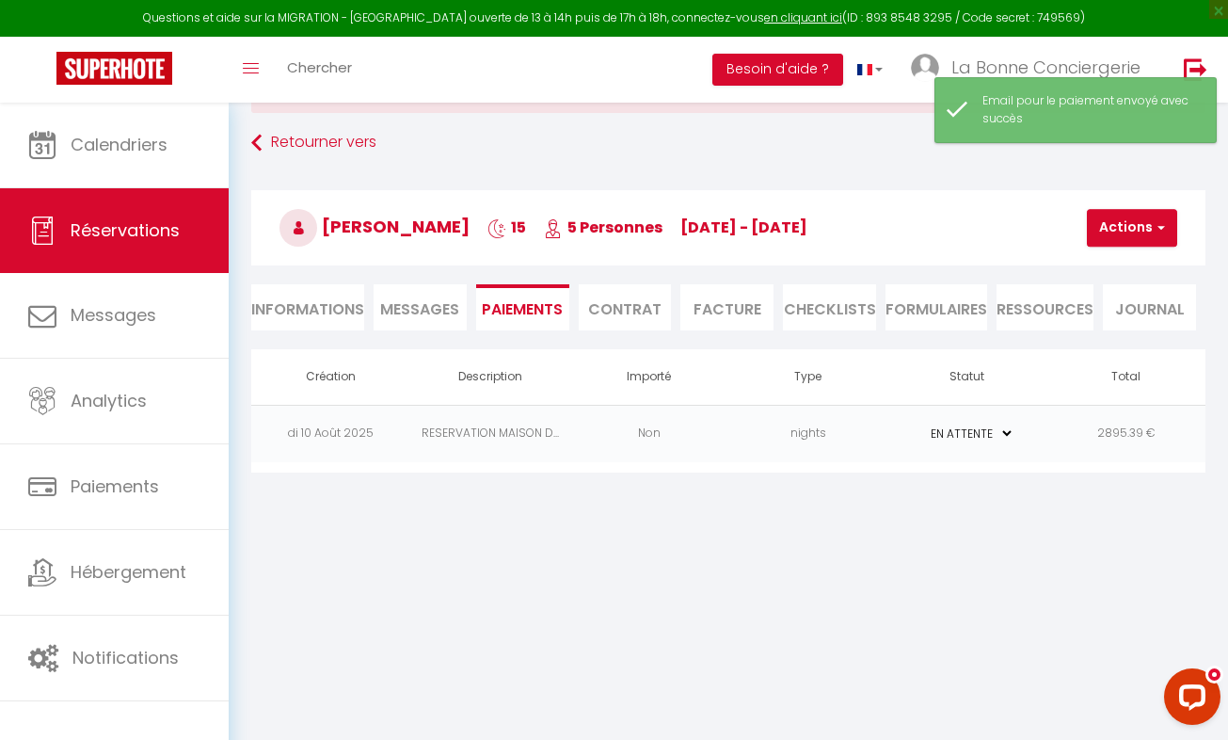
click at [317, 301] on li "Informations" at bounding box center [307, 307] width 113 height 46
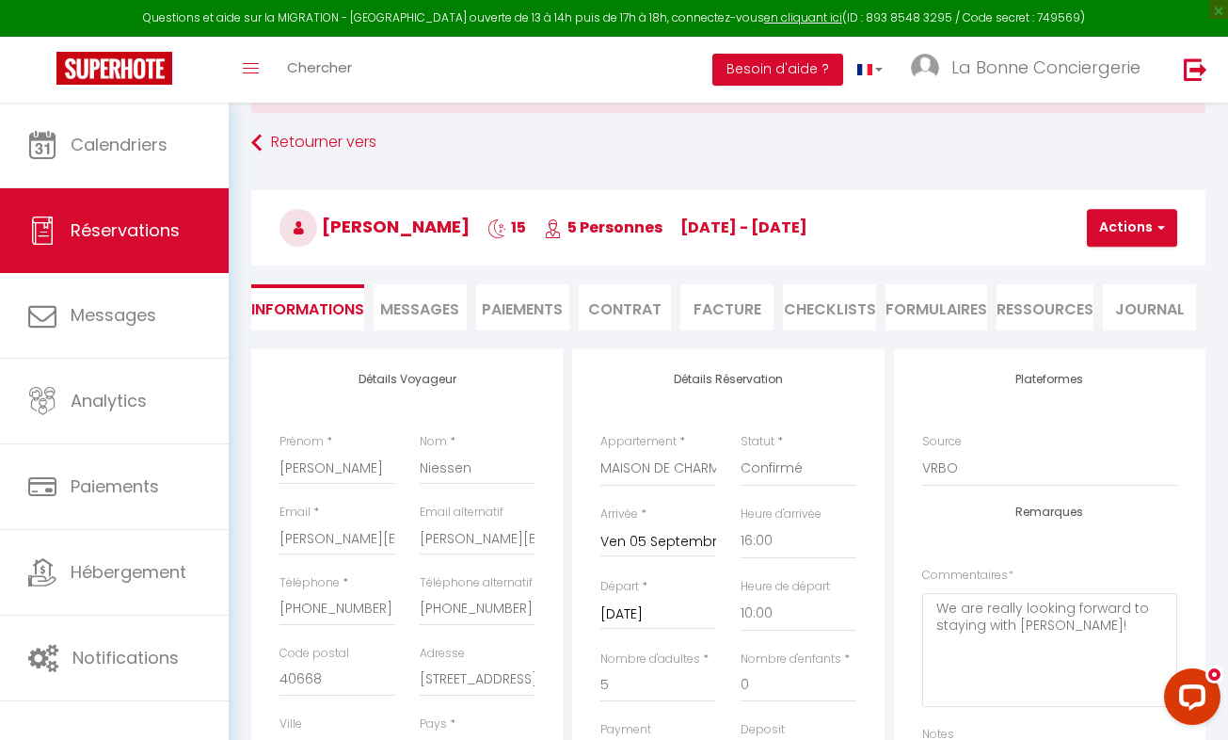
click at [430, 304] on span "Messages" at bounding box center [419, 309] width 79 height 22
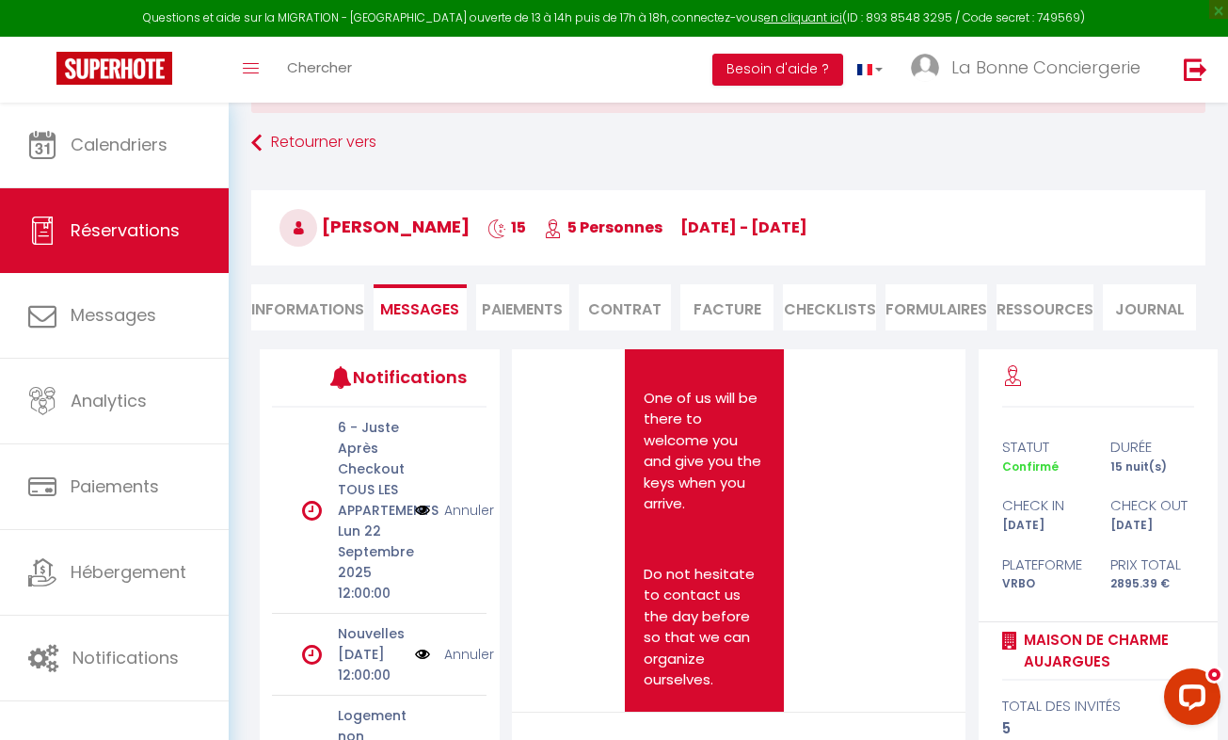
click at [318, 307] on li "Informations" at bounding box center [307, 307] width 113 height 46
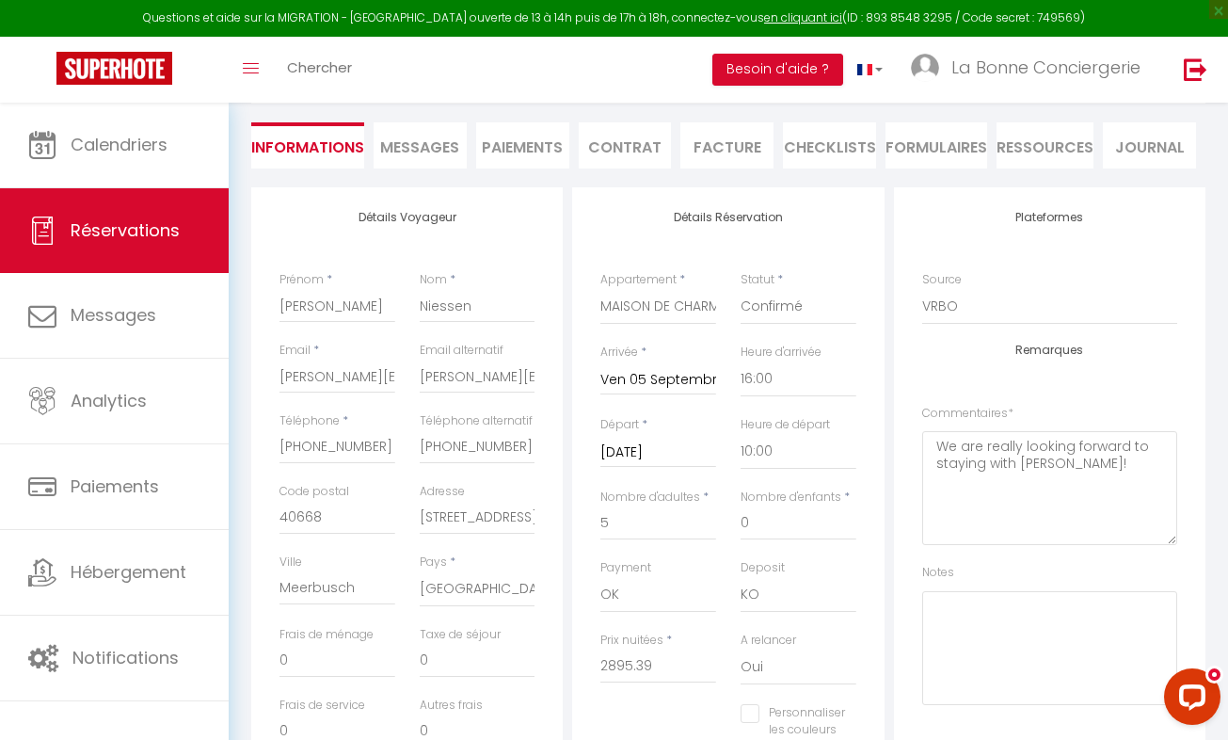
scroll to position [255, 0]
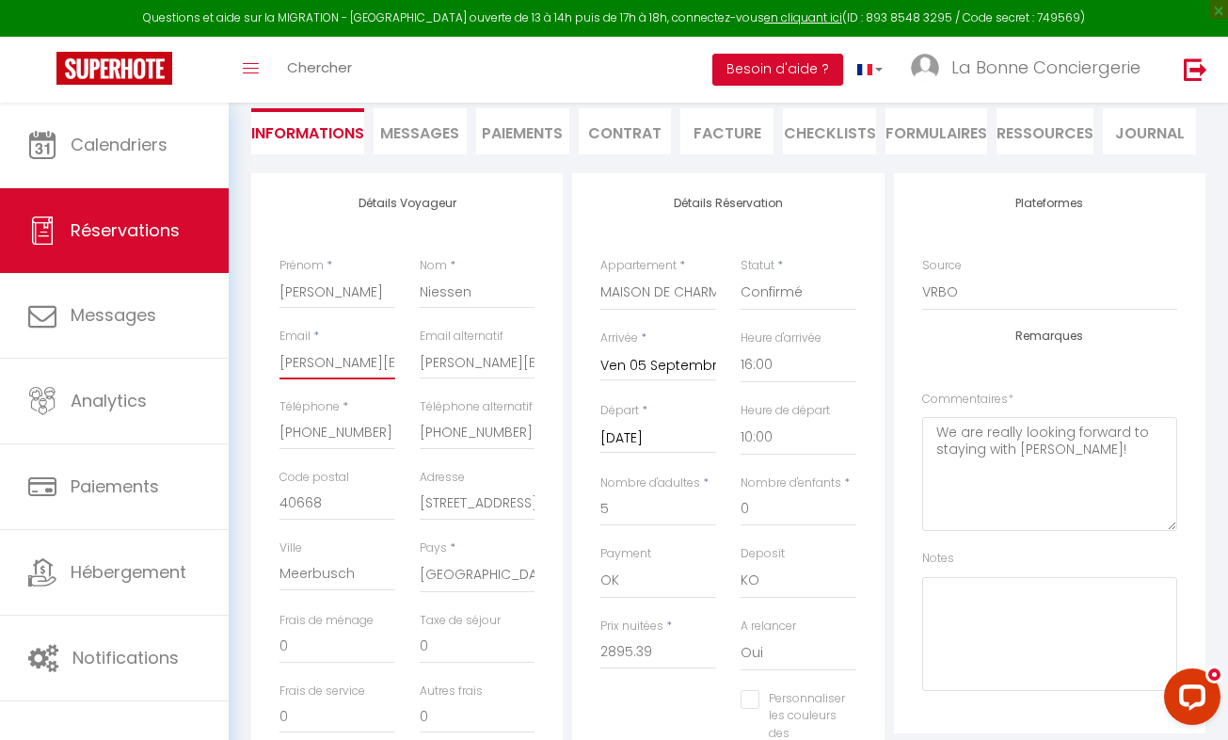
click at [351, 373] on input "[PERSON_NAME][EMAIL_ADDRESS][DOMAIN_NAME]" at bounding box center [338, 362] width 116 height 34
